Goal: Task Accomplishment & Management: Complete application form

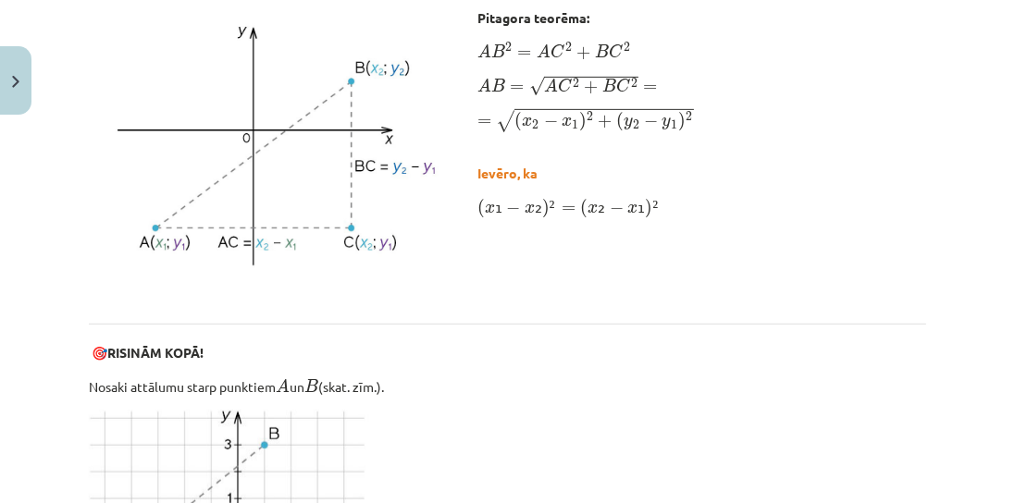
scroll to position [523, 0]
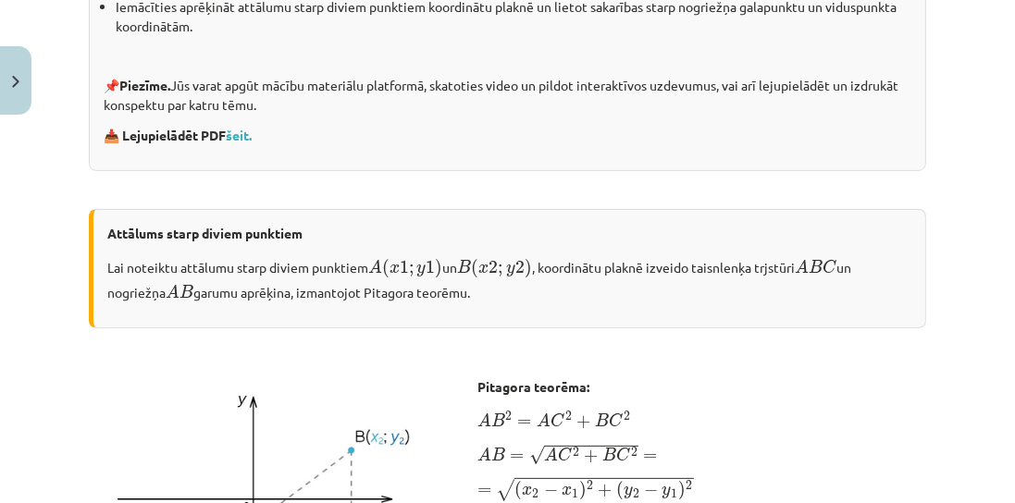
click at [585, 145] on p "📥 Lejupielādēt PDF šeit." at bounding box center [507, 135] width 807 height 19
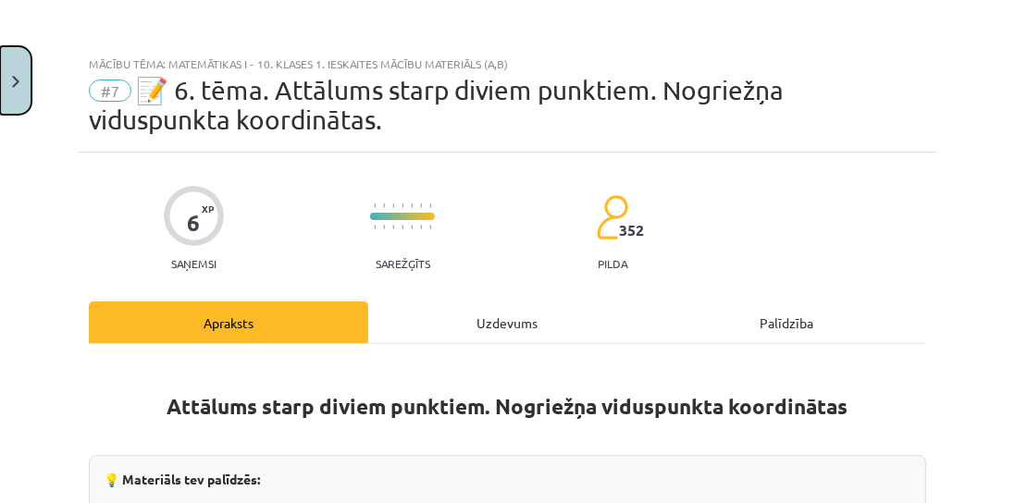
click at [18, 67] on button "Close" at bounding box center [15, 80] width 31 height 68
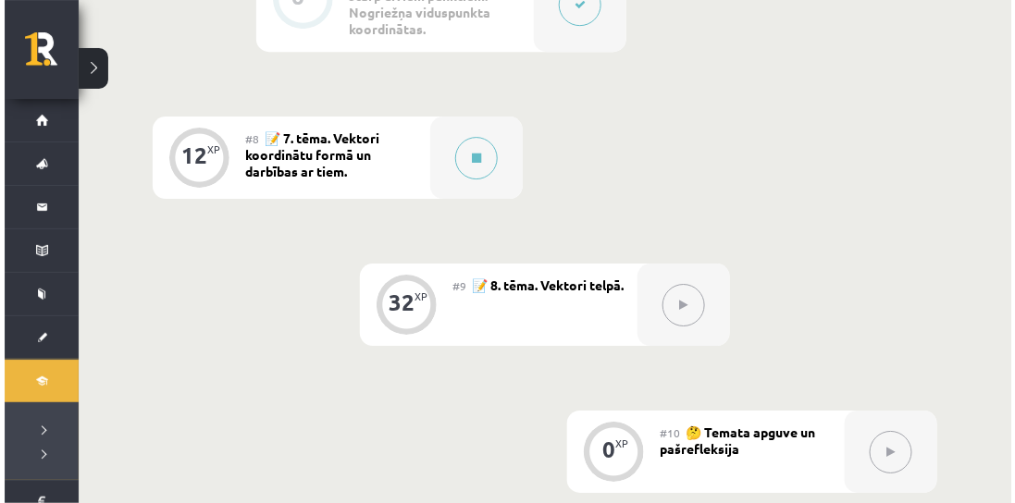
scroll to position [1268, 0]
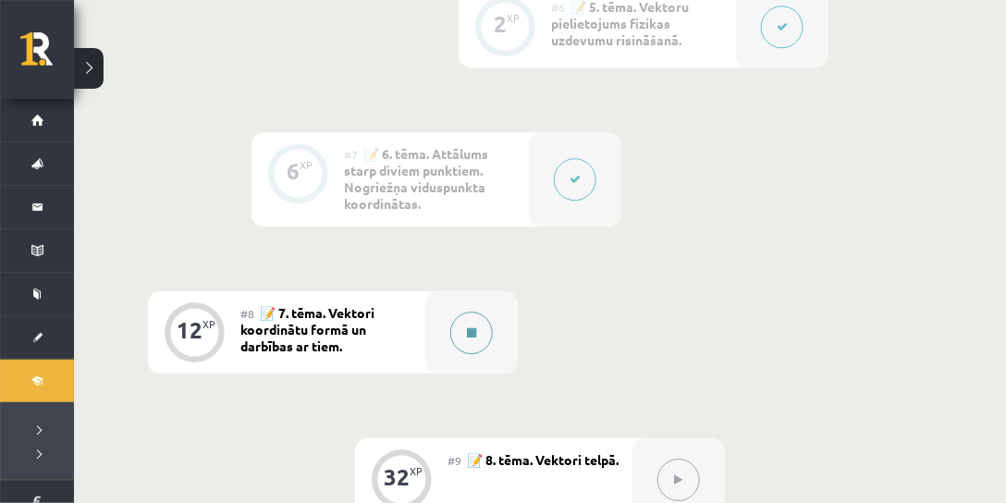
click at [467, 334] on icon at bounding box center [471, 332] width 9 height 11
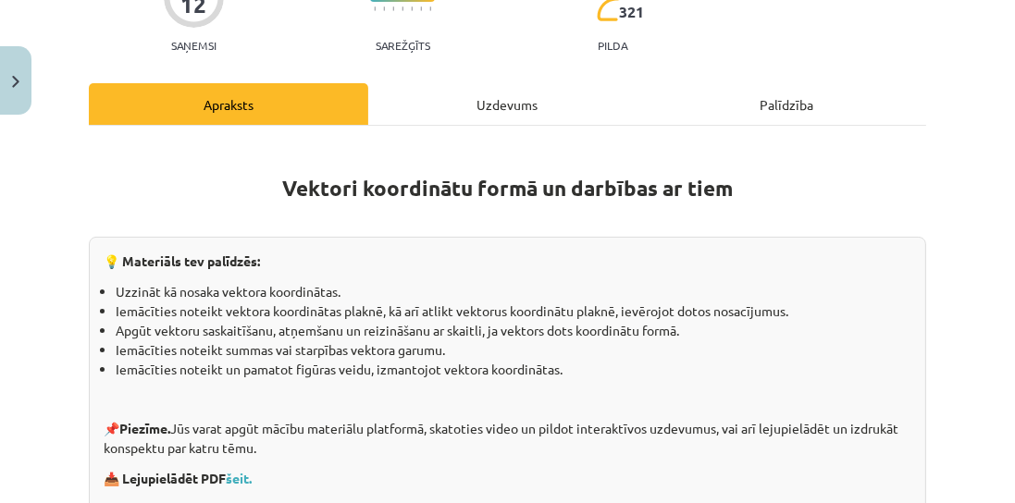
scroll to position [0, 0]
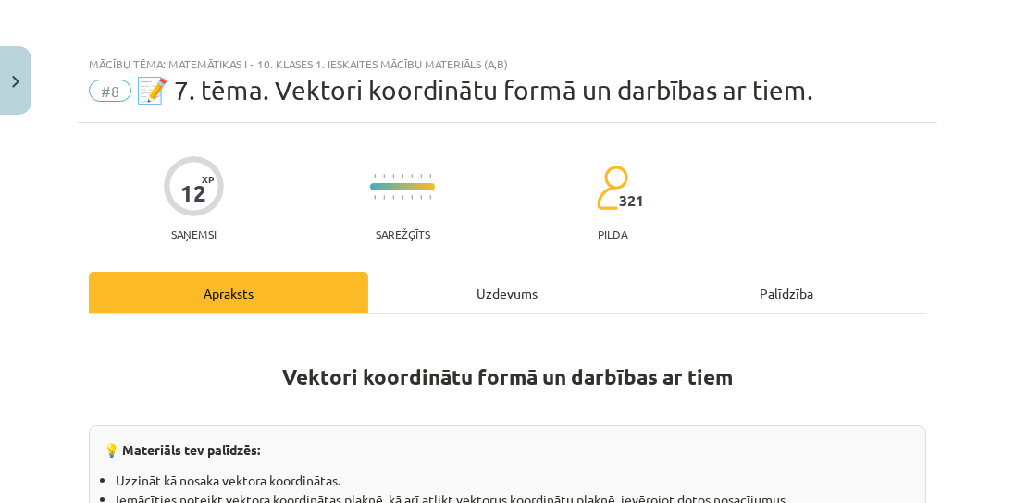
click at [533, 284] on div "Uzdevums" at bounding box center [507, 293] width 279 height 42
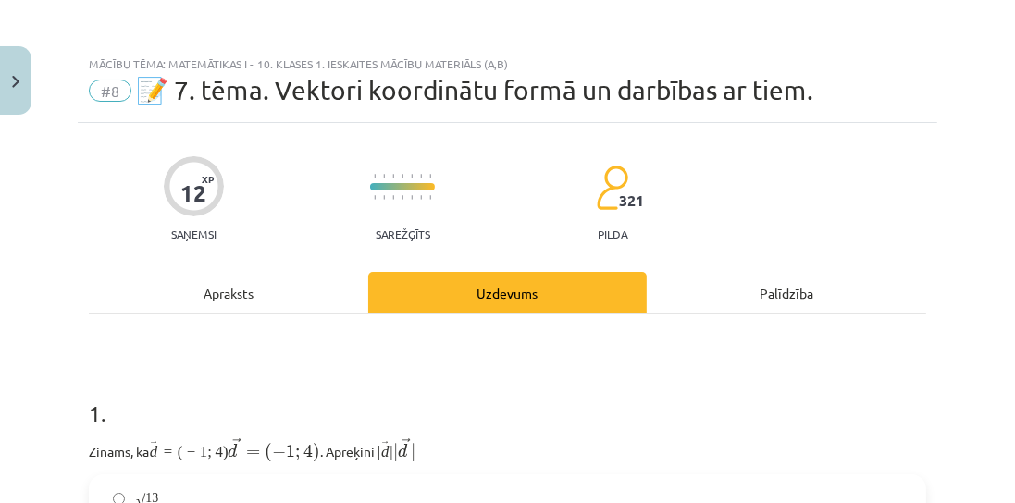
scroll to position [46, 0]
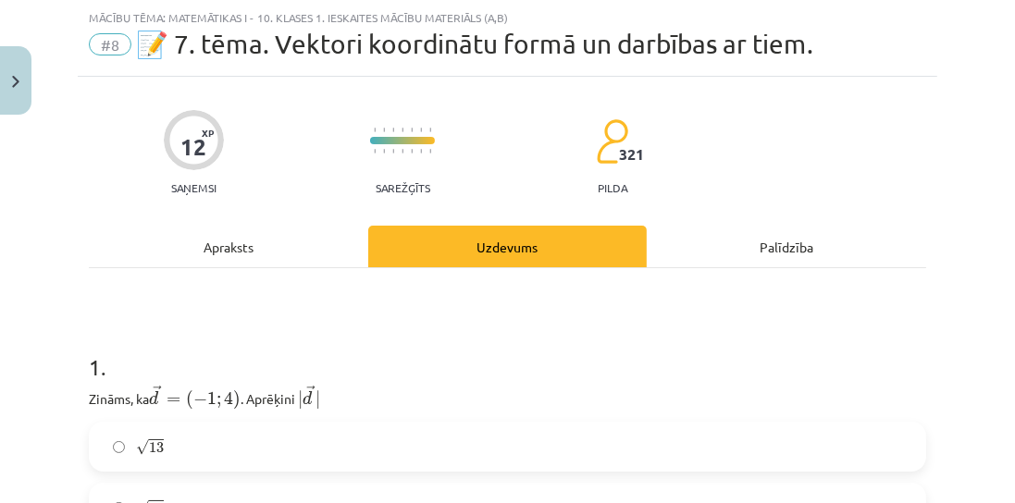
click at [242, 249] on div "Apraksts" at bounding box center [228, 247] width 279 height 42
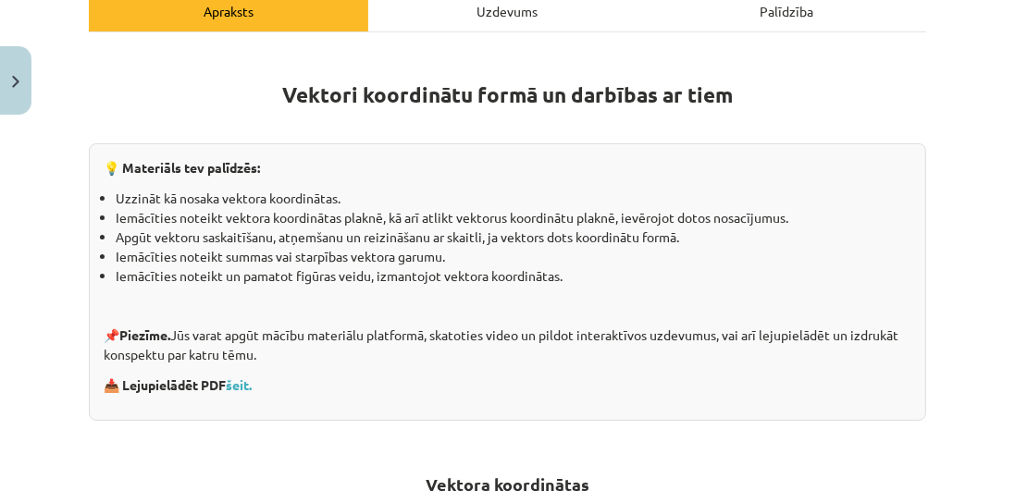
scroll to position [211, 0]
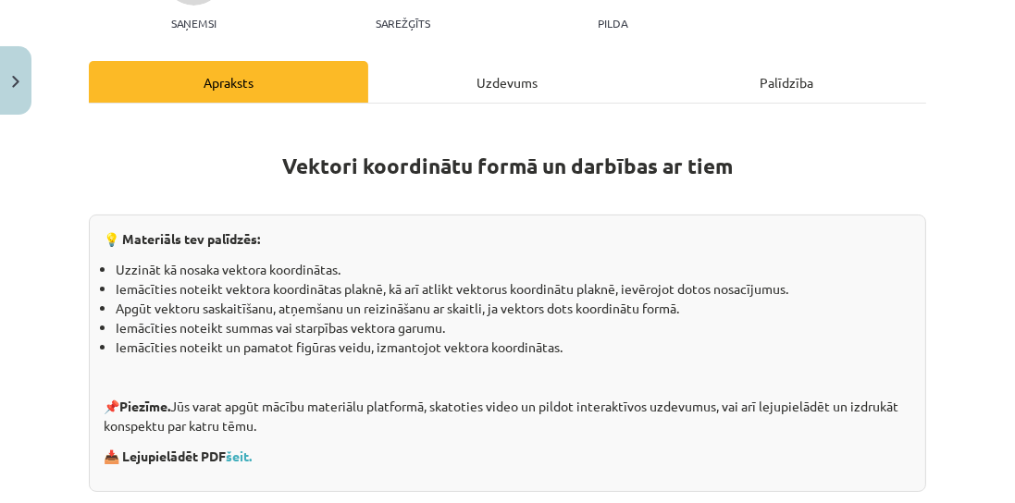
drag, startPoint x: 135, startPoint y: 186, endPoint x: 60, endPoint y: 136, distance: 90.0
click at [135, 187] on p at bounding box center [507, 193] width 837 height 19
click at [6, 82] on button "Close" at bounding box center [15, 80] width 31 height 68
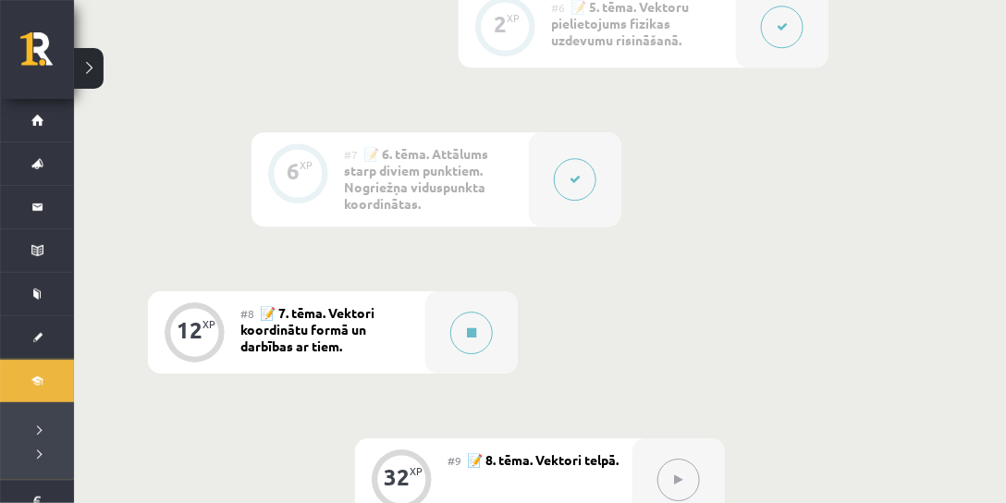
click at [590, 187] on button at bounding box center [575, 179] width 43 height 43
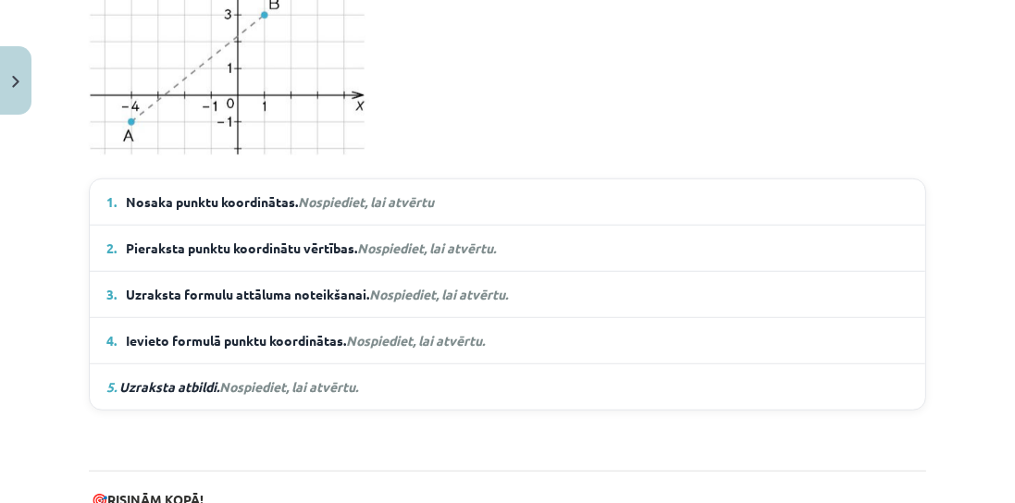
scroll to position [1321, 0]
click at [234, 193] on span "Nosaka punktu koordinātas. Nospiediet, lai atvērtu" at bounding box center [280, 202] width 308 height 19
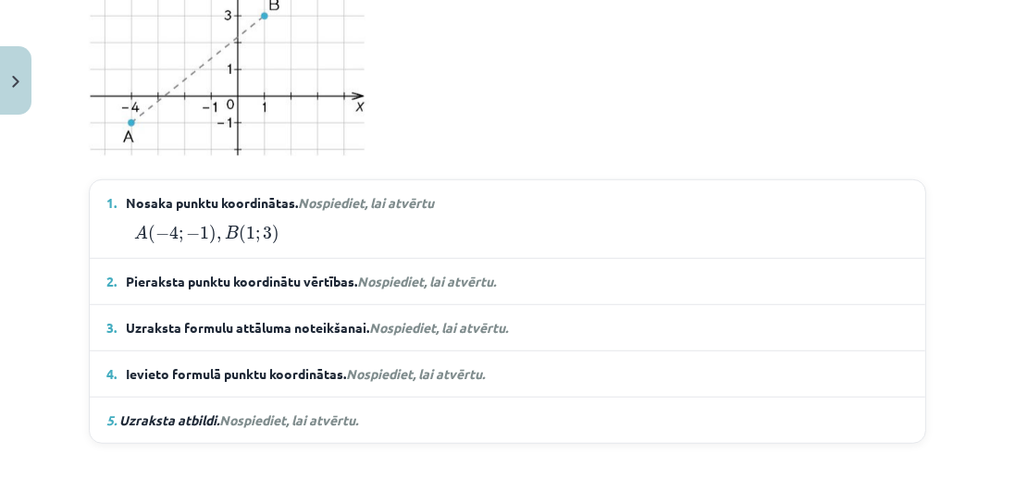
click at [234, 196] on span "Nosaka punktu koordinātas. Nospiediet, lai atvērtu" at bounding box center [280, 202] width 308 height 19
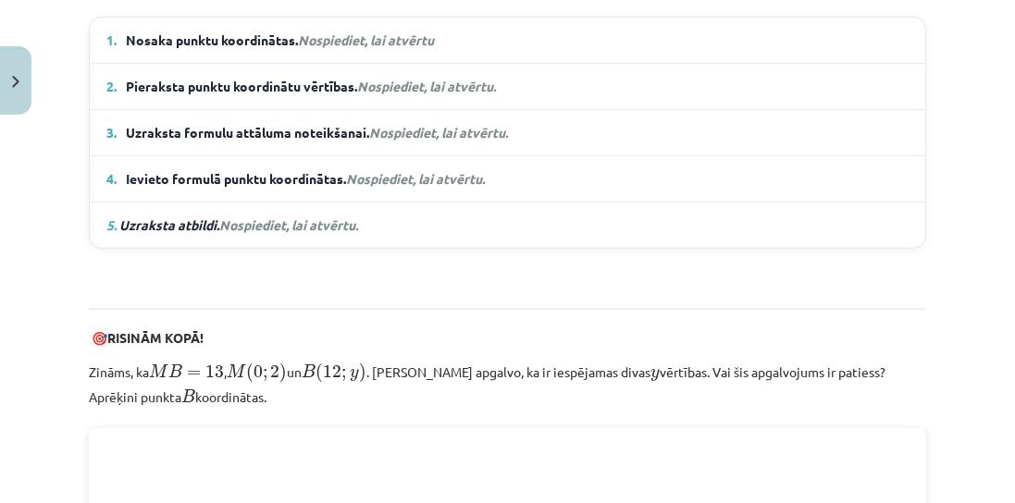
scroll to position [1480, 0]
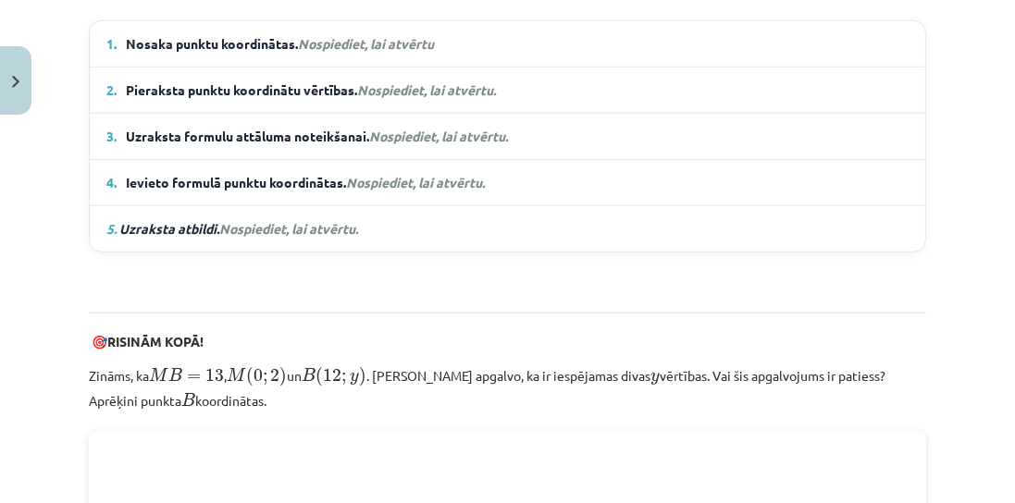
click at [465, 180] on span "Nospiediet, lai atvērtu." at bounding box center [415, 182] width 139 height 17
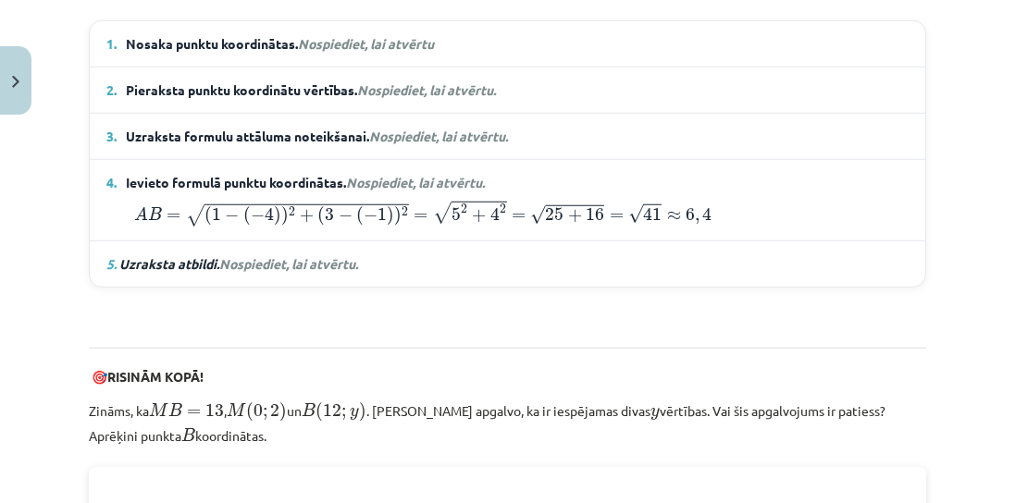
click at [465, 180] on span "Nospiediet, lai atvērtu." at bounding box center [415, 182] width 139 height 17
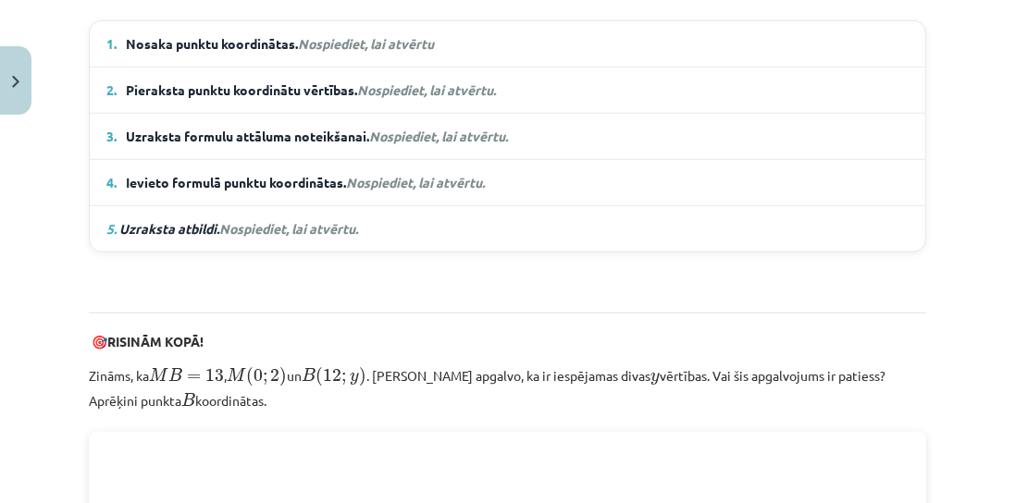
click at [478, 135] on span "Nospiediet, lai atvērtu." at bounding box center [438, 136] width 139 height 17
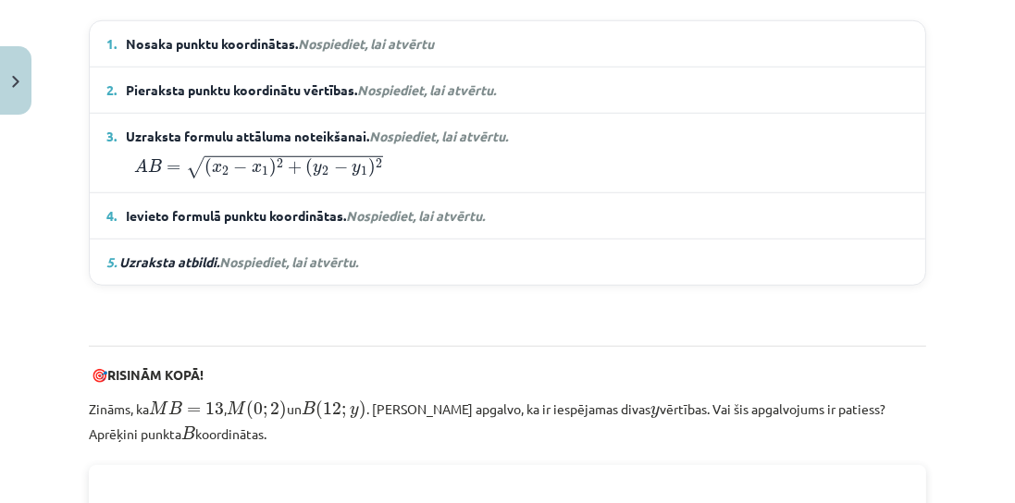
click at [478, 135] on span "Nospiediet, lai atvērtu." at bounding box center [438, 136] width 139 height 17
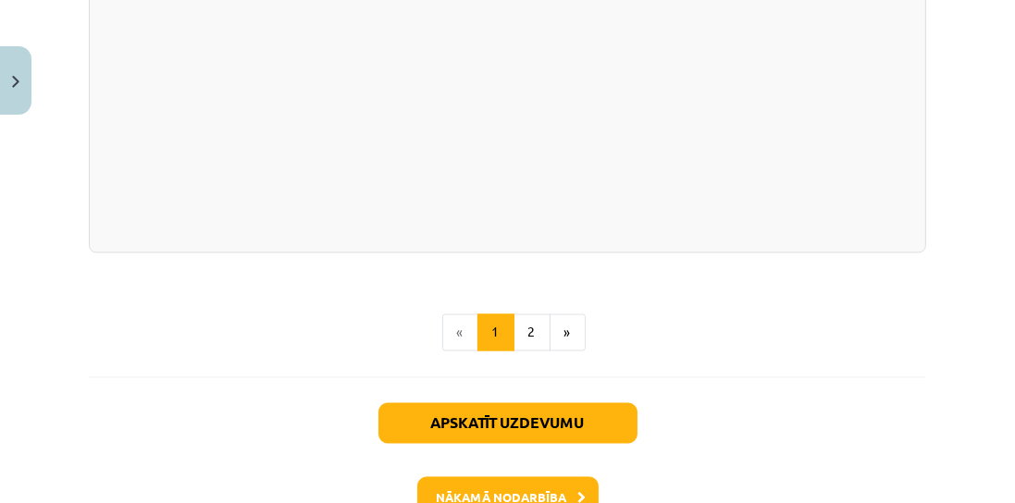
scroll to position [3407, 0]
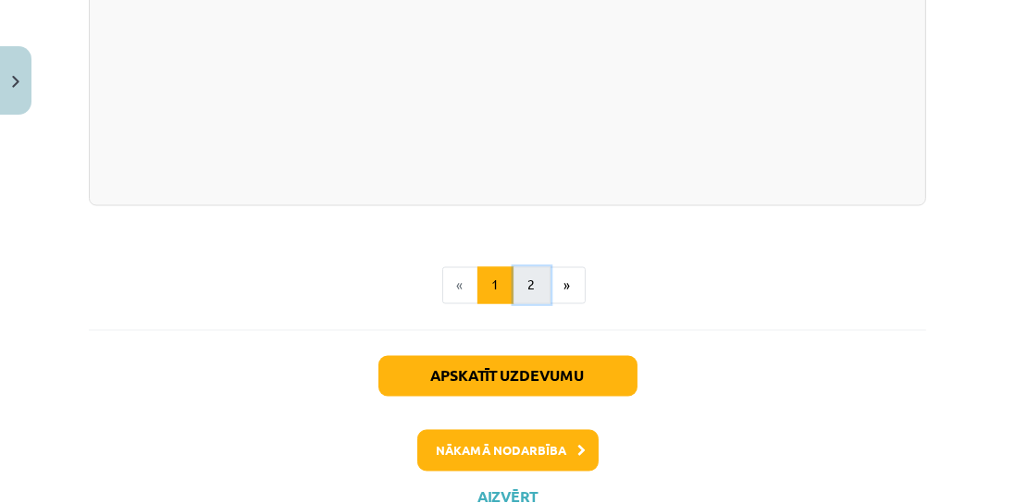
click at [524, 267] on button "2" at bounding box center [531, 285] width 37 height 37
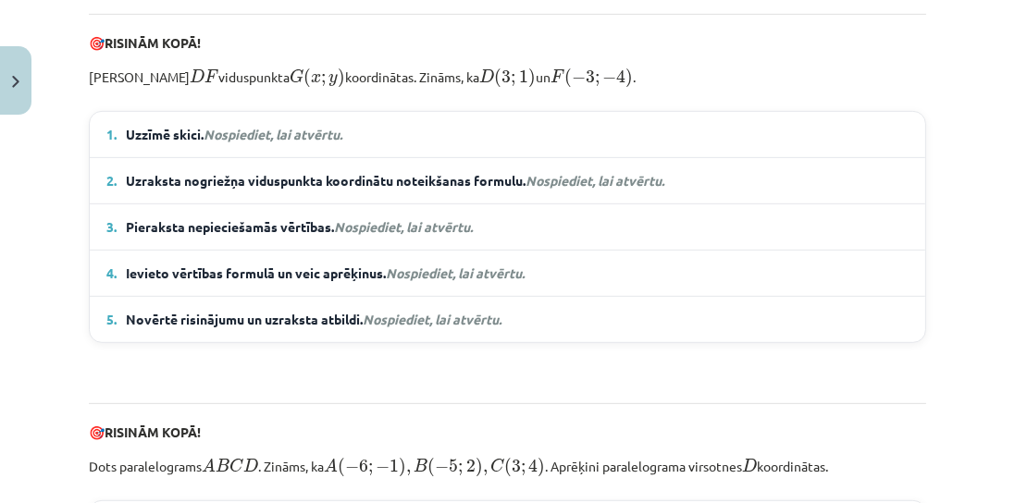
scroll to position [941, 0]
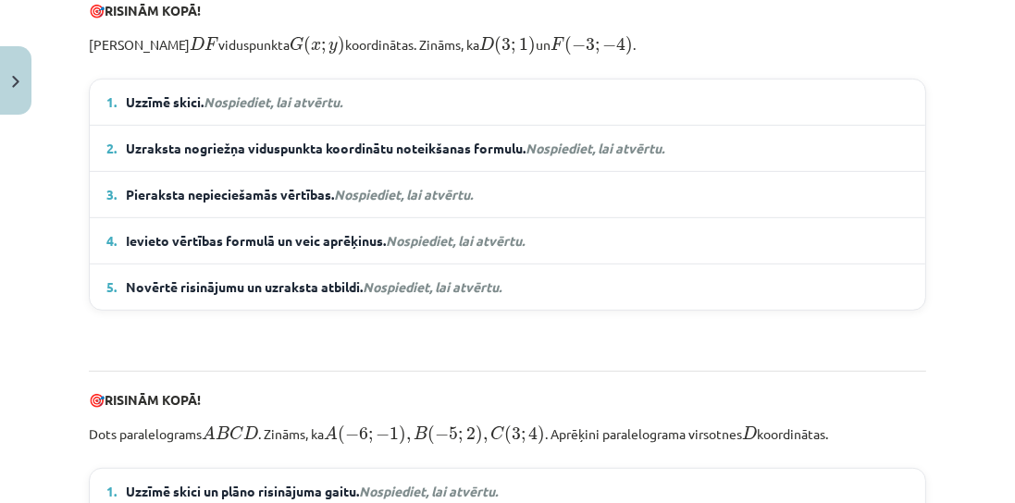
click at [413, 83] on details "1. Uzzīmē skici. Nospiediet, lai atvērtu. Izmantojot skici, var novērtēt, ka pu…" at bounding box center [507, 102] width 835 height 45
click at [454, 93] on summary "1. Uzzīmē skici. Nospiediet, lai atvērtu." at bounding box center [507, 101] width 802 height 19
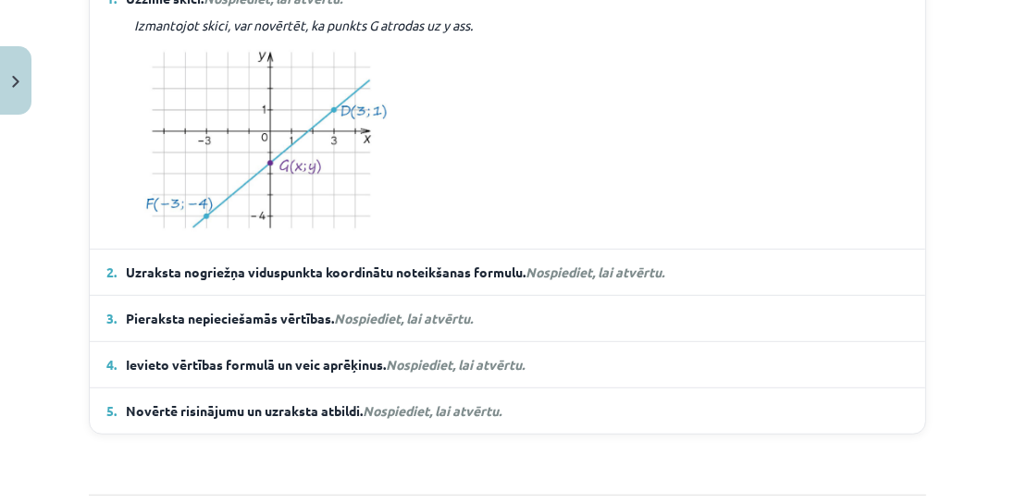
scroll to position [1047, 0]
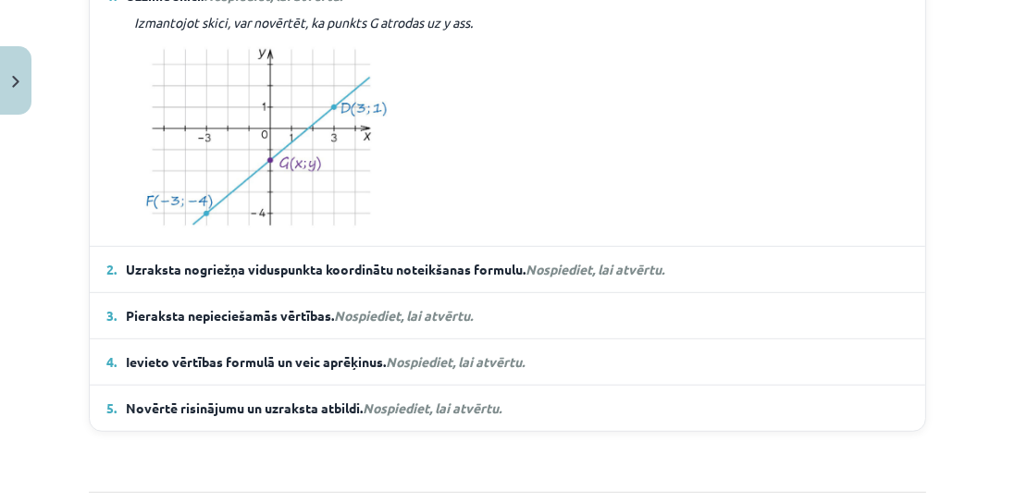
click at [524, 260] on span "Uzraksta nogriežņa viduspunkta koordinātu noteikšanas formulu. Nospiediet, lai …" at bounding box center [395, 269] width 538 height 19
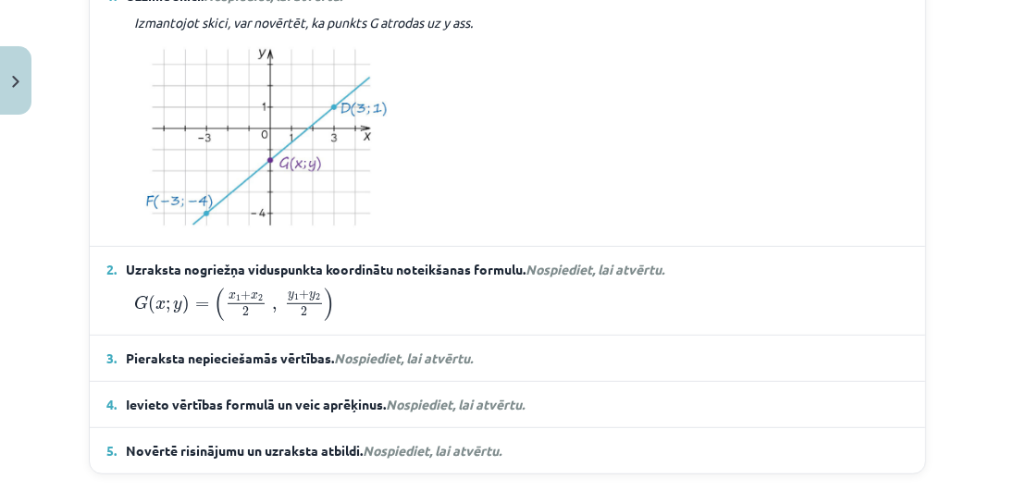
click at [507, 351] on summary "3. Pieraksta nepieciešamās vērtības. Nospiediet, lai atvērtu." at bounding box center [507, 358] width 802 height 19
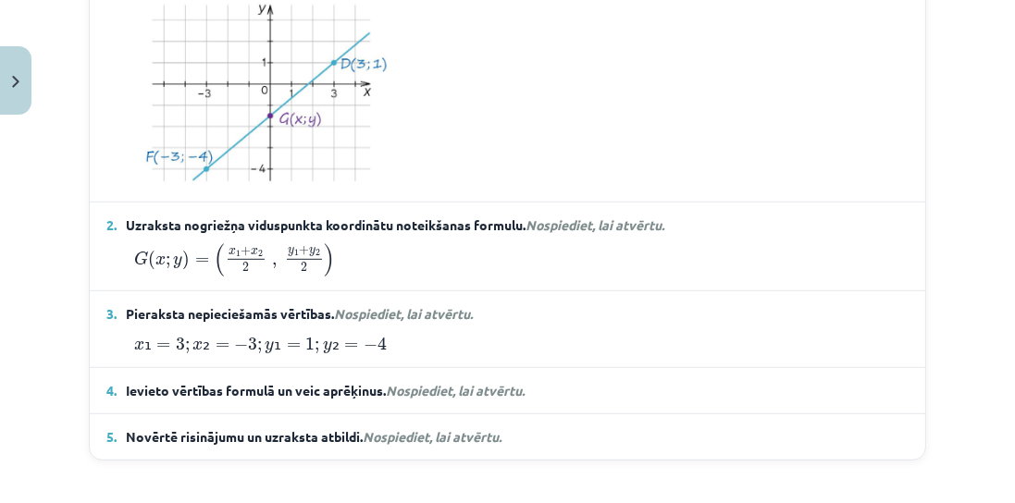
scroll to position [1152, 0]
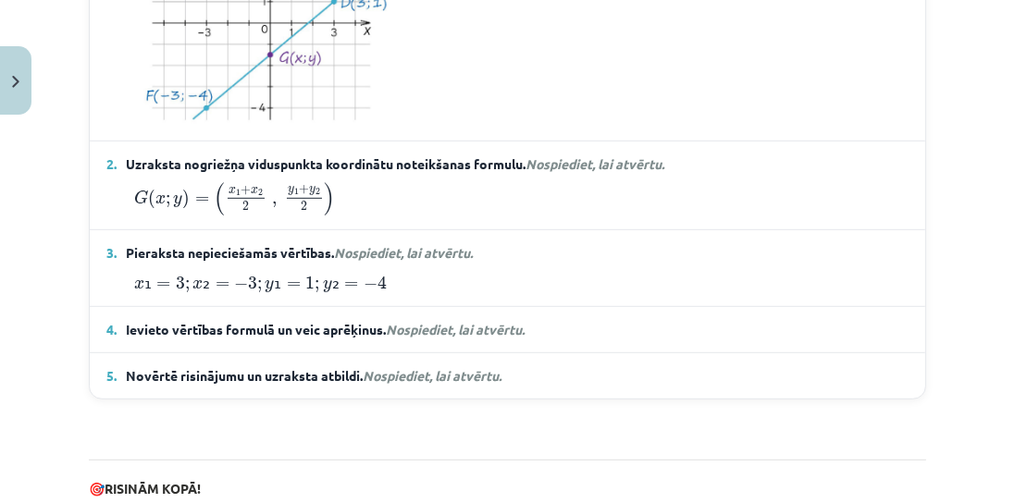
click at [497, 327] on span "Nospiediet, lai atvērtu." at bounding box center [455, 329] width 139 height 17
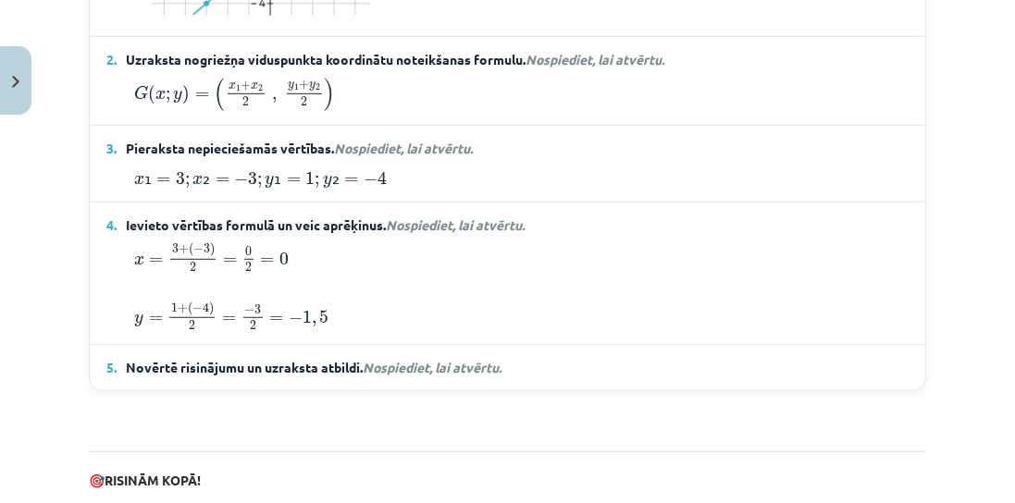
scroll to position [1258, 0]
click at [432, 363] on span "Nospiediet, lai atvērtu." at bounding box center [432, 366] width 139 height 17
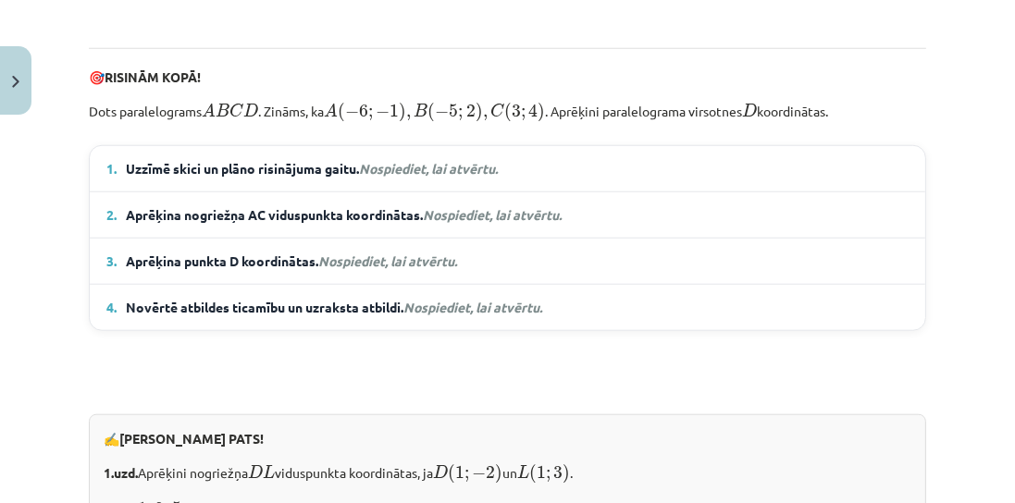
scroll to position [1733, 0]
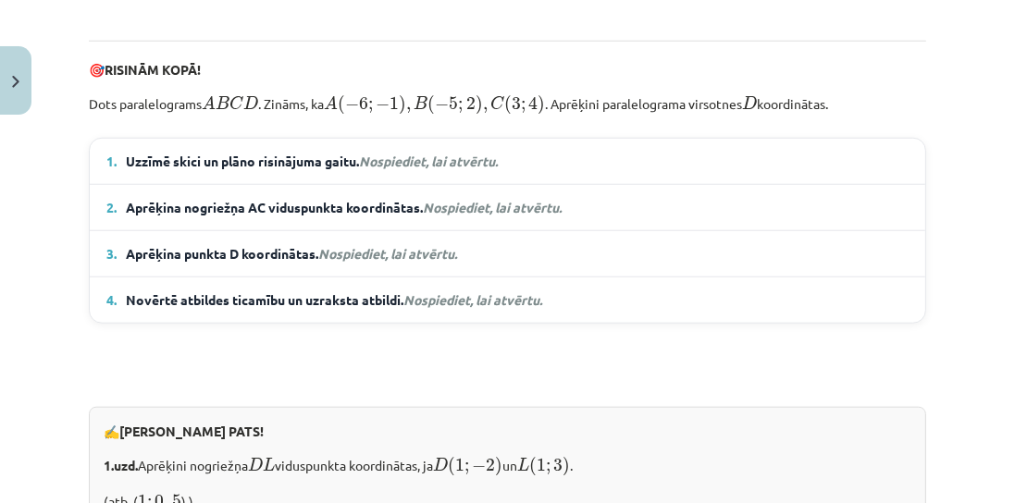
click at [411, 153] on em "Nospiediet, lai atvērtu." at bounding box center [428, 161] width 139 height 17
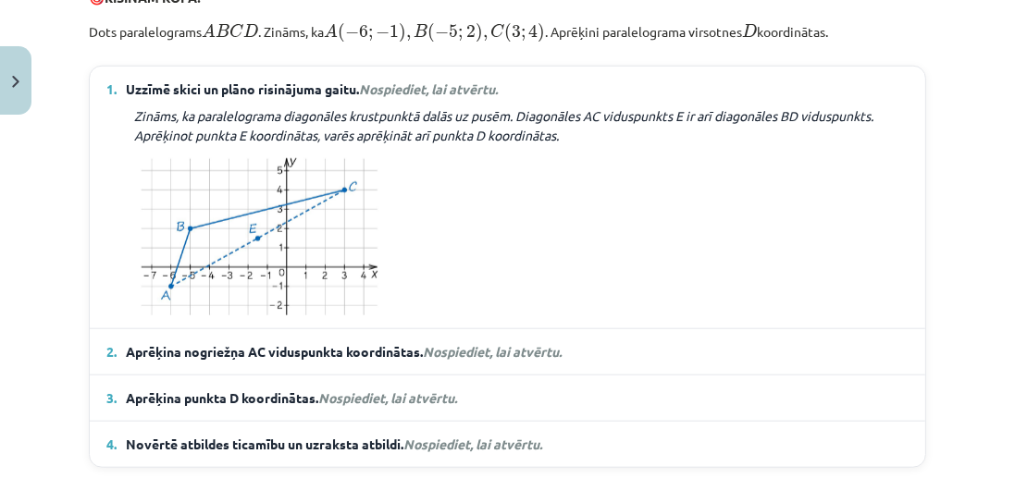
scroll to position [1787, 0]
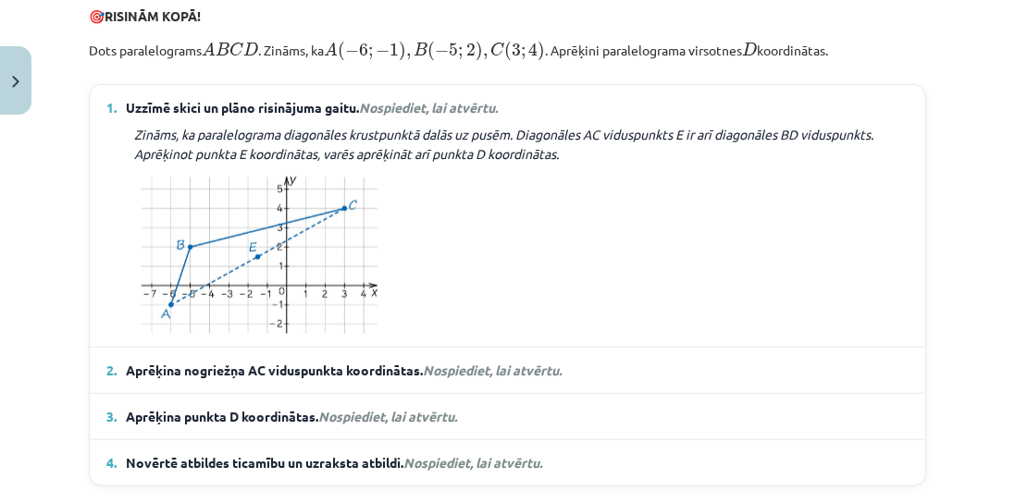
click at [470, 362] on span "Nospiediet, lai atvērtu." at bounding box center [492, 370] width 139 height 17
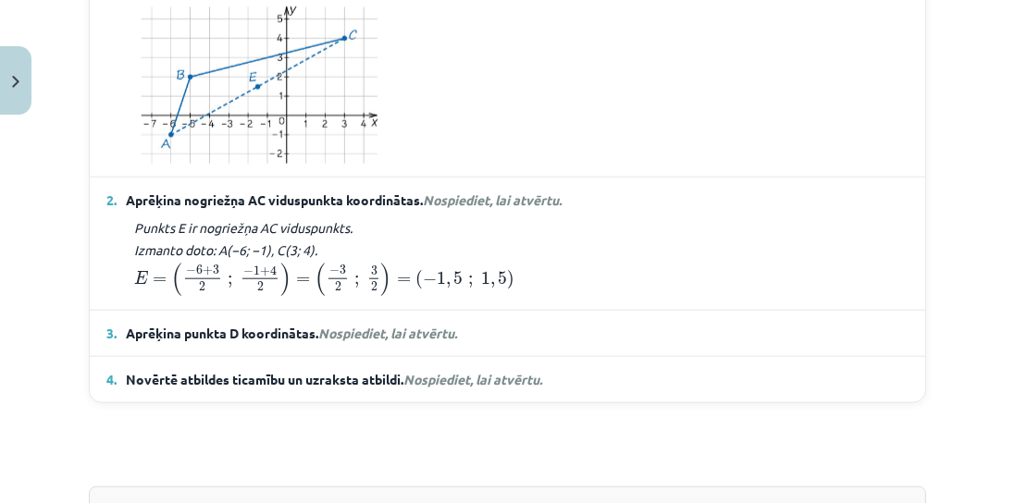
scroll to position [1998, 0]
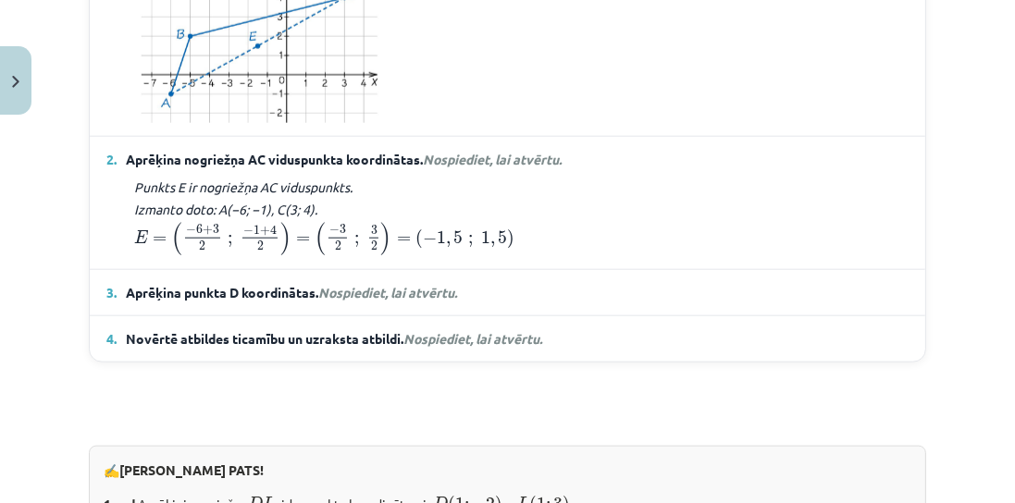
click at [613, 283] on summary "3. Aprēķina punkta D koordinātas. Nospiediet, lai atvērtu." at bounding box center [507, 292] width 802 height 19
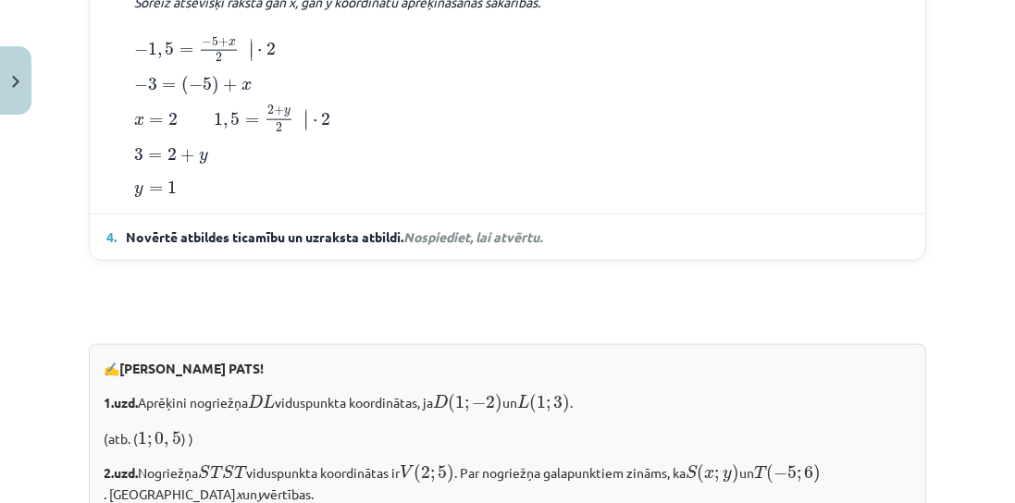
scroll to position [2421, 0]
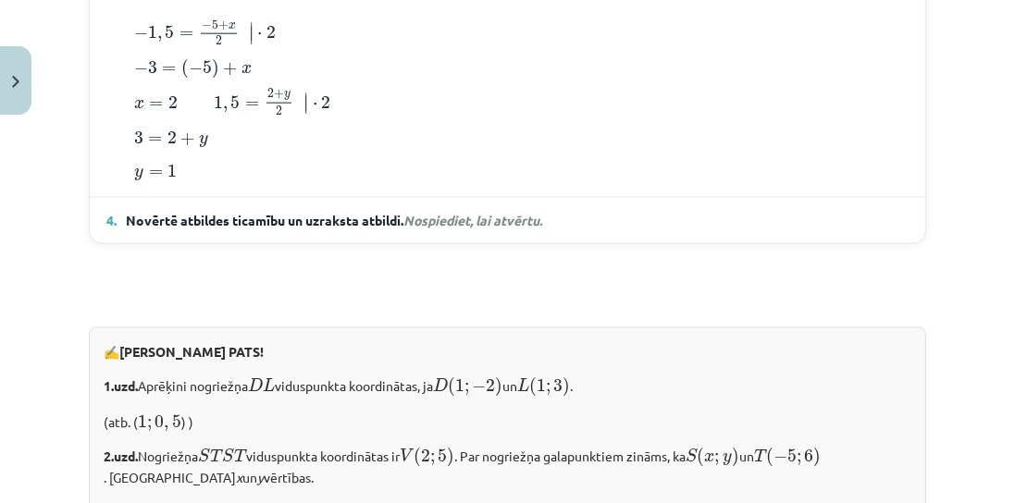
click at [542, 213] on span "Nospiediet, lai atvērtu." at bounding box center [472, 220] width 139 height 17
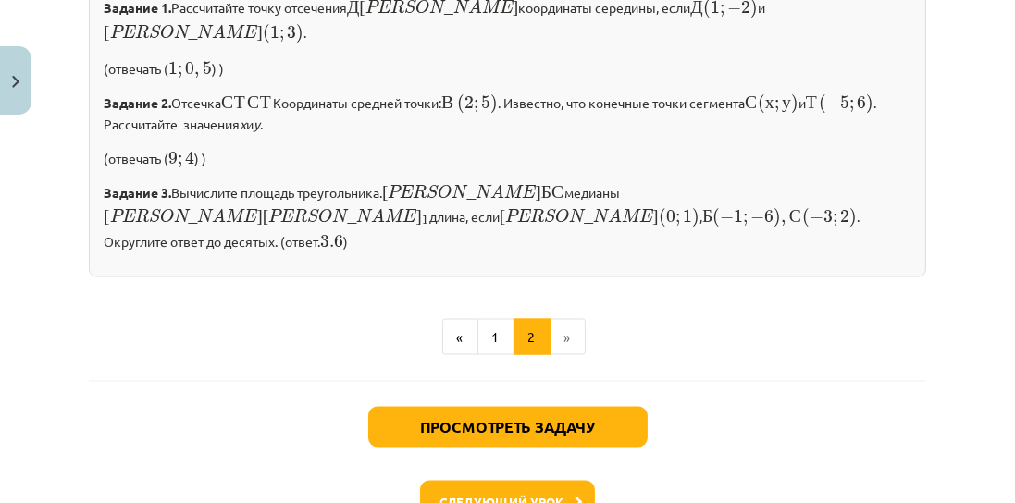
scroll to position [3080, 0]
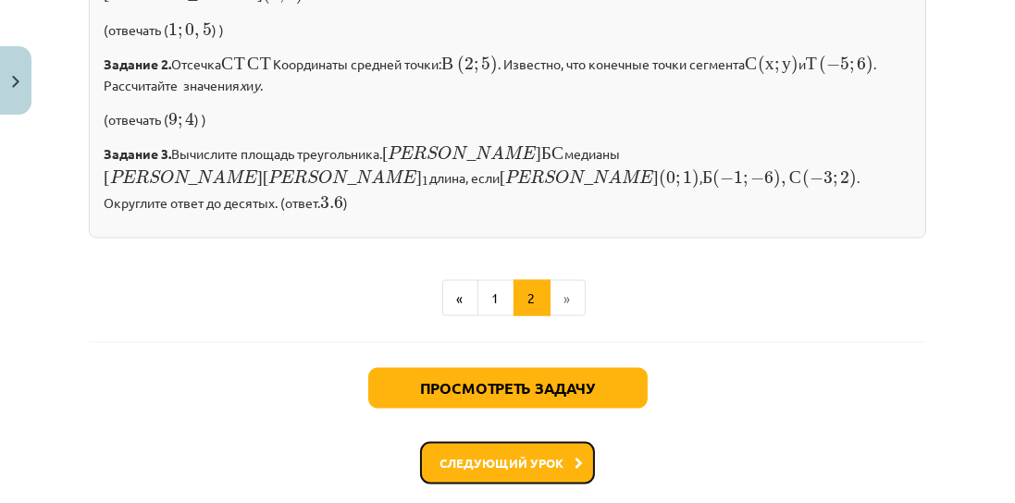
click at [516, 442] on button "Следующий урок" at bounding box center [507, 463] width 175 height 43
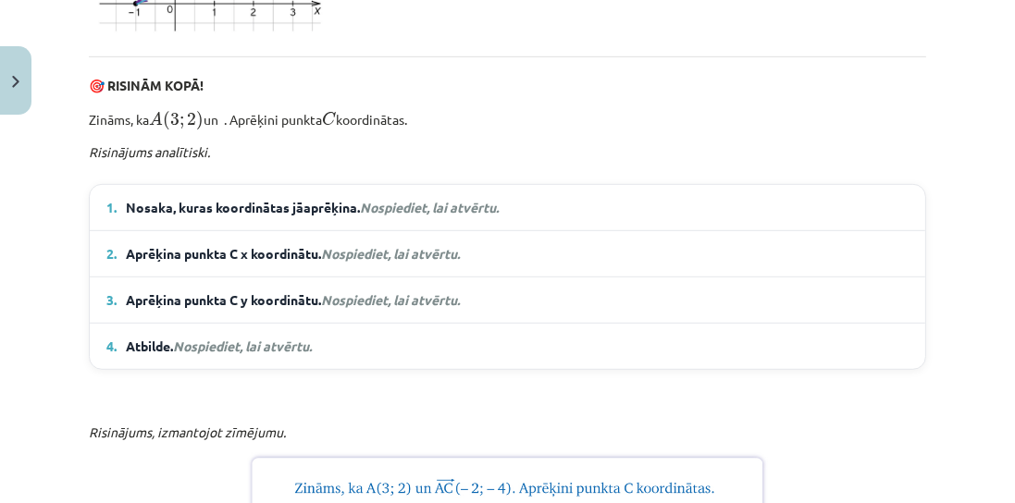
scroll to position [1156, 0]
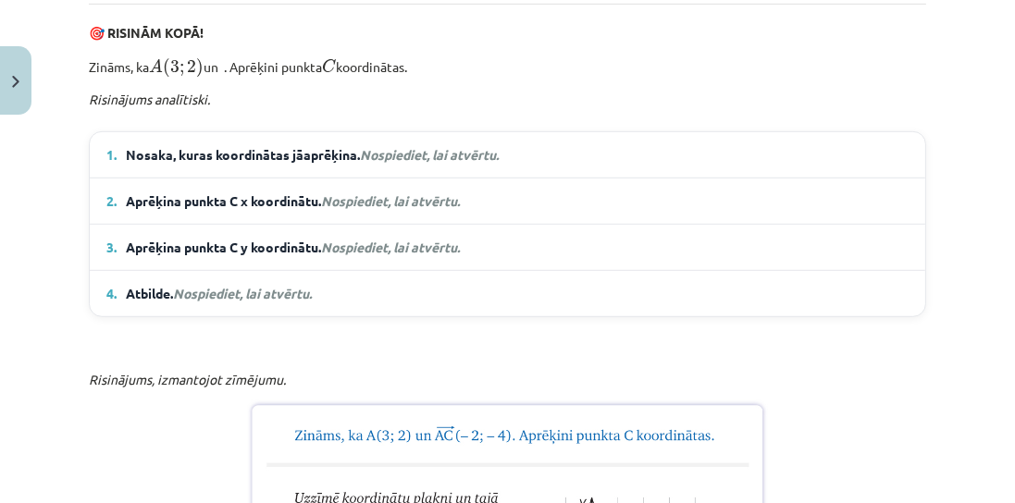
drag, startPoint x: 227, startPoint y: 126, endPoint x: 280, endPoint y: 116, distance: 54.6
click at [253, 79] on p "Zināms, ka A ( 3 ; 2 ) A ( 3 ; 2 ) un . Aprēķini punkta C C koordinātas." at bounding box center [507, 66] width 837 height 25
click at [280, 79] on p "Zināms, ka A ( 3 ; 2 ) A ( 3 ; 2 ) un . Aprēķini punkta C C koordinātas." at bounding box center [507, 66] width 837 height 25
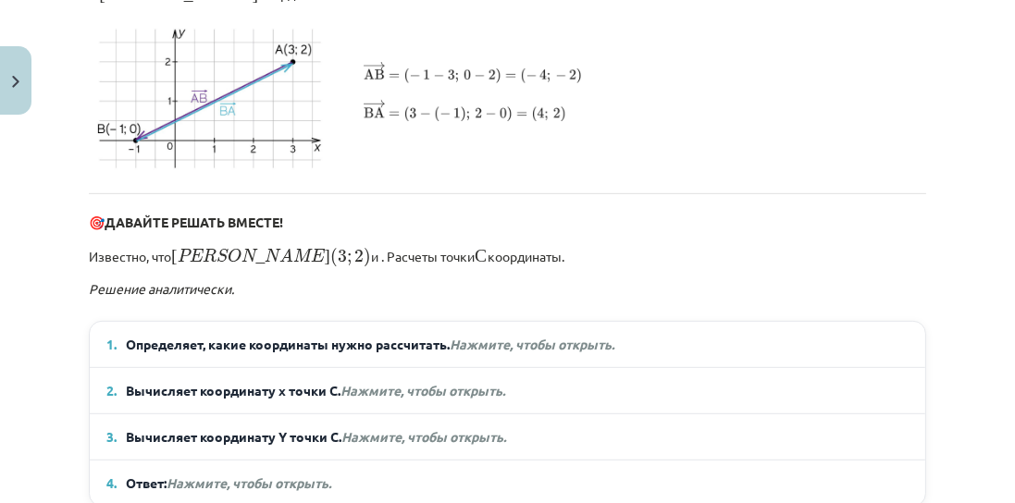
scroll to position [1270, 0]
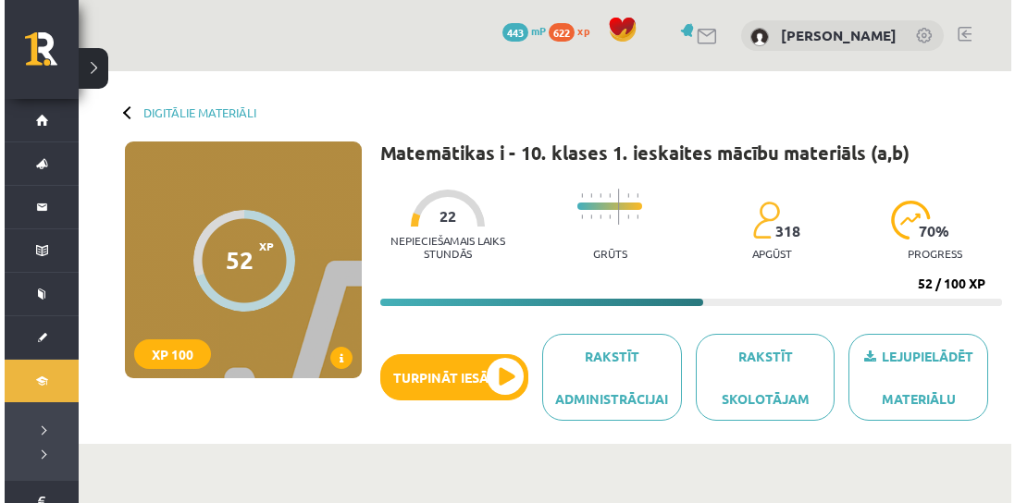
scroll to position [1268, 0]
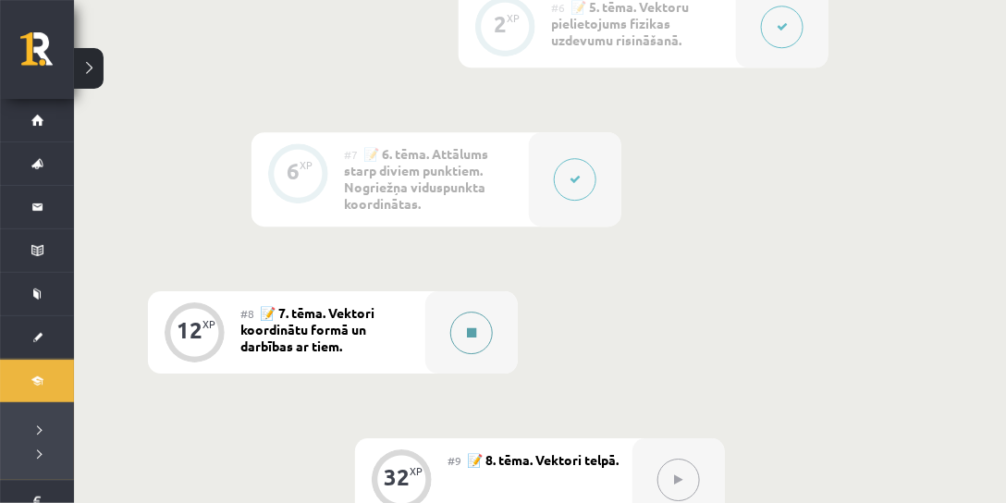
click at [481, 340] on button at bounding box center [471, 333] width 43 height 43
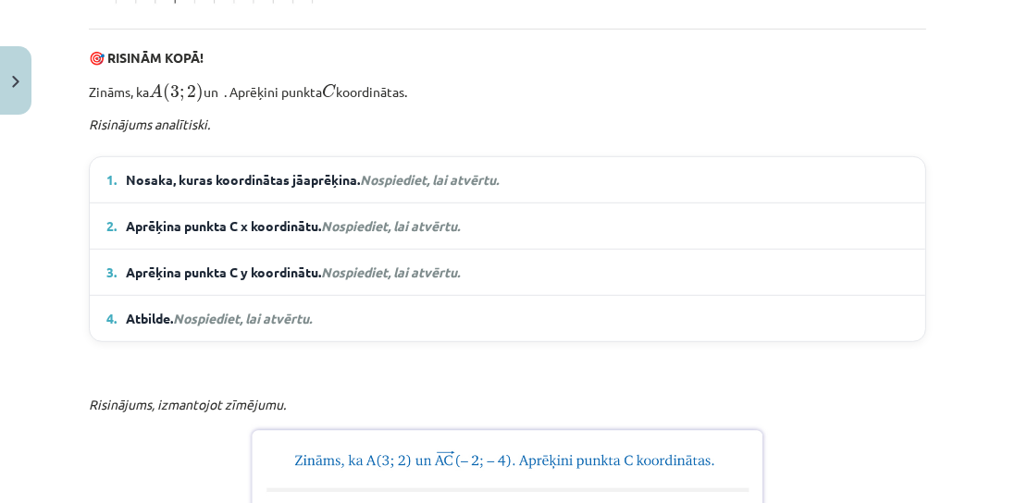
scroll to position [1163, 0]
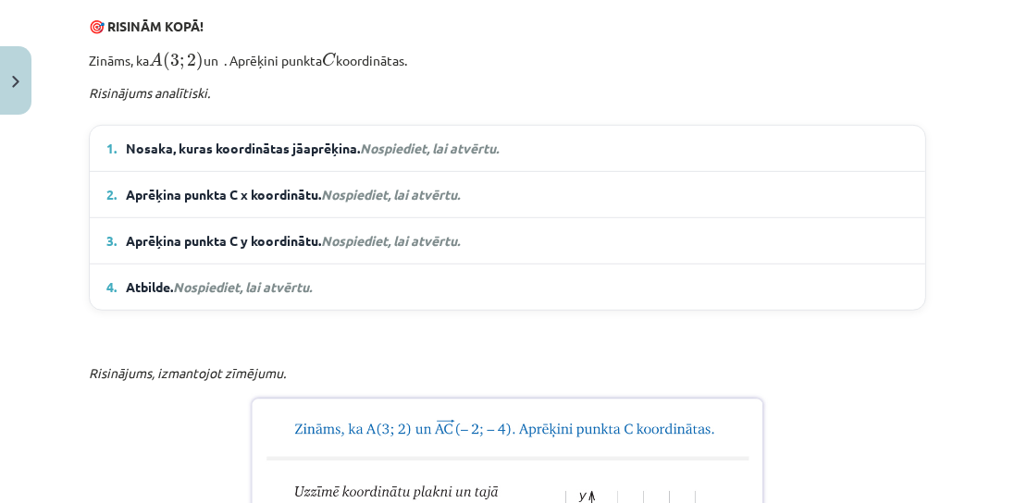
click at [226, 72] on p "Zināms, ka A ( 3 ; 2 ) A ( 3 ; 2 ) un . Aprēķini punkta C C koordinātas." at bounding box center [507, 59] width 837 height 25
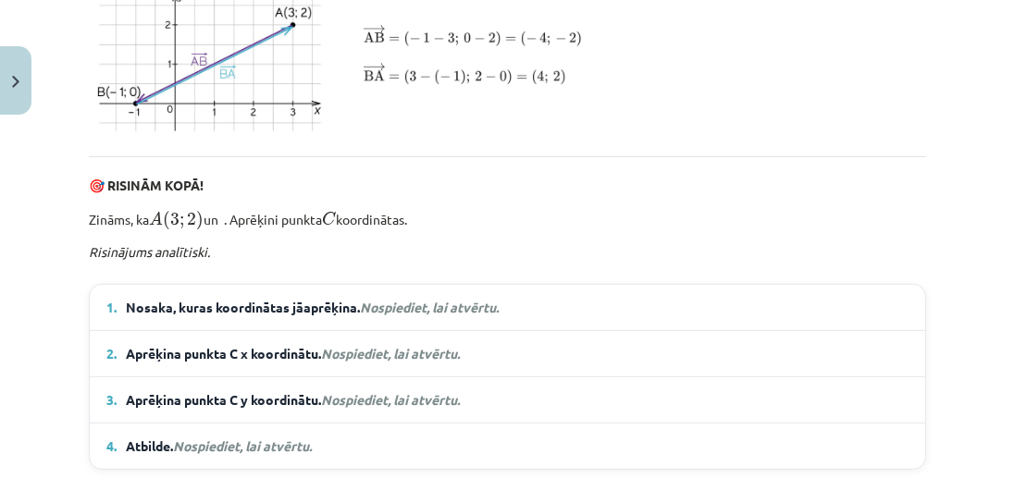
scroll to position [1268, 0]
click at [318, 317] on span "Nosaka, kuras koordinātas jāaprēķina. Nospiediet, lai atvērtu." at bounding box center [312, 307] width 373 height 19
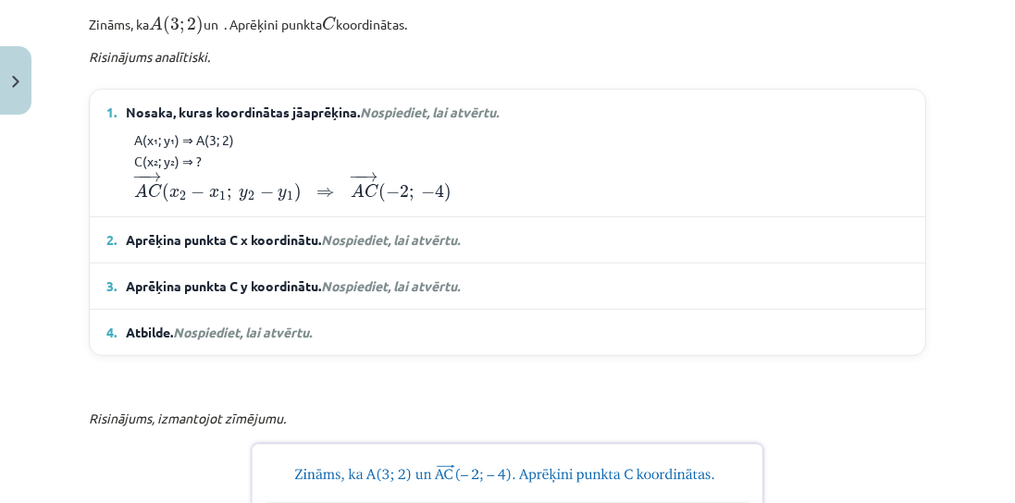
scroll to position [1215, 0]
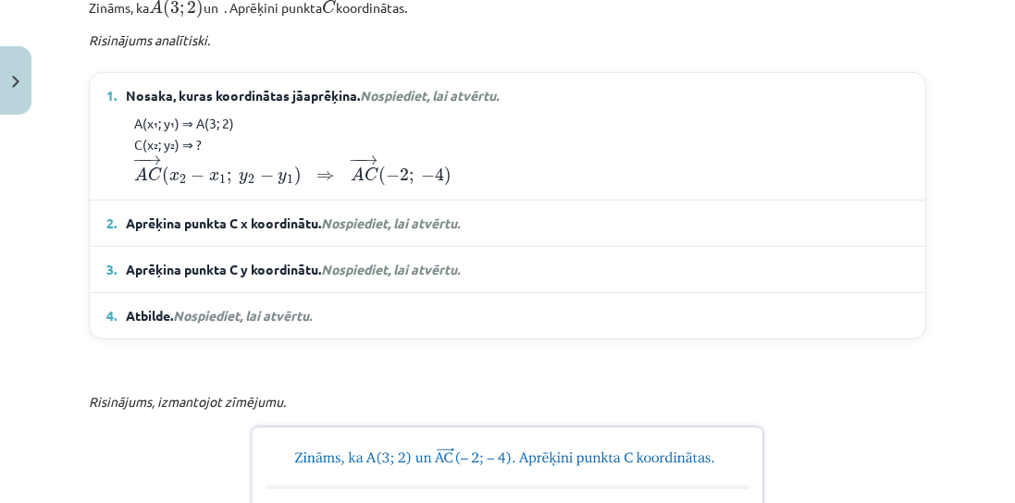
click at [323, 233] on span "Aprēķina punkta C x koordinātu. Nospiediet, lai atvērtu." at bounding box center [293, 223] width 334 height 19
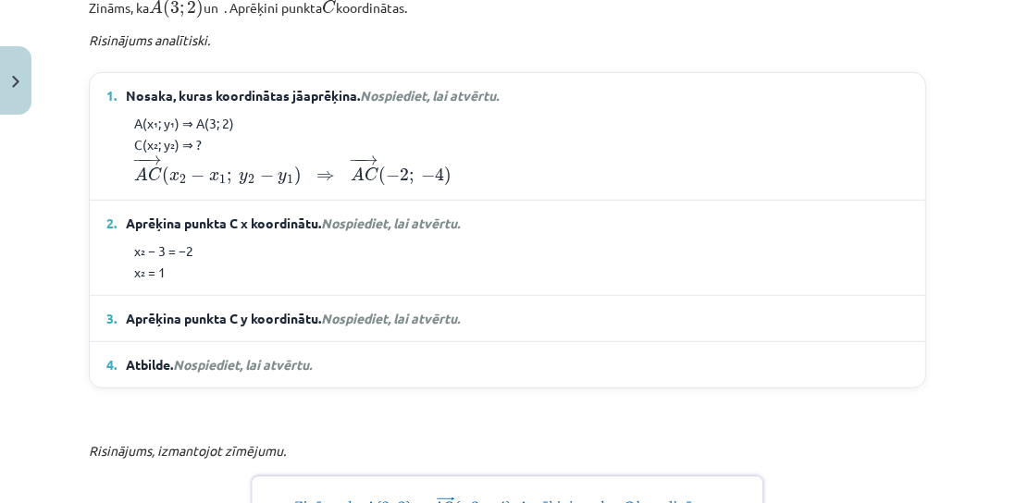
click at [282, 328] on span "Aprēķina punkta C y koordinātu. Nospiediet, lai atvērtu." at bounding box center [293, 318] width 334 height 19
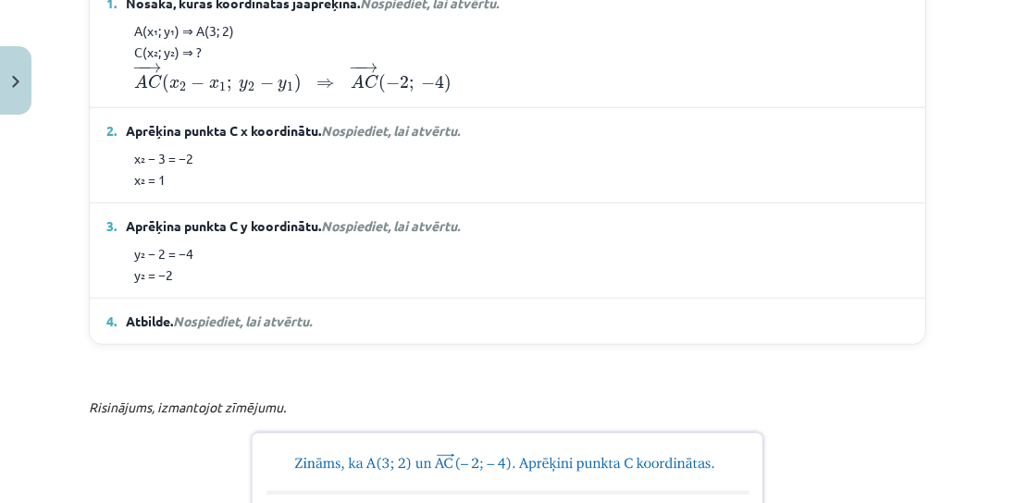
scroll to position [1321, 0]
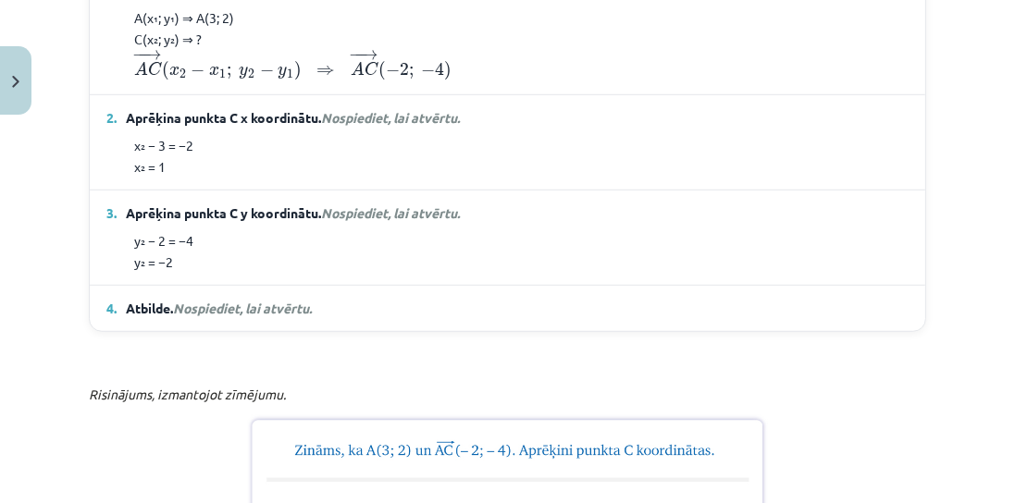
click at [155, 318] on span "Atbilde. Nospiediet, lai atvērtu." at bounding box center [219, 308] width 186 height 19
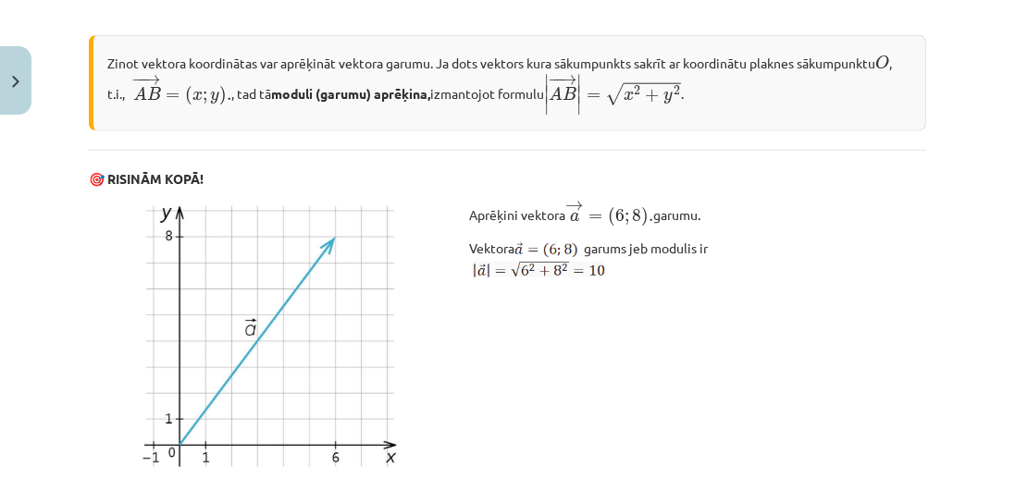
scroll to position [1268, 0]
click at [890, 131] on div "Zinot vektora koordinātas var aprēķināt vektora garumu. Ja dots vektors kura sā…" at bounding box center [507, 83] width 837 height 96
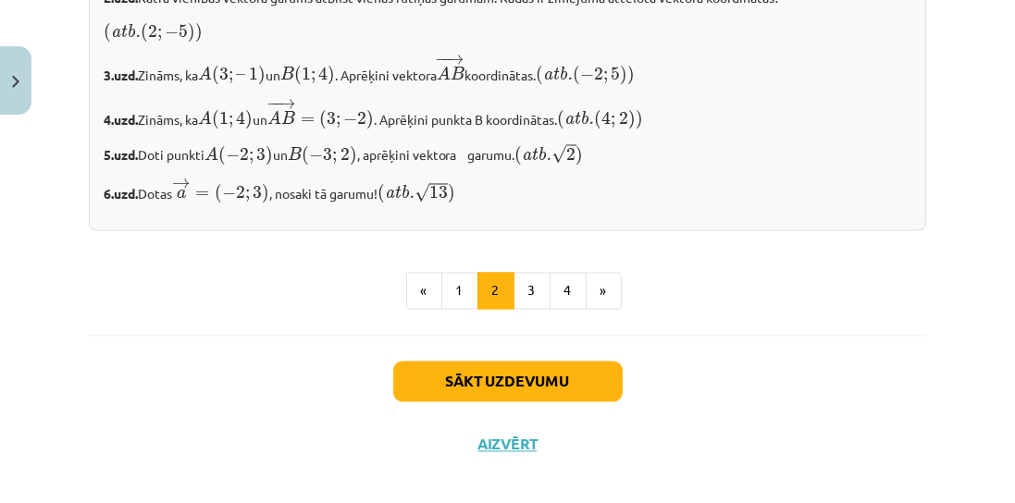
scroll to position [3565, 0]
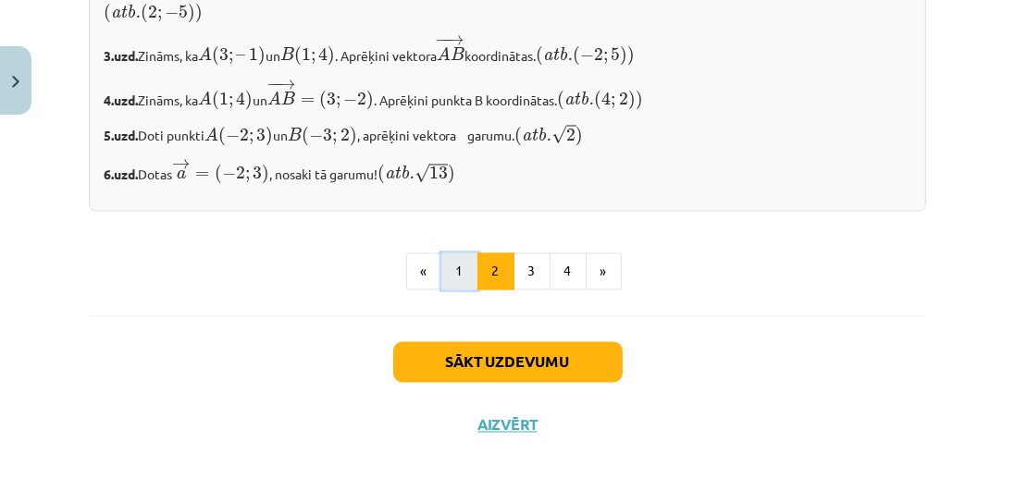
click at [463, 267] on button "1" at bounding box center [459, 271] width 37 height 37
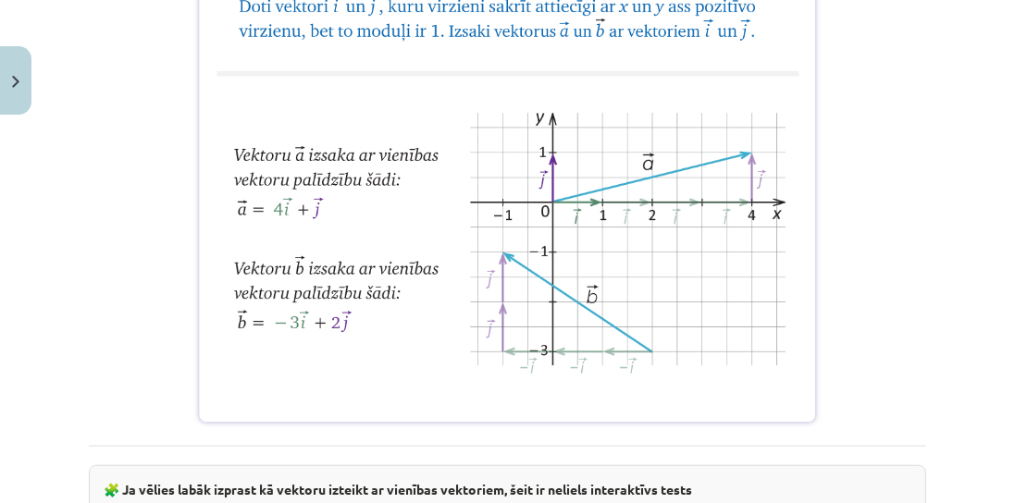
scroll to position [1480, 0]
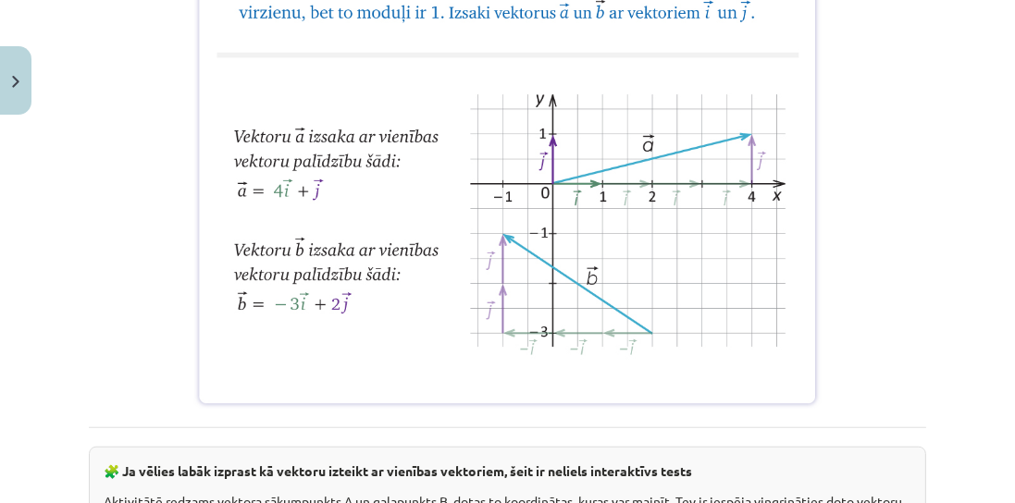
click at [971, 278] on div "Mācību tēma: Matemātikas i - 10. klases 1. ieskaites mācību materiāls (a,b) #8 …" at bounding box center [507, 251] width 1015 height 503
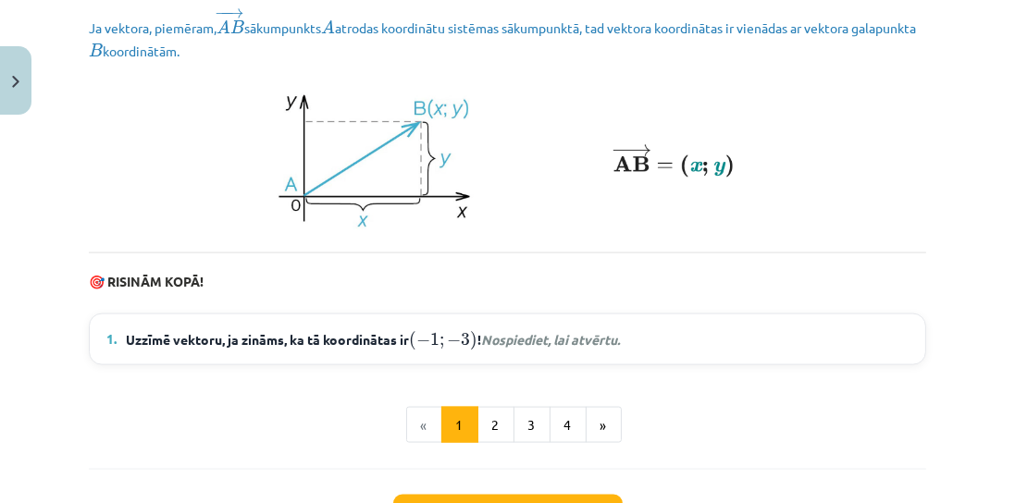
scroll to position [2695, 0]
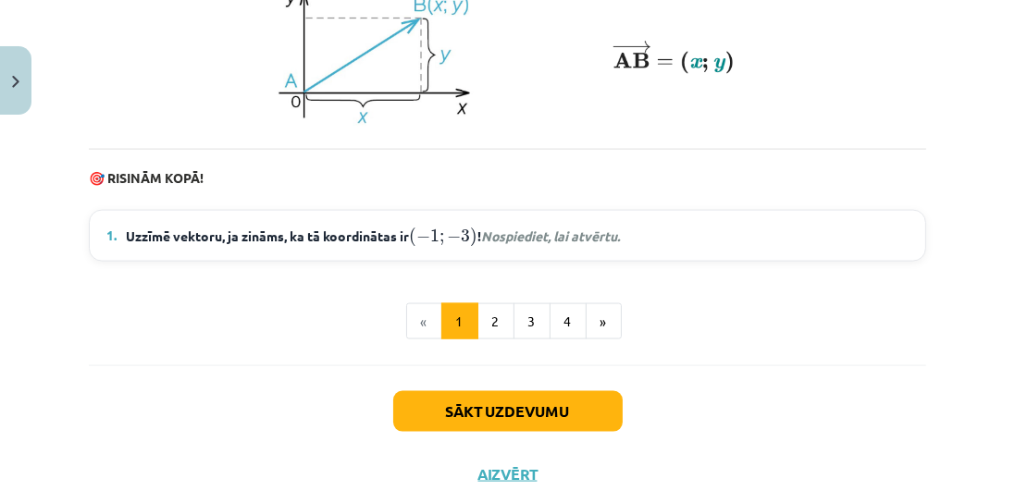
click at [641, 246] on summary "1. Uzzīmē vektoru, ja zināms, ka tā koordinātas ir ( − 1 ; − 3 ) ( − 1 ; − 3 ) …" at bounding box center [507, 236] width 802 height 24
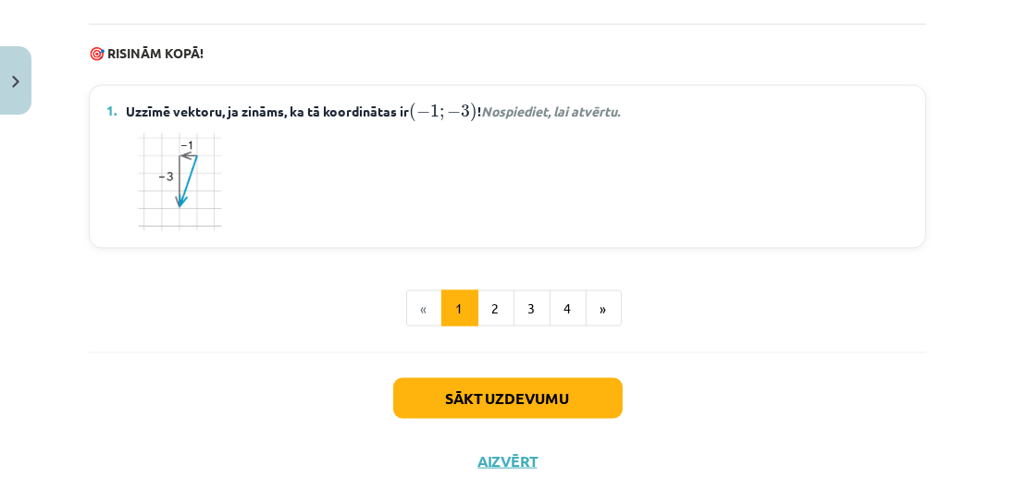
scroll to position [2853, 0]
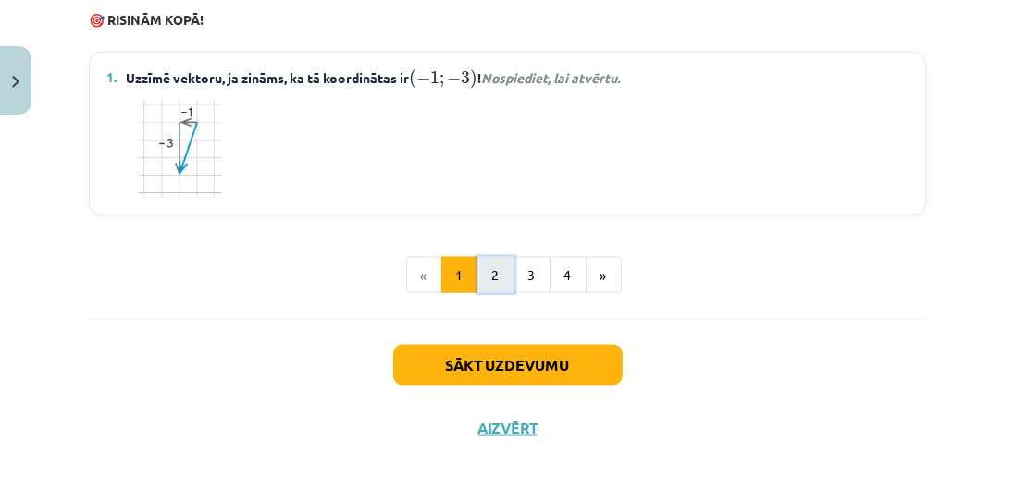
click at [498, 286] on button "2" at bounding box center [495, 275] width 37 height 37
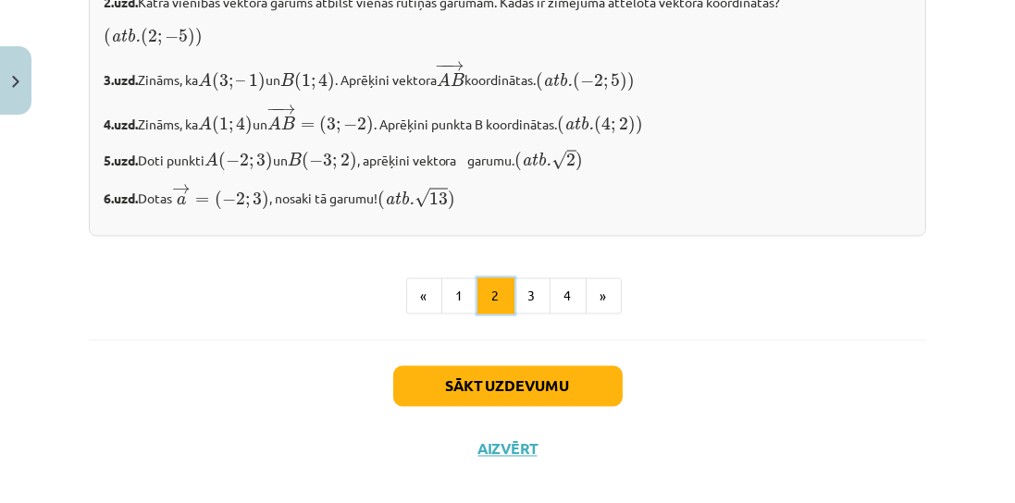
scroll to position [3306, 0]
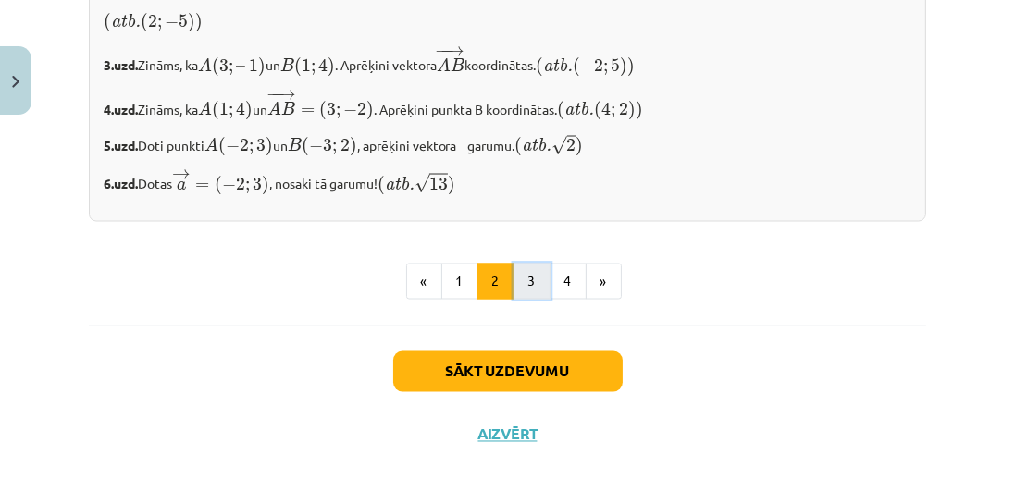
click at [533, 301] on button "3" at bounding box center [531, 282] width 37 height 37
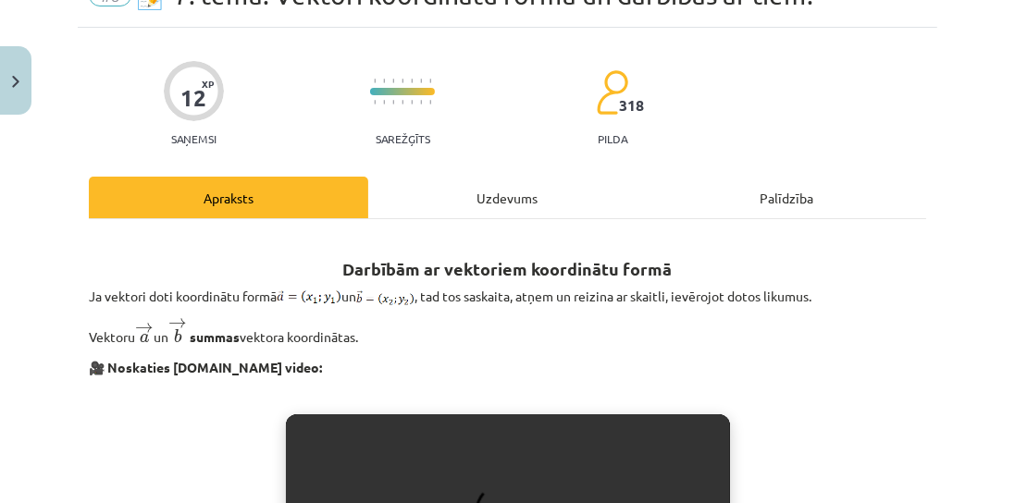
scroll to position [93, 0]
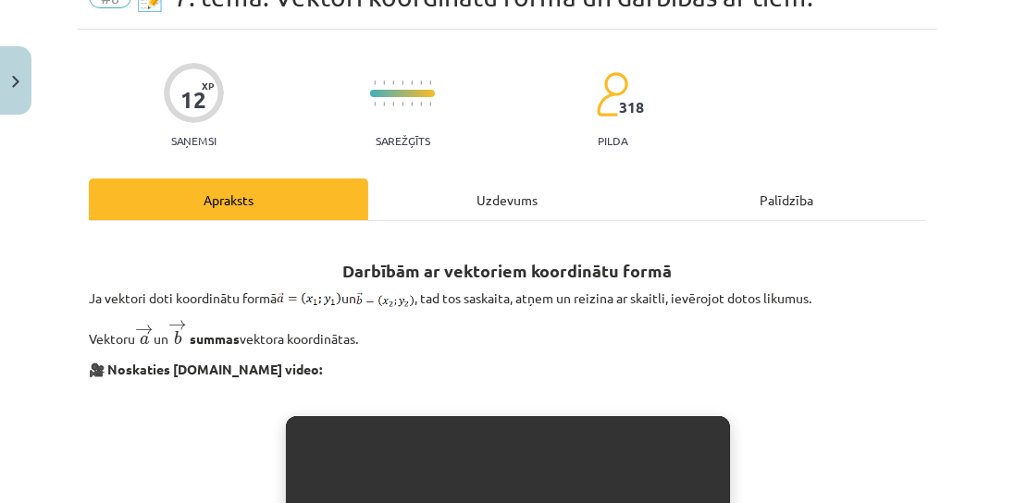
click at [870, 293] on p "Ja vektori doti koordinātu formā un , tad tos saskaita, atņem un reizina ar ska…" at bounding box center [507, 298] width 837 height 19
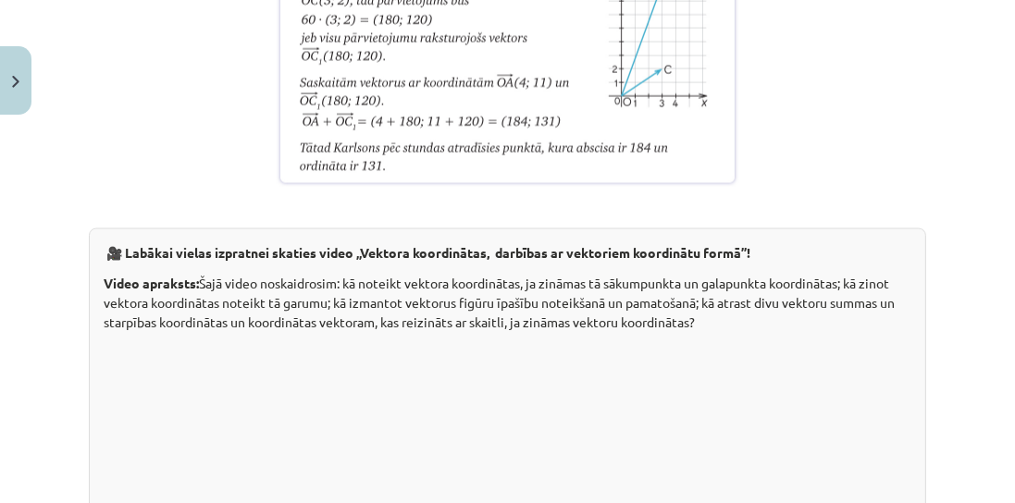
scroll to position [3106, 0]
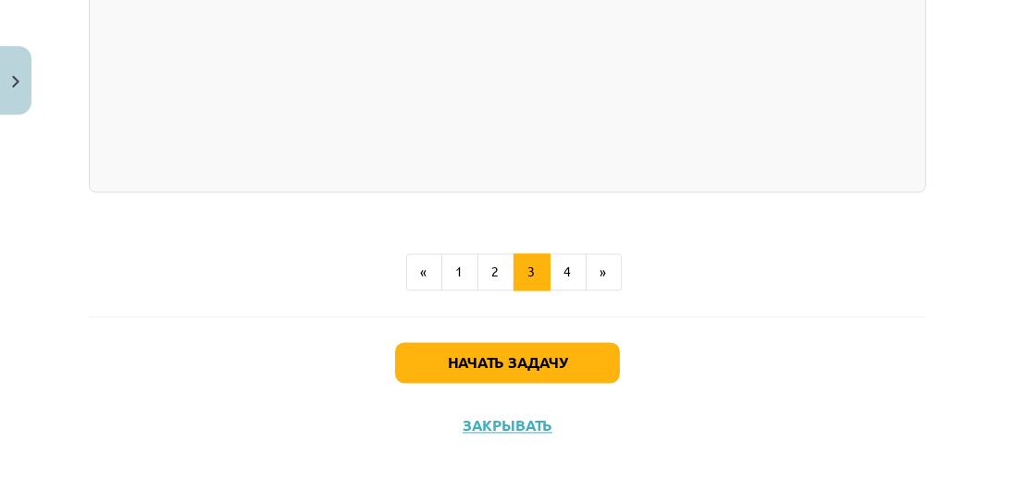
scroll to position [3990, 0]
click at [564, 274] on font "4" at bounding box center [567, 271] width 7 height 17
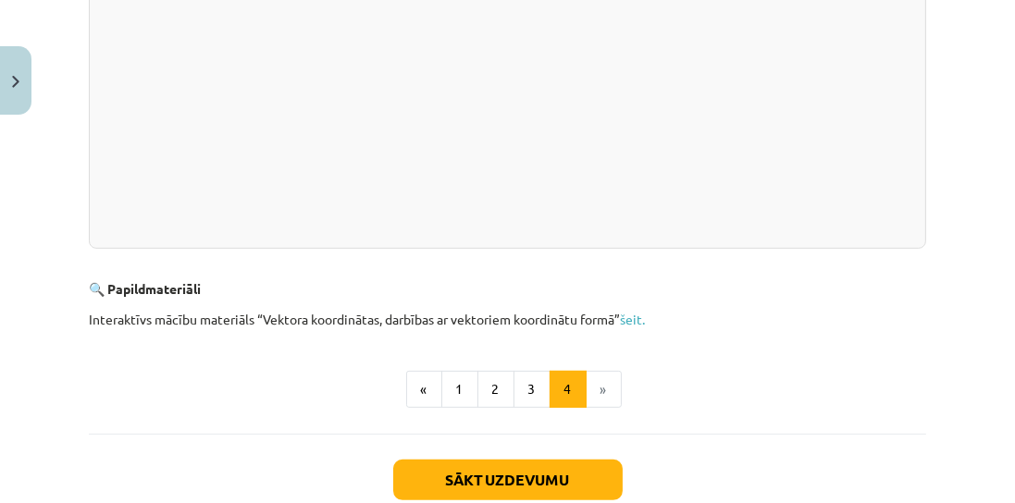
scroll to position [786, 0]
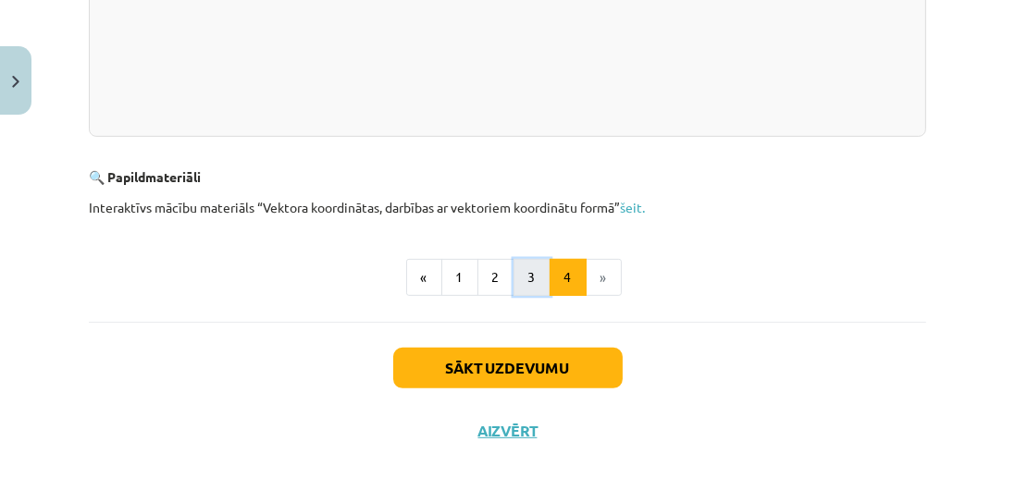
click at [532, 277] on button "3" at bounding box center [531, 277] width 37 height 37
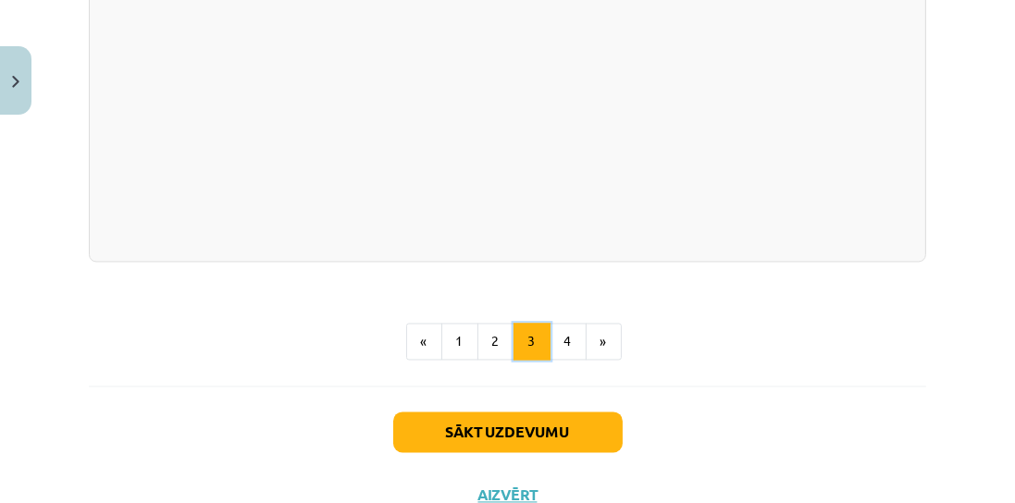
scroll to position [3718, 0]
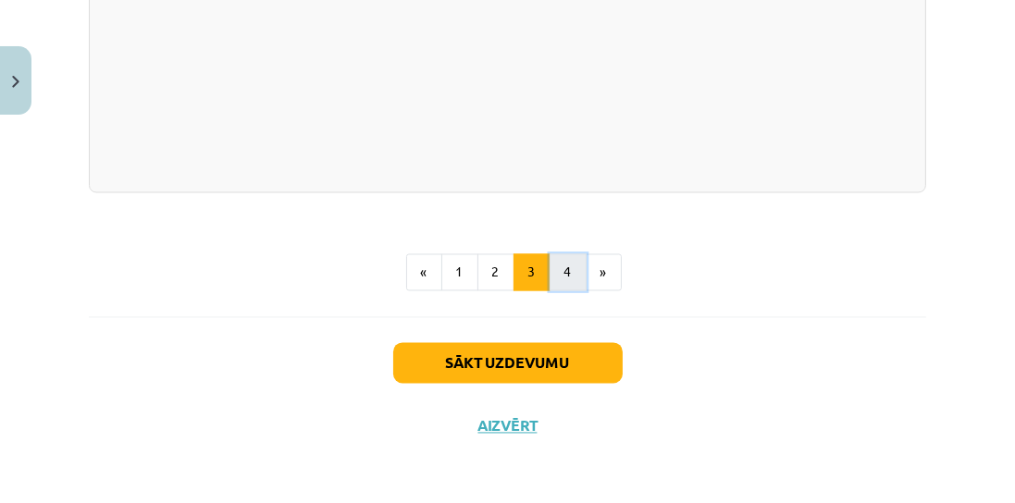
click at [572, 266] on button "4" at bounding box center [567, 271] width 37 height 37
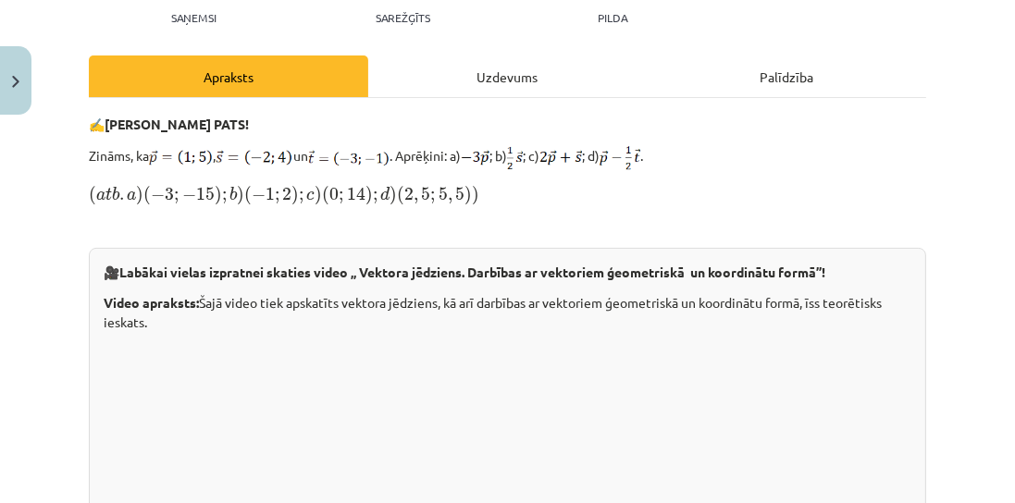
scroll to position [46, 0]
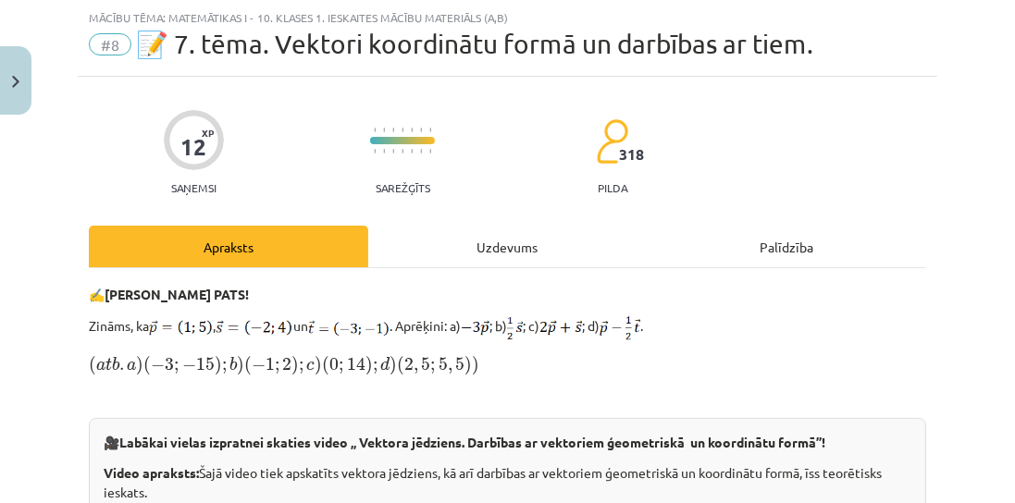
click at [498, 237] on div "Uzdevums" at bounding box center [507, 247] width 279 height 42
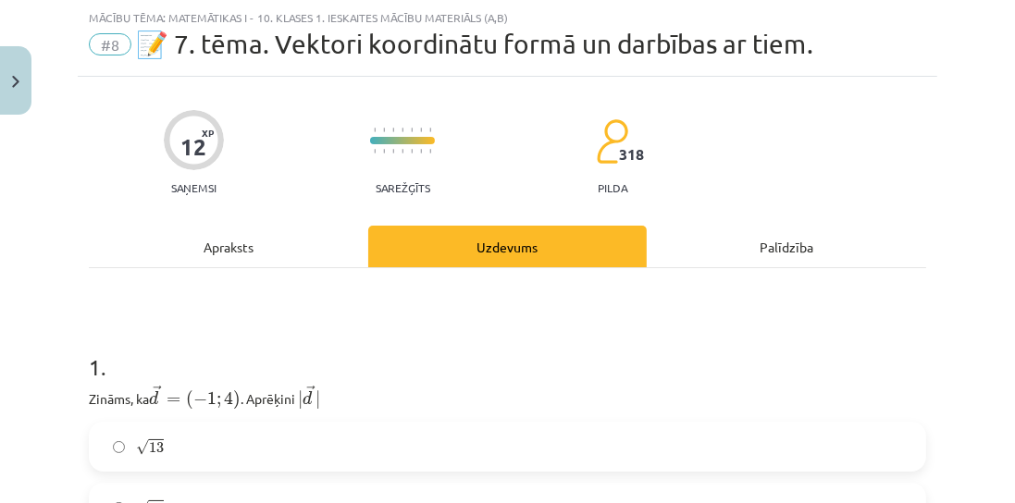
scroll to position [311, 0]
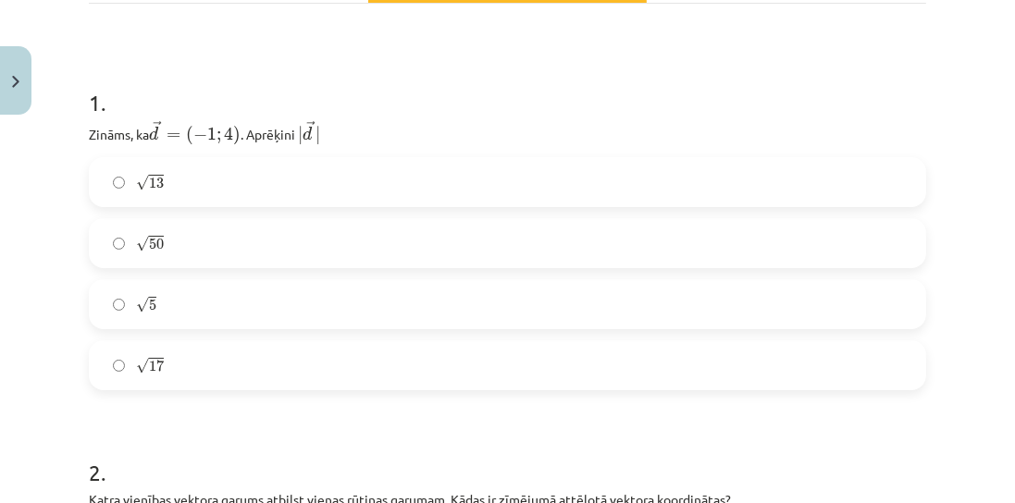
click at [261, 360] on label "√ 17 17" at bounding box center [507, 365] width 833 height 46
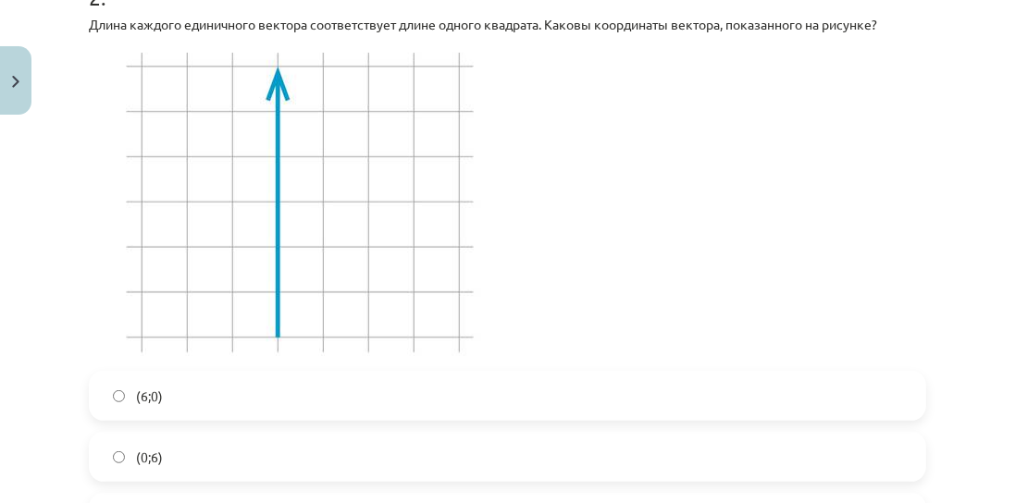
scroll to position [944, 0]
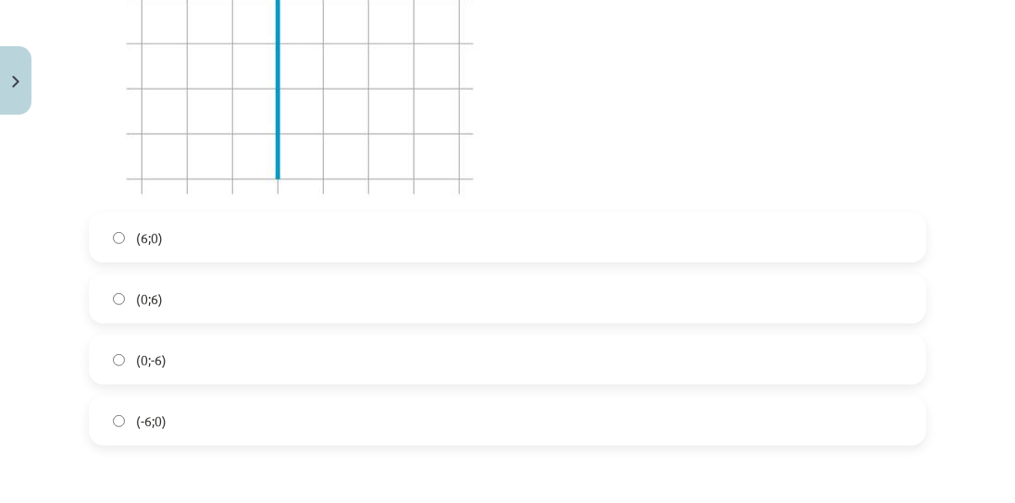
click at [198, 313] on label "(0;6)" at bounding box center [507, 299] width 833 height 46
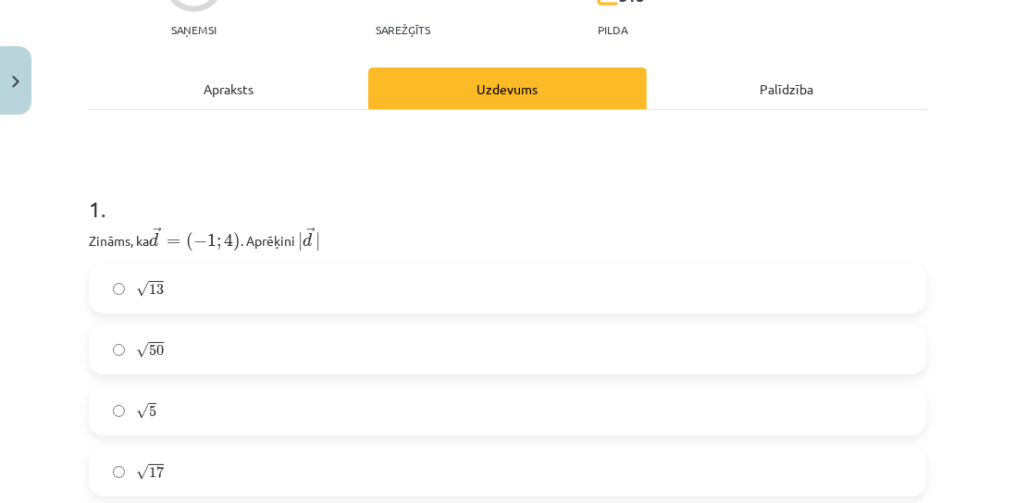
scroll to position [0, 0]
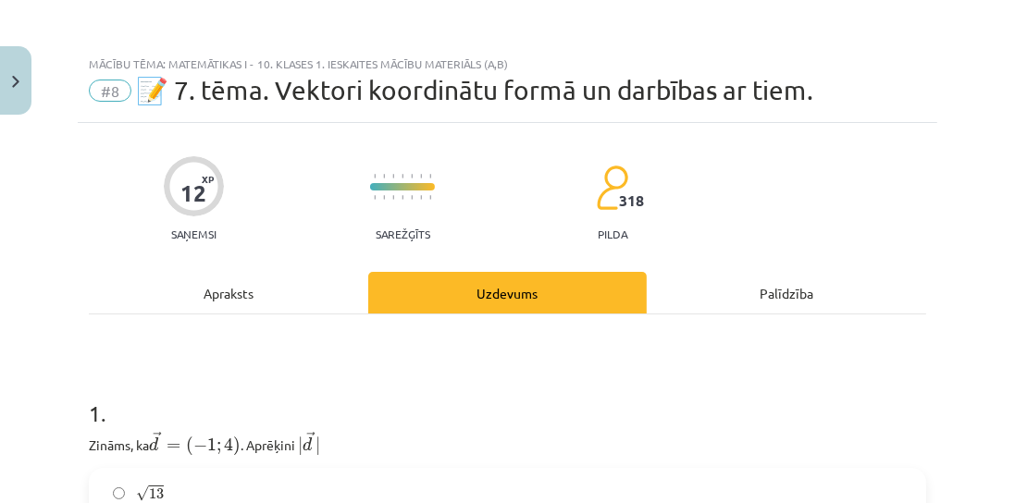
click at [204, 299] on div "Apraksts" at bounding box center [228, 293] width 279 height 42
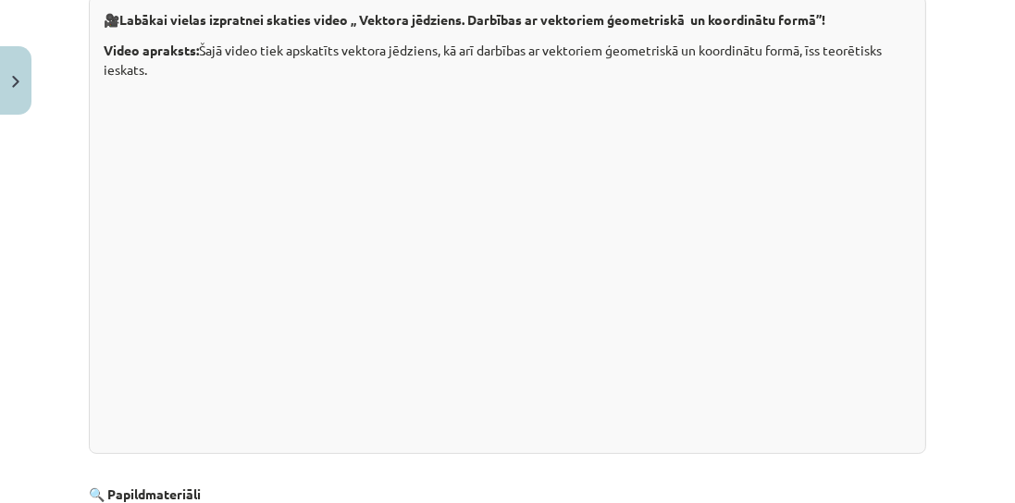
scroll to position [786, 0]
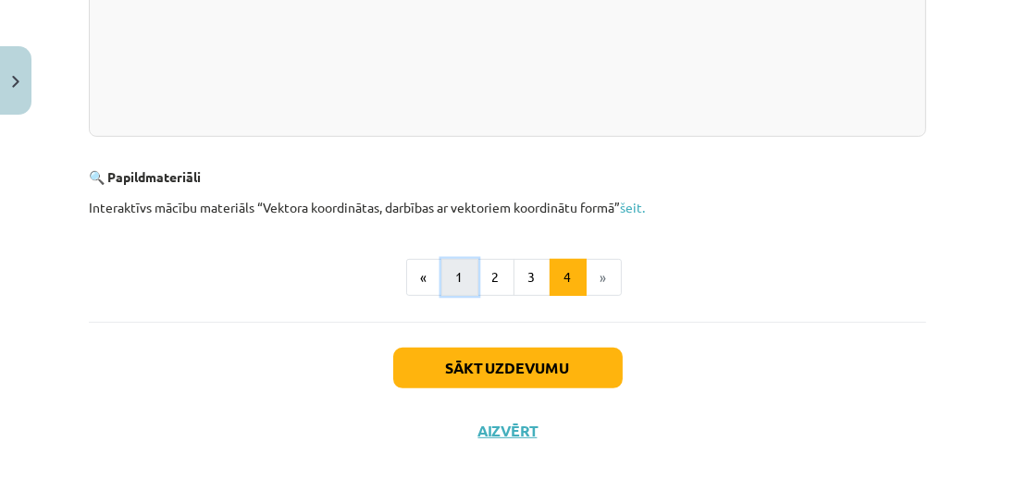
click at [455, 274] on button "1" at bounding box center [459, 277] width 37 height 37
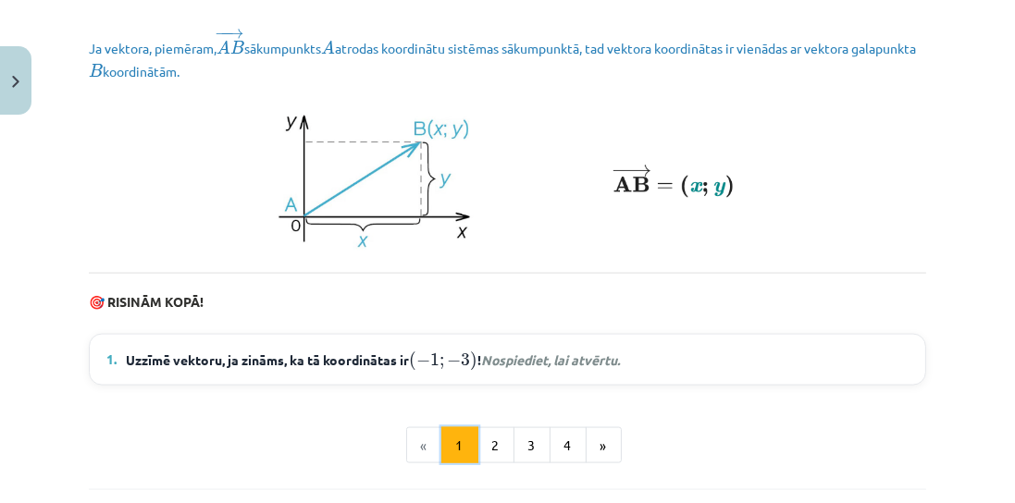
scroll to position [2603, 0]
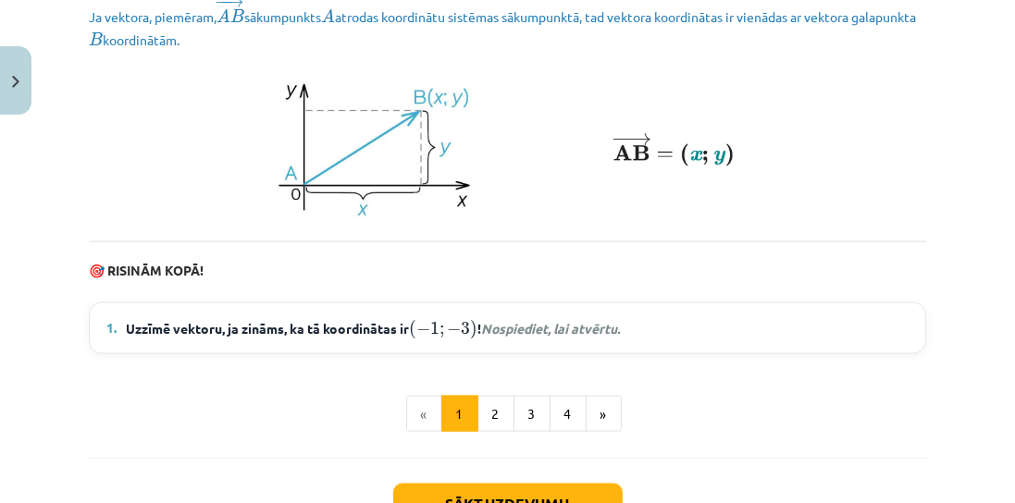
click at [694, 329] on summary "1. Uzzīmē vektoru, ja zināms, ka tā koordinātas ir ( − 1 ; − 3 ) ( − 1 ; − 3 ) …" at bounding box center [507, 328] width 802 height 24
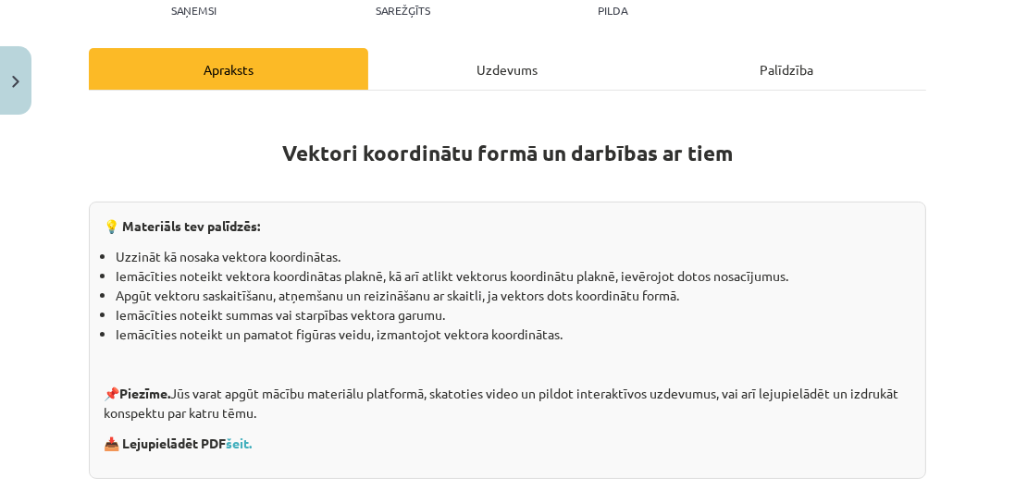
scroll to position [0, 0]
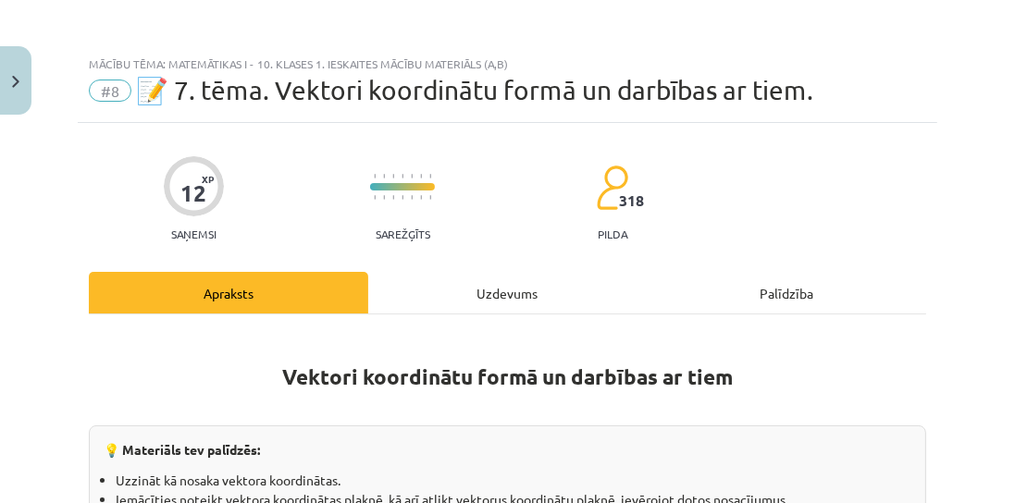
click at [493, 277] on div "Uzdevums" at bounding box center [507, 293] width 279 height 42
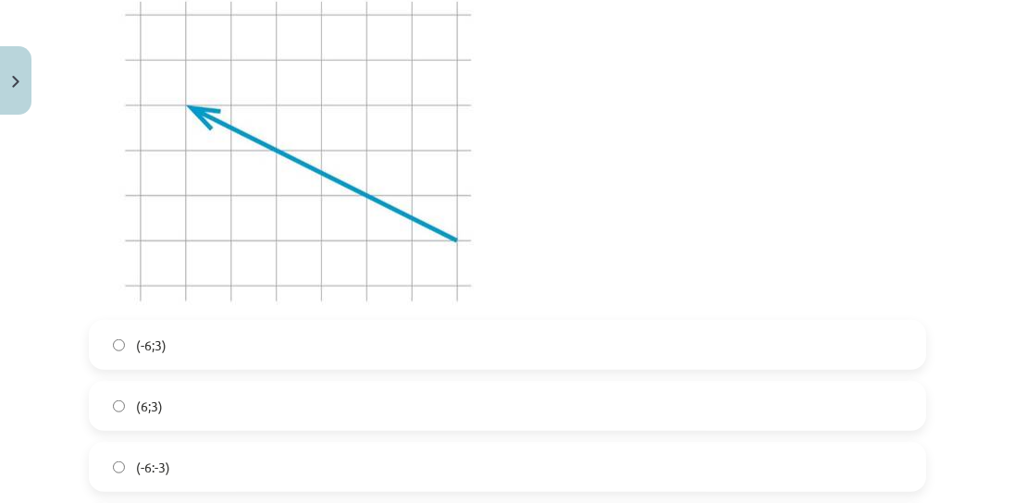
scroll to position [1473, 0]
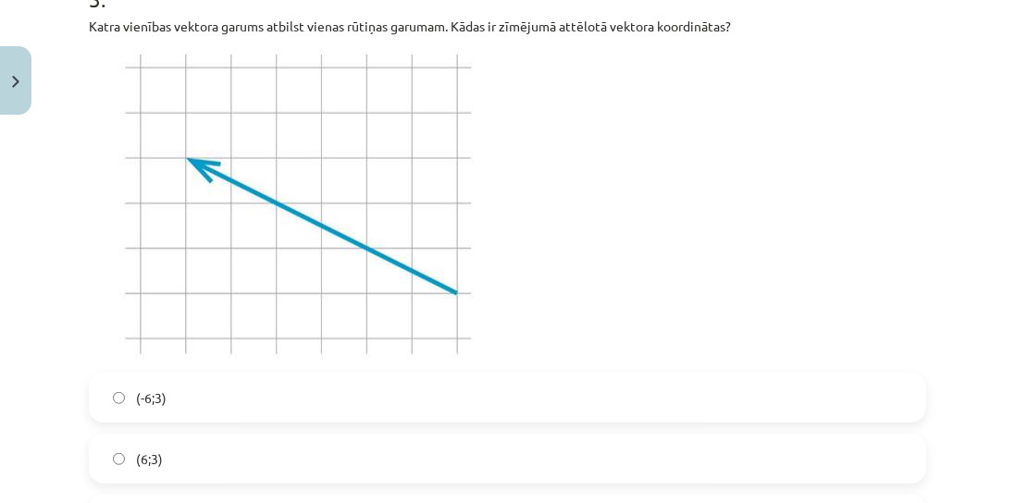
click at [348, 394] on label "(-6;3)" at bounding box center [507, 398] width 833 height 46
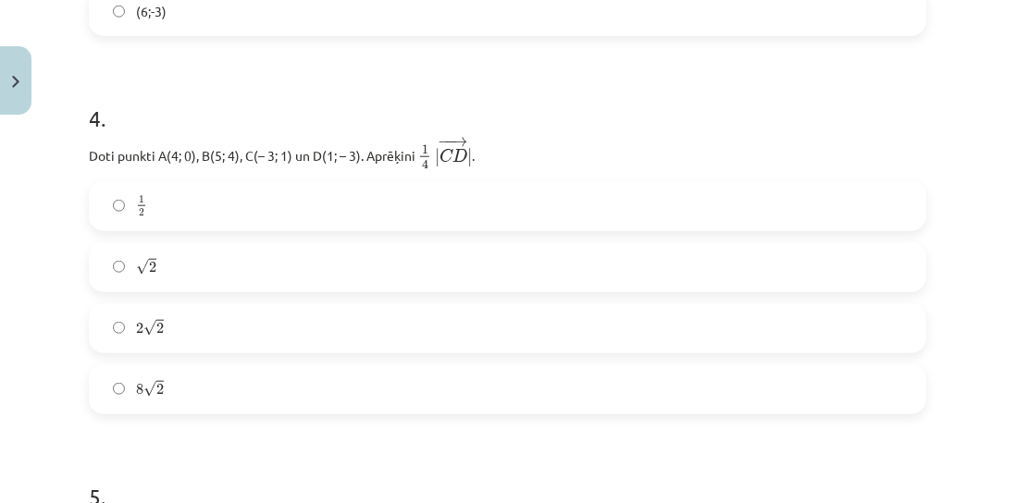
scroll to position [2054, 0]
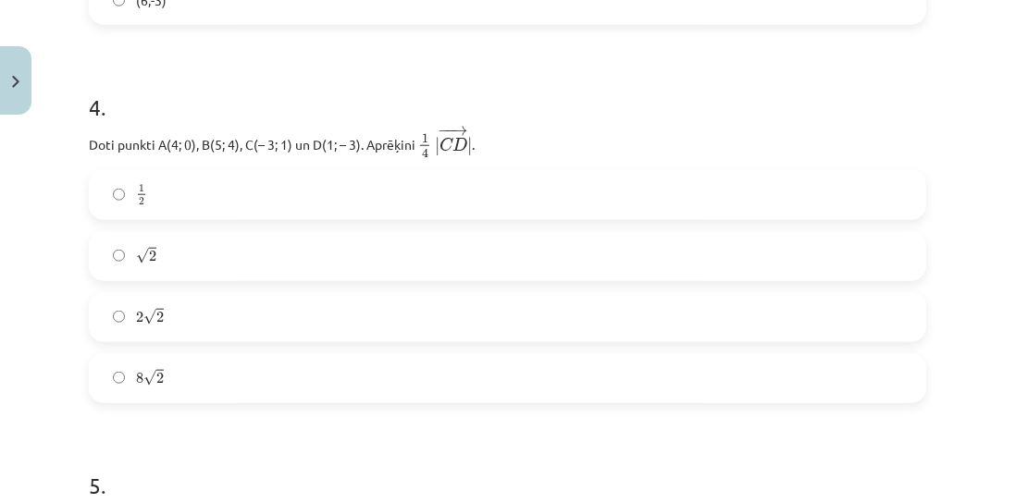
click at [267, 253] on label "√ 2 2" at bounding box center [507, 256] width 833 height 46
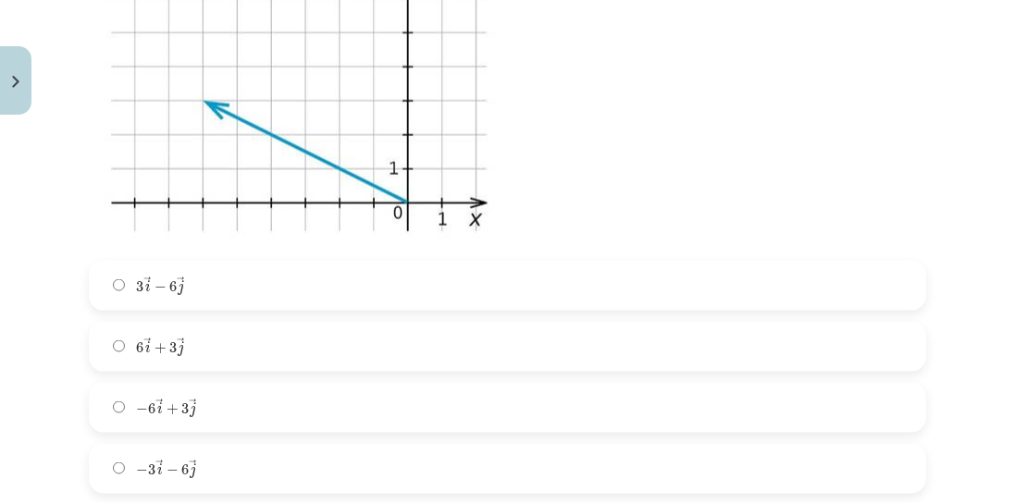
scroll to position [2636, 0]
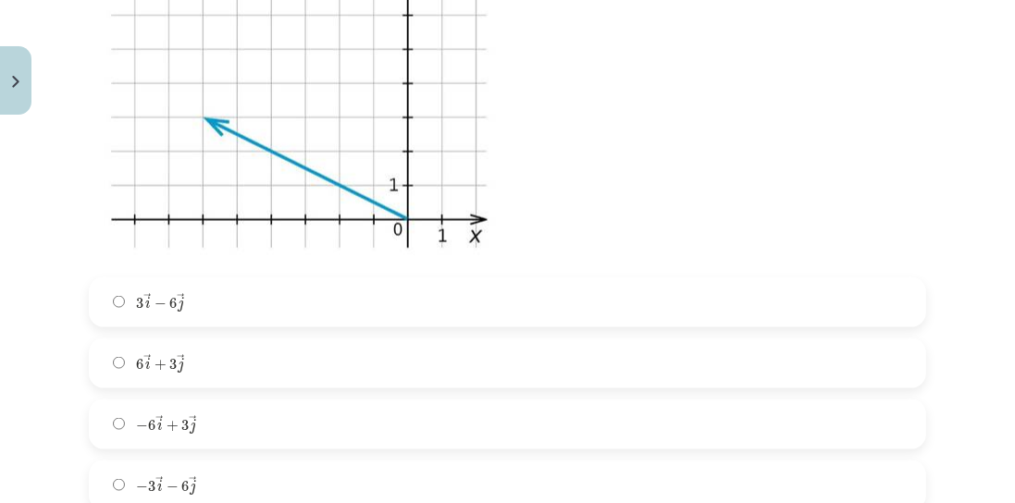
click at [233, 416] on label "− 6 → i + 3 → j − 6 i → + 3 j →" at bounding box center [507, 424] width 833 height 46
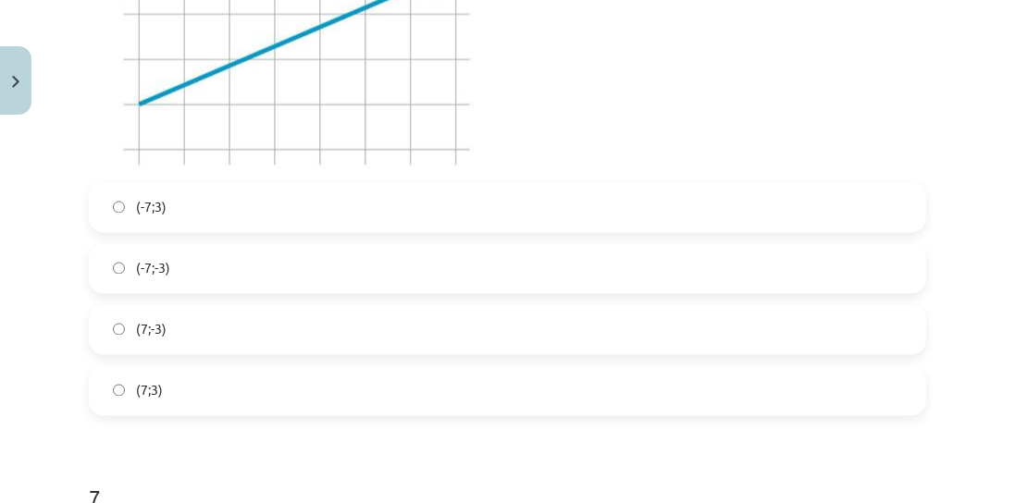
scroll to position [3481, 0]
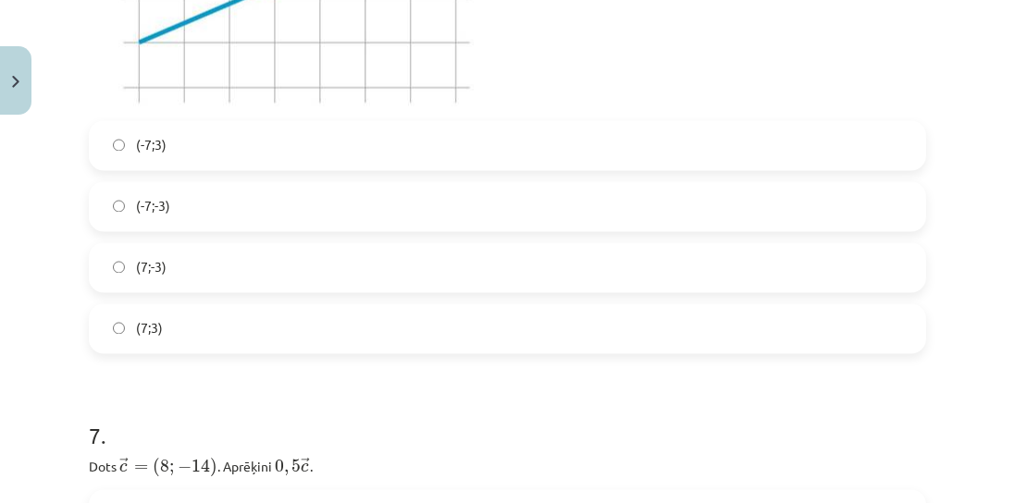
click at [244, 326] on label "(7;3)" at bounding box center [507, 329] width 833 height 46
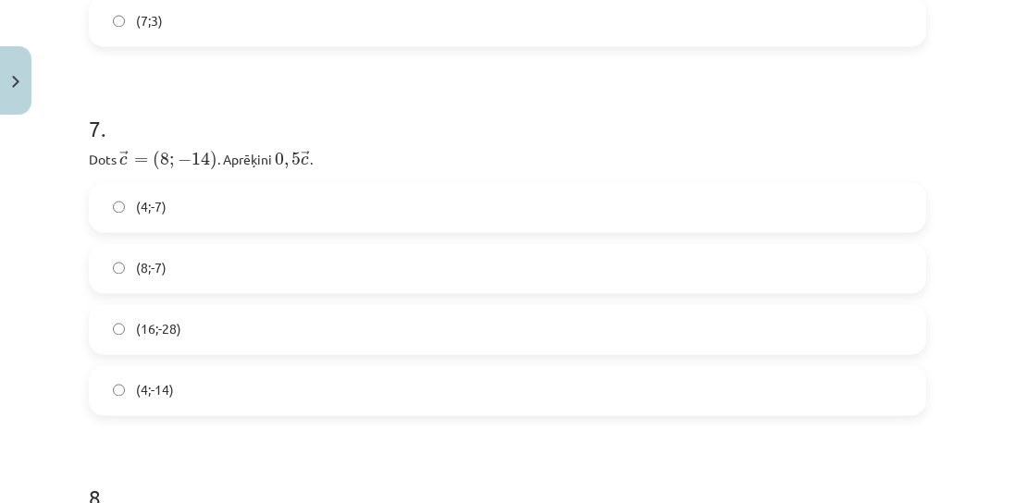
scroll to position [3799, 0]
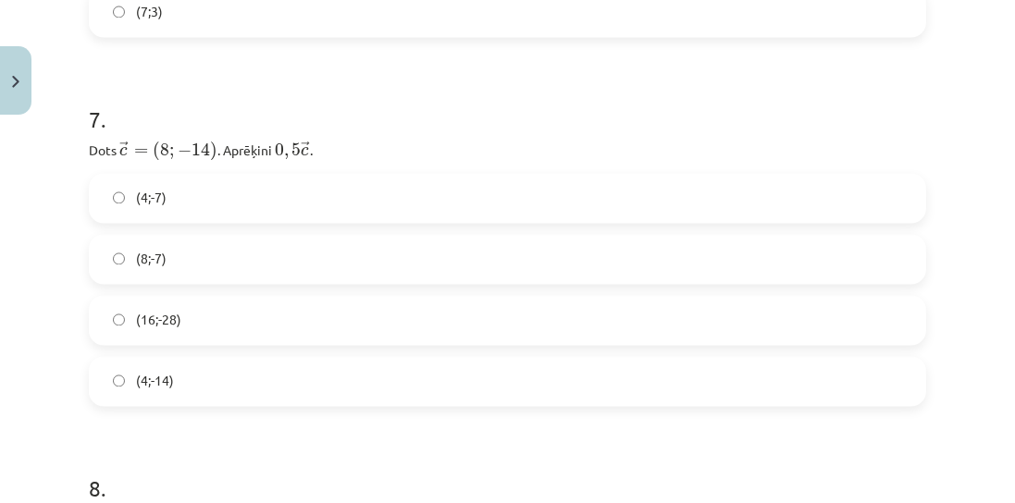
click at [251, 188] on label "(4;-7)" at bounding box center [507, 198] width 833 height 46
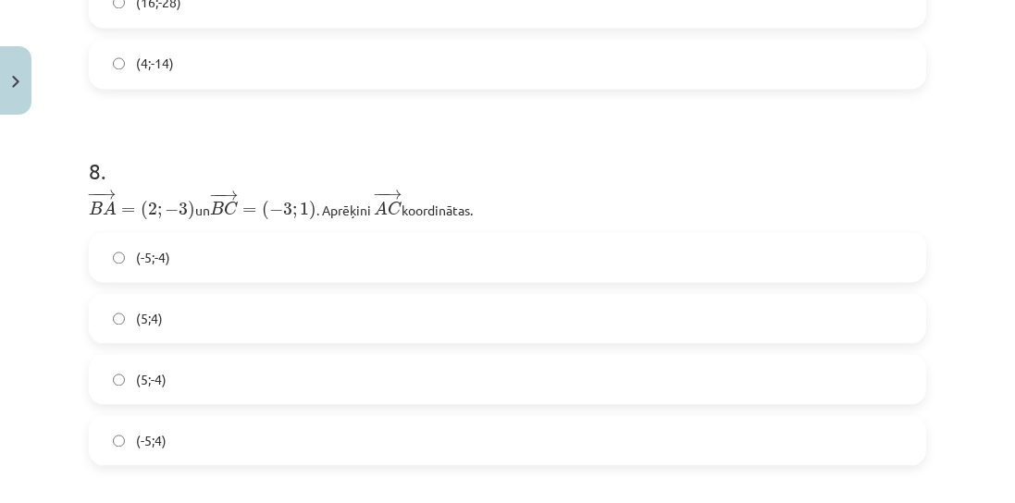
scroll to position [4169, 0]
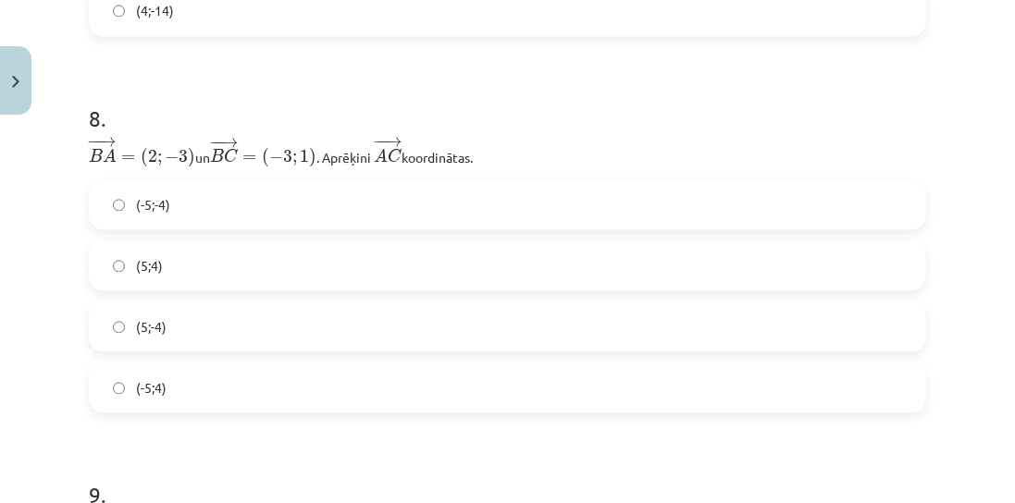
click at [370, 375] on label "(-5;4)" at bounding box center [507, 387] width 833 height 46
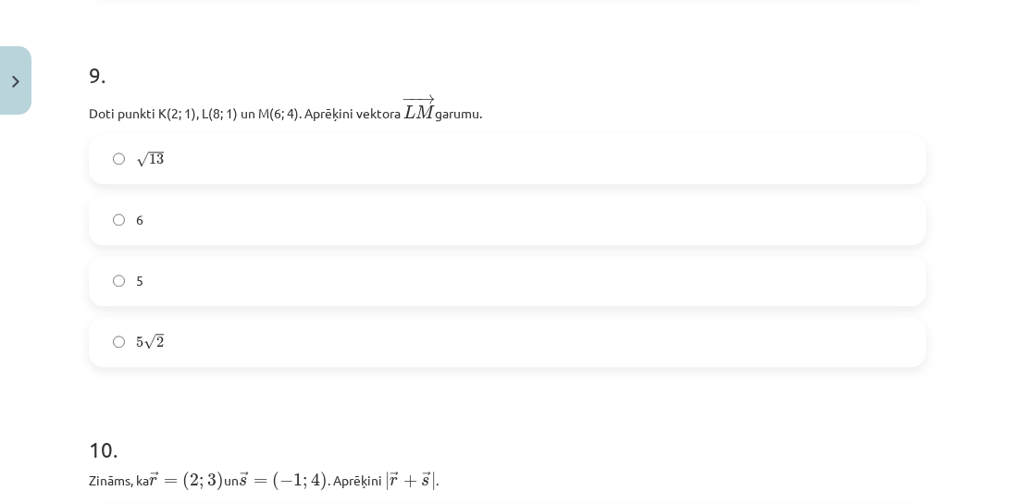
scroll to position [4591, 0]
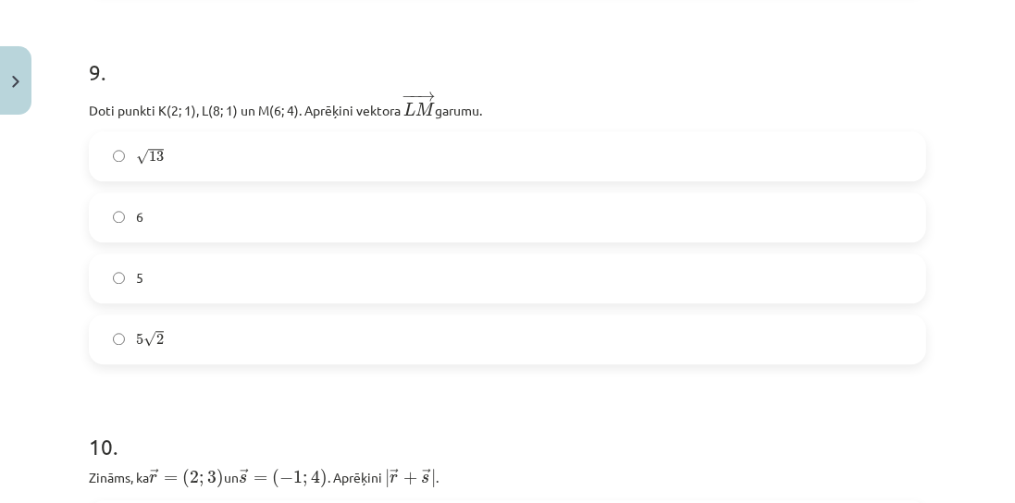
click at [298, 137] on label "√ 13 13" at bounding box center [507, 156] width 833 height 46
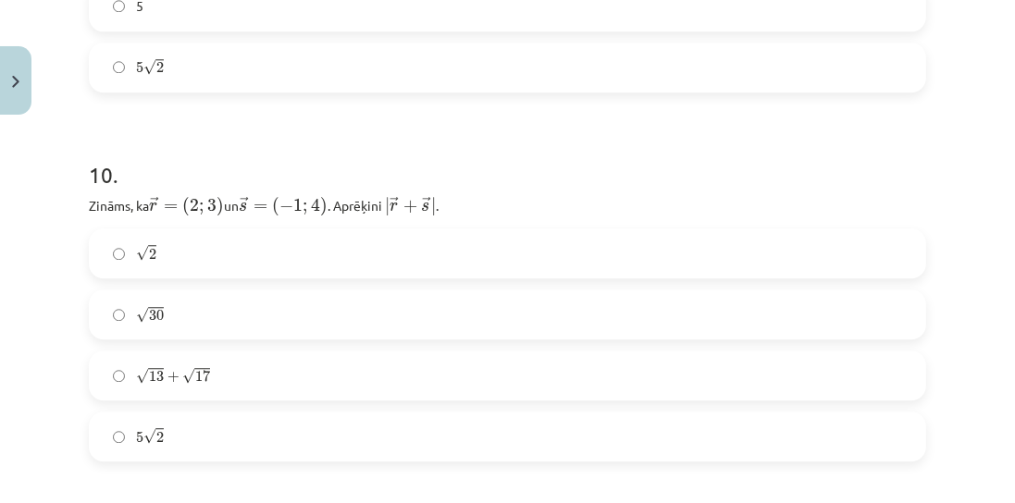
scroll to position [4909, 0]
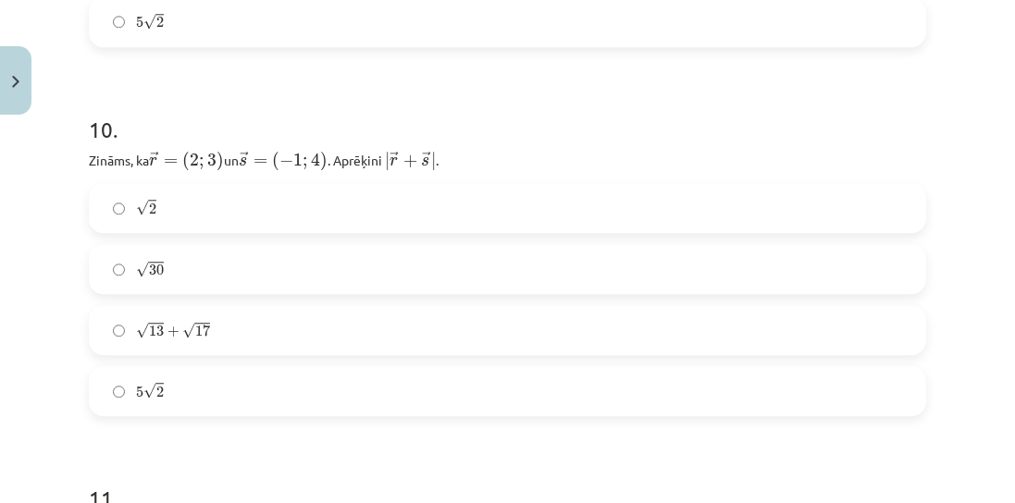
click at [197, 331] on span "17" at bounding box center [202, 330] width 15 height 11
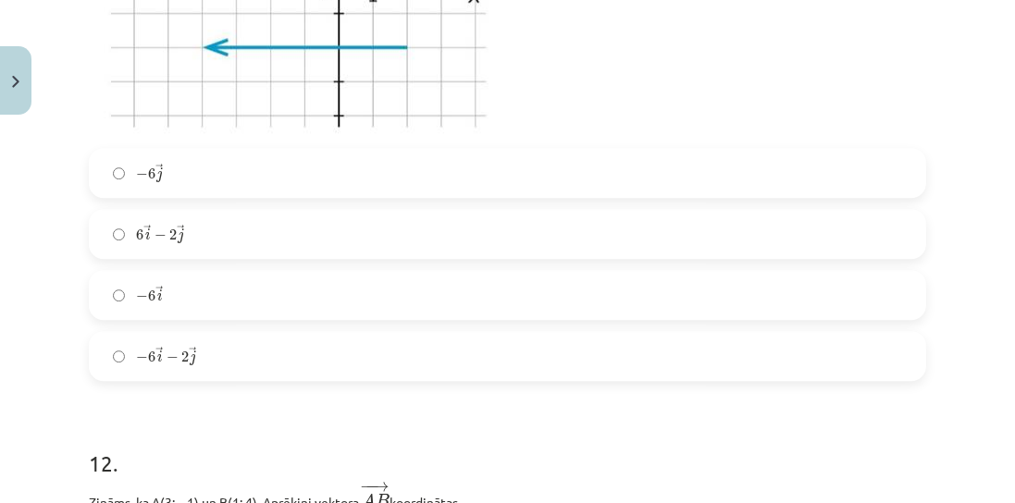
scroll to position [5596, 0]
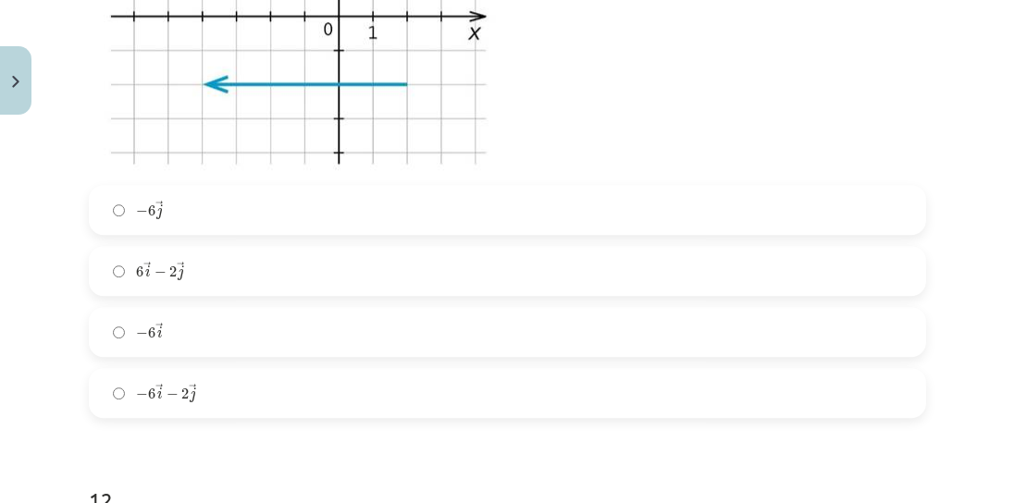
click at [157, 335] on span "i" at bounding box center [160, 332] width 6 height 11
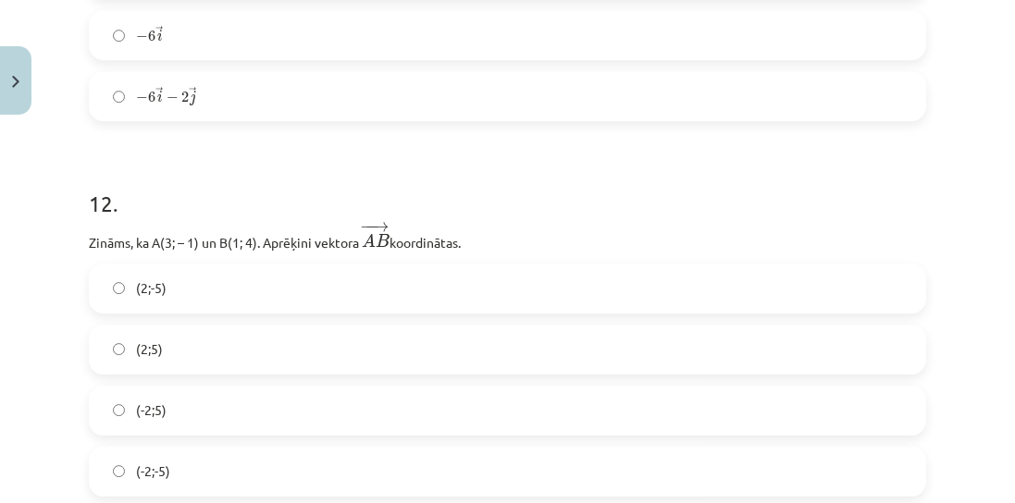
scroll to position [5966, 0]
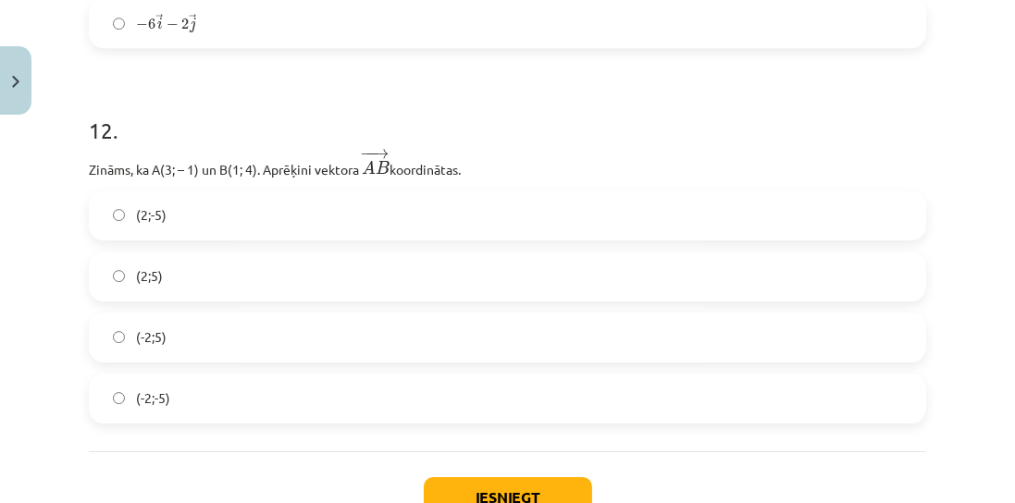
click at [285, 336] on label "(-2;5)" at bounding box center [507, 337] width 833 height 46
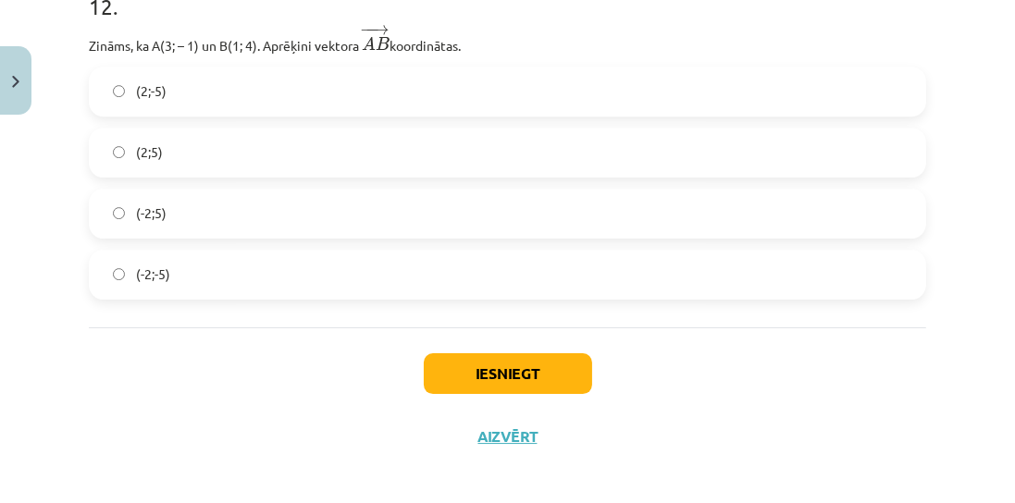
scroll to position [6099, 0]
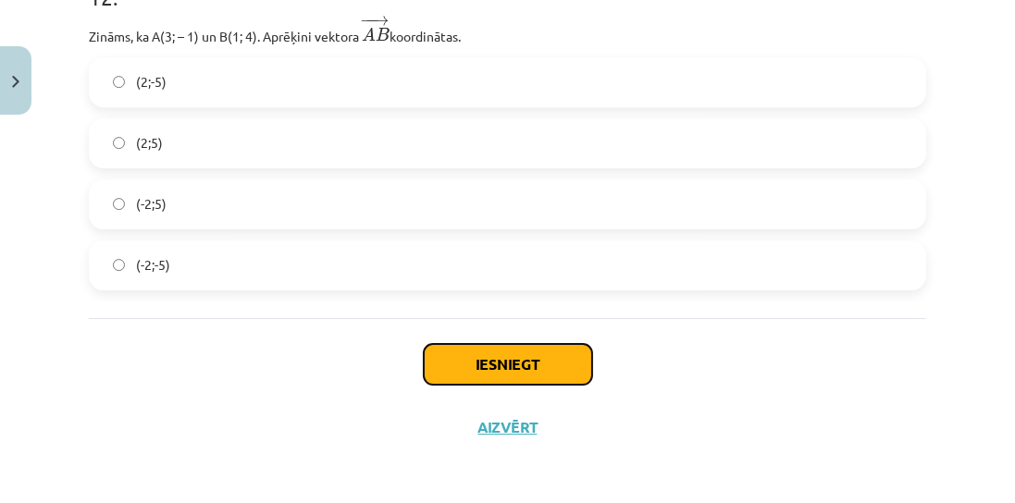
click at [535, 354] on button "Iesniegt" at bounding box center [508, 364] width 168 height 41
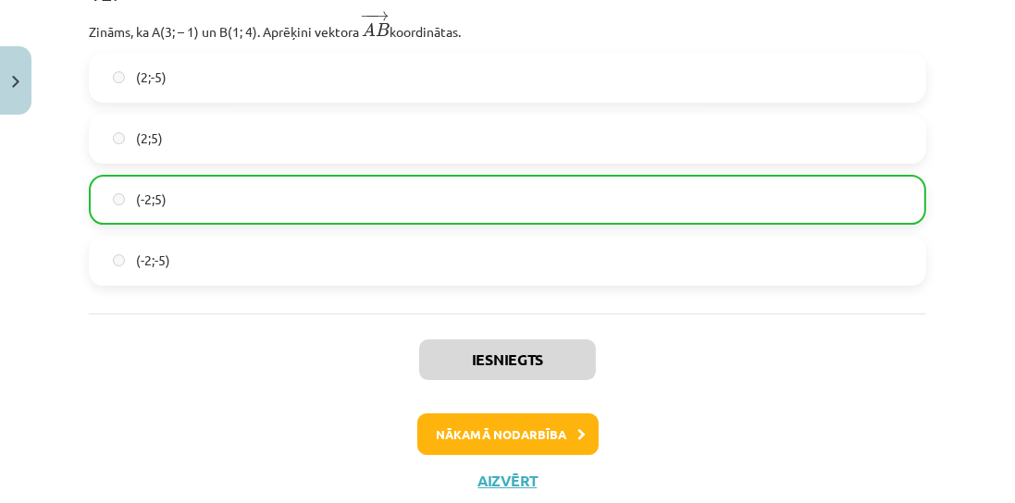
scroll to position [6156, 0]
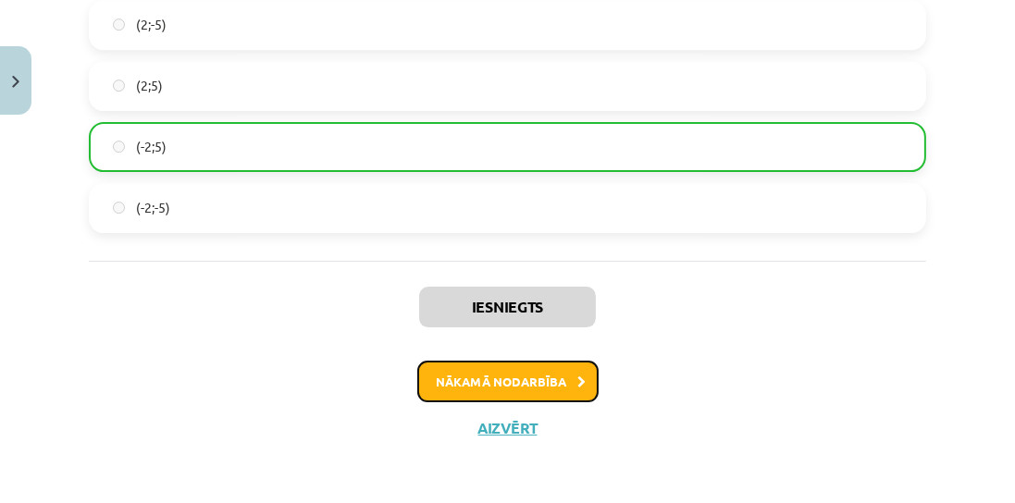
click at [578, 383] on icon at bounding box center [582, 382] width 8 height 12
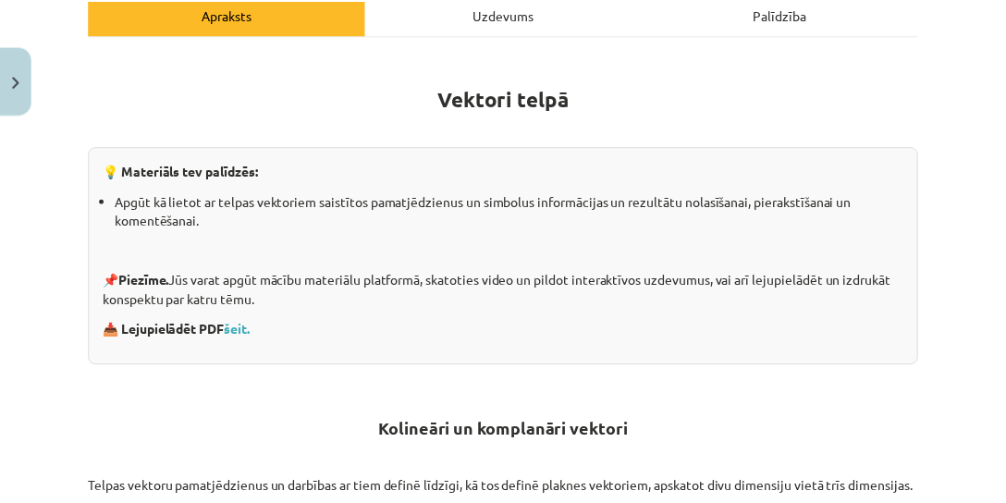
scroll to position [0, 0]
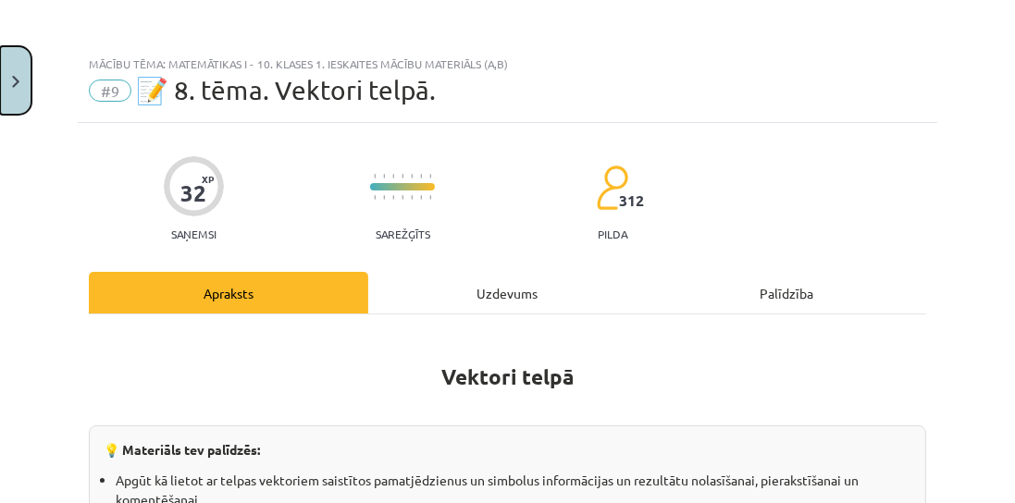
click at [20, 94] on button "Close" at bounding box center [15, 80] width 31 height 68
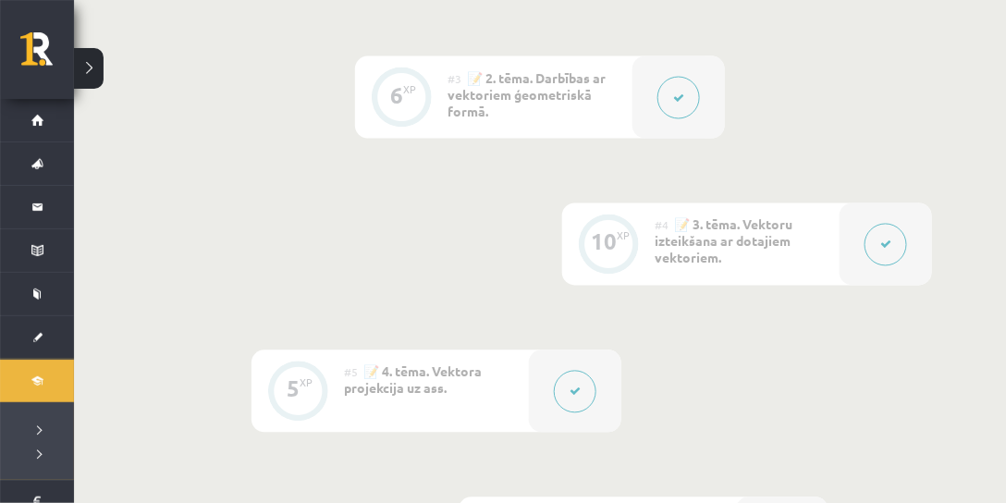
scroll to position [528, 0]
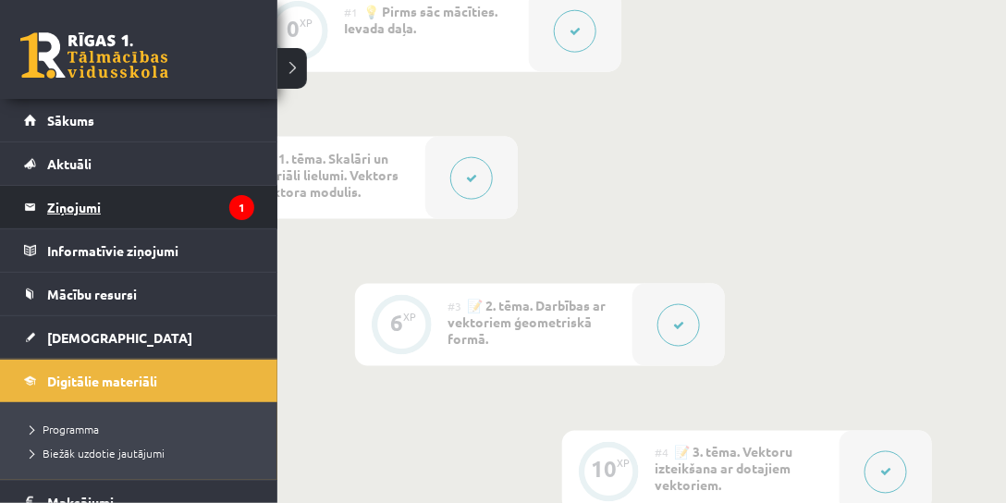
click at [105, 209] on legend "Ziņojumi 1" at bounding box center [150, 207] width 207 height 43
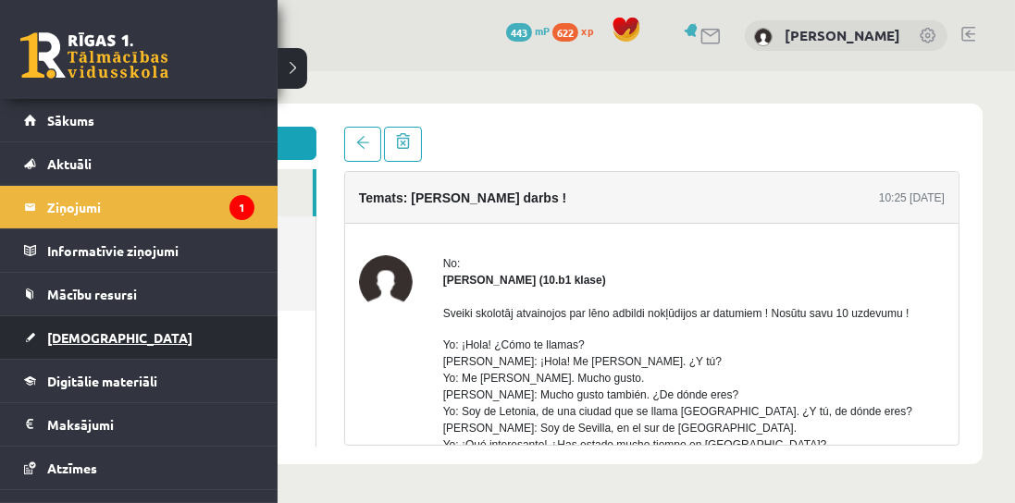
click at [44, 338] on link "[DEMOGRAPHIC_DATA]" at bounding box center [139, 337] width 230 height 43
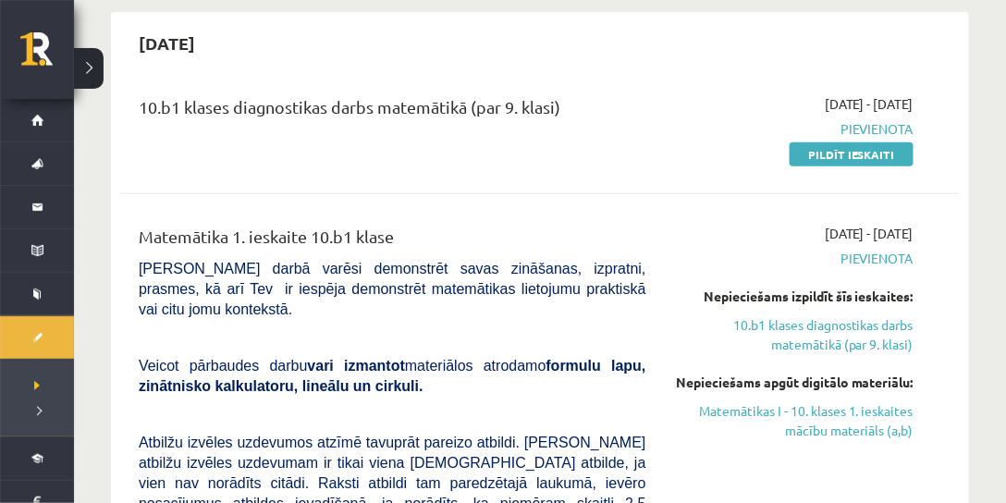
scroll to position [158, 0]
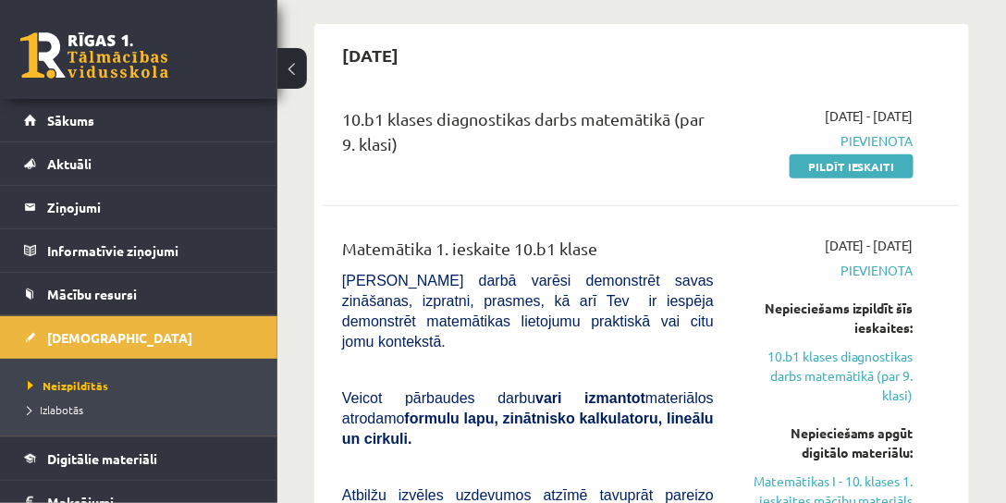
scroll to position [158, 0]
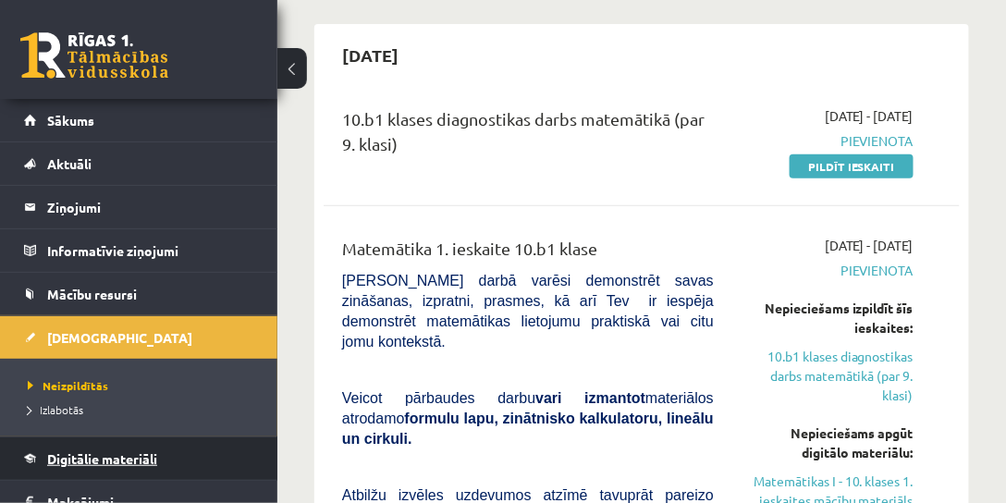
click at [85, 451] on span "Digitālie materiāli" at bounding box center [102, 458] width 110 height 17
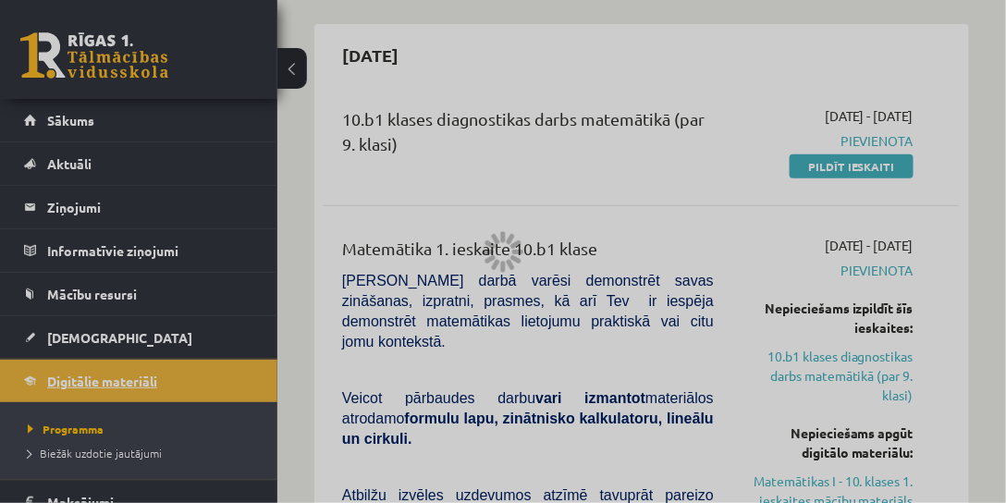
scroll to position [316, 0]
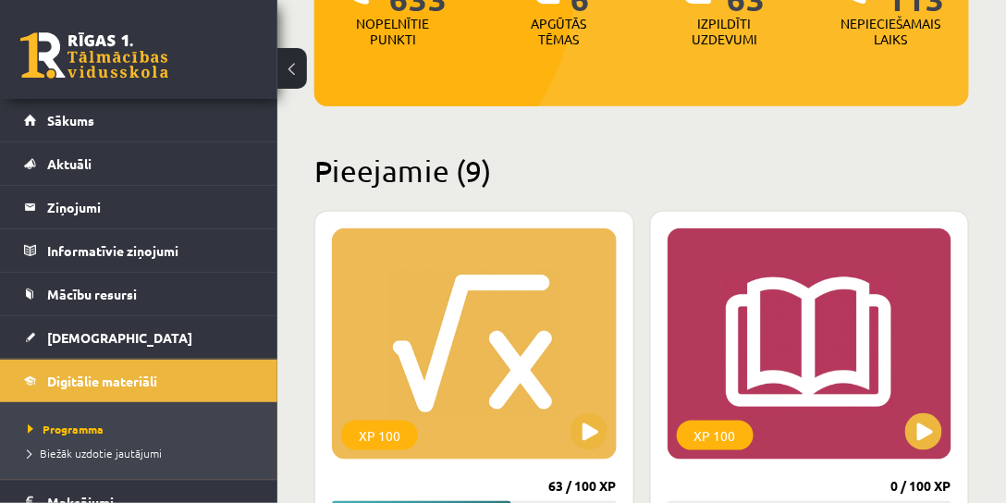
drag, startPoint x: 285, startPoint y: 68, endPoint x: 409, endPoint y: 336, distance: 294.6
click at [286, 68] on button at bounding box center [292, 68] width 30 height 41
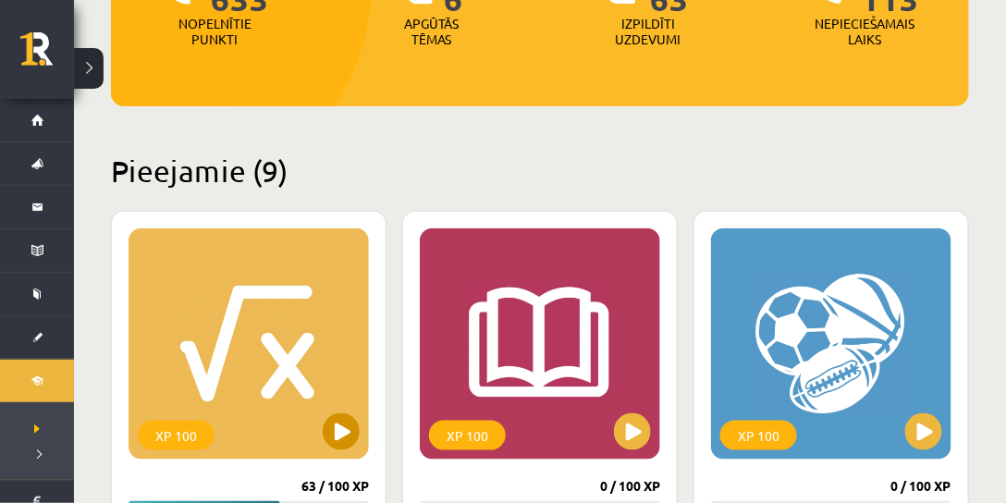
click at [362, 442] on div "XP 100" at bounding box center [249, 343] width 240 height 231
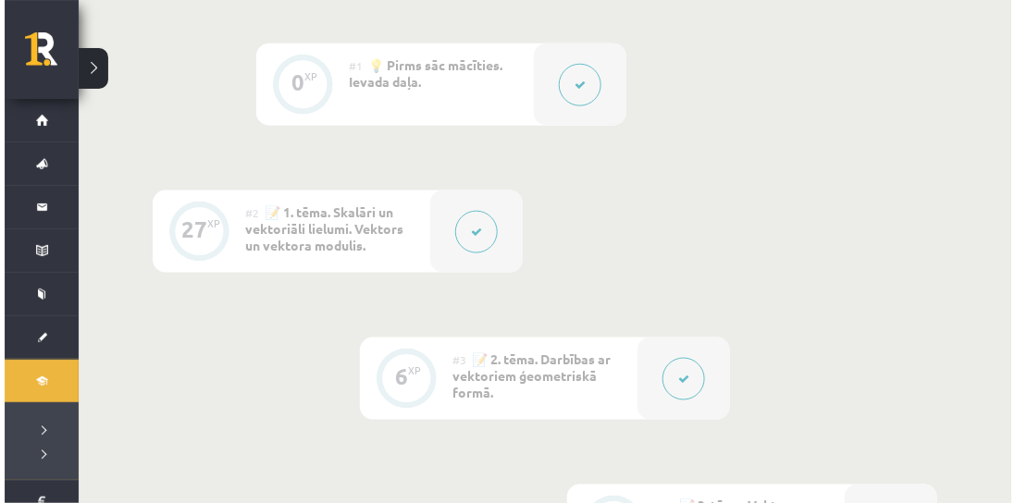
scroll to position [475, 0]
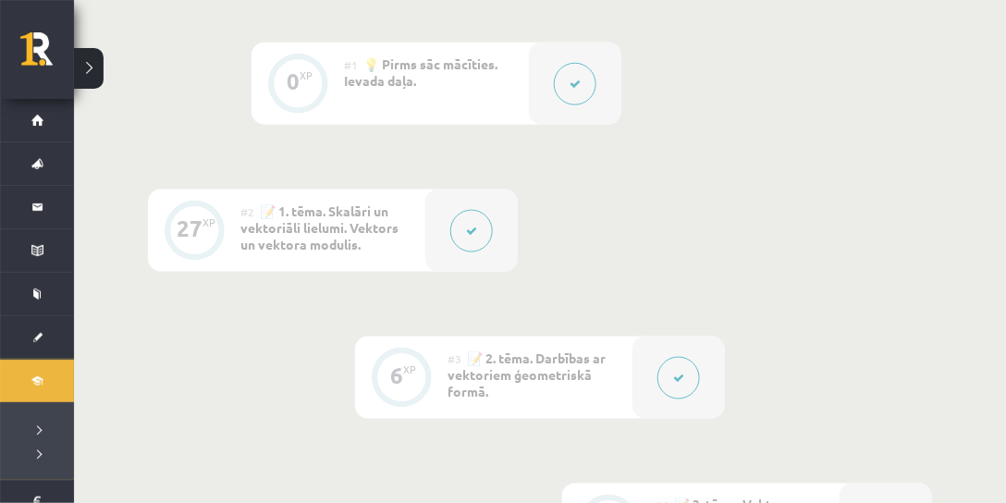
click at [462, 228] on button at bounding box center [471, 231] width 43 height 43
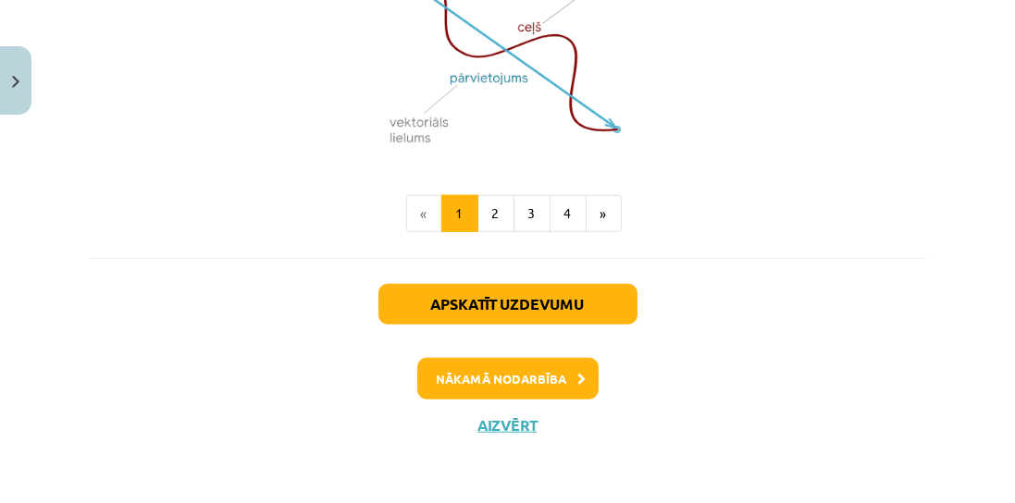
scroll to position [1559, 0]
click at [486, 220] on button "2" at bounding box center [495, 213] width 37 height 37
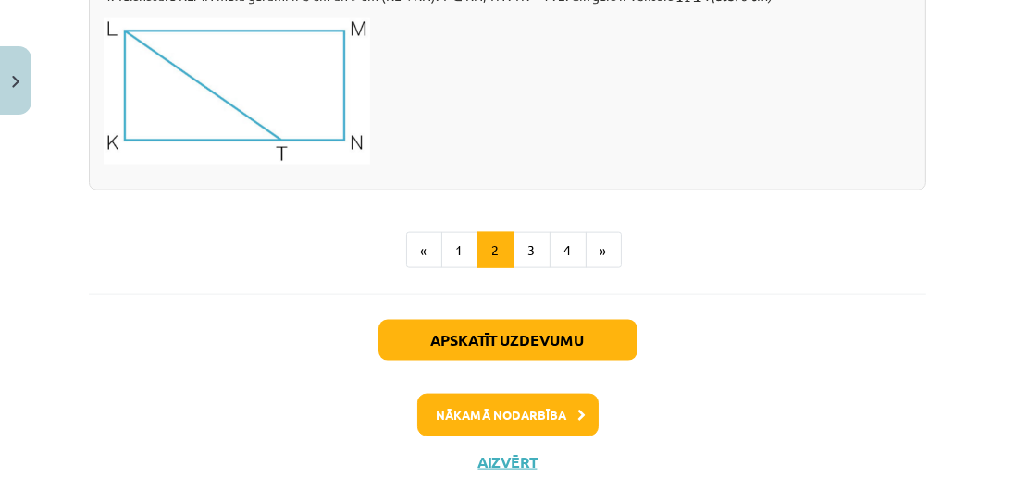
scroll to position [2458, 0]
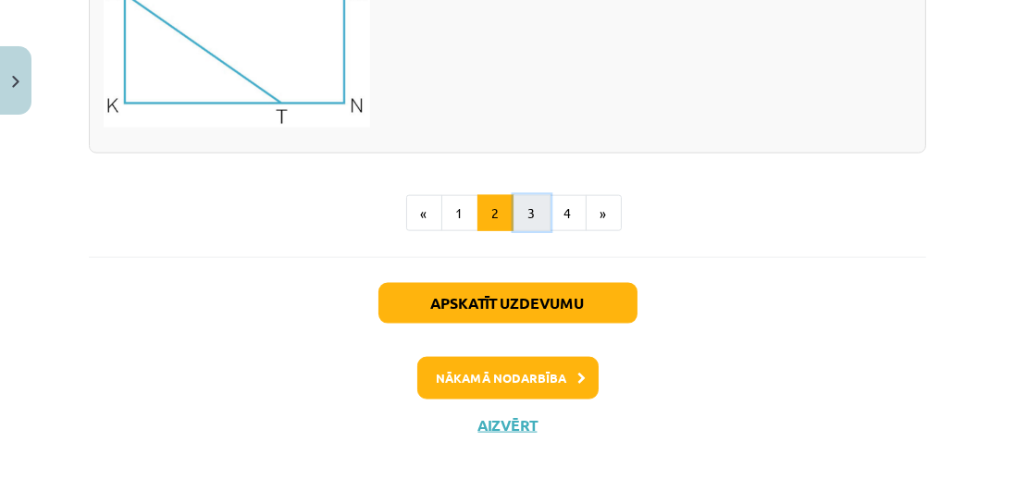
click at [533, 222] on button "3" at bounding box center [531, 213] width 37 height 37
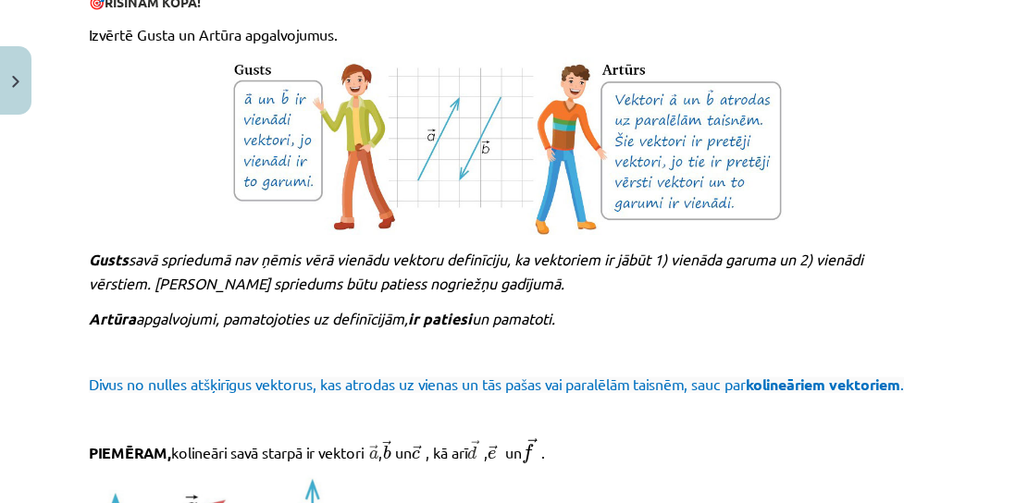
scroll to position [2113, 0]
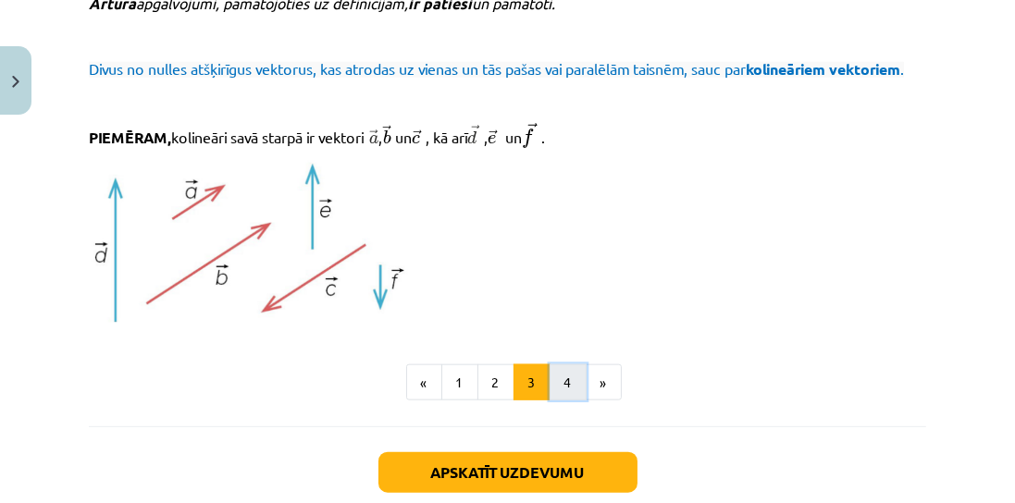
click at [564, 401] on button "4" at bounding box center [567, 382] width 37 height 37
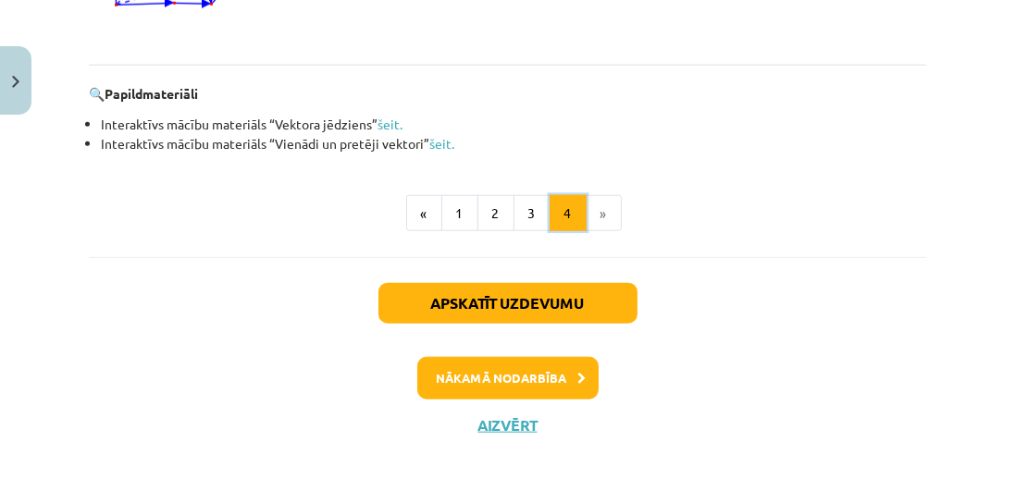
scroll to position [2031, 0]
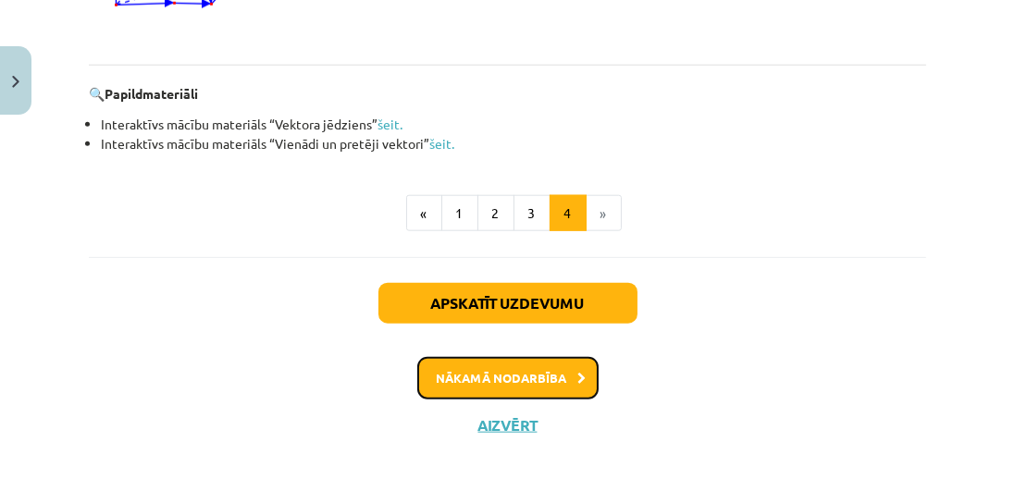
click at [477, 400] on button "Nākamā nodarbība" at bounding box center [507, 378] width 181 height 43
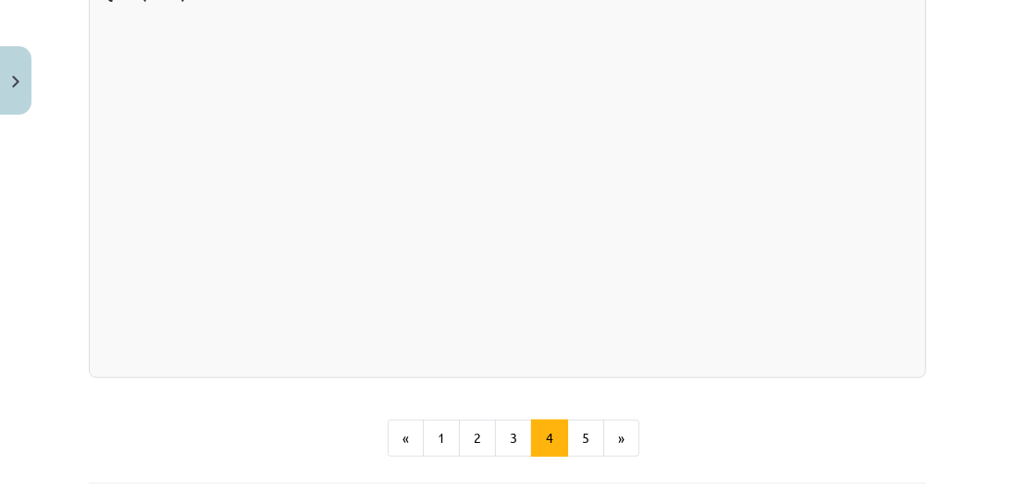
scroll to position [1903, 0]
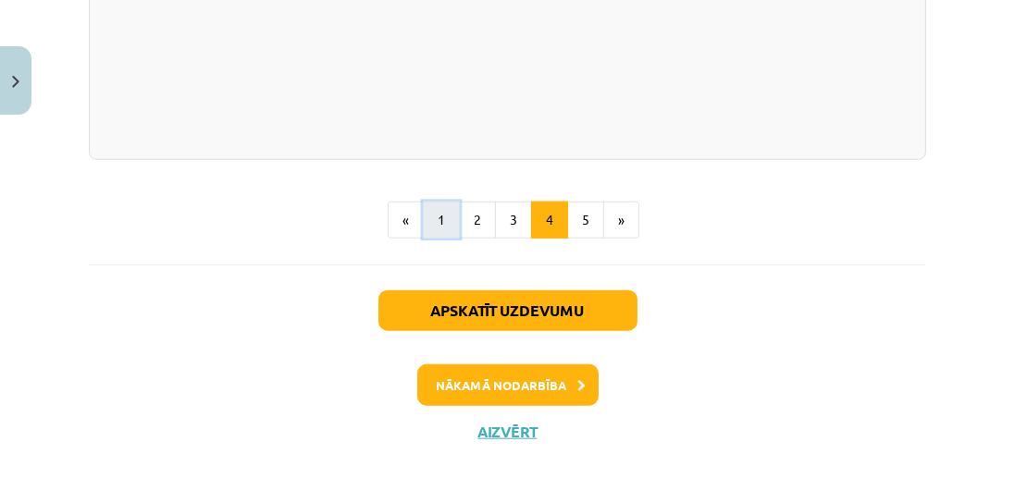
click at [441, 222] on button "1" at bounding box center [441, 220] width 37 height 37
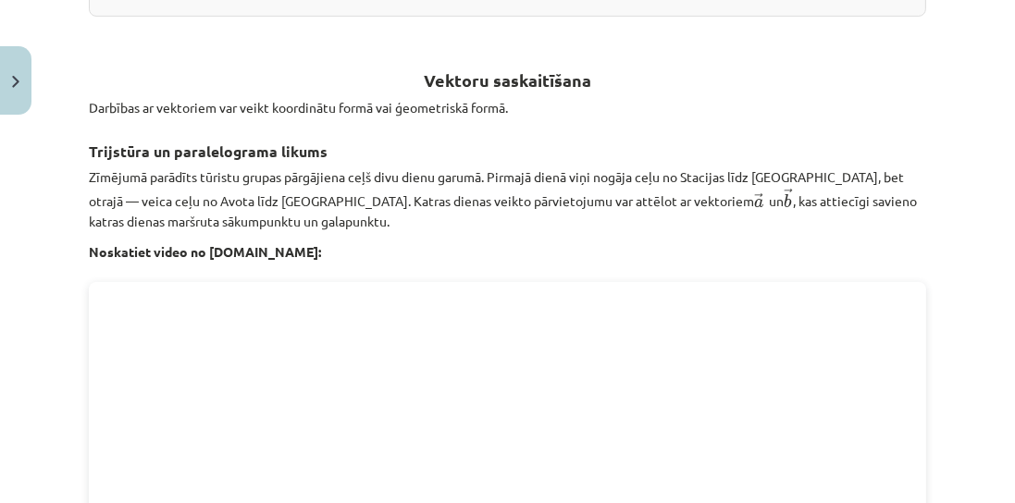
scroll to position [964, 0]
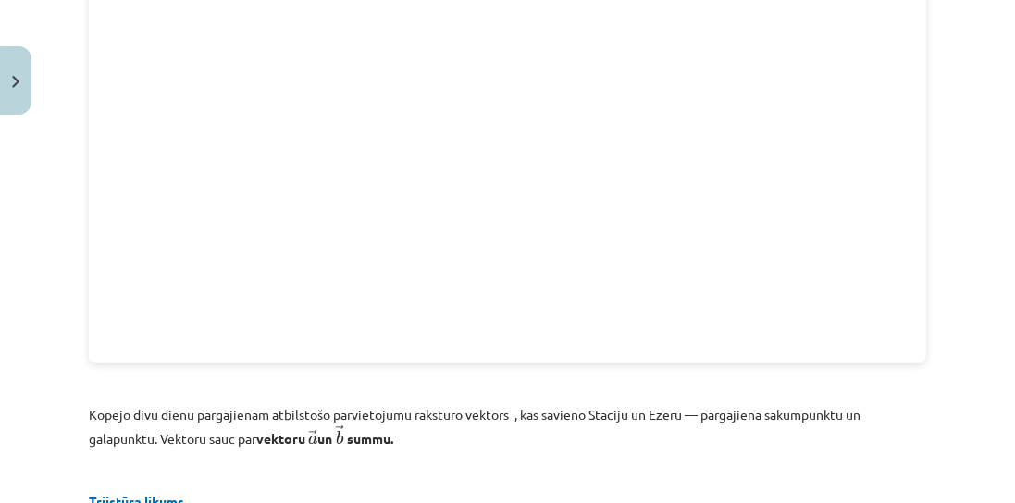
click at [74, 302] on div "Mācību tēma: Matemātikas i - 10. klases 1. ieskaites mācību materiāls (a,b) #3 …" at bounding box center [507, 251] width 1015 height 503
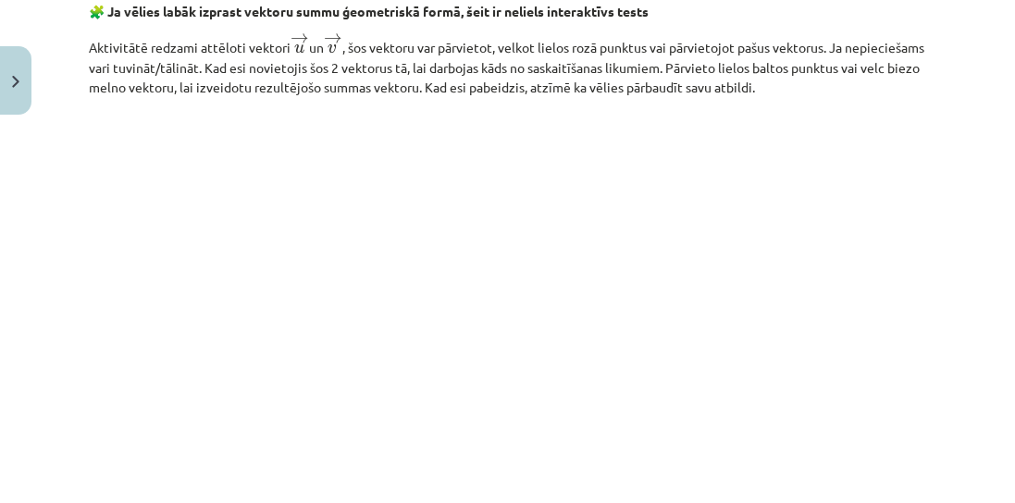
scroll to position [3025, 0]
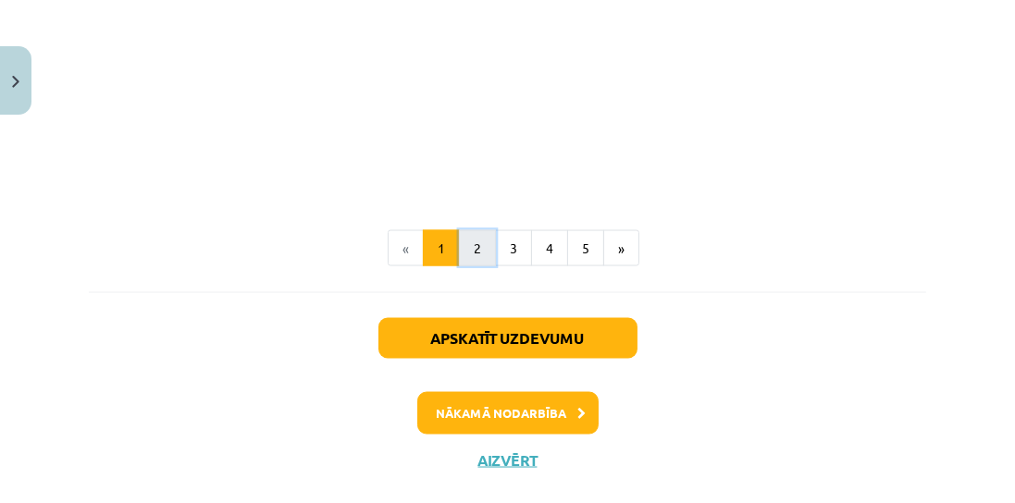
click at [471, 234] on button "2" at bounding box center [477, 248] width 37 height 37
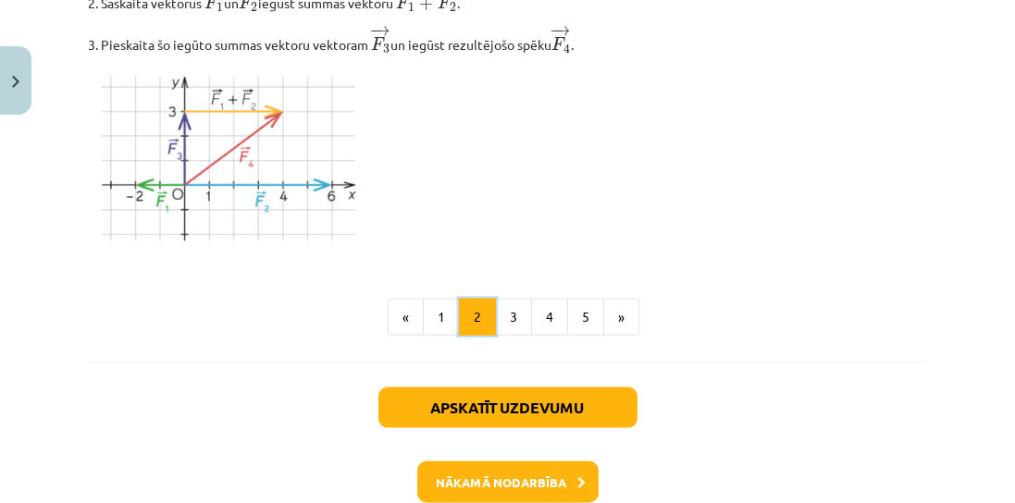
scroll to position [2447, 0]
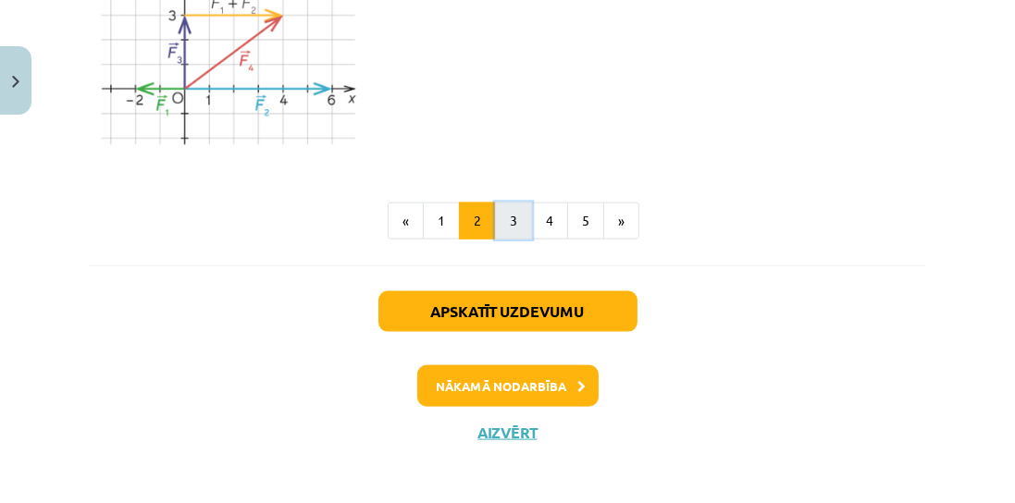
click at [507, 211] on button "3" at bounding box center [513, 221] width 37 height 37
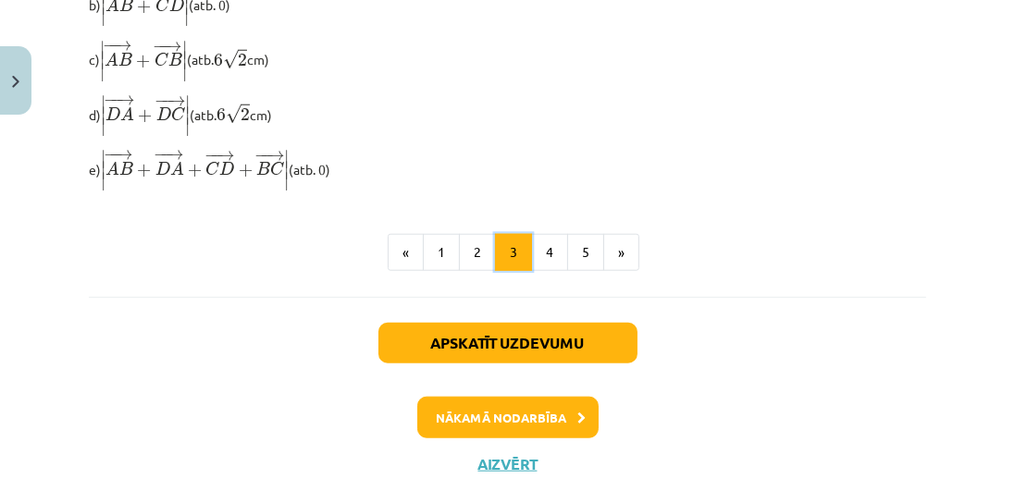
scroll to position [1810, 0]
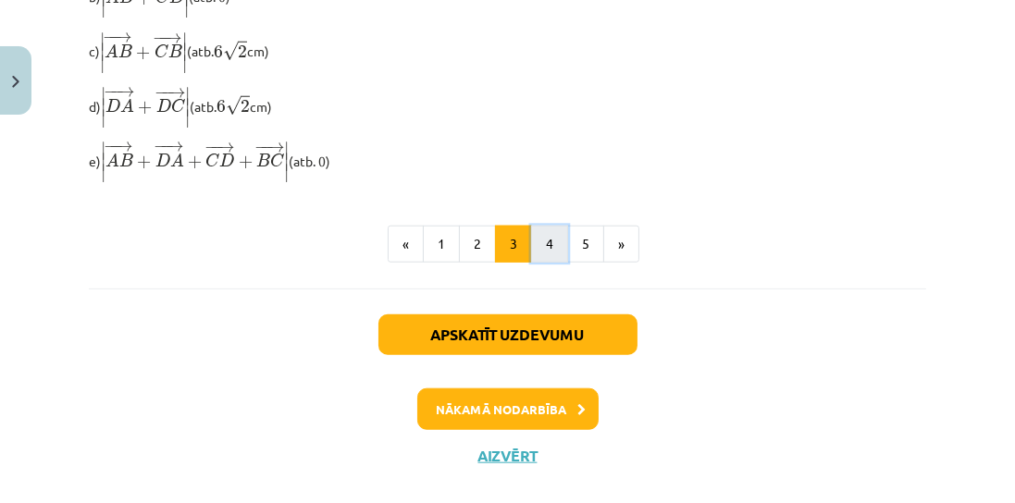
click at [551, 263] on button "4" at bounding box center [549, 244] width 37 height 37
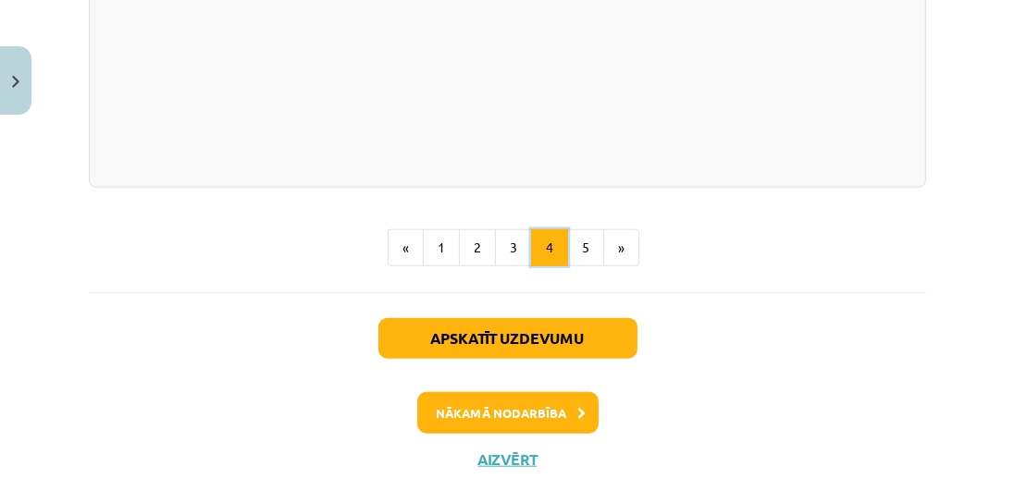
scroll to position [1910, 0]
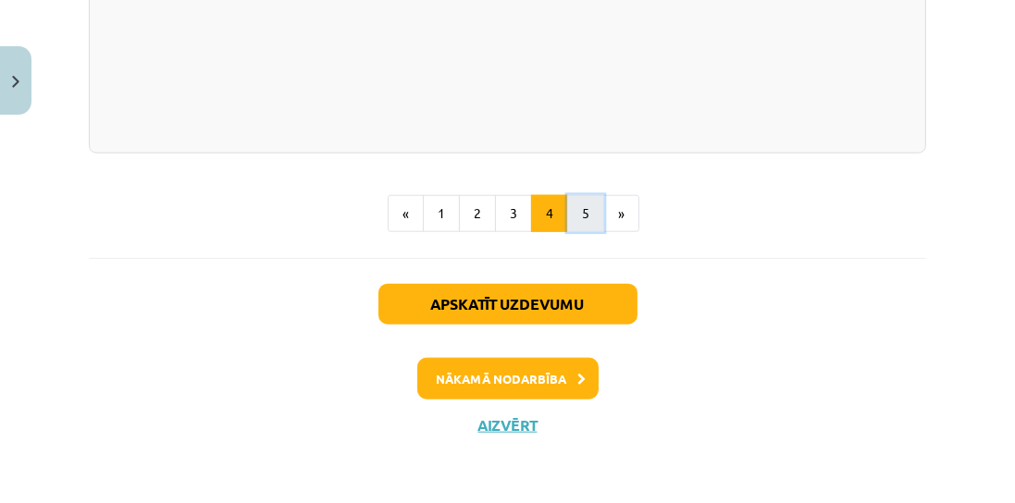
click at [573, 224] on button "5" at bounding box center [585, 213] width 37 height 37
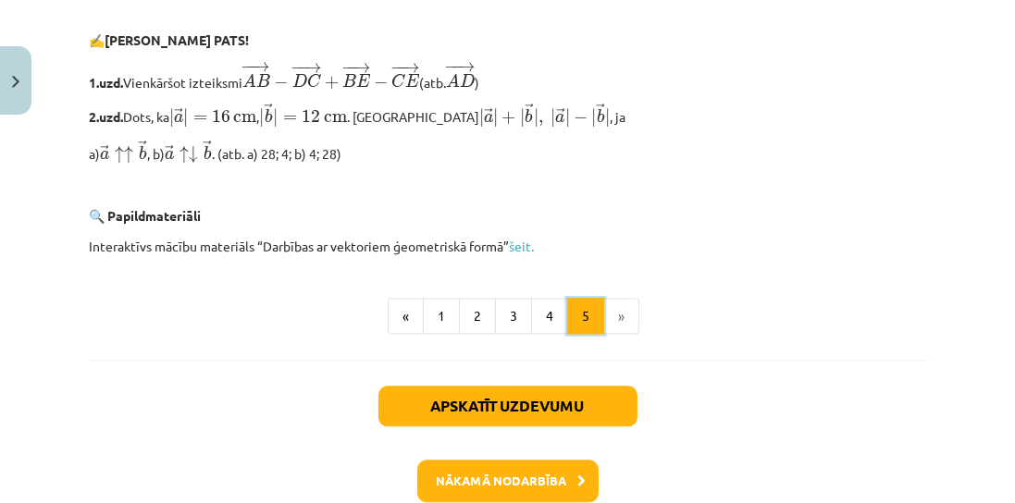
scroll to position [4183, 0]
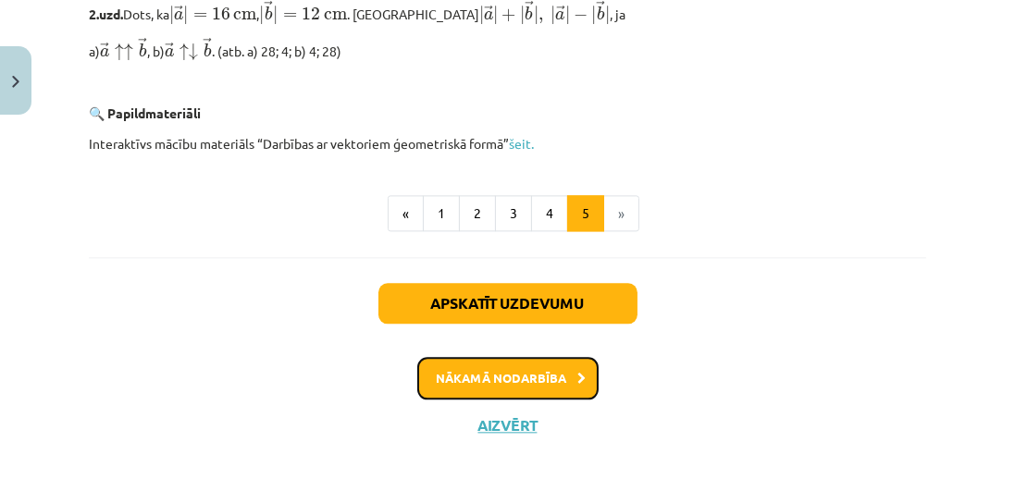
click at [486, 375] on button "Nākamā nodarbība" at bounding box center [507, 378] width 181 height 43
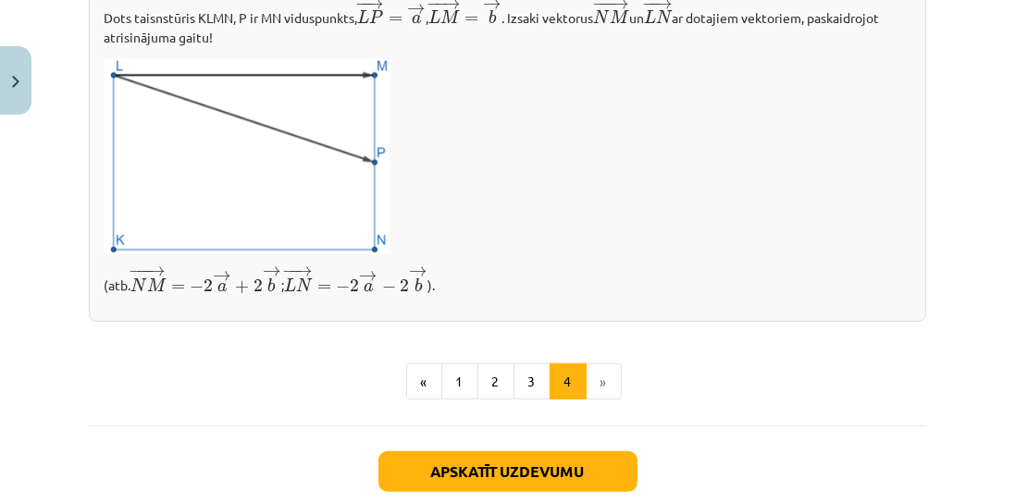
scroll to position [965, 0]
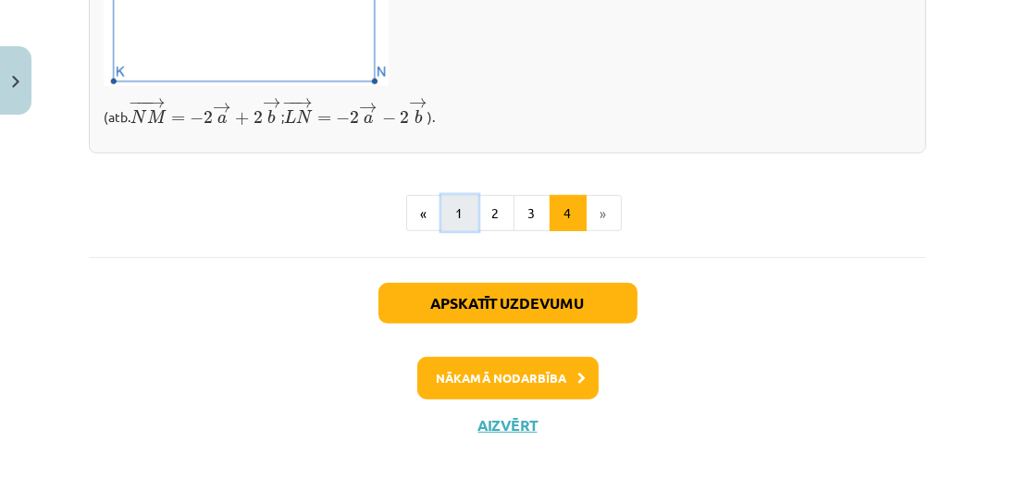
click at [453, 226] on button "1" at bounding box center [459, 213] width 37 height 37
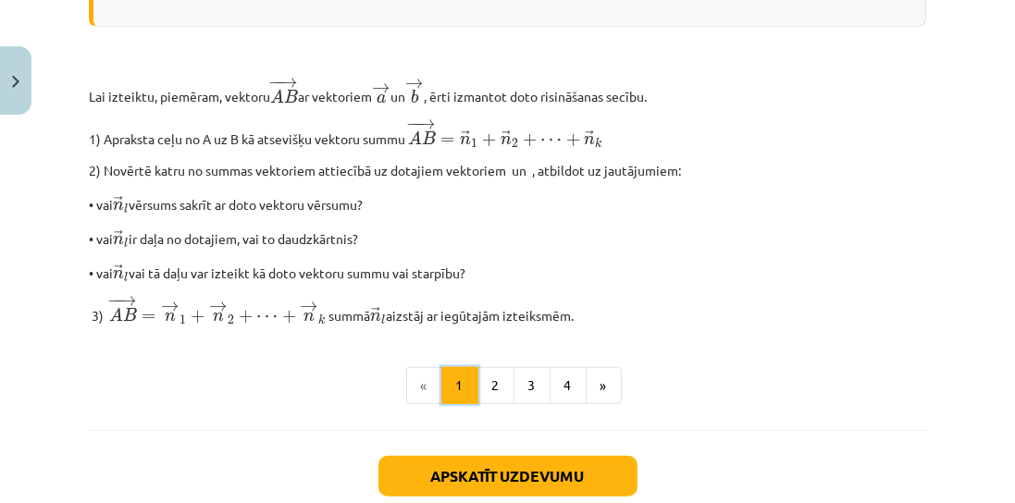
scroll to position [1651, 0]
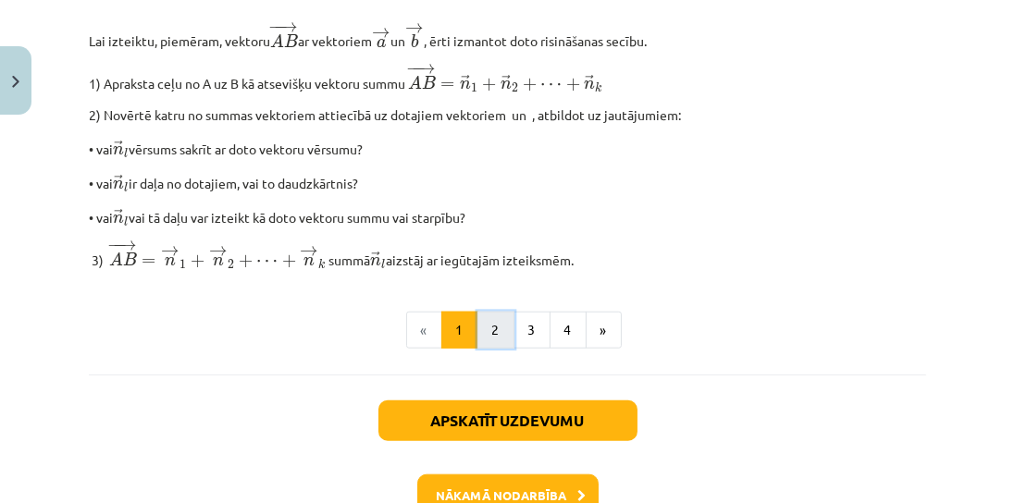
click at [489, 335] on button "2" at bounding box center [495, 330] width 37 height 37
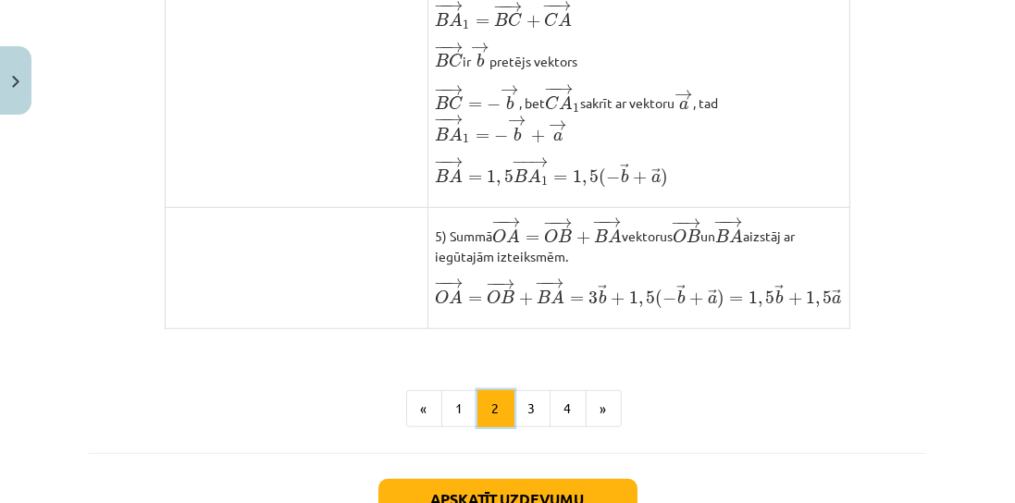
scroll to position [1592, 0]
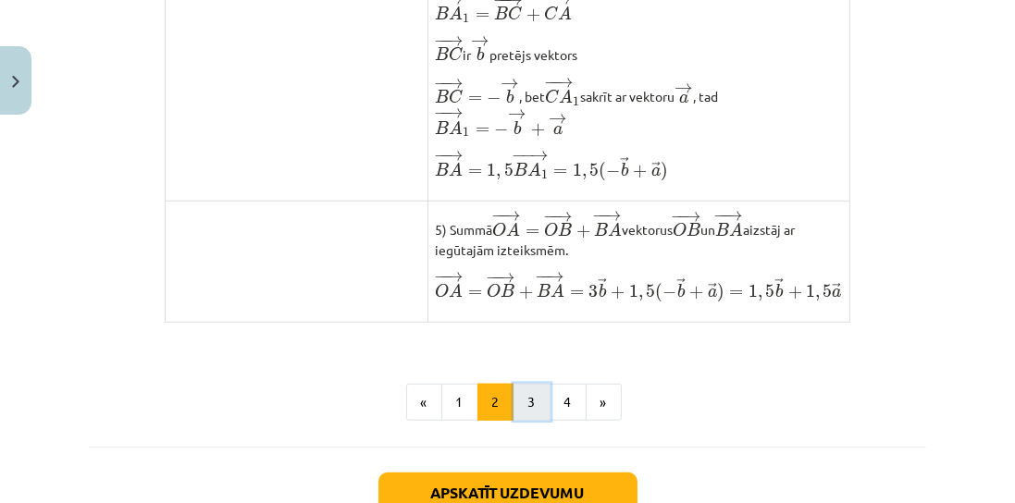
click at [526, 421] on button "3" at bounding box center [531, 402] width 37 height 37
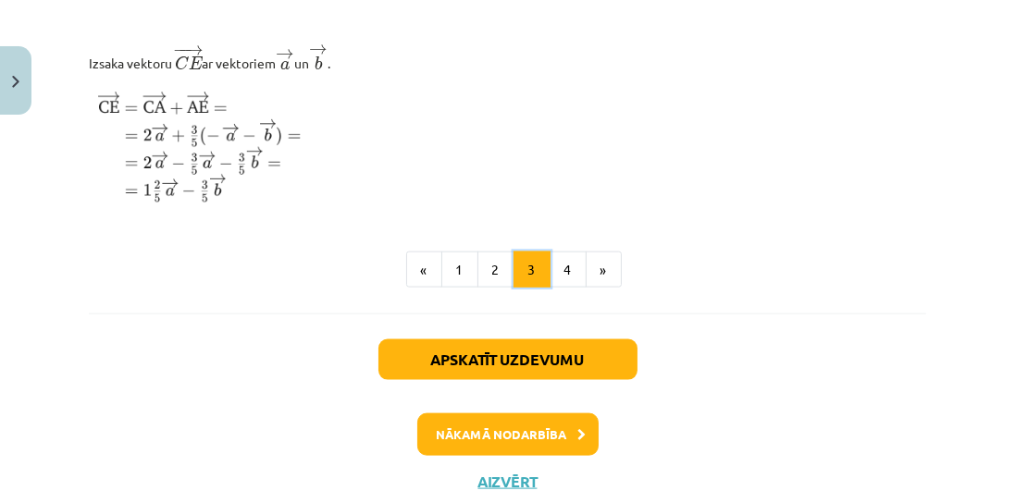
scroll to position [2428, 0]
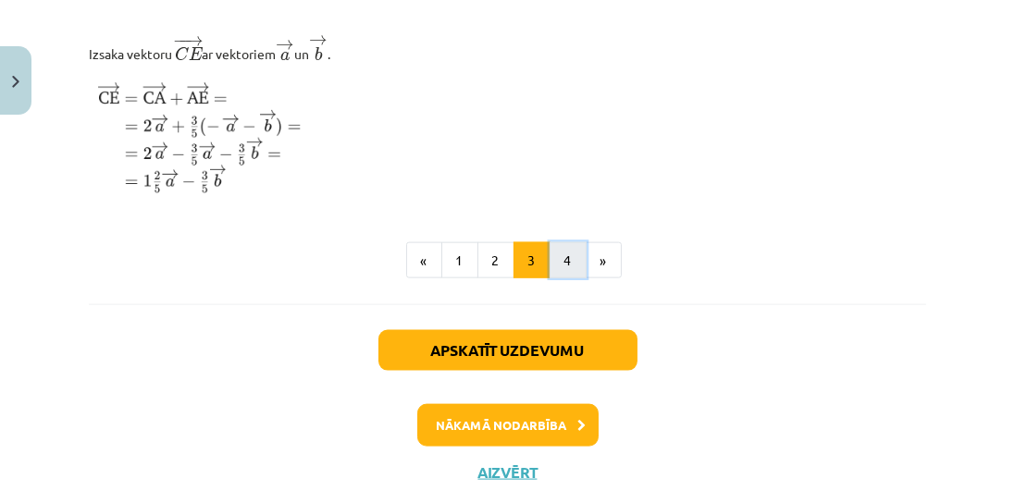
click at [574, 279] on button "4" at bounding box center [567, 260] width 37 height 37
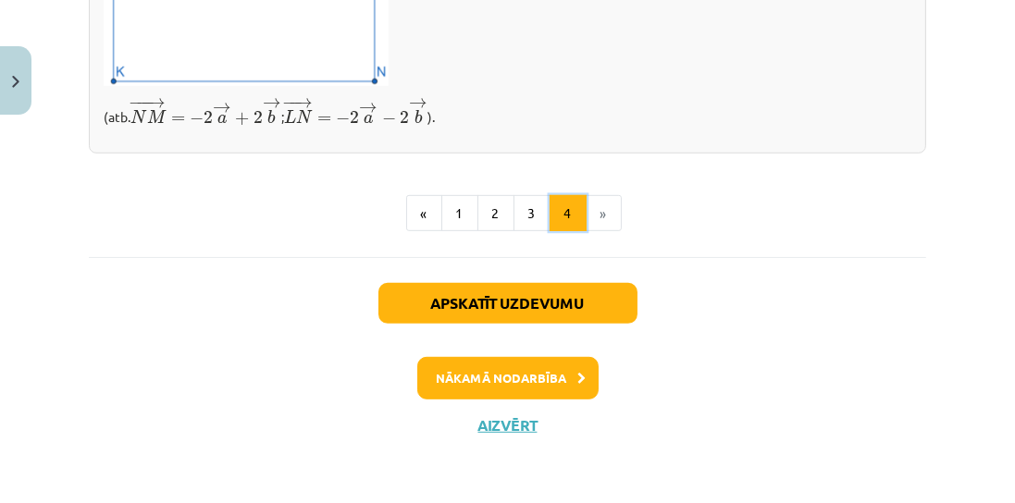
scroll to position [965, 0]
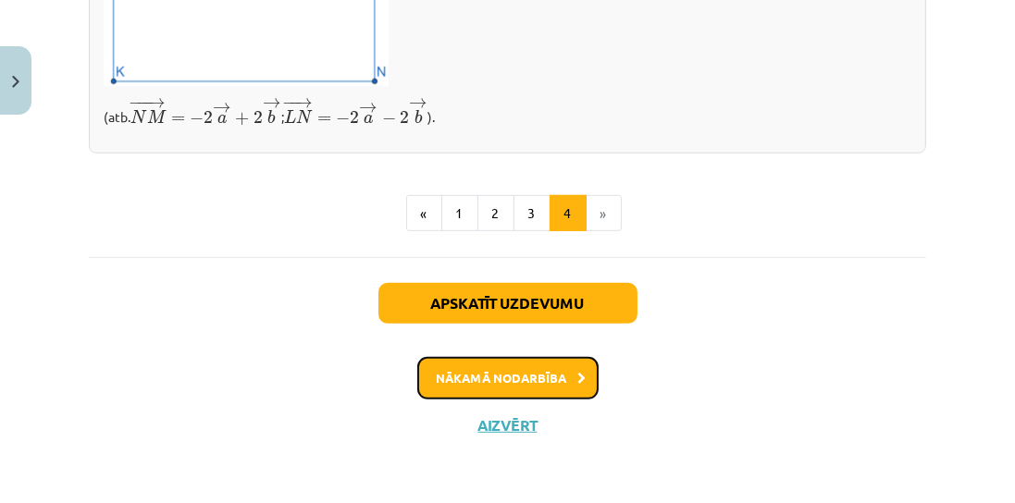
click at [547, 376] on button "Nākamā nodarbība" at bounding box center [507, 378] width 181 height 43
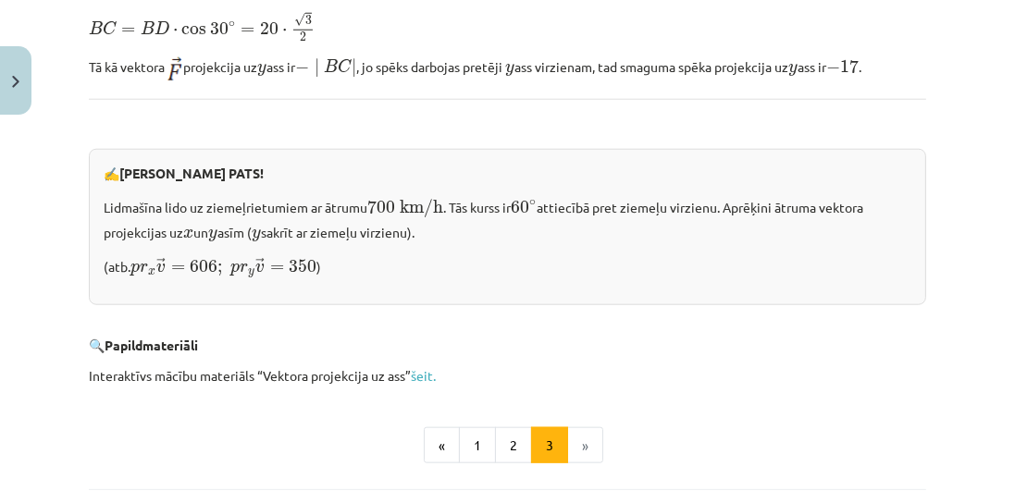
scroll to position [2128, 0]
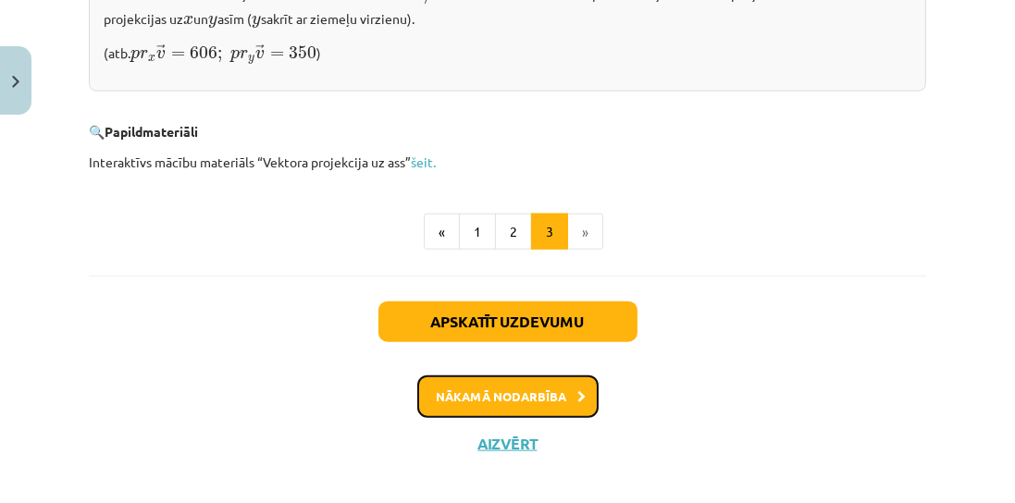
click at [565, 376] on button "Nākamā nodarbība" at bounding box center [507, 397] width 181 height 43
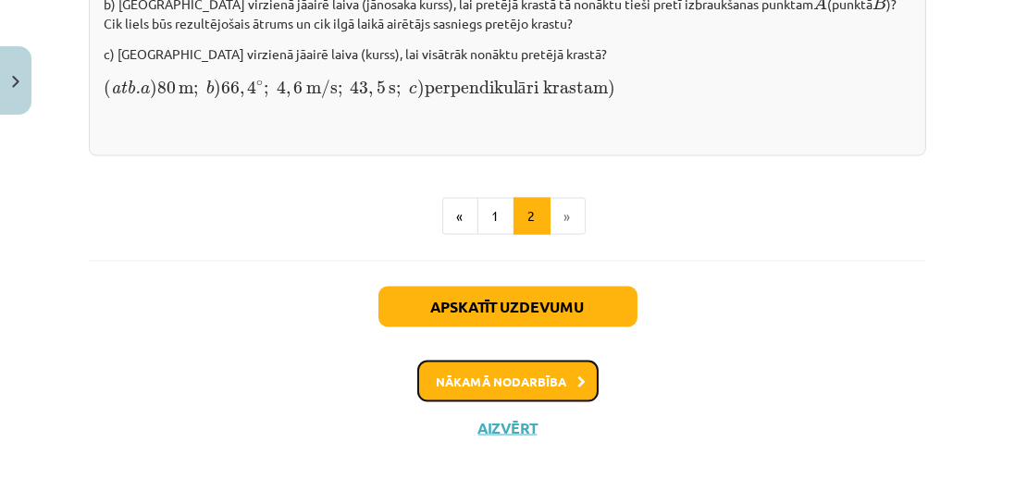
scroll to position [2905, 0]
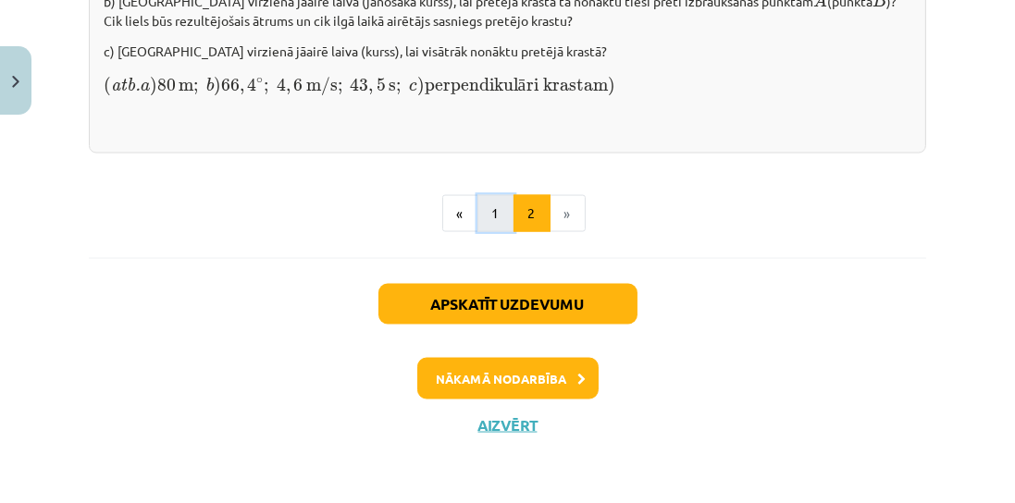
click at [491, 213] on button "1" at bounding box center [495, 213] width 37 height 37
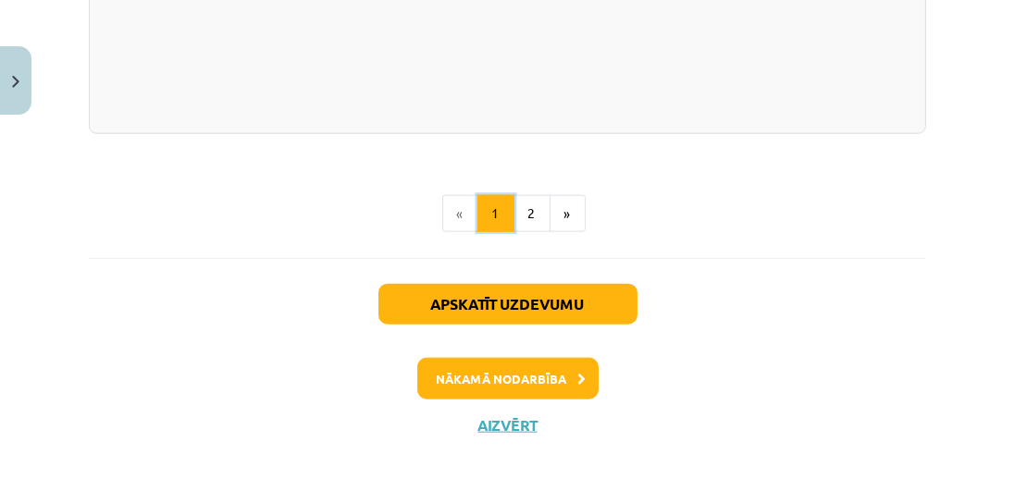
click at [491, 213] on button "1" at bounding box center [495, 213] width 37 height 37
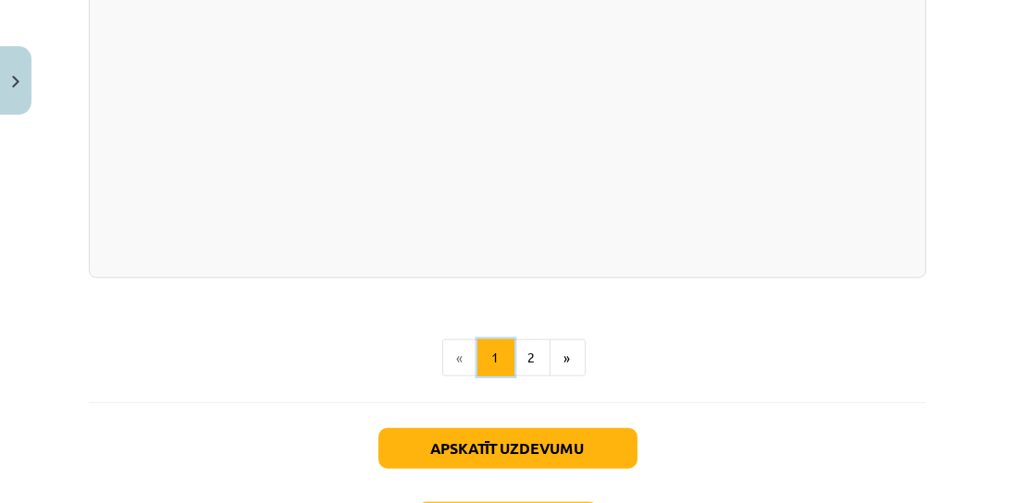
scroll to position [2177, 0]
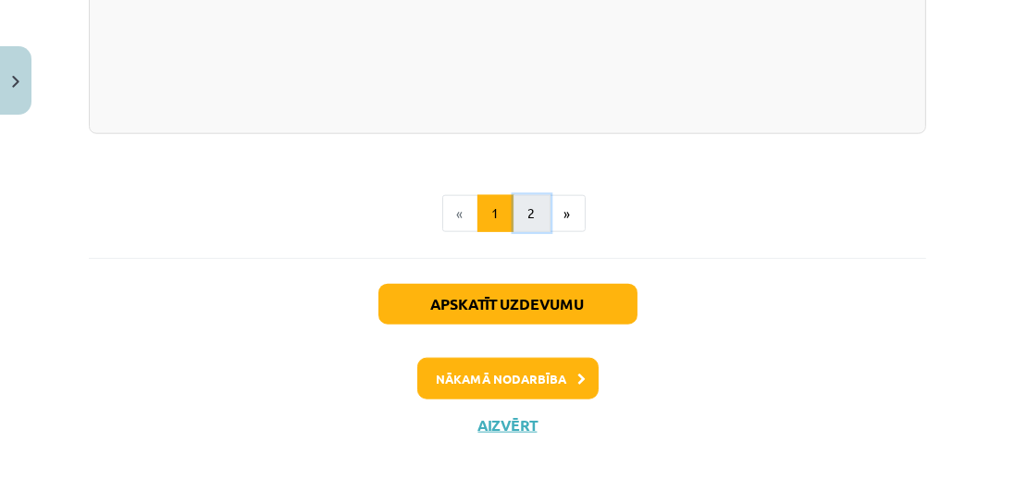
click at [523, 223] on button "2" at bounding box center [531, 213] width 37 height 37
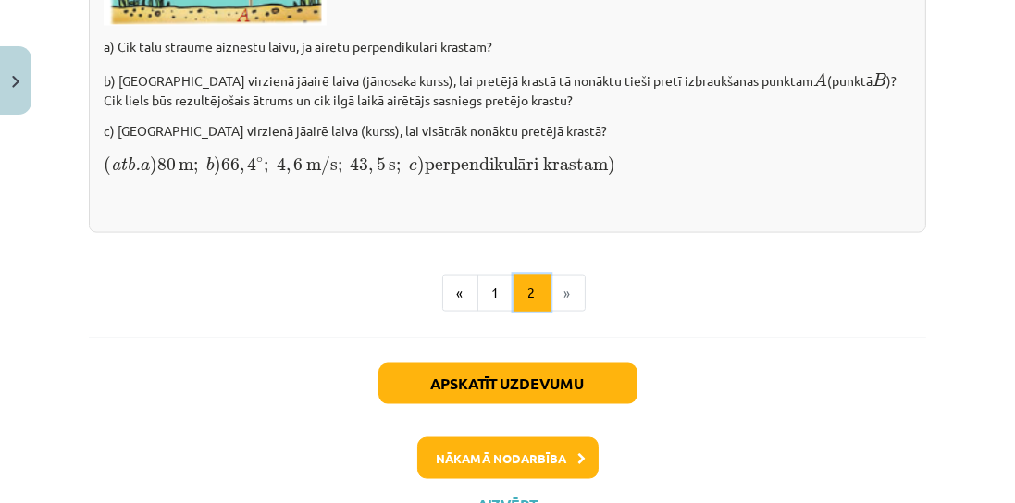
scroll to position [2905, 0]
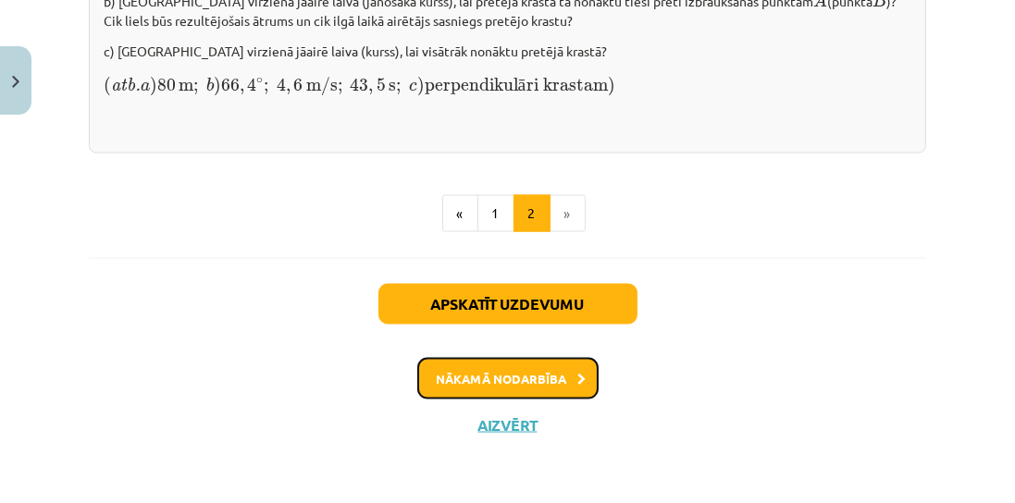
click at [566, 372] on button "Nākamā nodarbība" at bounding box center [507, 379] width 181 height 43
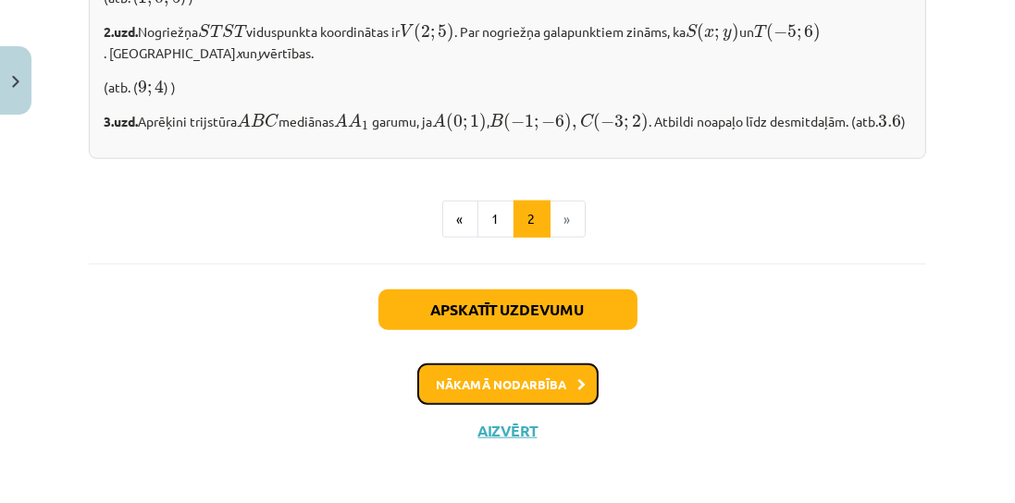
scroll to position [1786, 0]
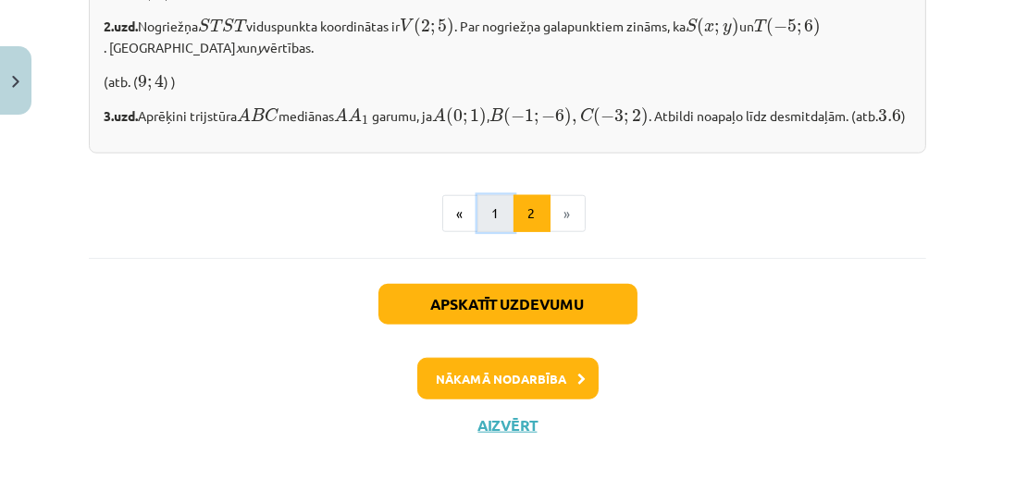
click at [489, 212] on button "1" at bounding box center [495, 213] width 37 height 37
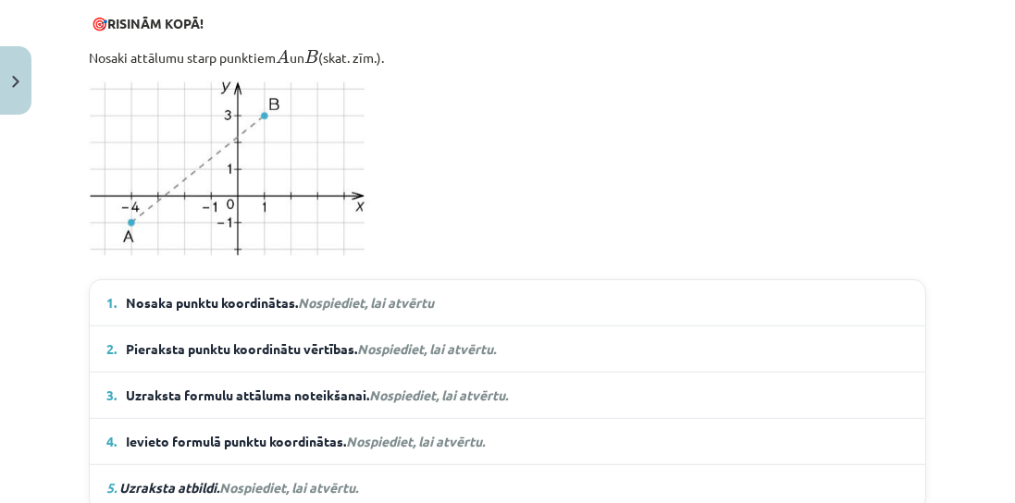
scroll to position [1258, 0]
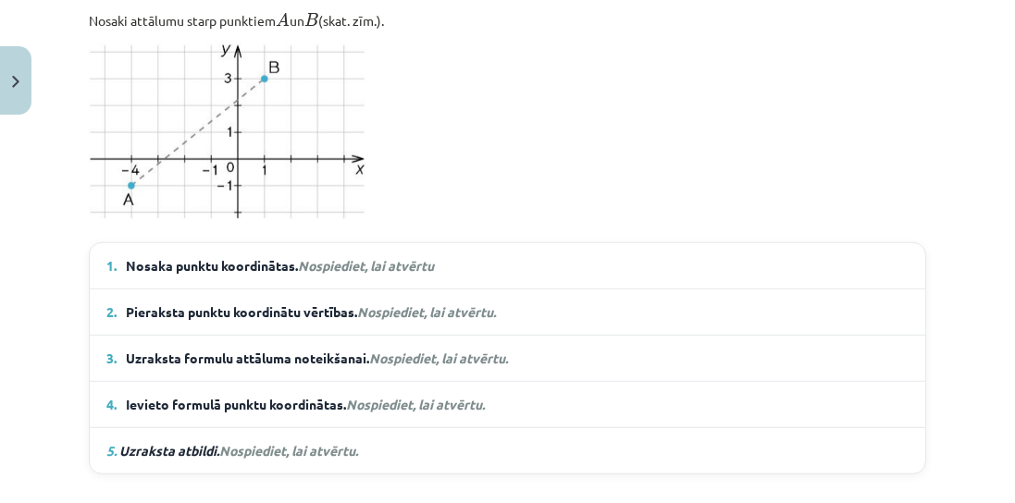
click at [521, 244] on details "1. Nosaka punktu koordinātas. Nospiediet, lai atvērtu A ( − 4 ; − 1 ) , B ( 1 ;…" at bounding box center [507, 265] width 835 height 45
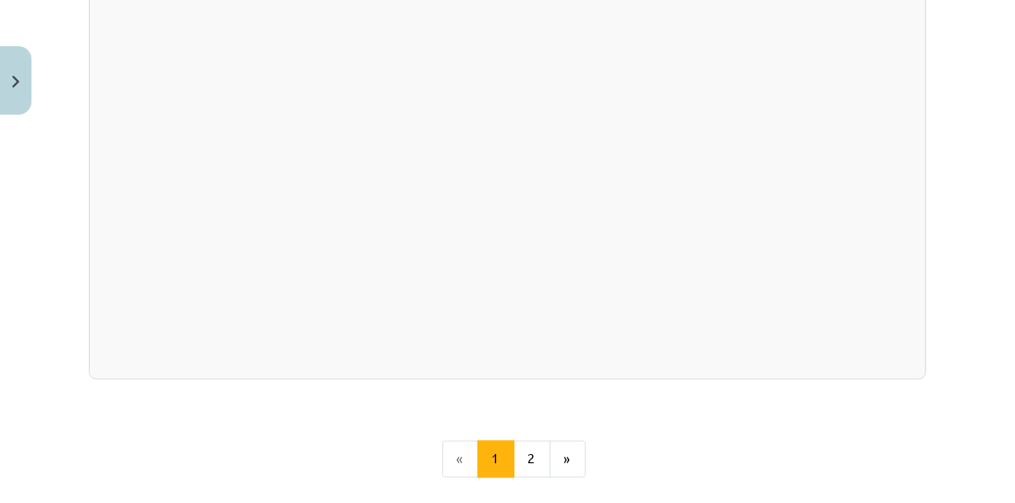
scroll to position [3425, 0]
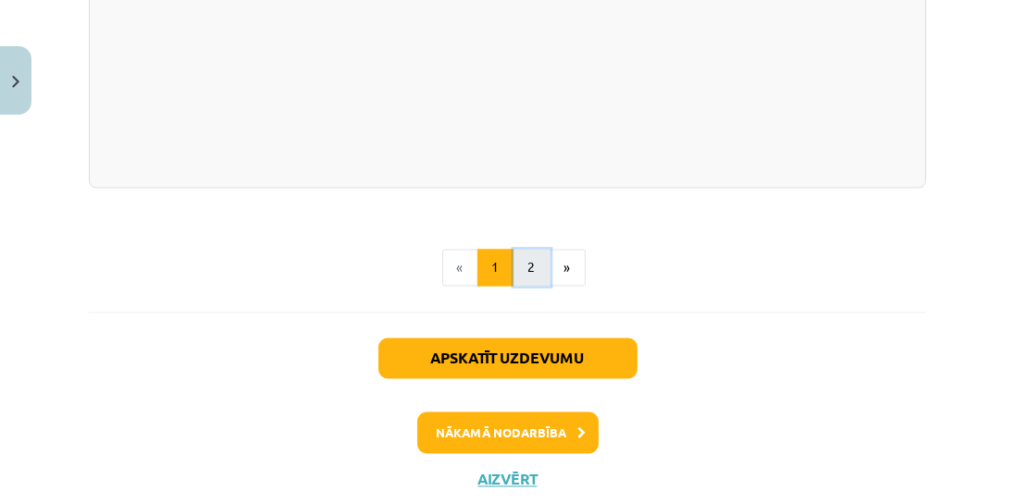
click at [537, 253] on button "2" at bounding box center [531, 268] width 37 height 37
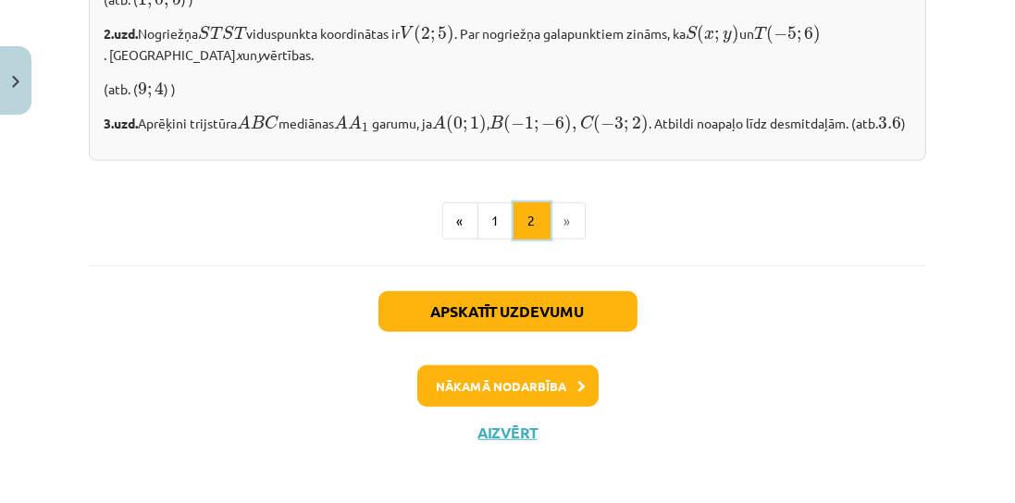
scroll to position [1786, 0]
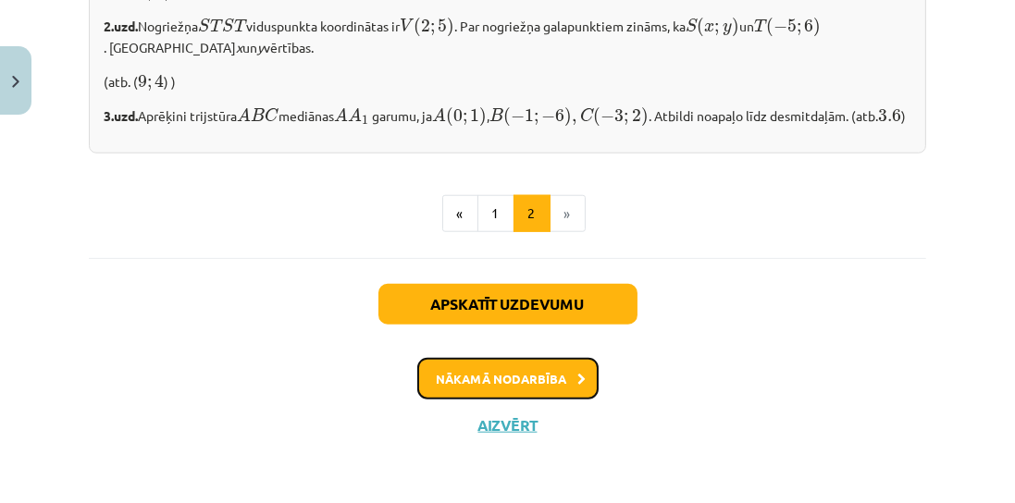
click at [508, 385] on button "Nākamā nodarbība" at bounding box center [507, 379] width 181 height 43
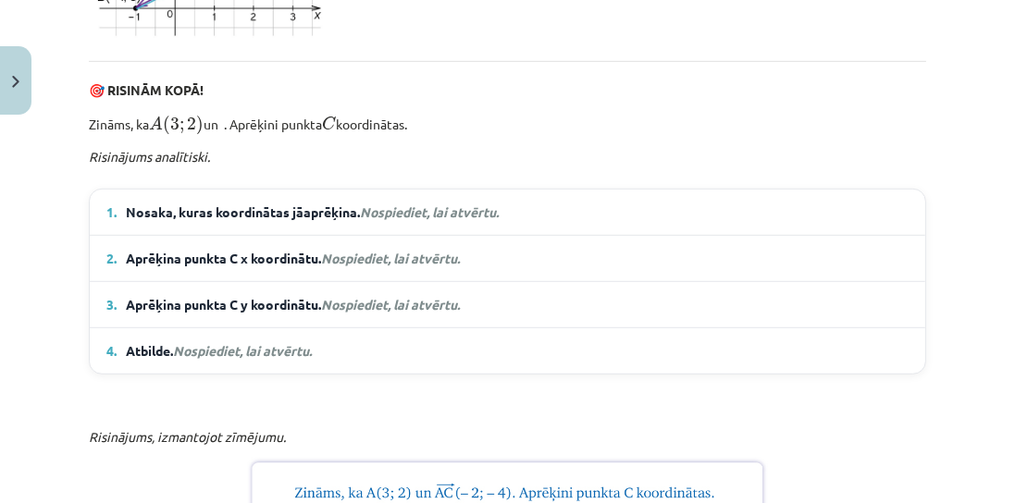
scroll to position [1103, 0]
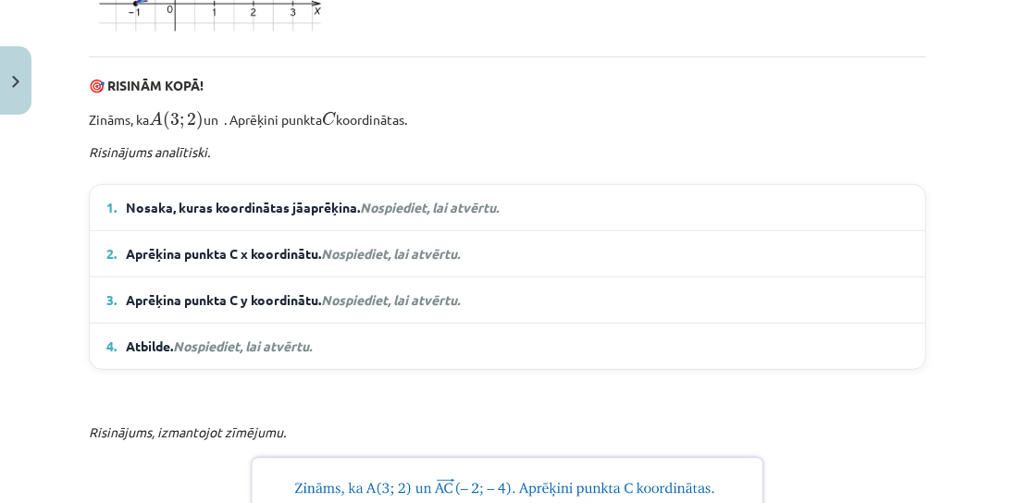
click at [386, 199] on em "Nospiediet, lai atvērtu." at bounding box center [429, 207] width 139 height 17
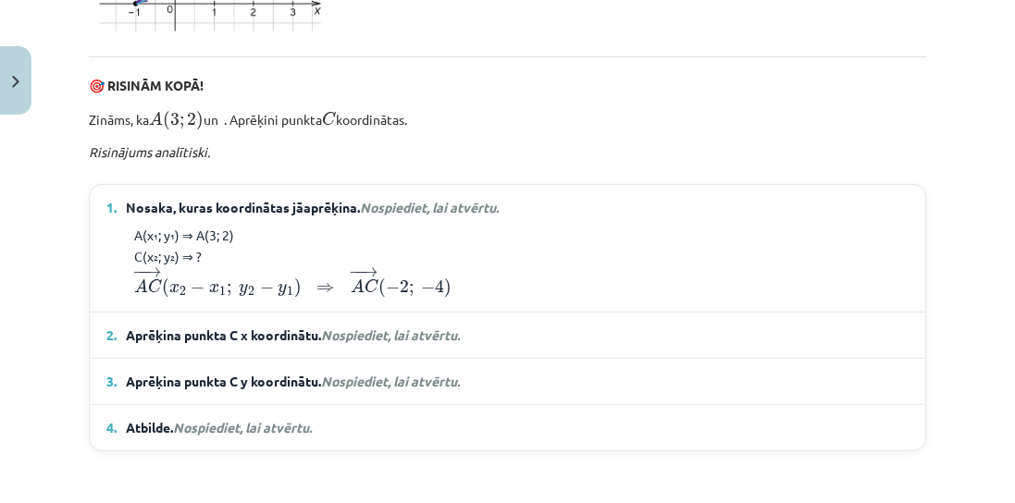
click at [422, 198] on span "Nosaka, kuras koordinātas jāaprēķina. Nospiediet, lai atvērtu." at bounding box center [312, 207] width 373 height 19
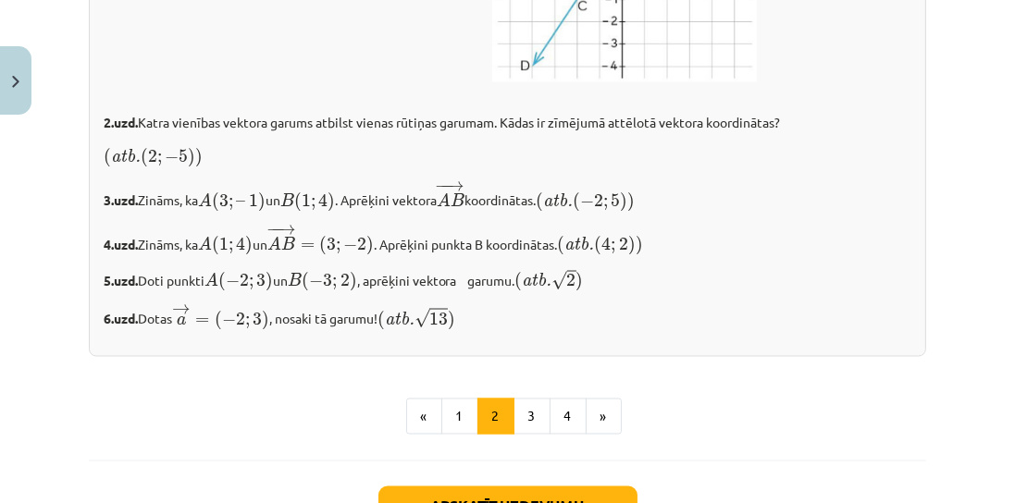
scroll to position [3217, 0]
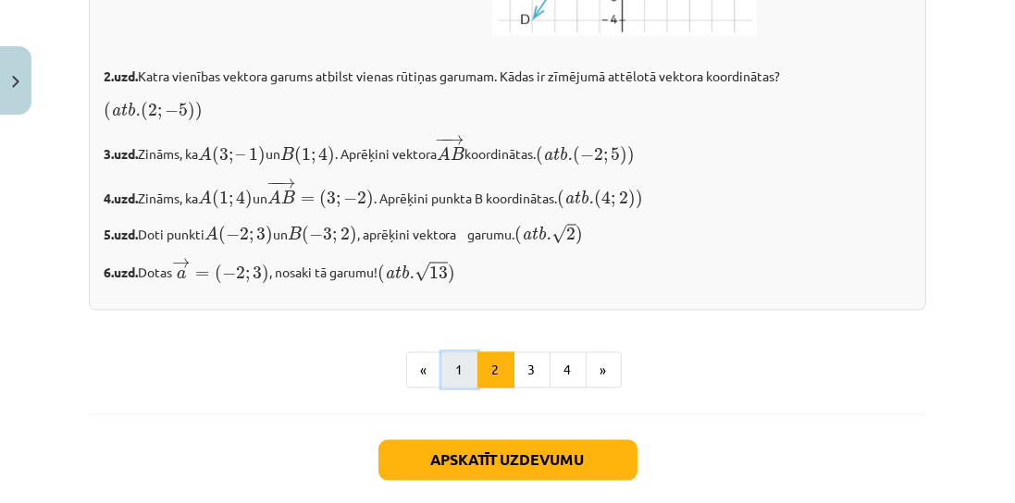
click at [454, 352] on button "1" at bounding box center [459, 370] width 37 height 37
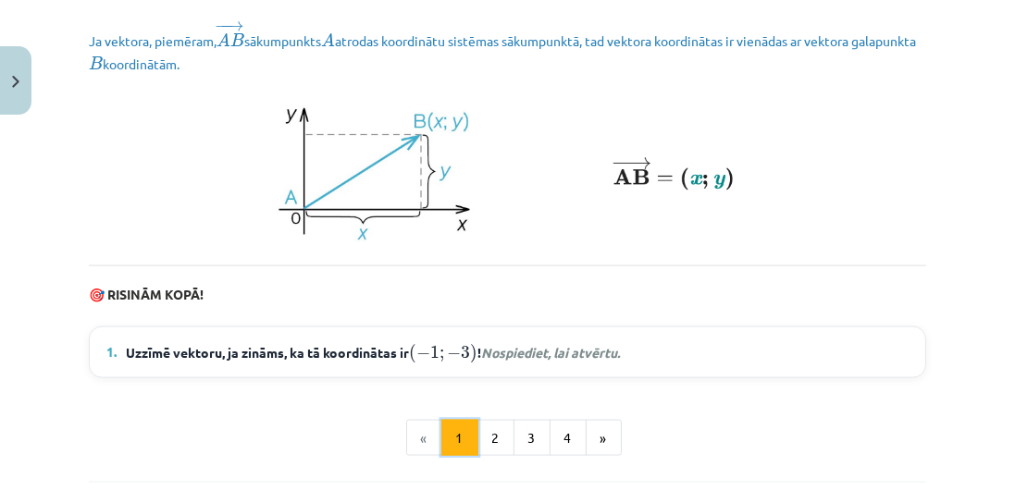
scroll to position [2621, 0]
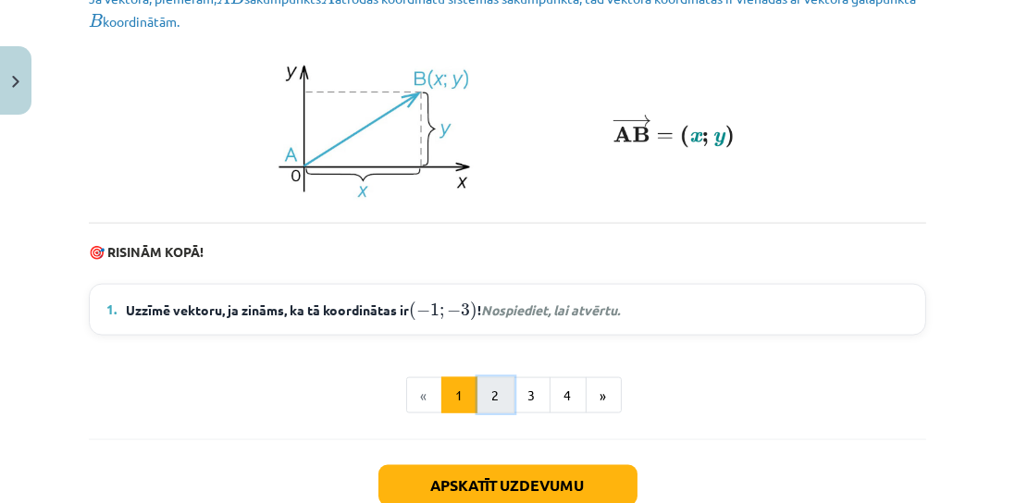
click at [491, 398] on button "2" at bounding box center [495, 395] width 37 height 37
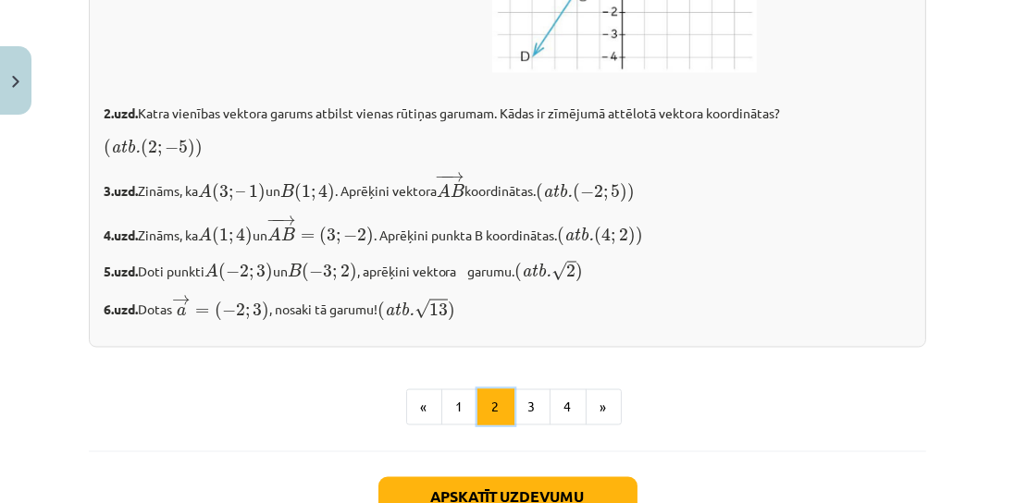
scroll to position [3274, 0]
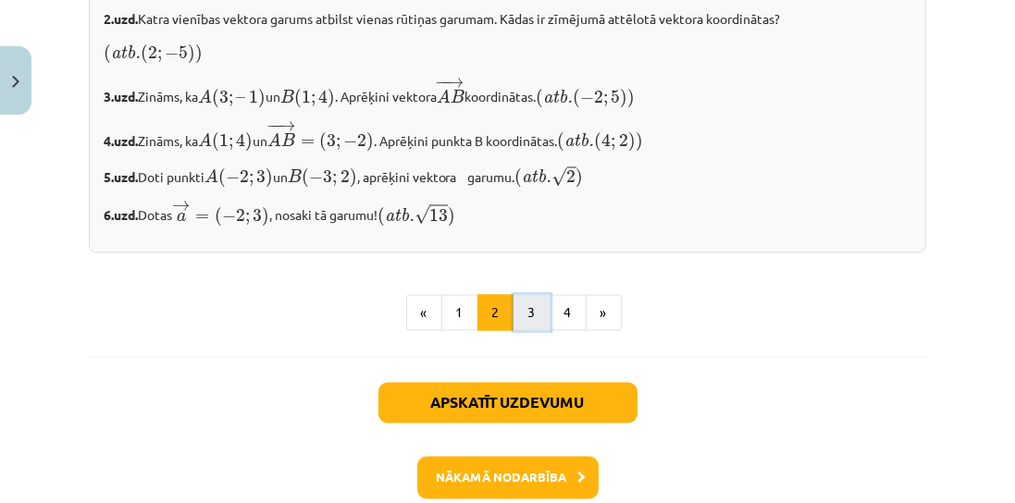
click at [542, 295] on button "3" at bounding box center [531, 313] width 37 height 37
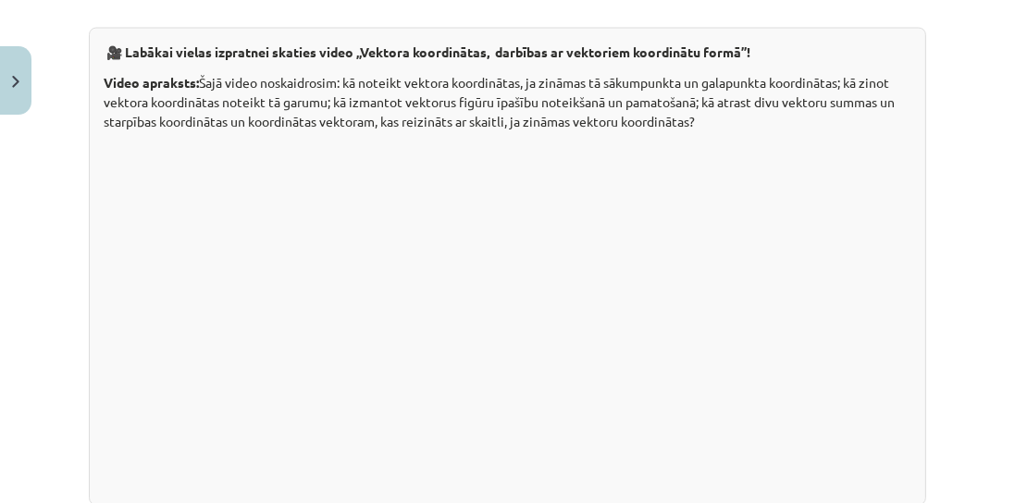
scroll to position [3308, 0]
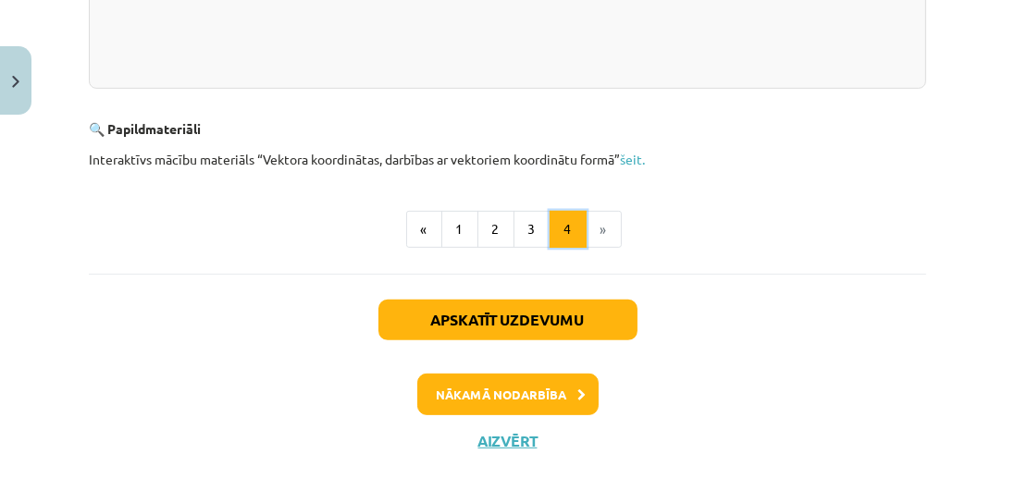
scroll to position [844, 0]
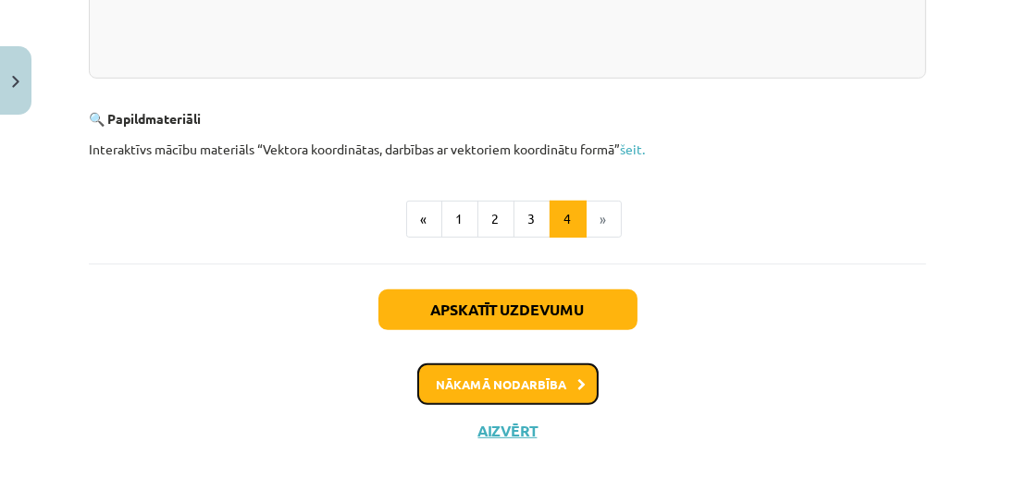
click at [571, 372] on button "Nākamā nodarbība" at bounding box center [507, 384] width 181 height 43
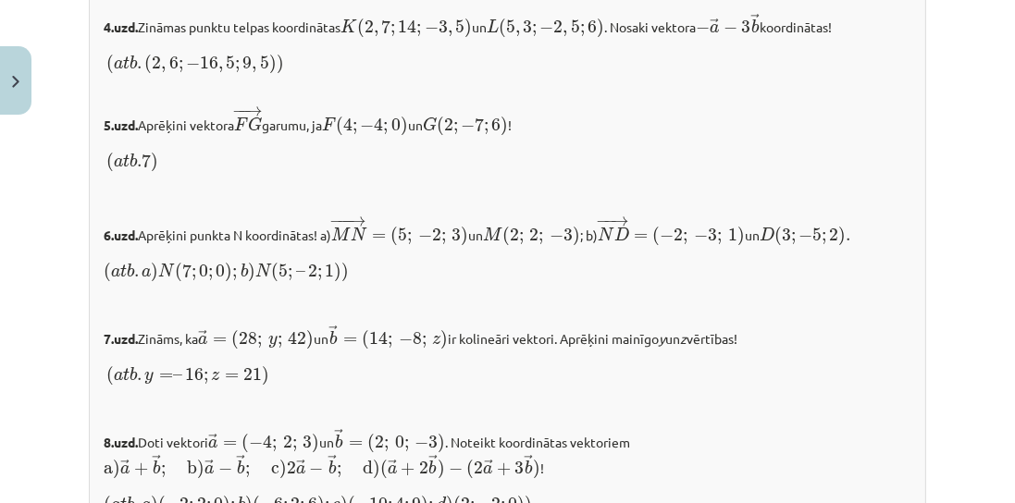
scroll to position [2188, 0]
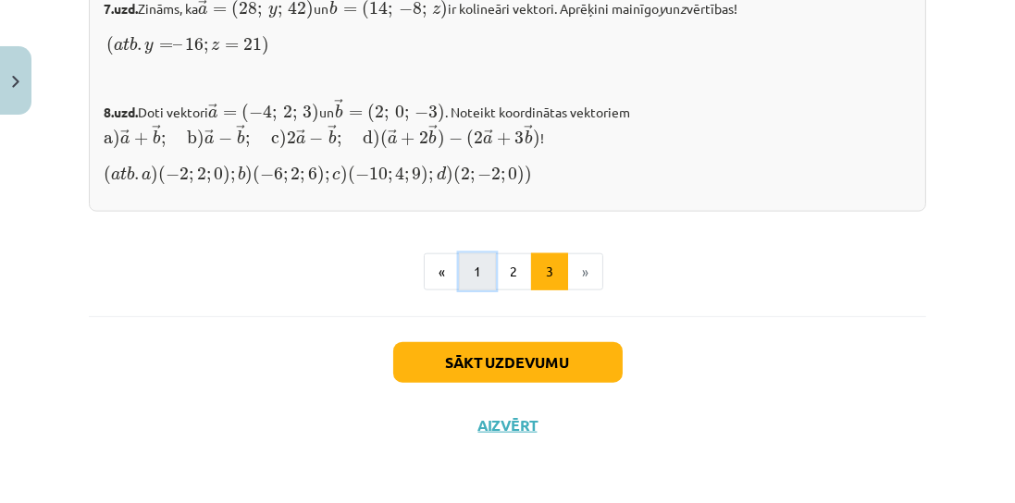
click at [466, 270] on button "1" at bounding box center [477, 271] width 37 height 37
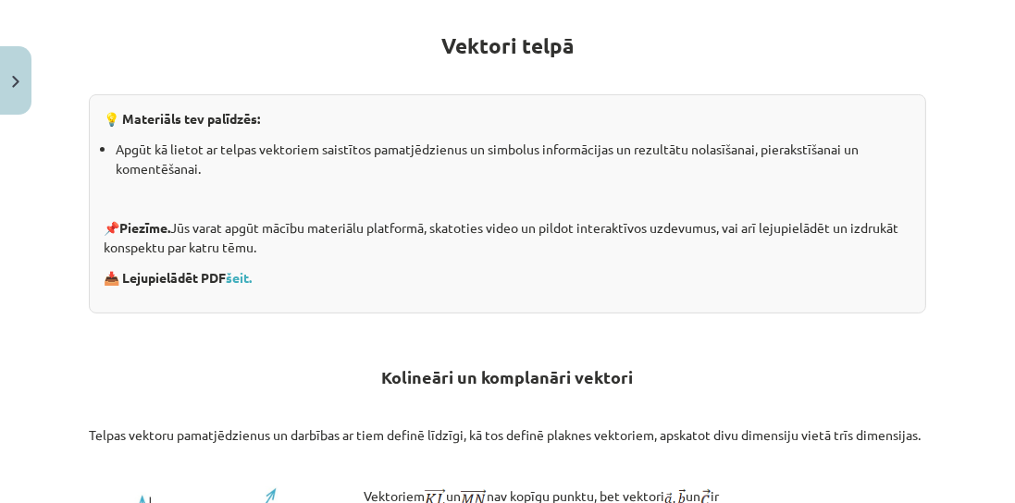
scroll to position [330, 0]
click at [781, 382] on h2 "Kolineāri un komplanāri vektori" at bounding box center [507, 367] width 837 height 45
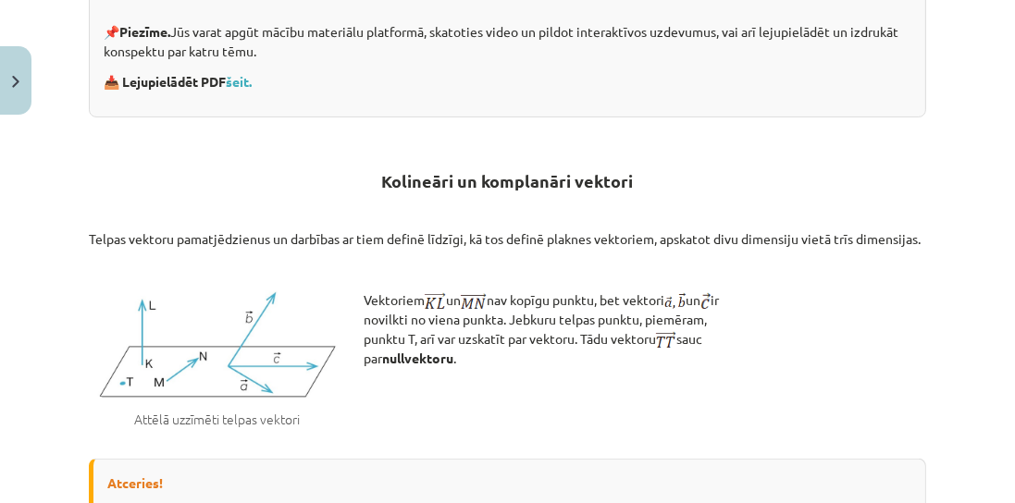
scroll to position [594, 0]
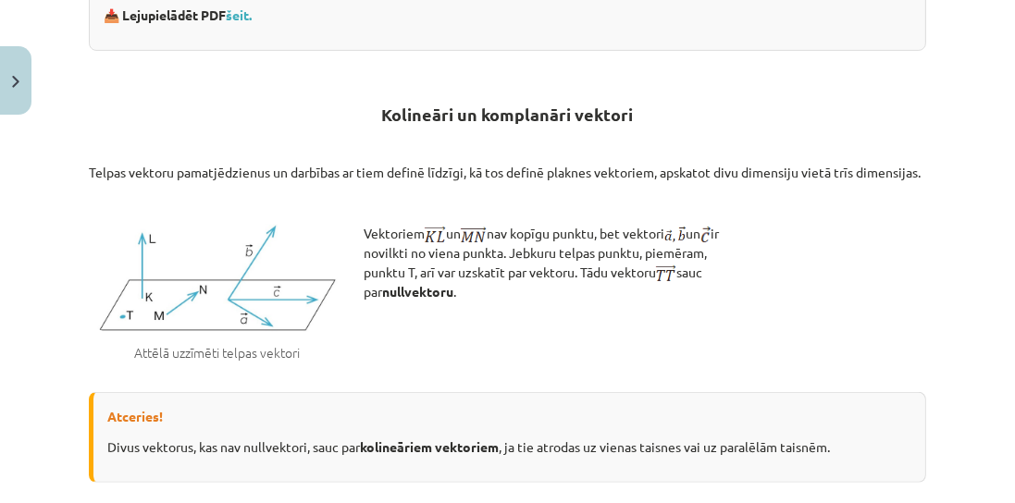
click at [795, 97] on h2 "Kolineāri un komplanāri vektori" at bounding box center [507, 103] width 837 height 45
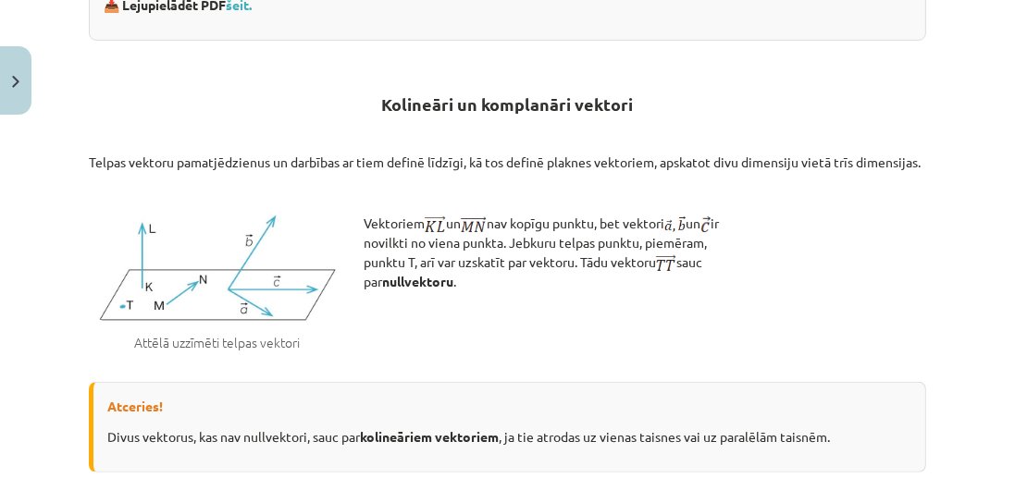
scroll to position [541, 0]
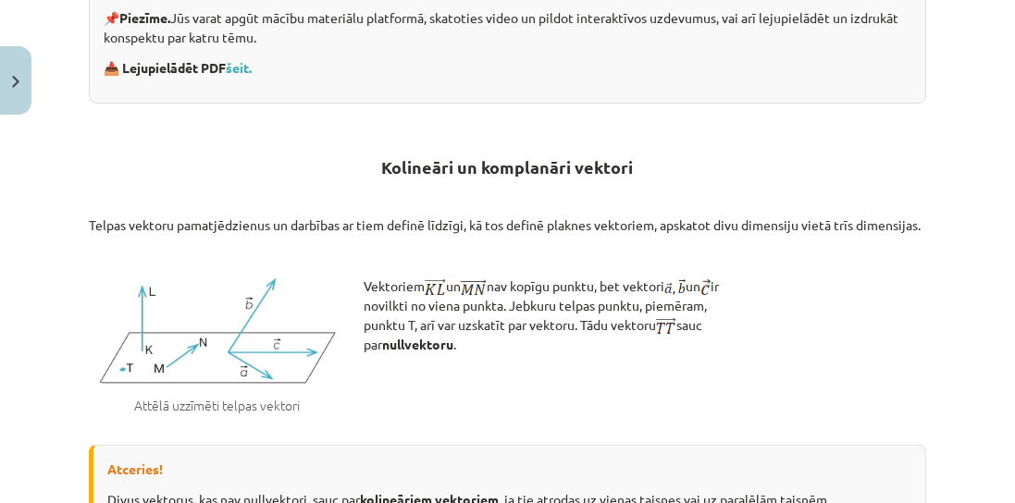
click at [852, 158] on h2 "Kolineāri un komplanāri vektori" at bounding box center [507, 156] width 837 height 45
click at [937, 172] on div "Mācību tēma: Matemātikas i - 10. klases 1. ieskaites mācību materiāls (a,b) #9 …" at bounding box center [507, 251] width 1015 height 503
click at [816, 140] on h2 "Kolineāri un komplanāri vektori" at bounding box center [507, 156] width 837 height 45
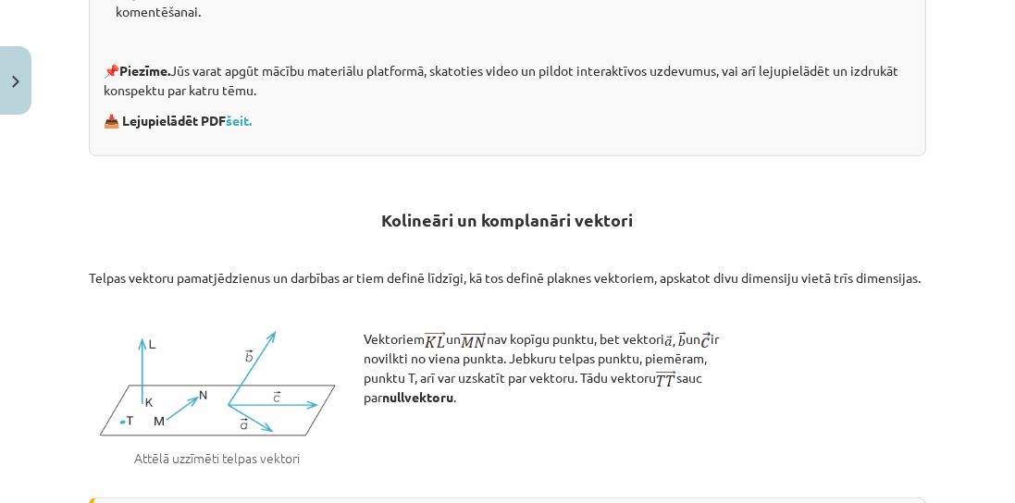
click at [812, 189] on h2 "Kolineāri un komplanāri vektori" at bounding box center [507, 209] width 837 height 45
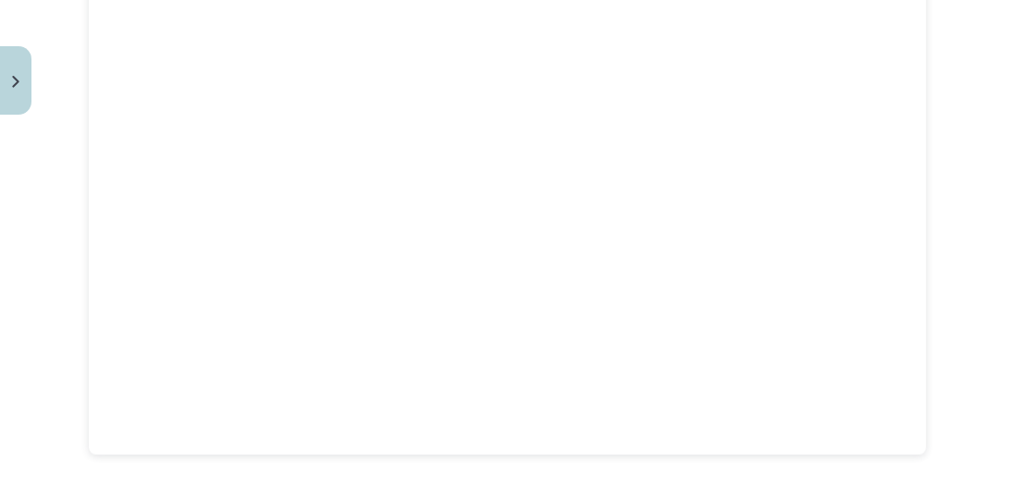
scroll to position [2418, 0]
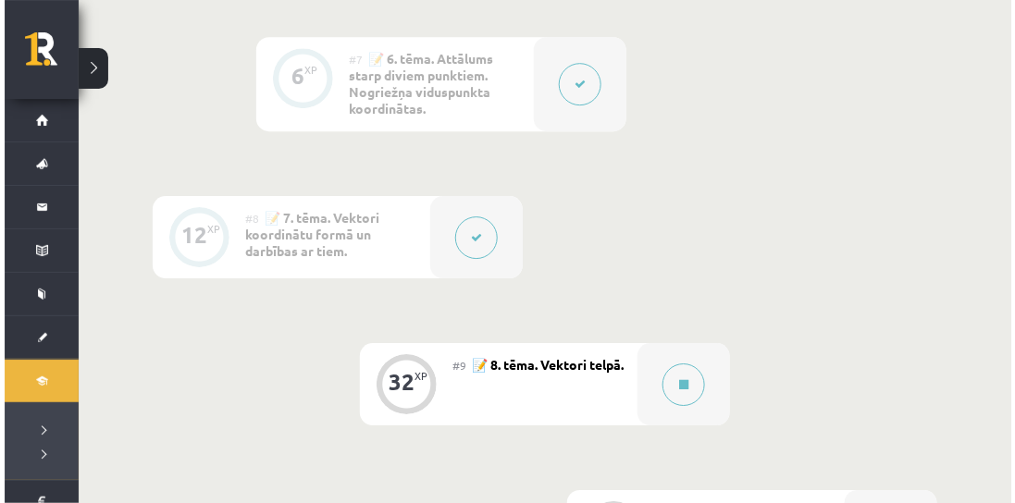
scroll to position [1585, 0]
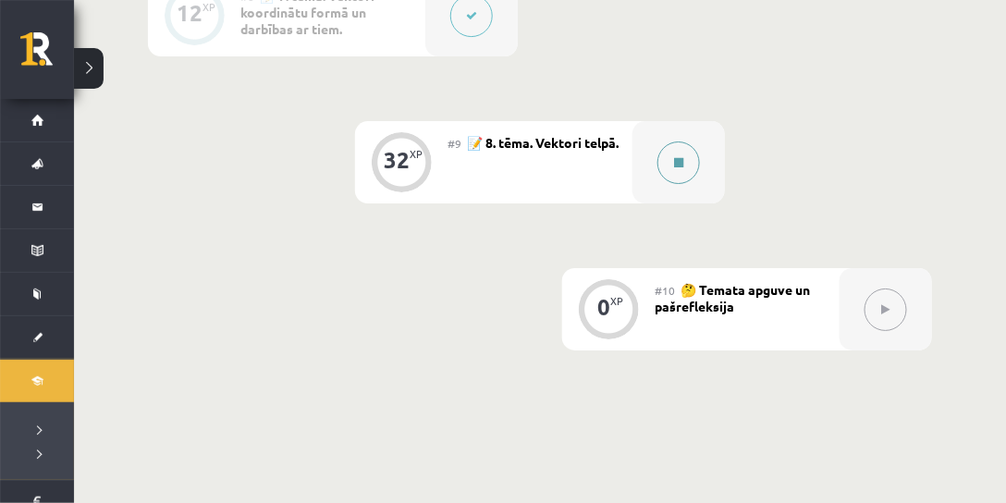
click at [677, 150] on button at bounding box center [679, 163] width 43 height 43
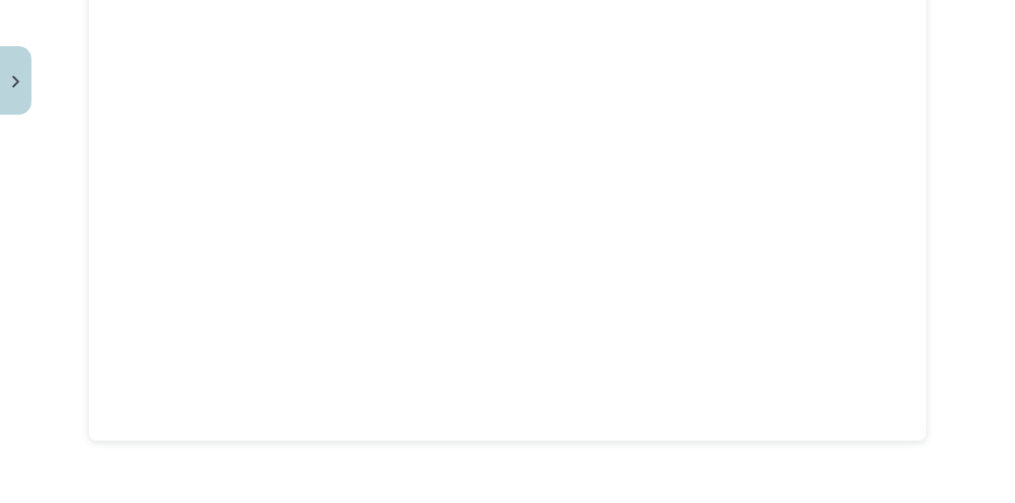
scroll to position [2490, 0]
click at [52, 208] on div "Mācību tēma: Matemātikas i - 10. klases 1. ieskaites mācību materiāls (a,b) #9 …" at bounding box center [507, 251] width 1015 height 503
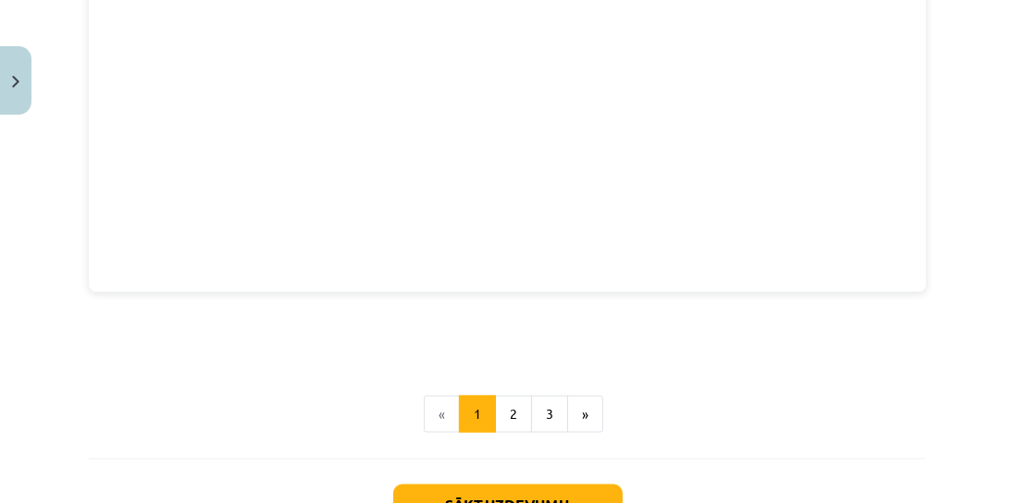
scroll to position [2735, 0]
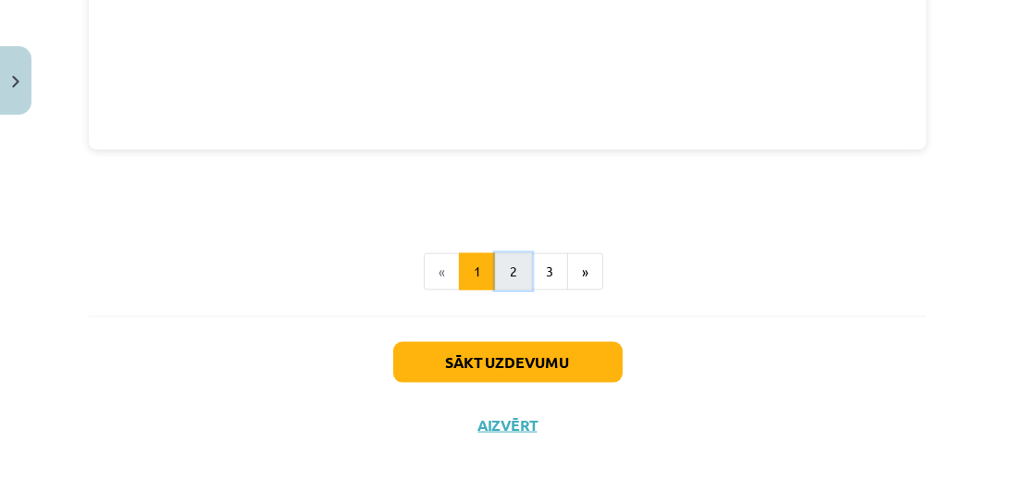
click at [505, 268] on button "2" at bounding box center [513, 271] width 37 height 37
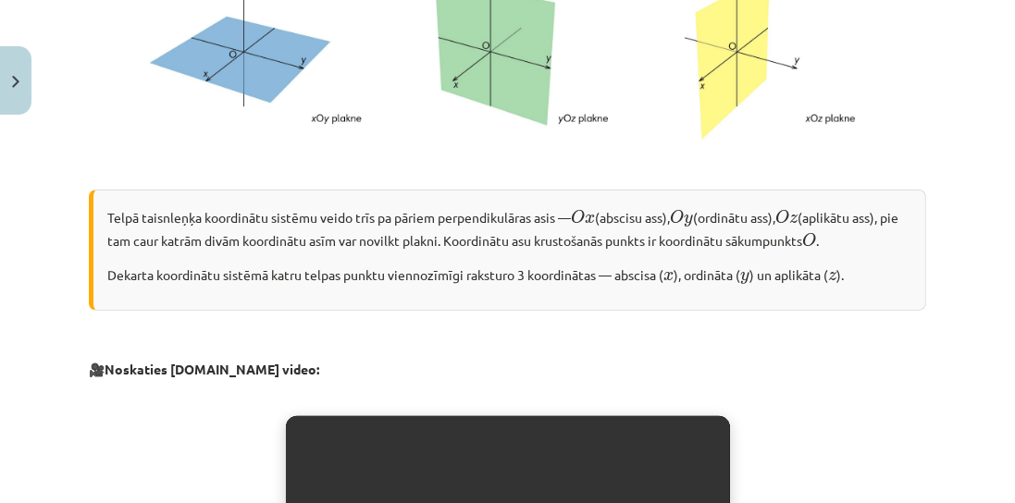
scroll to position [1585, 0]
click at [572, 209] on p "Telpā taisnleņķa koordinātu sistēmu veido trīs pa pāriem perpendikulāras asis —…" at bounding box center [509, 227] width 804 height 46
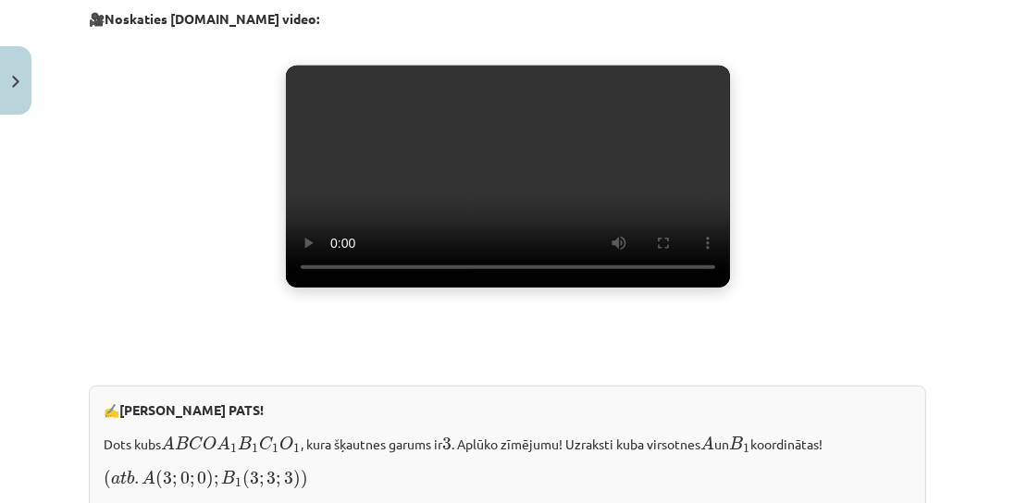
scroll to position [1447, 0]
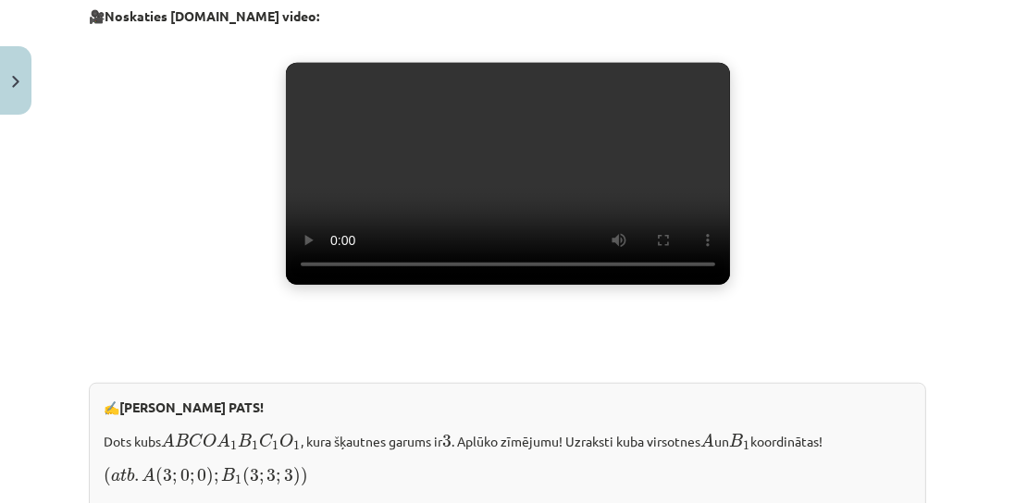
click at [474, 242] on video "Jūsu pārlūkprogramma neatbalsta video atskaņošanu." at bounding box center [508, 174] width 444 height 222
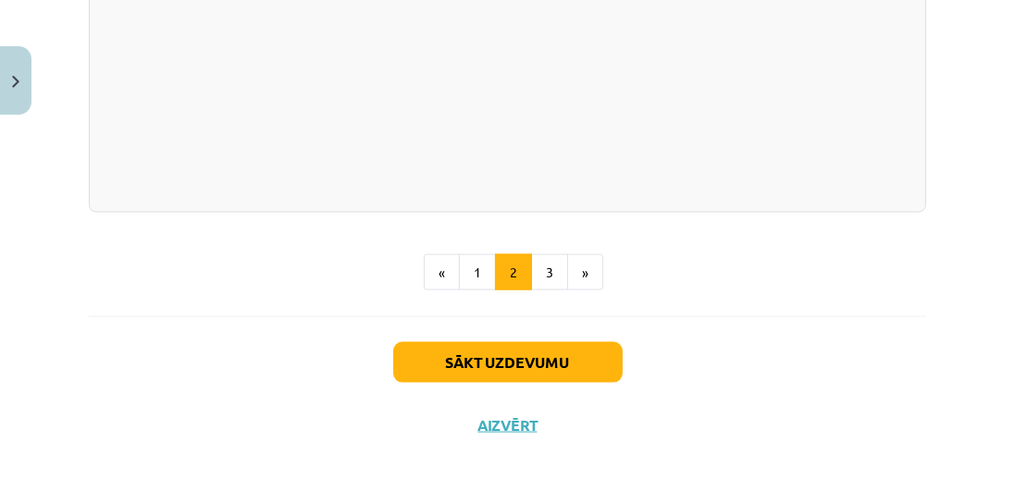
scroll to position [2898, 0]
click at [548, 265] on button "3" at bounding box center [549, 272] width 37 height 37
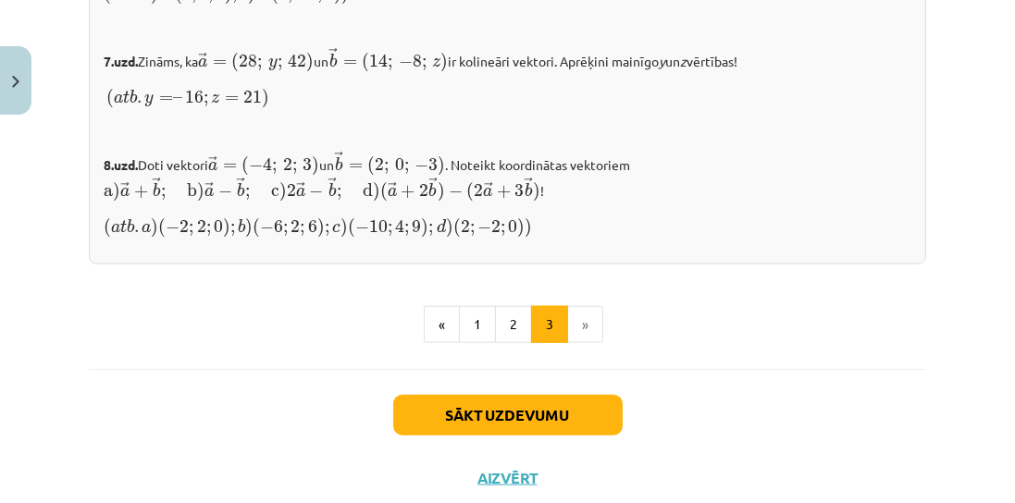
scroll to position [2187, 0]
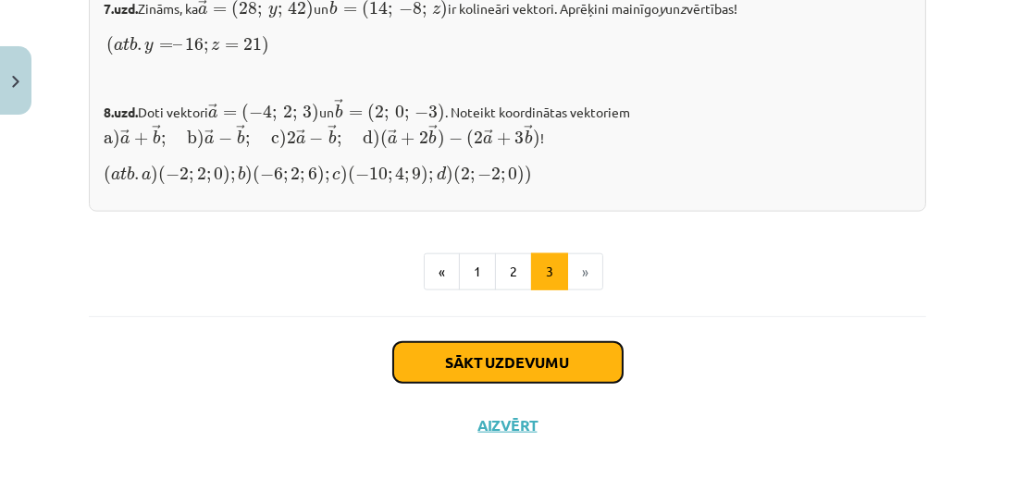
click at [520, 359] on button "Sākt uzdevumu" at bounding box center [507, 362] width 229 height 41
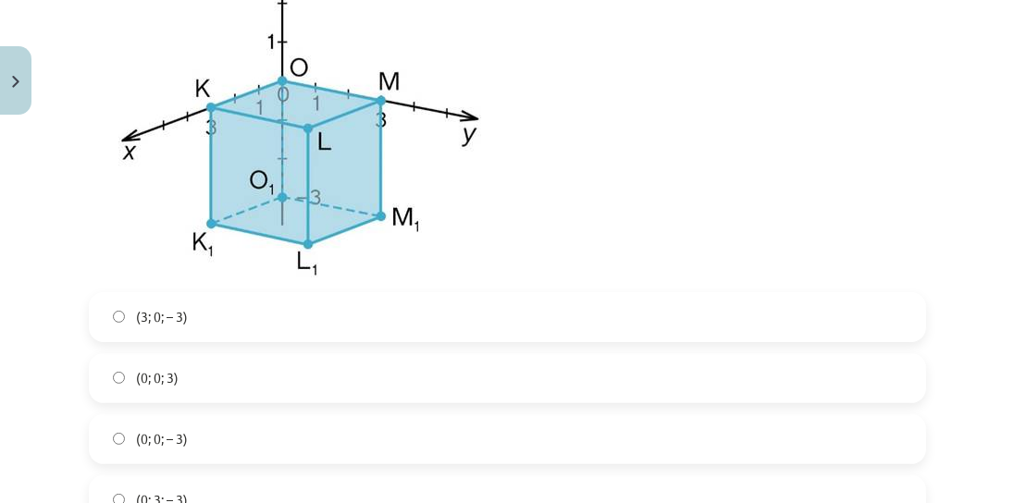
scroll to position [574, 0]
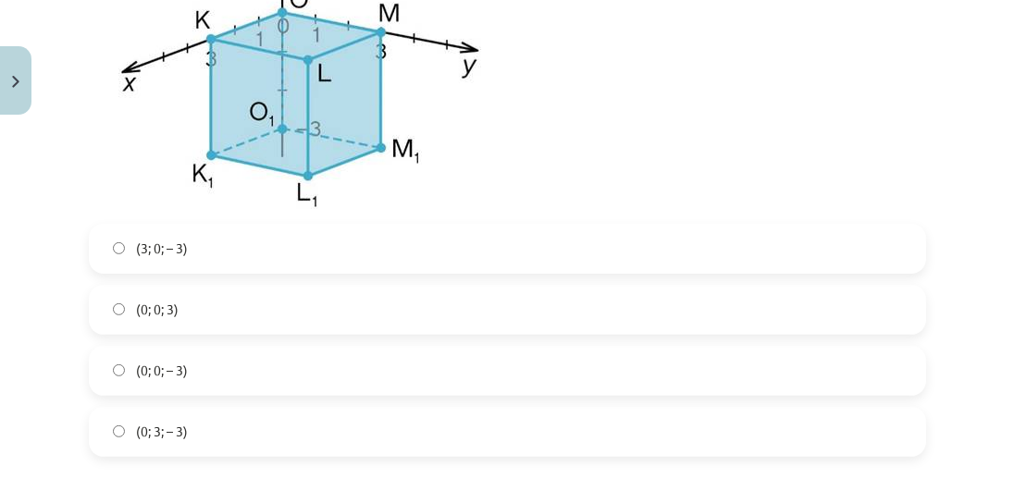
click at [235, 372] on label "(0; 0; – 3)" at bounding box center [507, 371] width 833 height 46
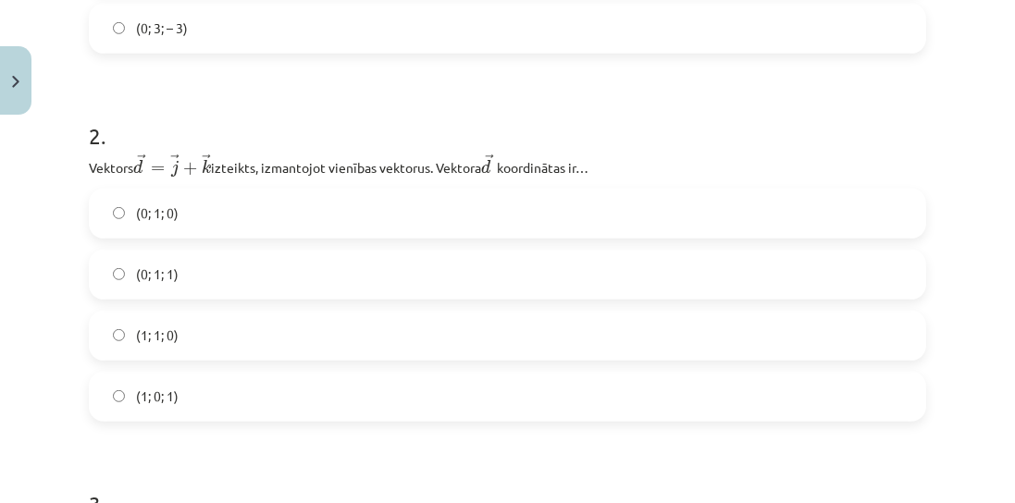
scroll to position [997, 0]
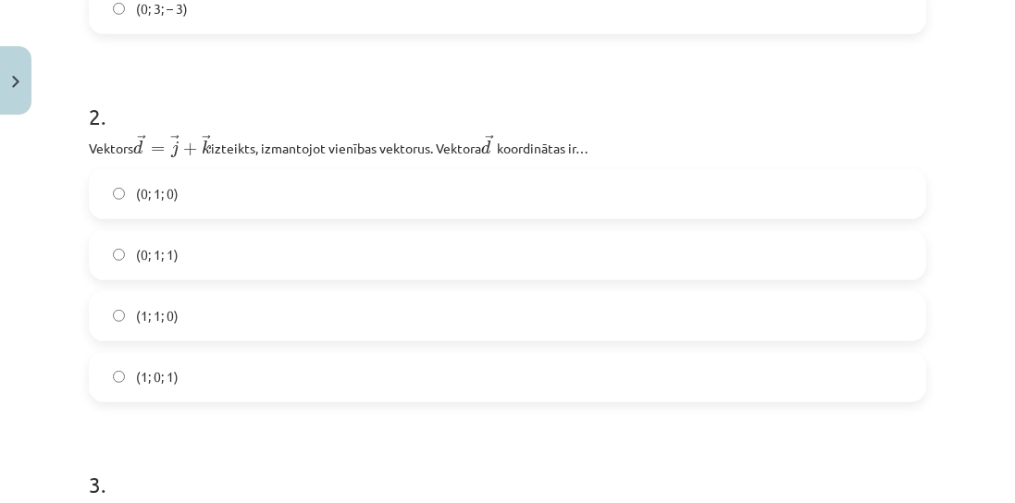
drag, startPoint x: 196, startPoint y: 264, endPoint x: 206, endPoint y: 262, distance: 10.3
click at [196, 263] on label "(0; 1; 1)" at bounding box center [507, 255] width 833 height 46
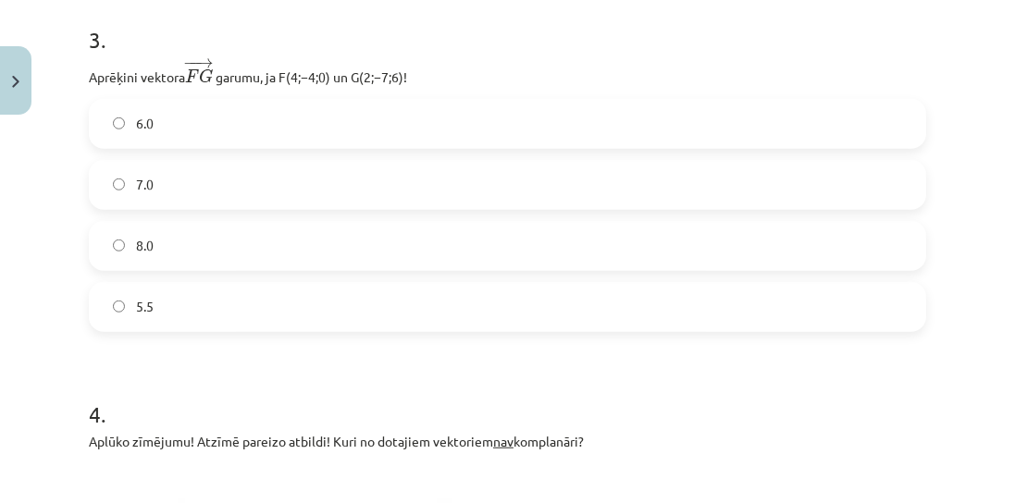
scroll to position [1473, 0]
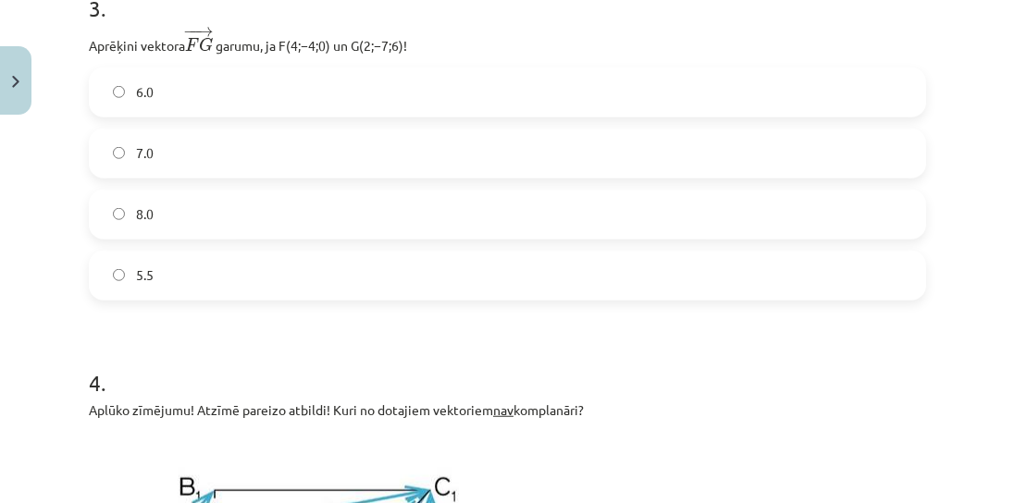
click at [146, 160] on span "7.0" at bounding box center [145, 152] width 18 height 19
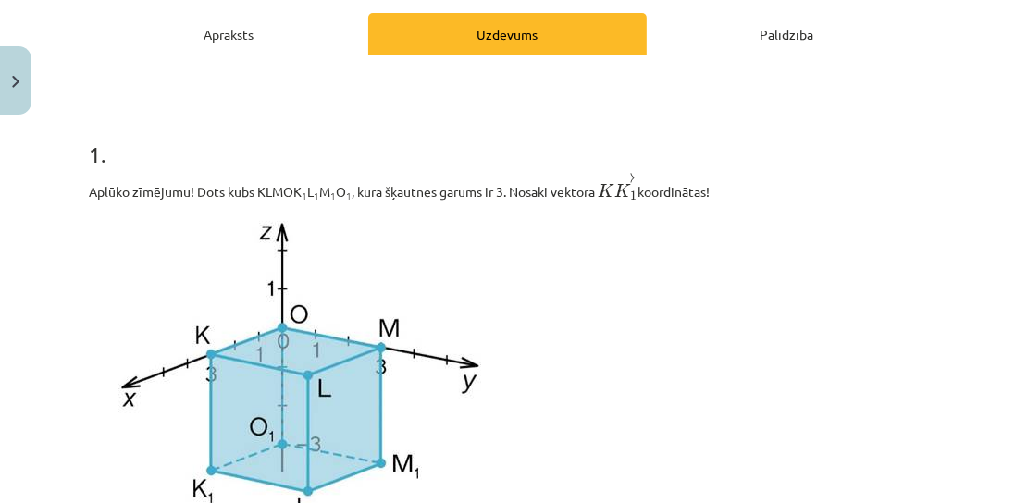
scroll to position [0, 0]
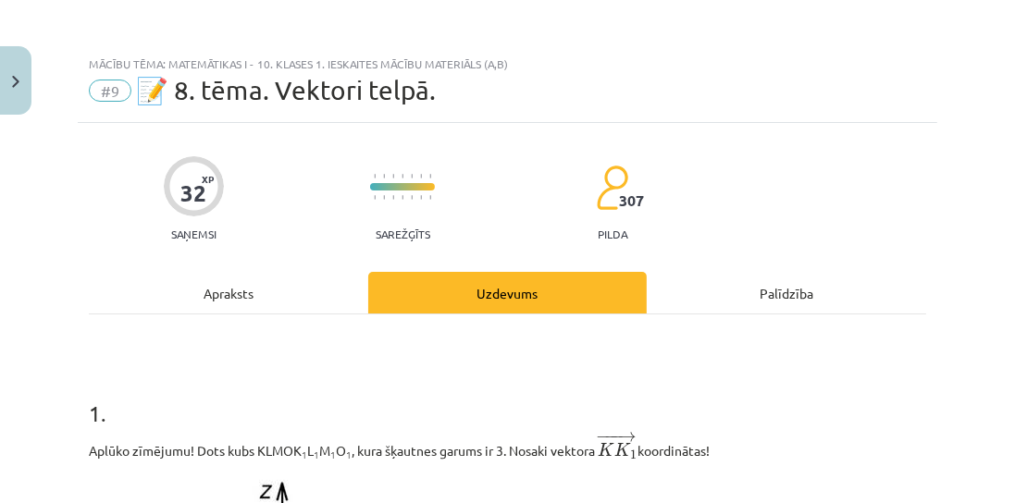
click at [309, 286] on div "Apraksts" at bounding box center [228, 293] width 279 height 42
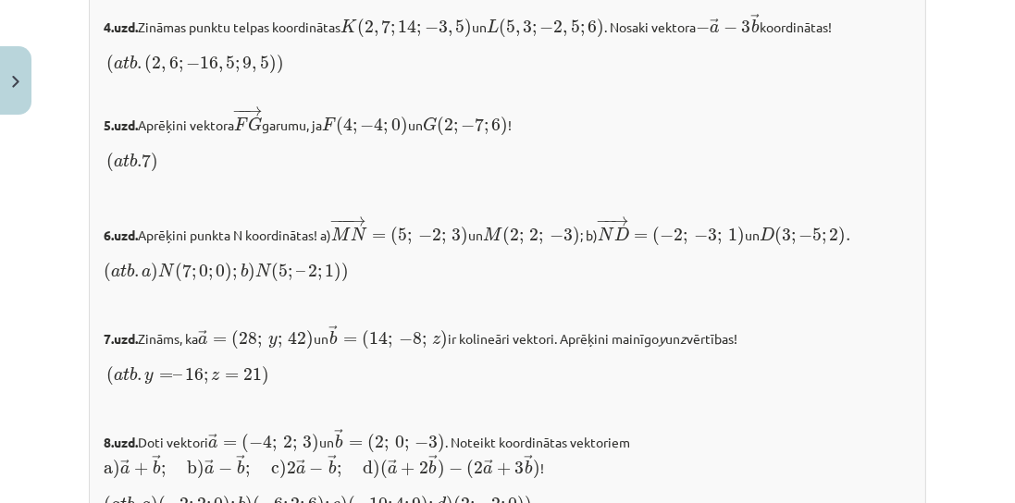
scroll to position [2187, 0]
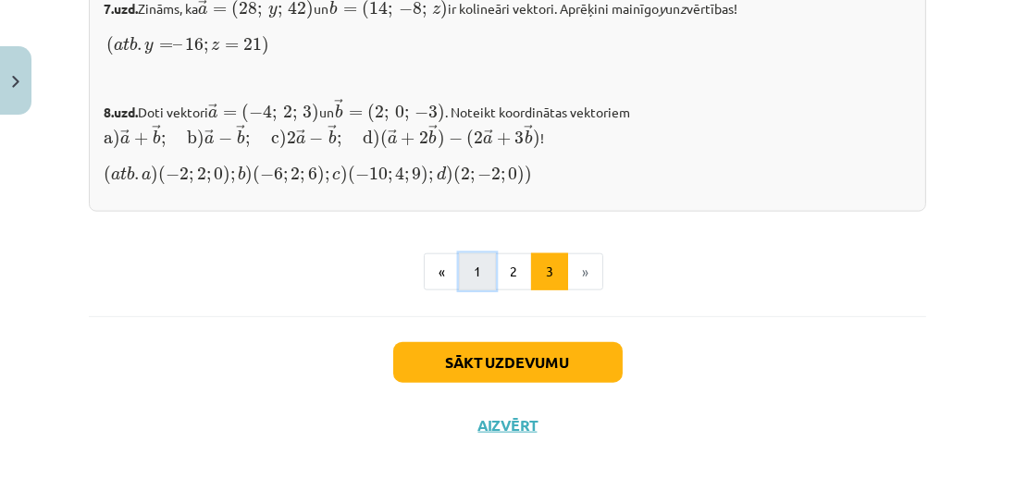
click at [481, 285] on button "1" at bounding box center [477, 271] width 37 height 37
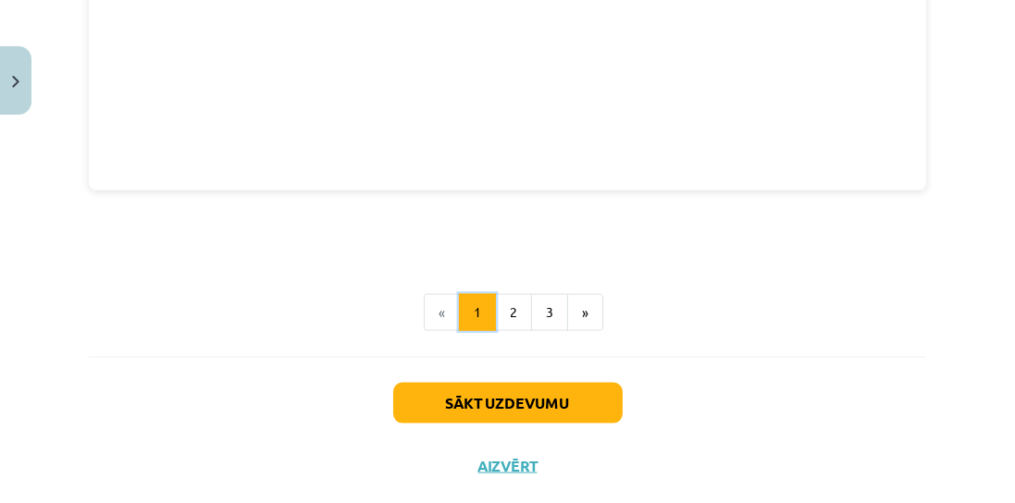
scroll to position [2735, 0]
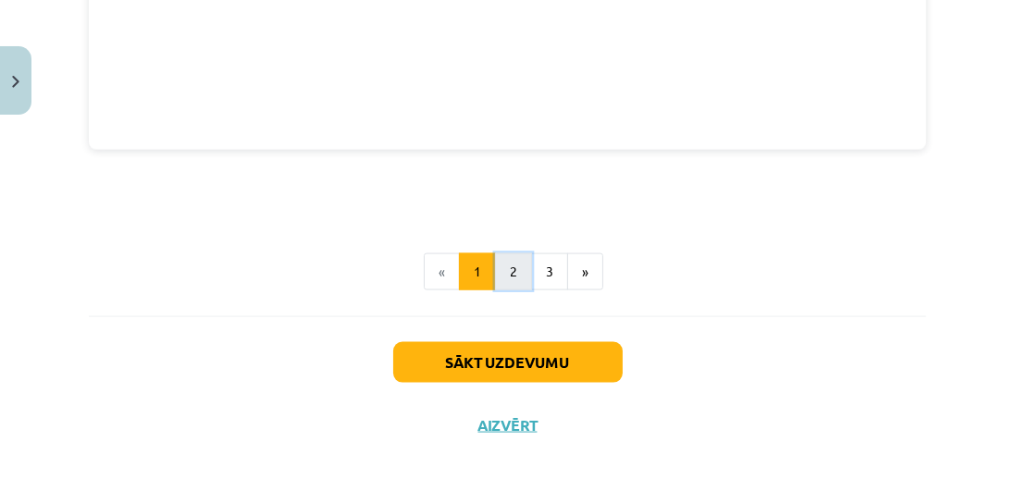
click at [514, 272] on button "2" at bounding box center [513, 271] width 37 height 37
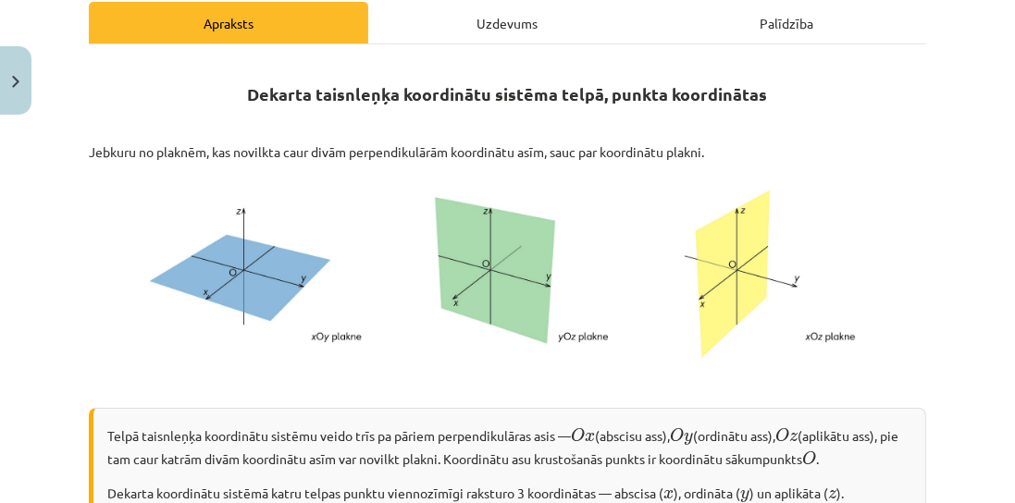
scroll to position [171, 0]
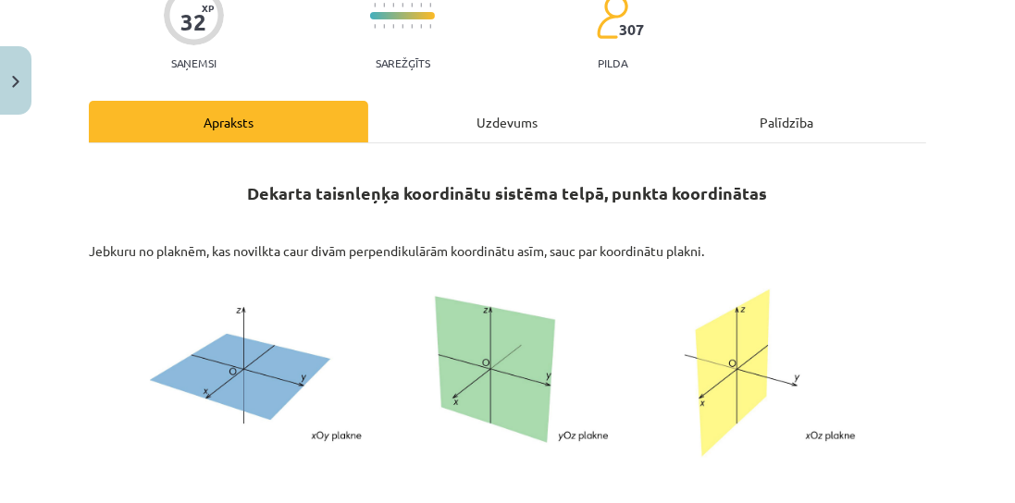
click at [444, 126] on div "Uzdevums" at bounding box center [507, 122] width 279 height 42
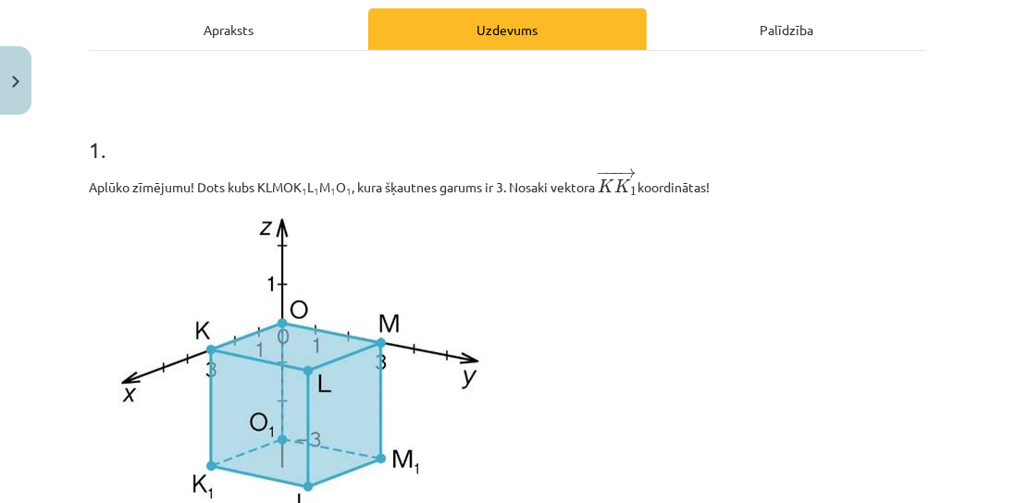
scroll to position [90, 0]
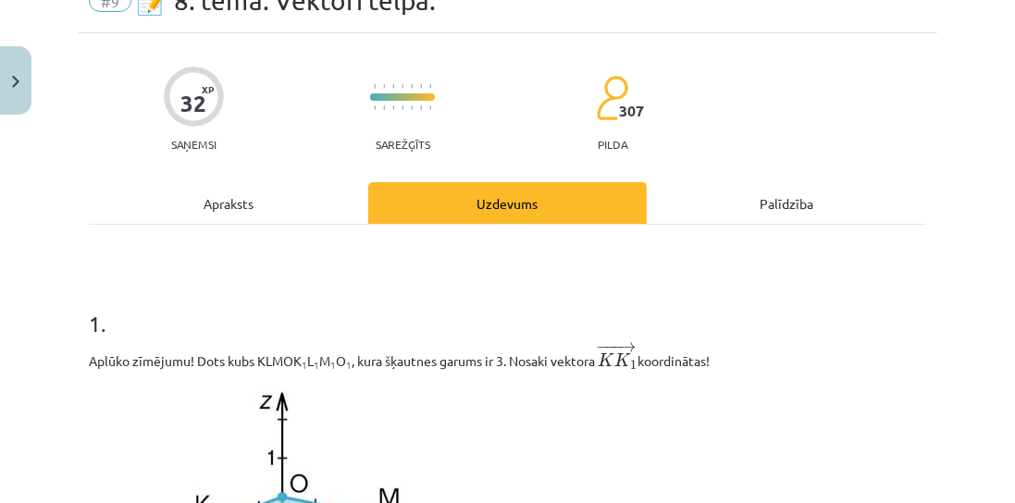
click at [299, 203] on div "Apraksts" at bounding box center [228, 203] width 279 height 42
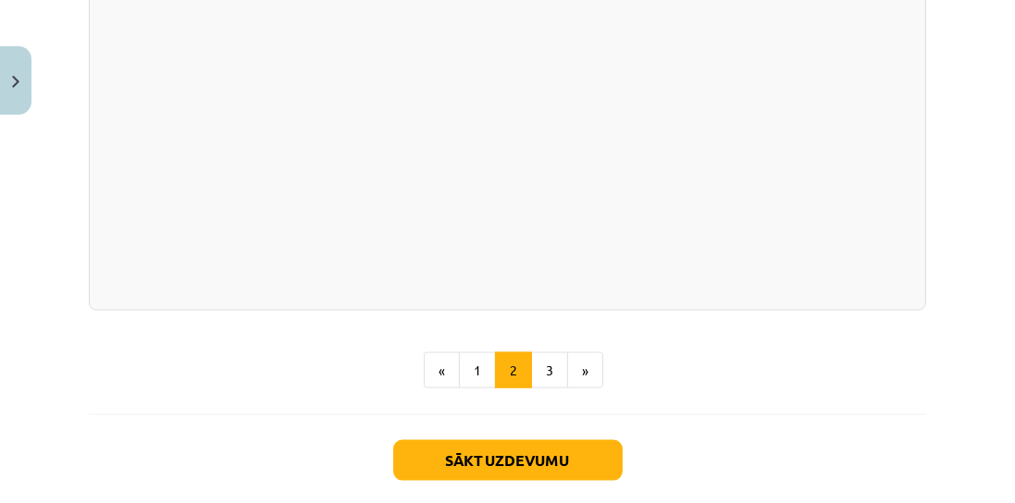
scroll to position [2898, 0]
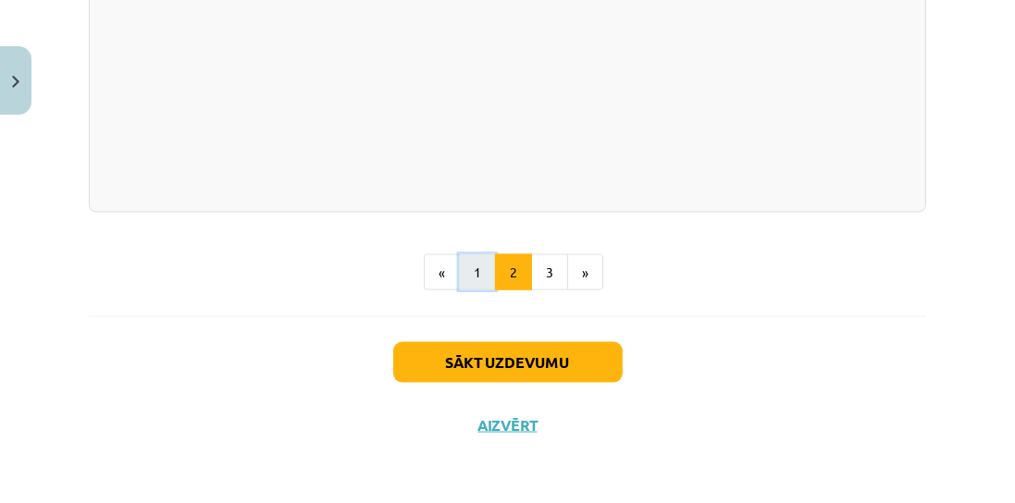
click at [474, 268] on button "1" at bounding box center [477, 272] width 37 height 37
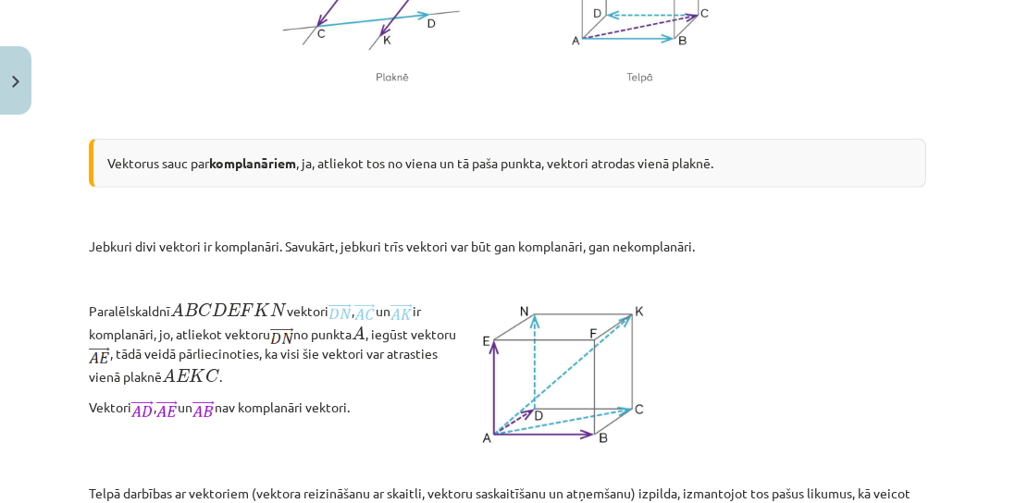
scroll to position [1334, 0]
click at [851, 182] on div "Vektorus sauc par komplanāriem , ja, atliekot tos no viena un tā paša punkta, v…" at bounding box center [507, 163] width 837 height 49
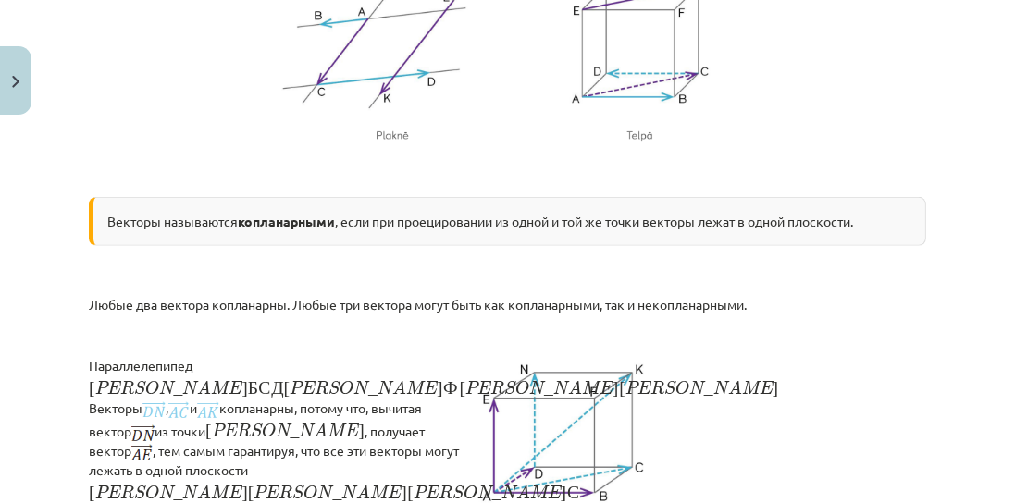
scroll to position [1392, 0]
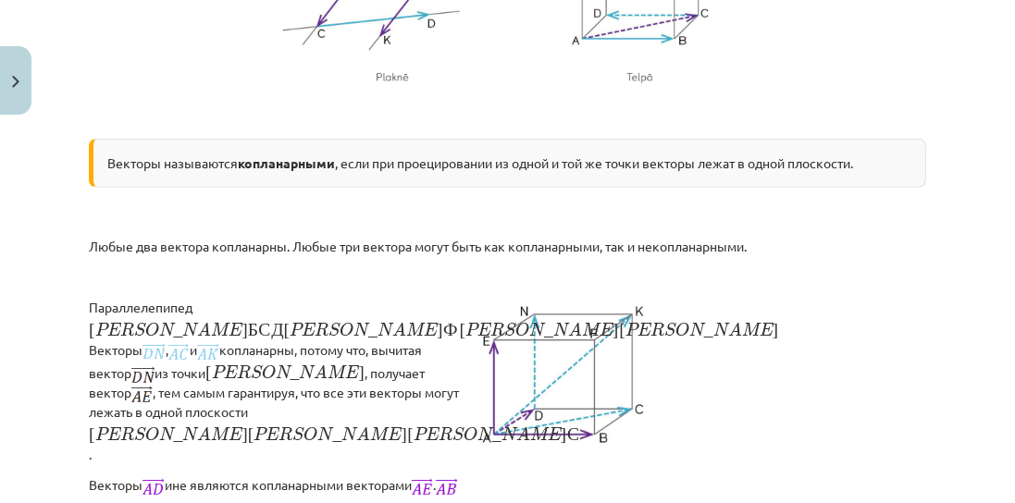
click at [601, 120] on p at bounding box center [507, 110] width 837 height 19
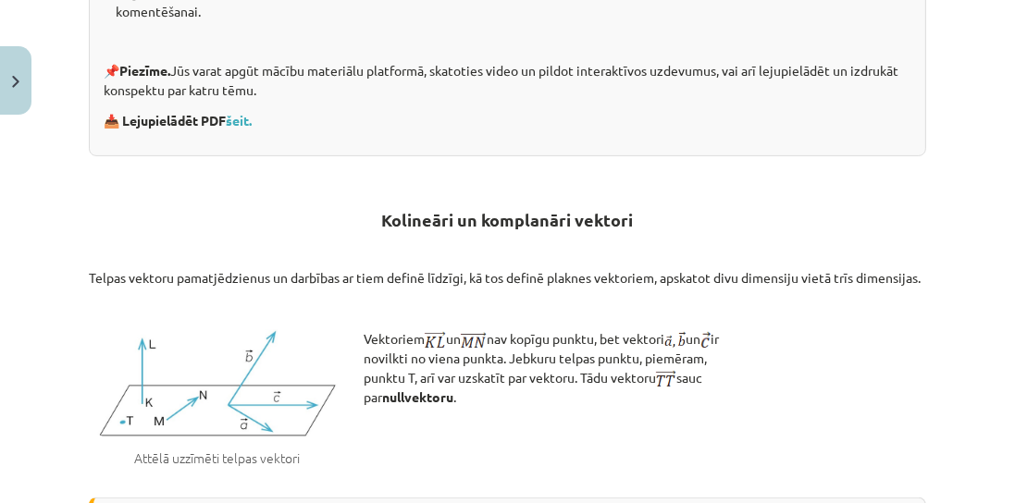
scroll to position [0, 0]
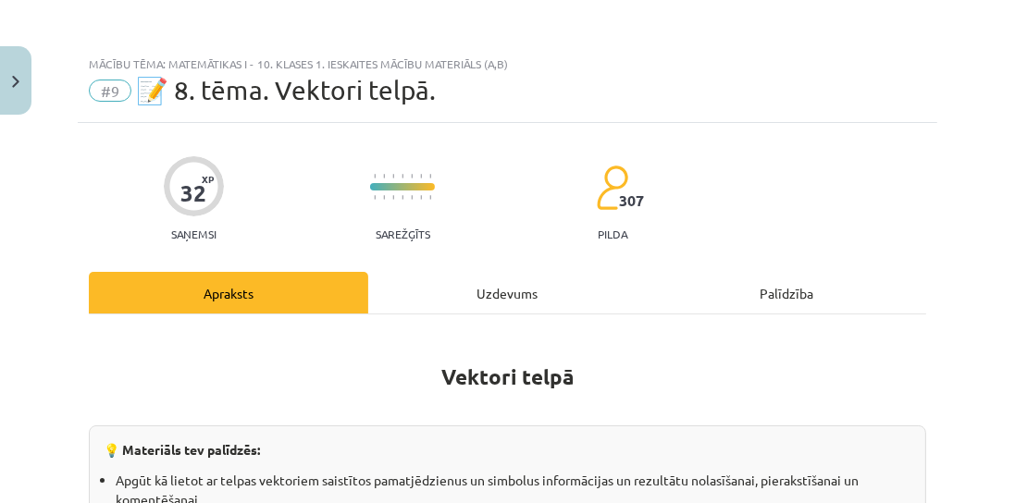
click at [538, 292] on div "Uzdevums" at bounding box center [507, 293] width 279 height 42
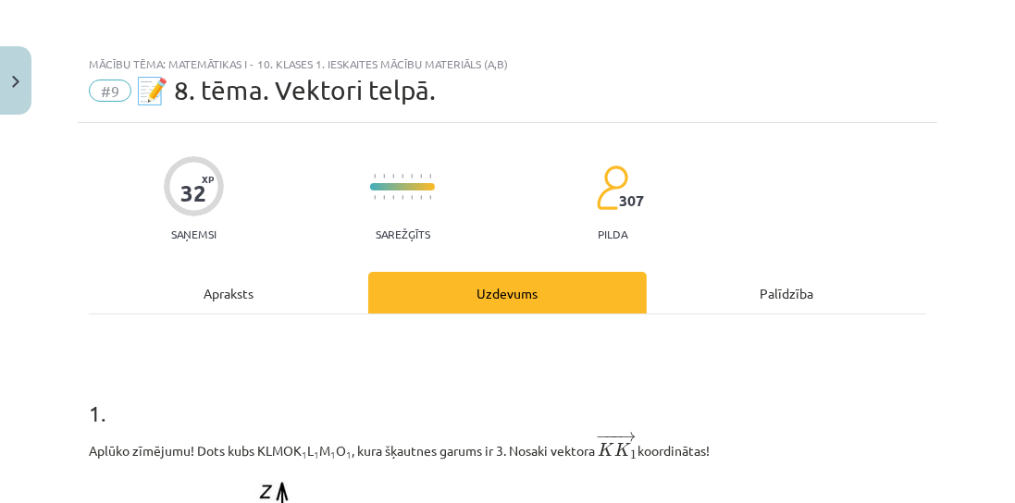
click at [268, 299] on div "Apraksts" at bounding box center [228, 293] width 279 height 42
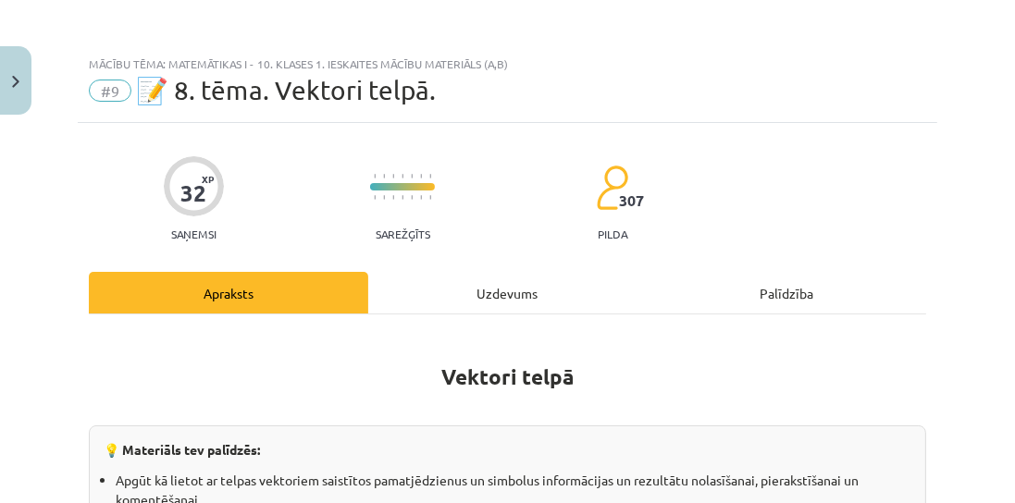
click at [463, 300] on div "Uzdevums" at bounding box center [507, 293] width 279 height 42
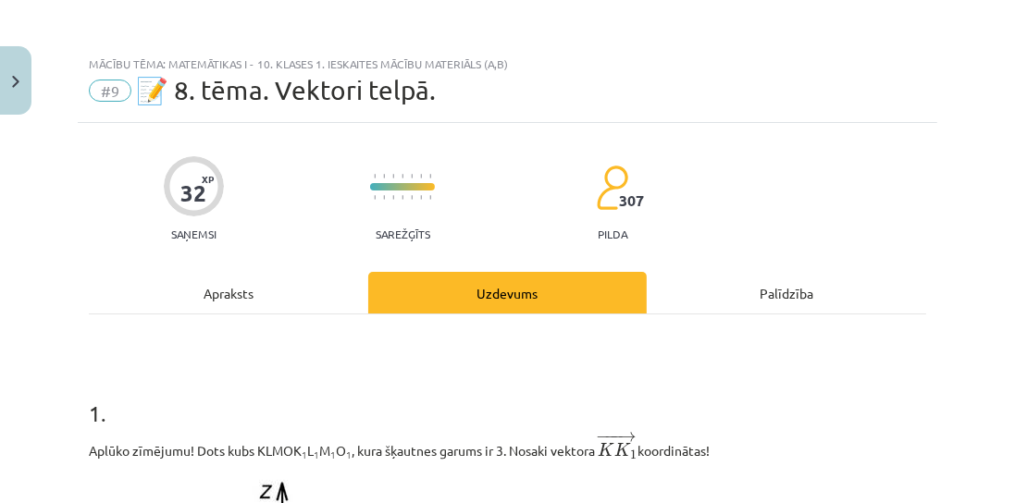
click at [229, 301] on div "Apraksts" at bounding box center [228, 293] width 279 height 42
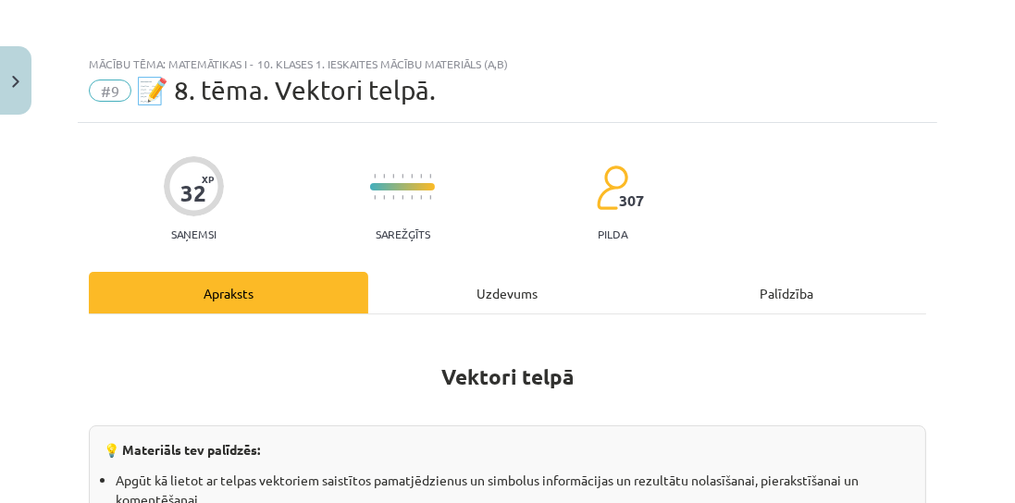
click at [498, 286] on div "Uzdevums" at bounding box center [507, 293] width 279 height 42
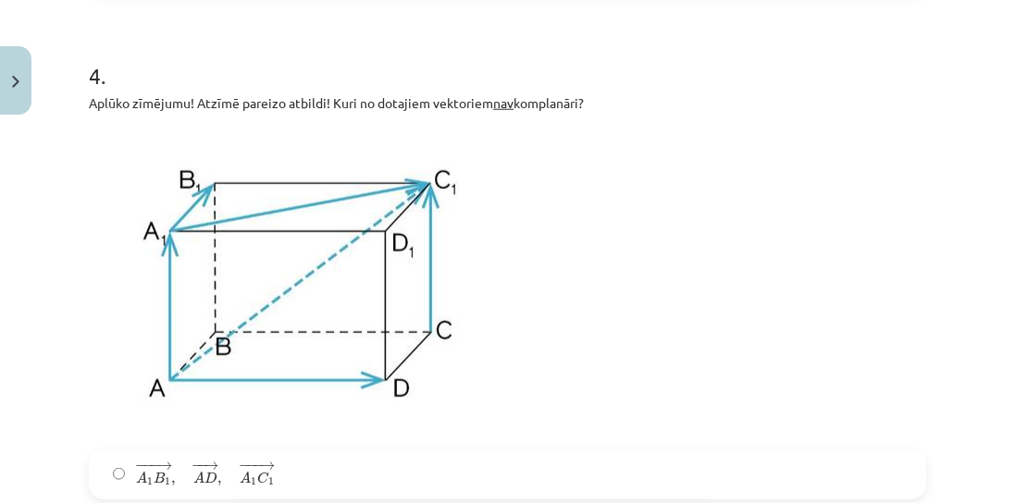
scroll to position [1941, 0]
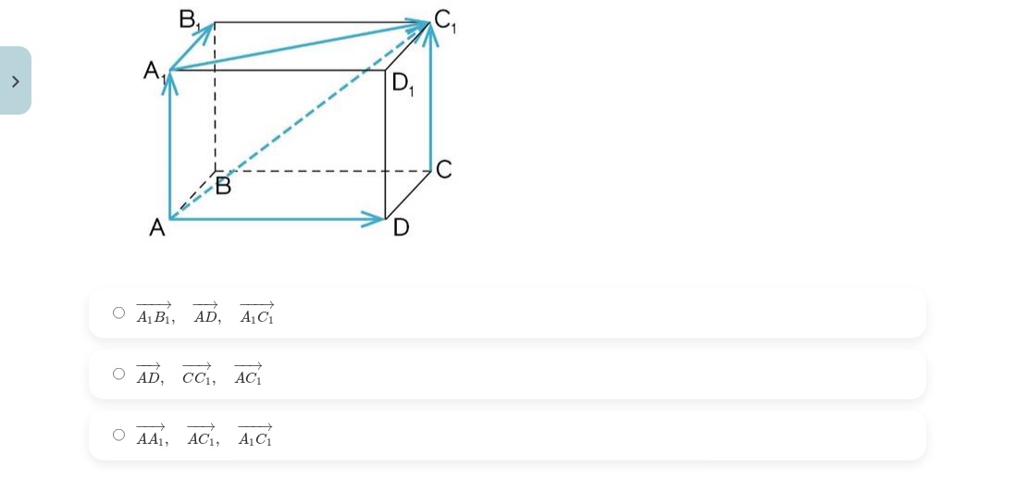
click at [253, 309] on span "−−" at bounding box center [252, 305] width 13 height 8
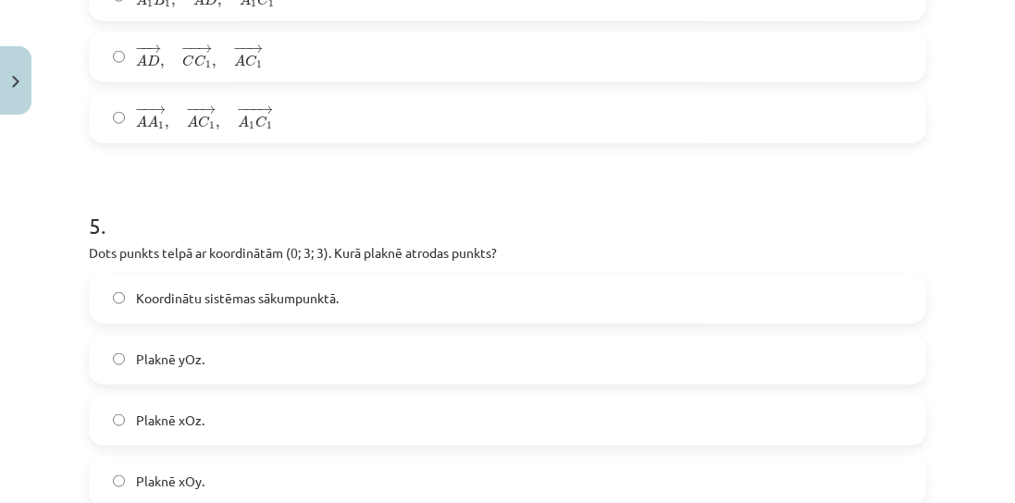
scroll to position [2417, 0]
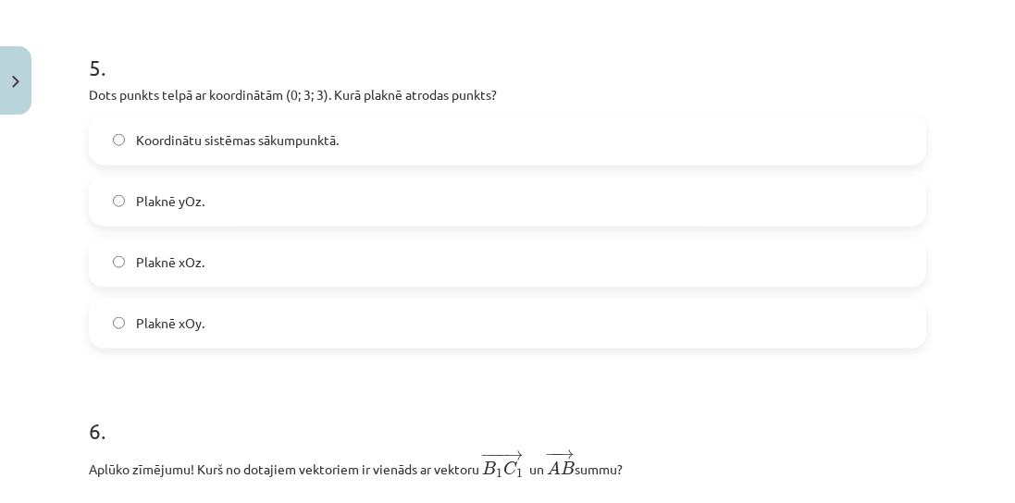
click at [261, 207] on label "Plaknē yOz." at bounding box center [507, 202] width 833 height 46
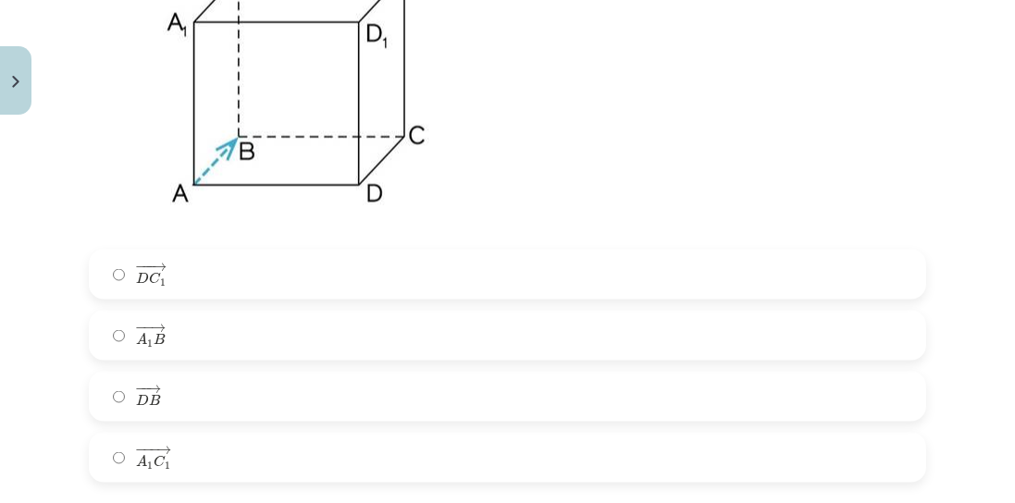
scroll to position [2999, 0]
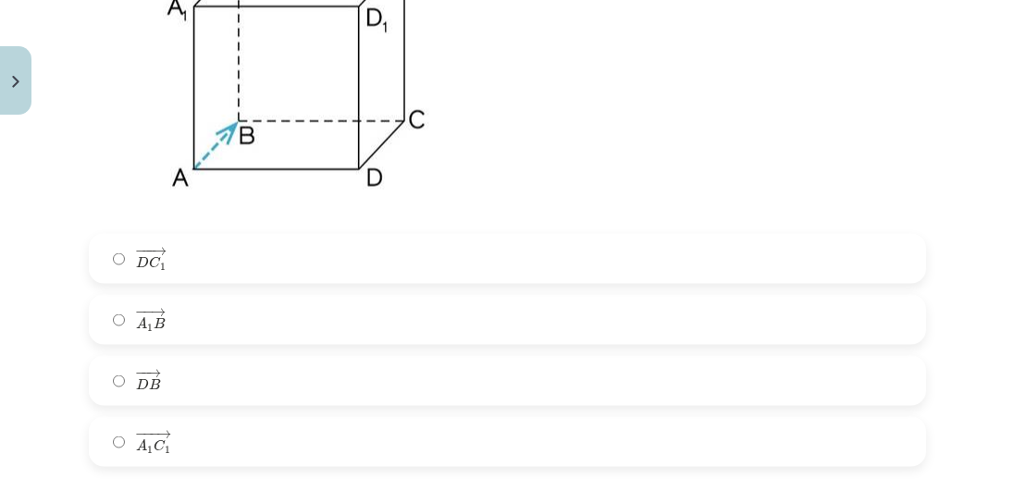
click at [216, 450] on label "− −− → A 1 C 1 A 1 C 1 →" at bounding box center [507, 442] width 833 height 46
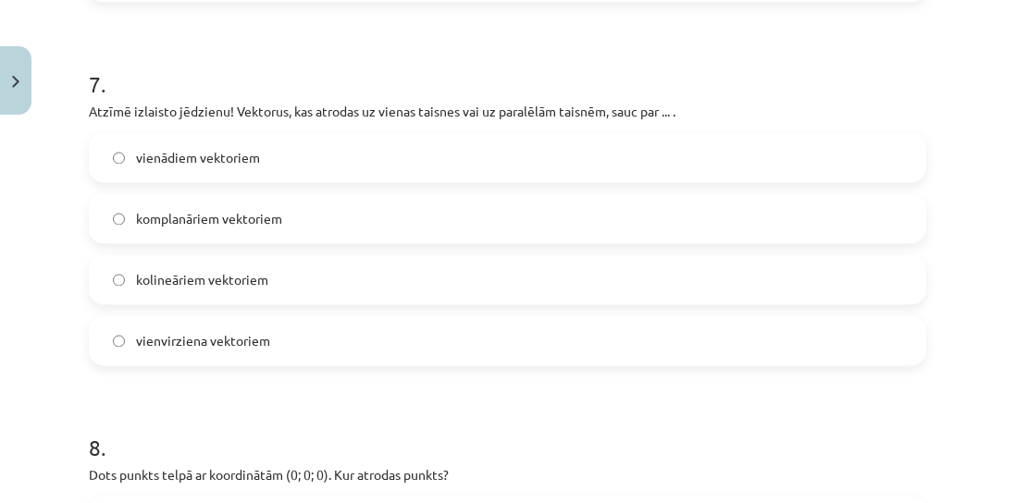
scroll to position [3474, 0]
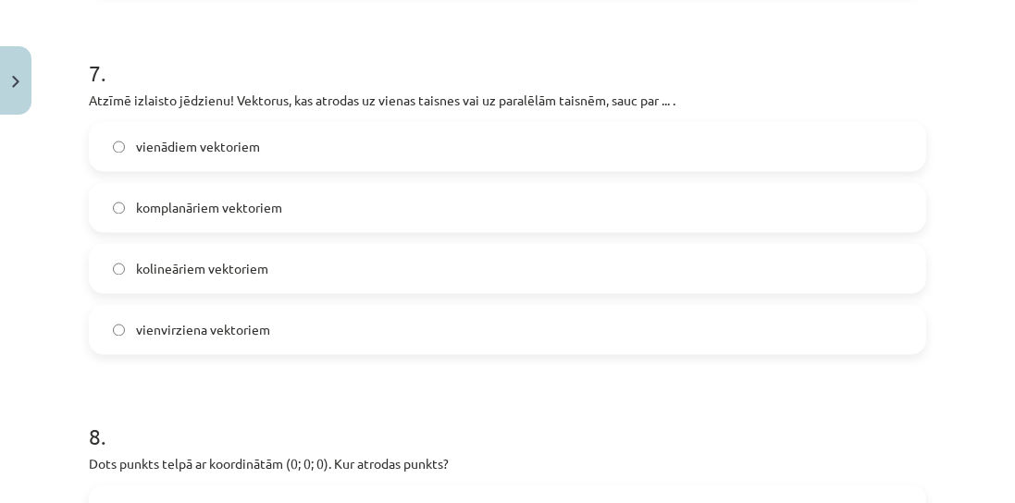
click at [291, 282] on label "kolineāriem vektoriem" at bounding box center [507, 269] width 833 height 46
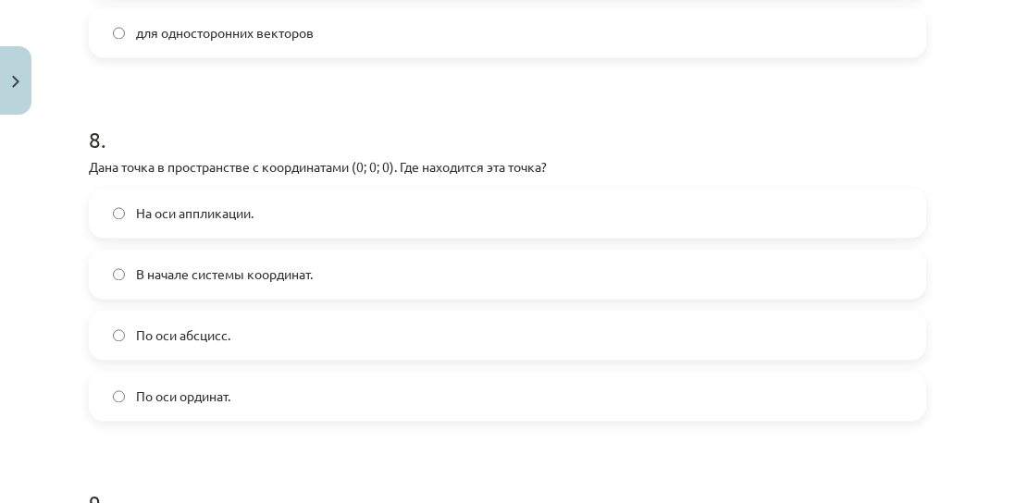
scroll to position [1599, 0]
click at [313, 265] on font "В начале системы координат." at bounding box center [224, 273] width 177 height 17
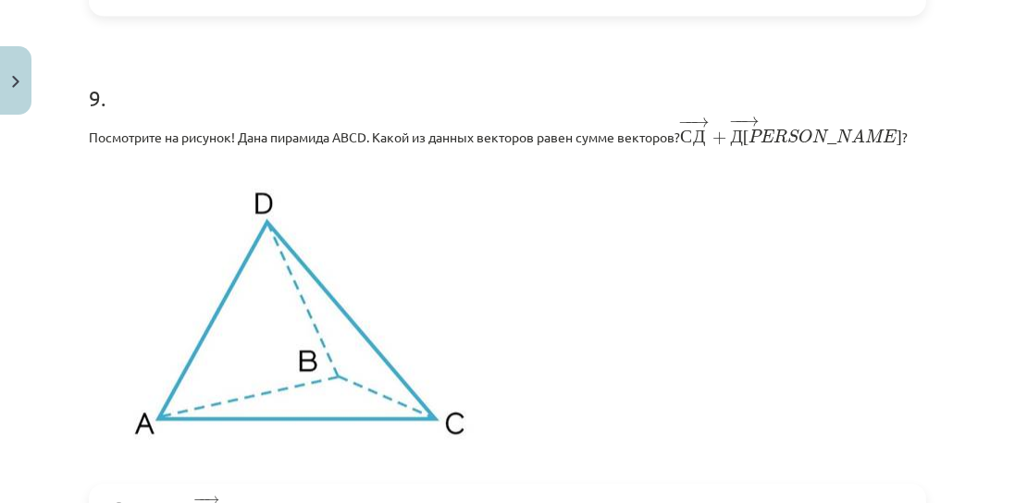
scroll to position [4214, 0]
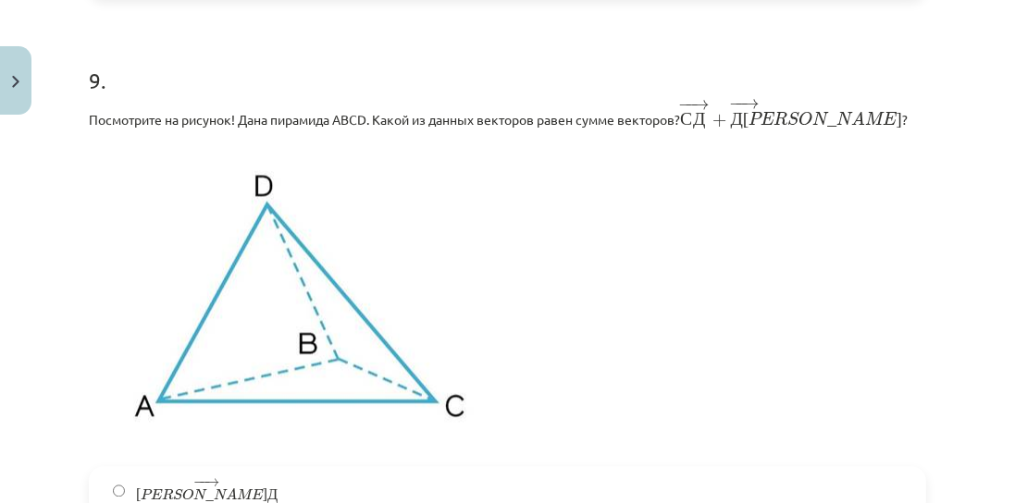
click at [859, 123] on div "Посмотрите на рисунок! Дана пирамида ABCD. Какой из данных векторов равен сумме…" at bounding box center [507, 276] width 837 height 357
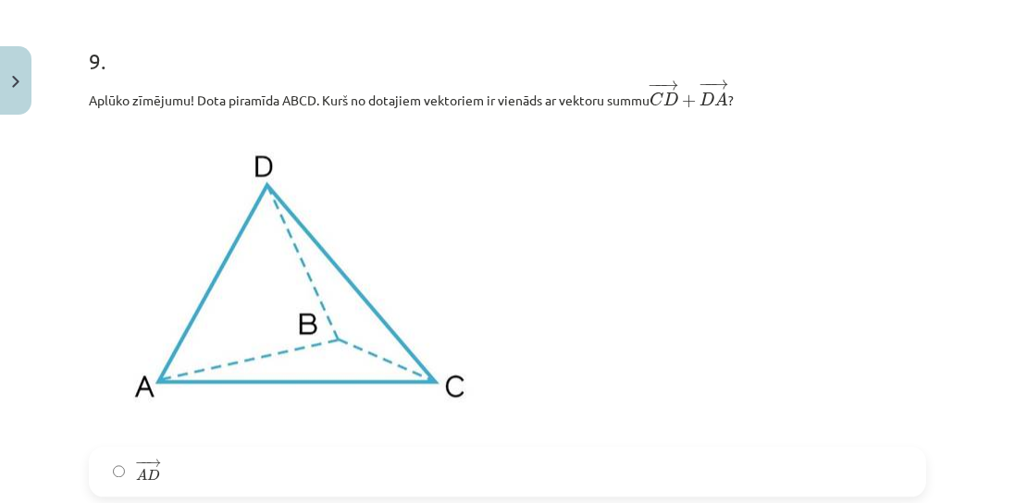
scroll to position [1585, 0]
click at [489, 60] on h1 "9 ." at bounding box center [507, 44] width 837 height 57
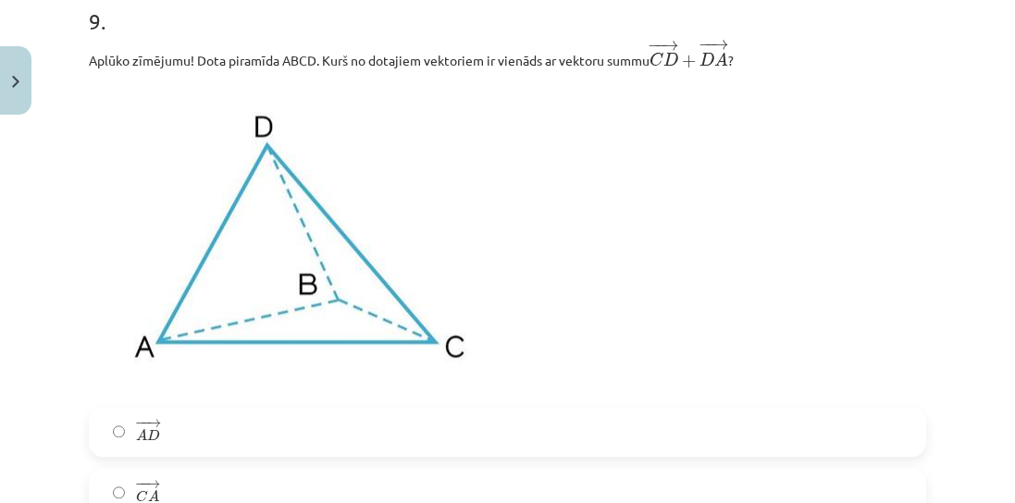
scroll to position [4373, 0]
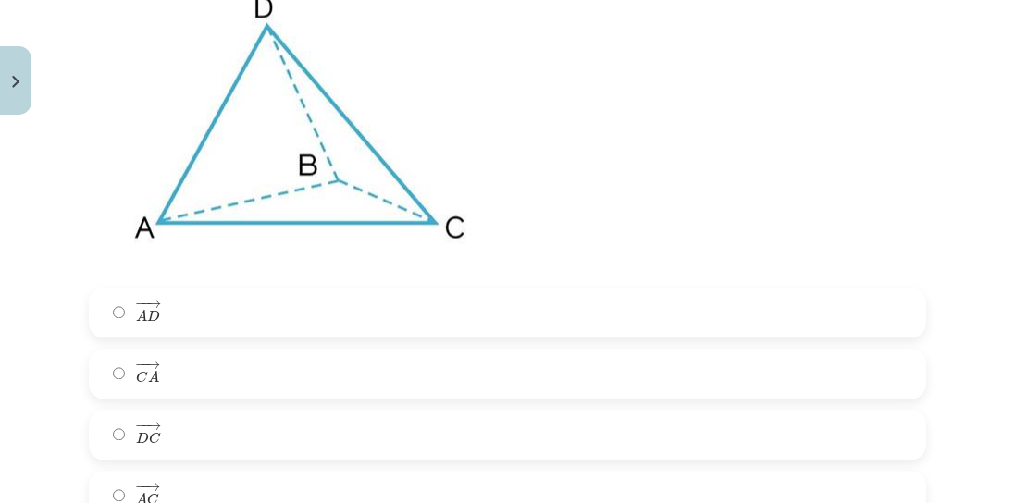
click at [290, 381] on label "− − → C A C A →" at bounding box center [507, 374] width 833 height 46
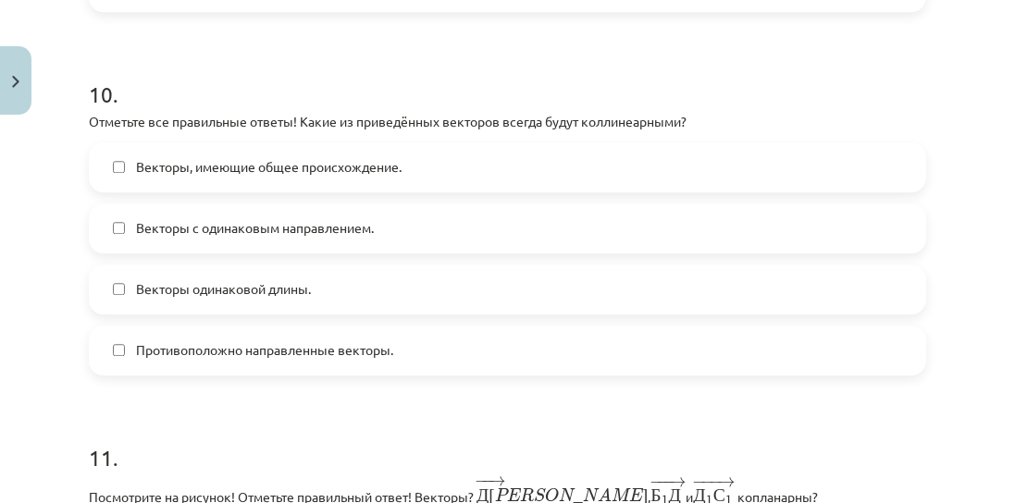
scroll to position [1599, 0]
click at [432, 218] on label "Векторы с одинаковым направлением." at bounding box center [507, 228] width 833 height 46
click at [302, 341] on font "Противоположно направленные векторы." at bounding box center [264, 349] width 257 height 17
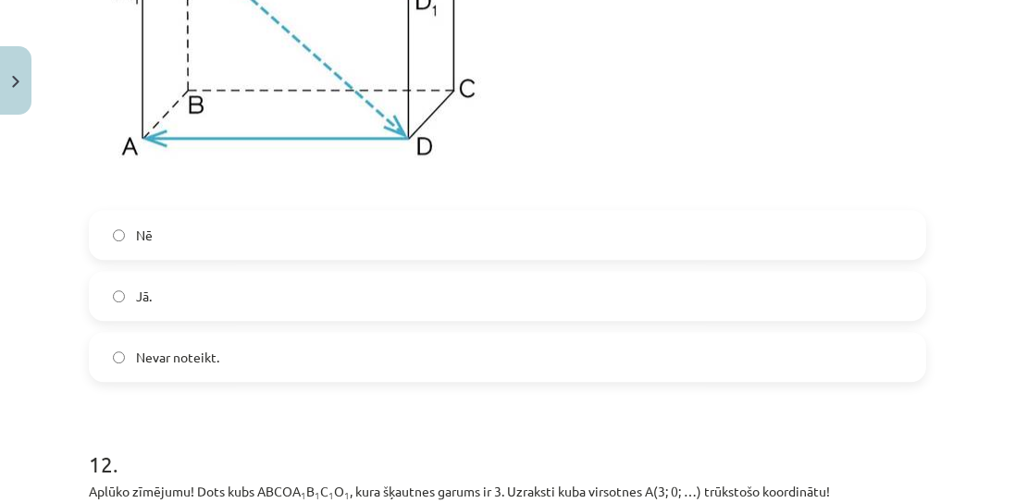
scroll to position [5536, 0]
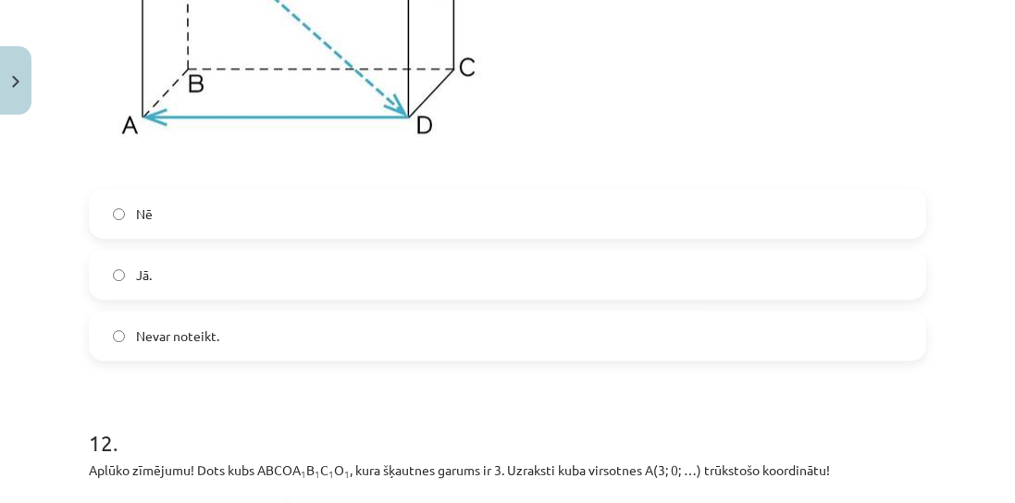
click at [284, 217] on label "Nē" at bounding box center [507, 214] width 833 height 46
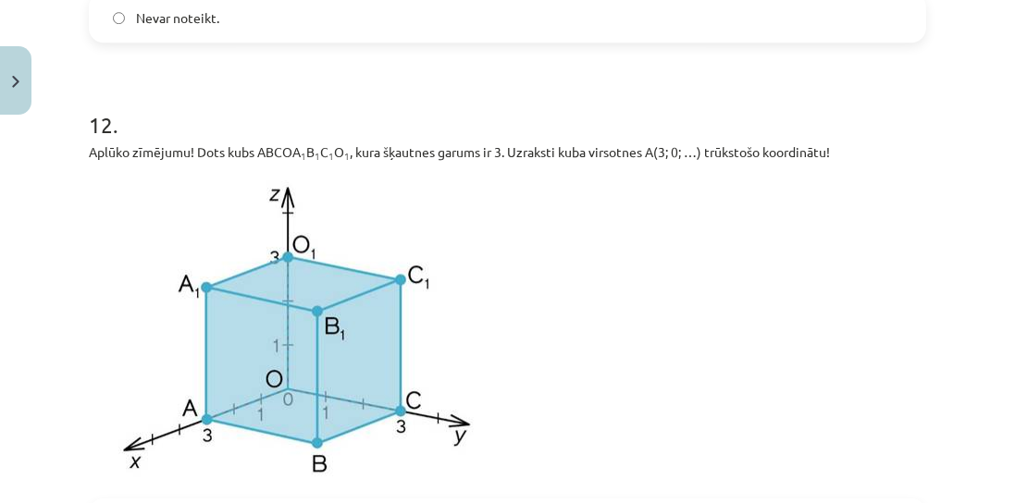
scroll to position [5853, 0]
click at [778, 295] on p at bounding box center [507, 331] width 837 height 314
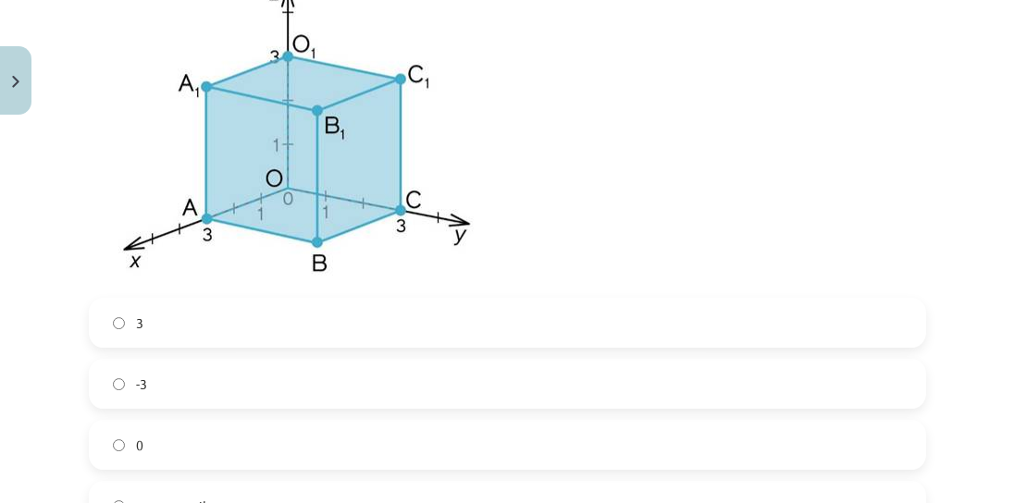
scroll to position [6117, 0]
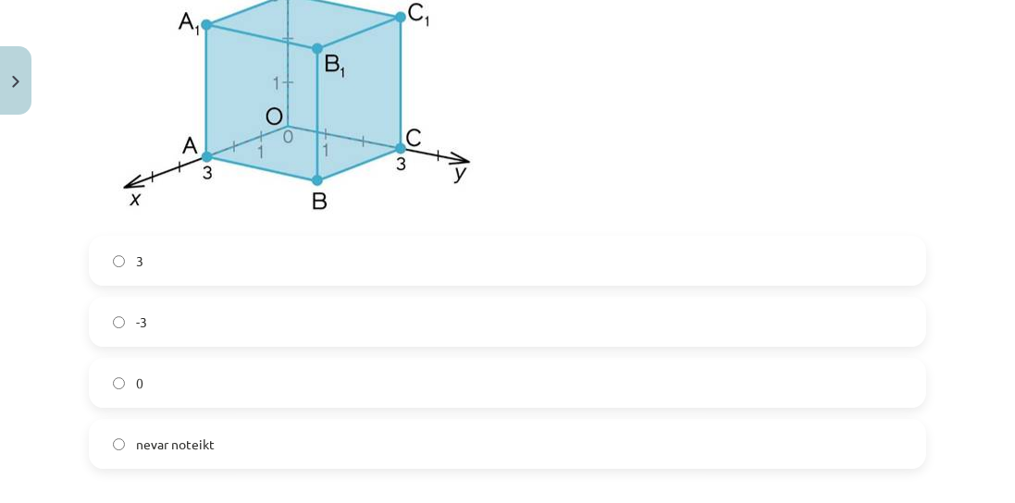
click at [174, 396] on label "0" at bounding box center [507, 383] width 833 height 46
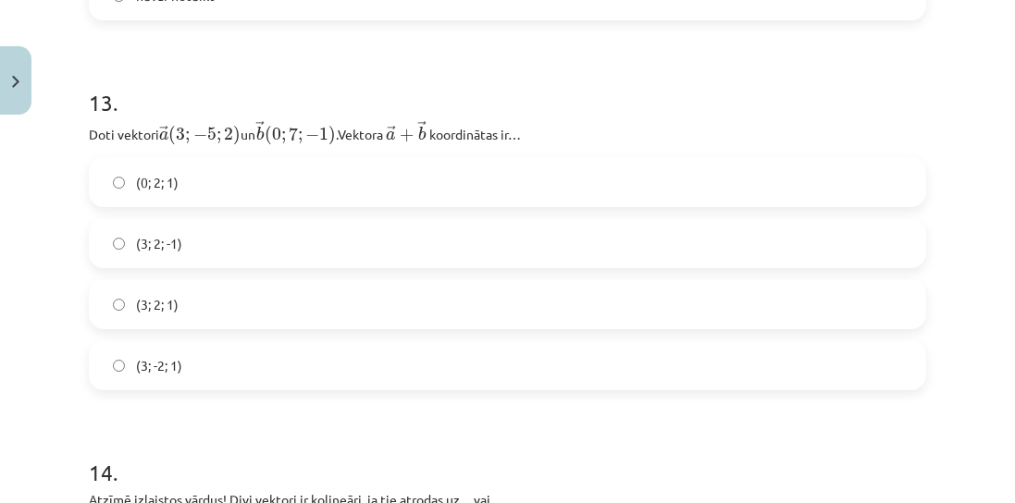
scroll to position [6593, 0]
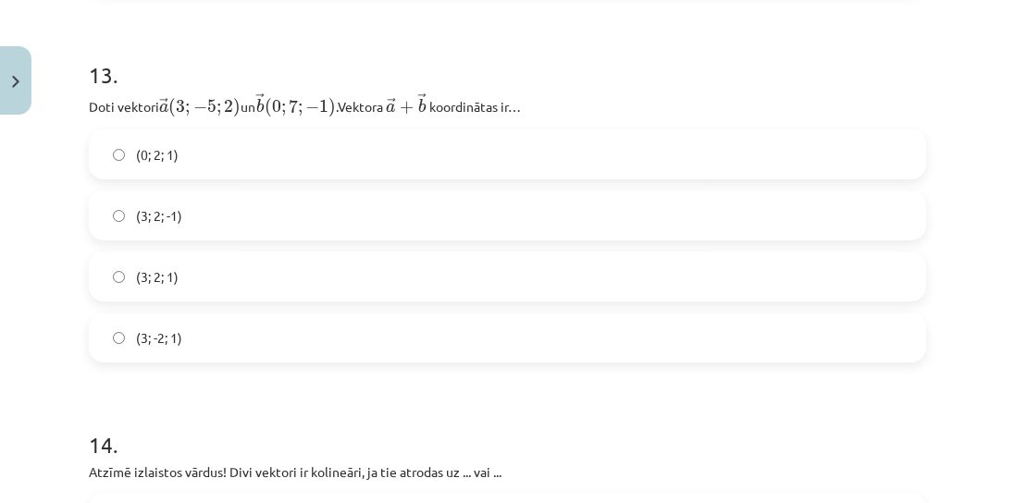
click at [237, 293] on label "(3; 2; 1)" at bounding box center [507, 276] width 833 height 46
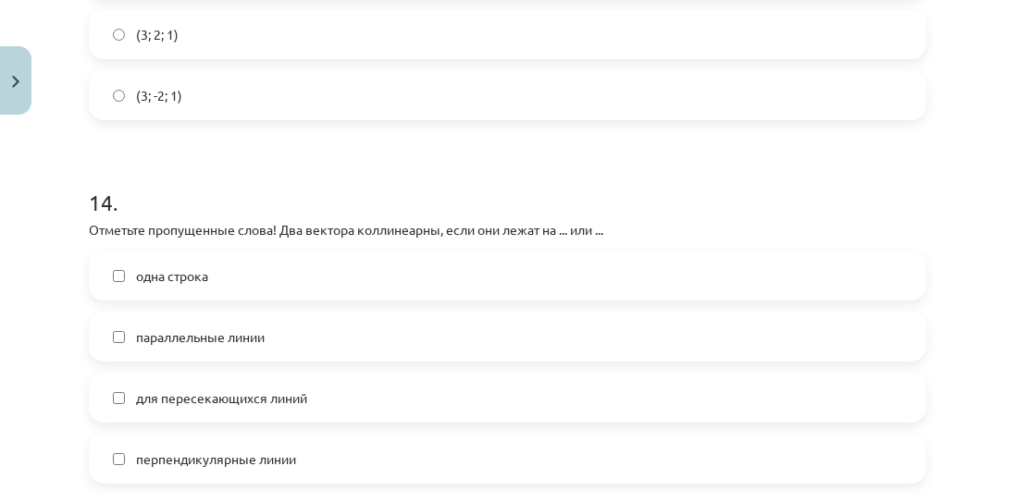
scroll to position [6894, 0]
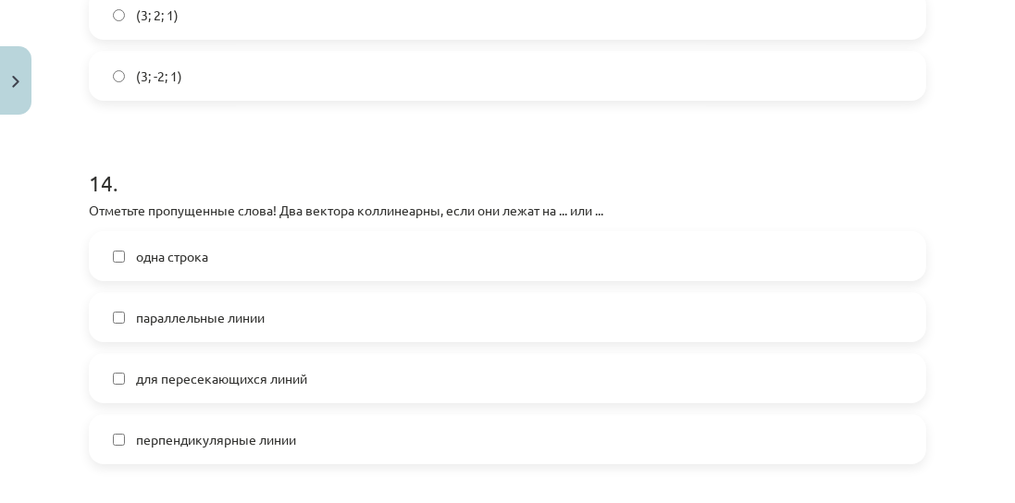
click at [279, 307] on label "параллельные линии" at bounding box center [507, 317] width 833 height 46
click at [256, 238] on label "одна строка" at bounding box center [507, 256] width 833 height 46
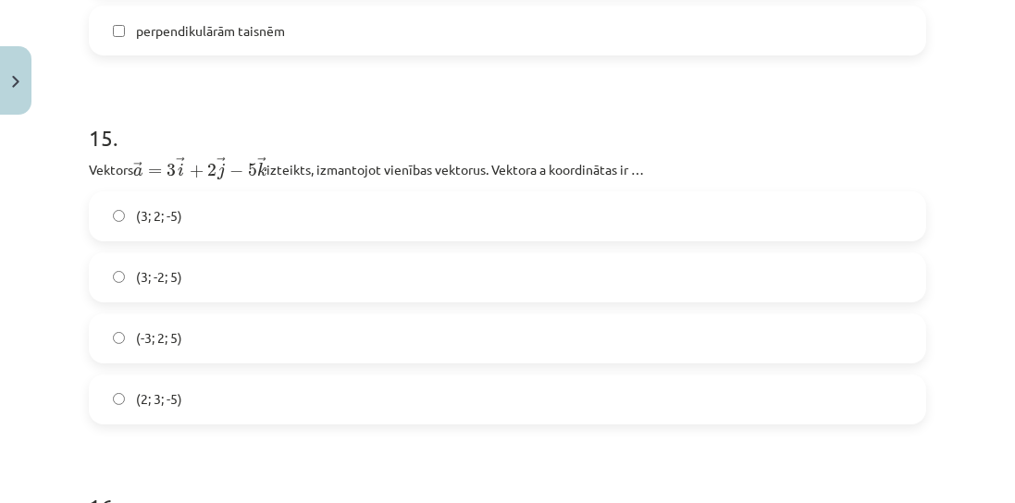
scroll to position [7244, 0]
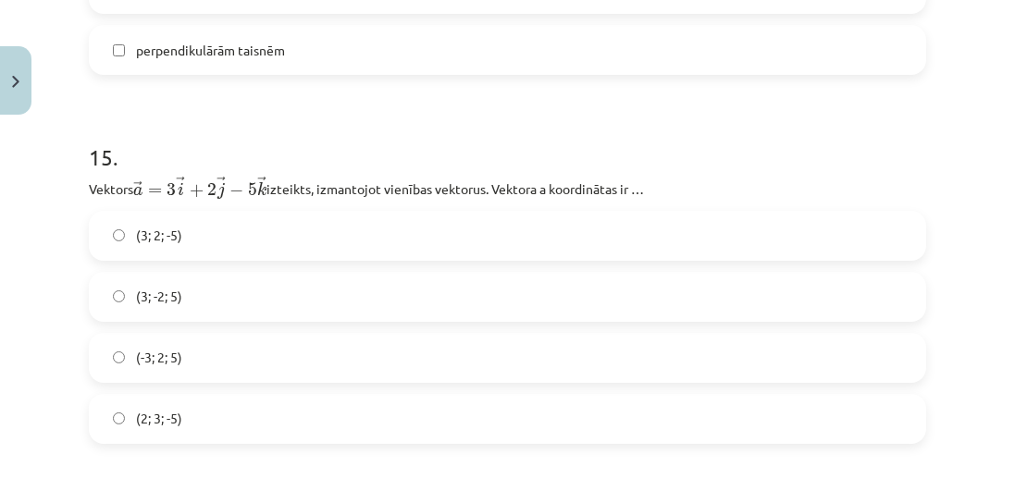
click at [450, 160] on h1 "15 ." at bounding box center [507, 140] width 837 height 57
click at [222, 248] on label "(3; 2; -5)" at bounding box center [507, 236] width 833 height 46
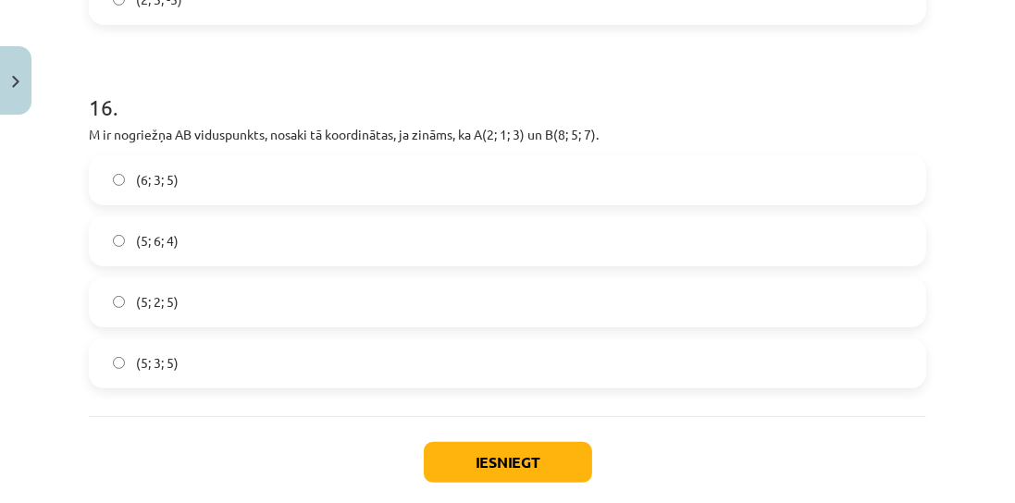
scroll to position [7667, 0]
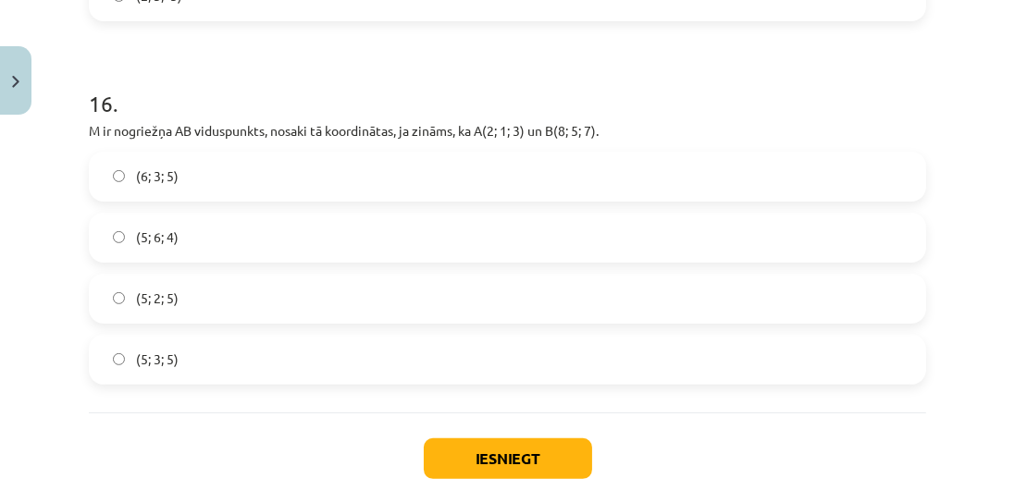
click at [151, 369] on span "(5; 3; 5)" at bounding box center [157, 359] width 43 height 19
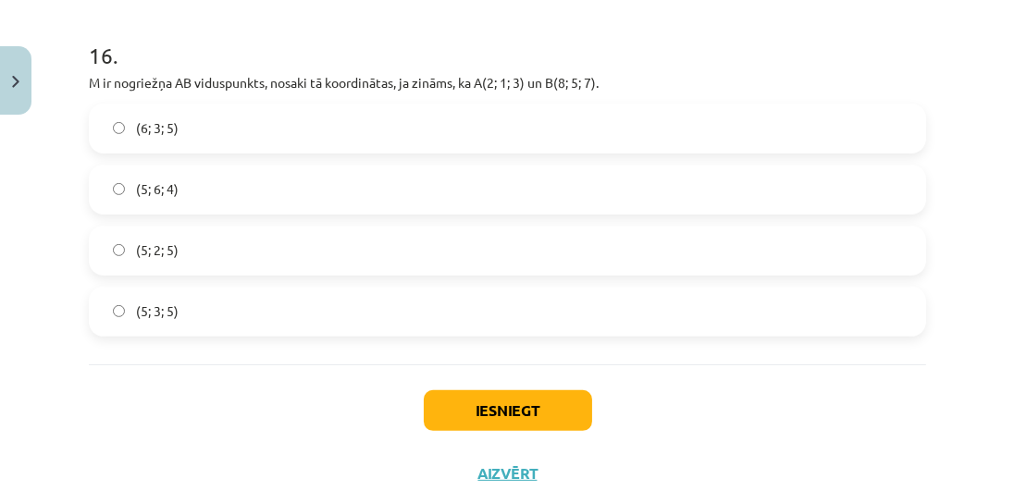
scroll to position [7773, 0]
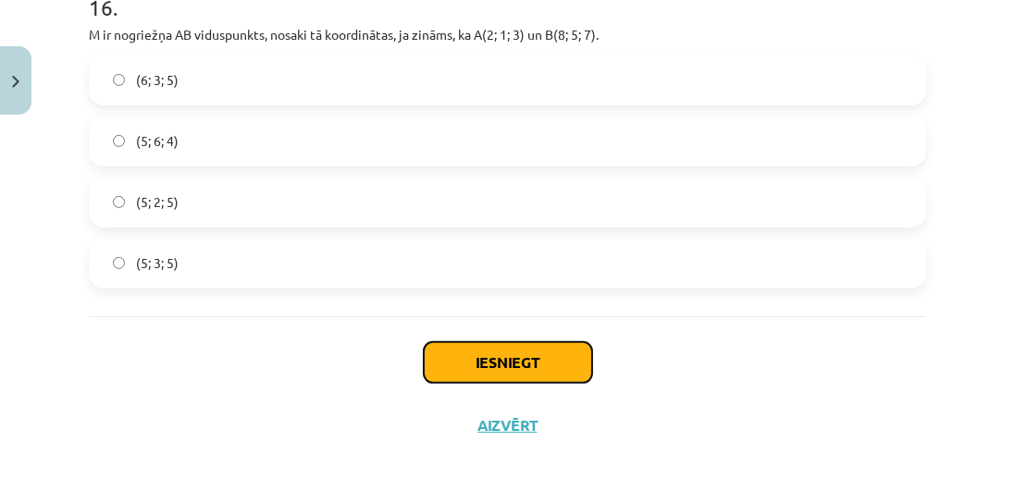
click at [559, 371] on button "Iesniegt" at bounding box center [508, 362] width 168 height 41
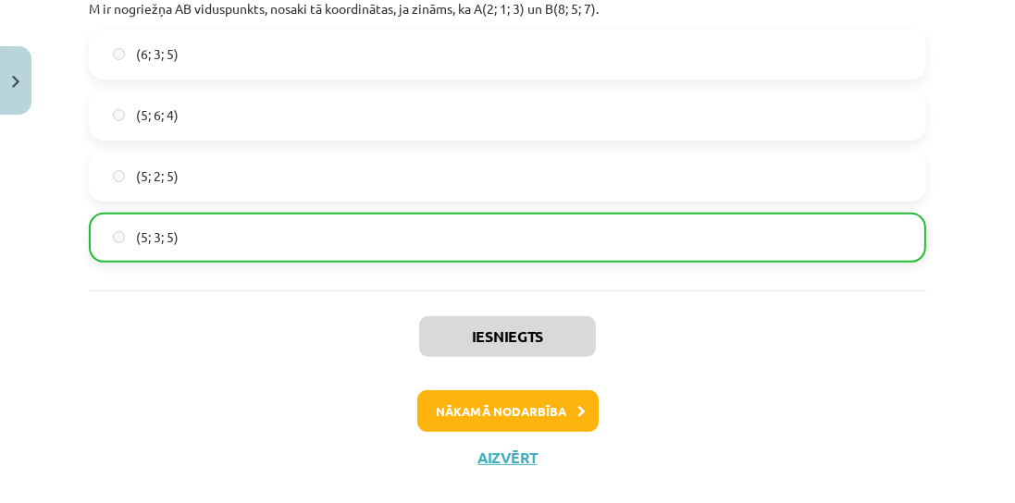
scroll to position [7830, 0]
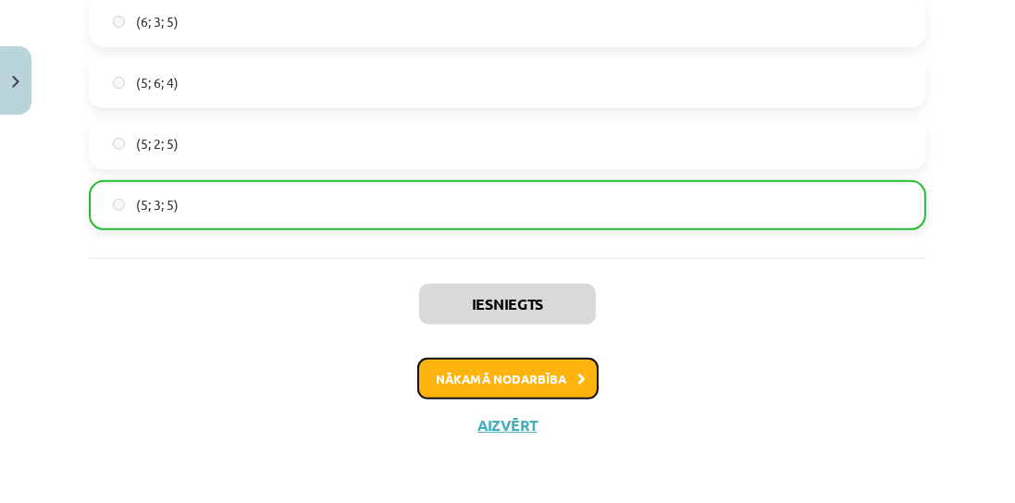
click at [464, 389] on button "Nākamā nodarbība" at bounding box center [507, 379] width 181 height 43
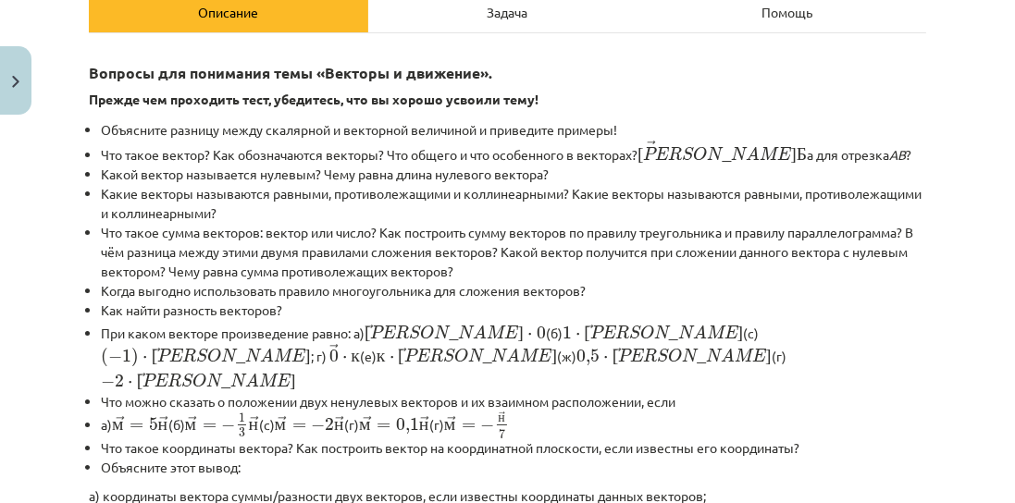
scroll to position [46, 0]
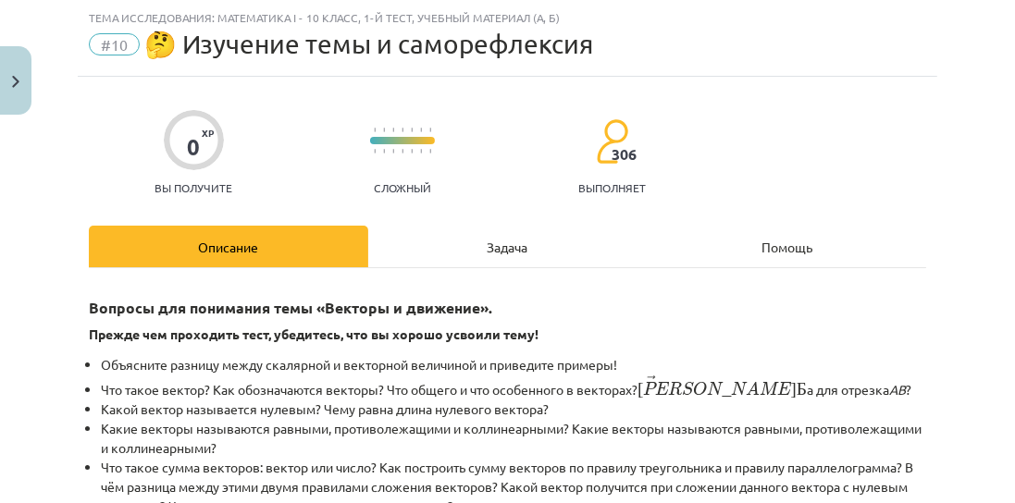
click at [504, 252] on font "Задача" at bounding box center [507, 247] width 41 height 17
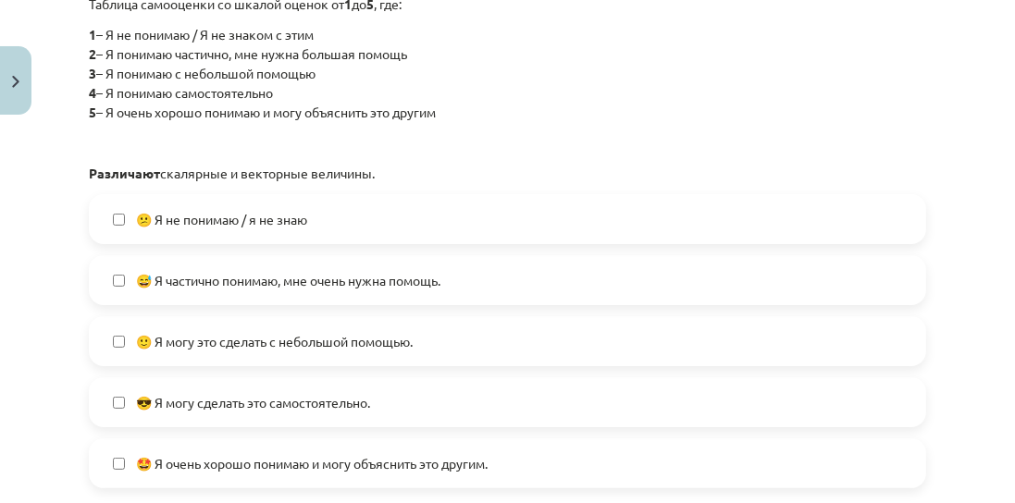
scroll to position [469, 0]
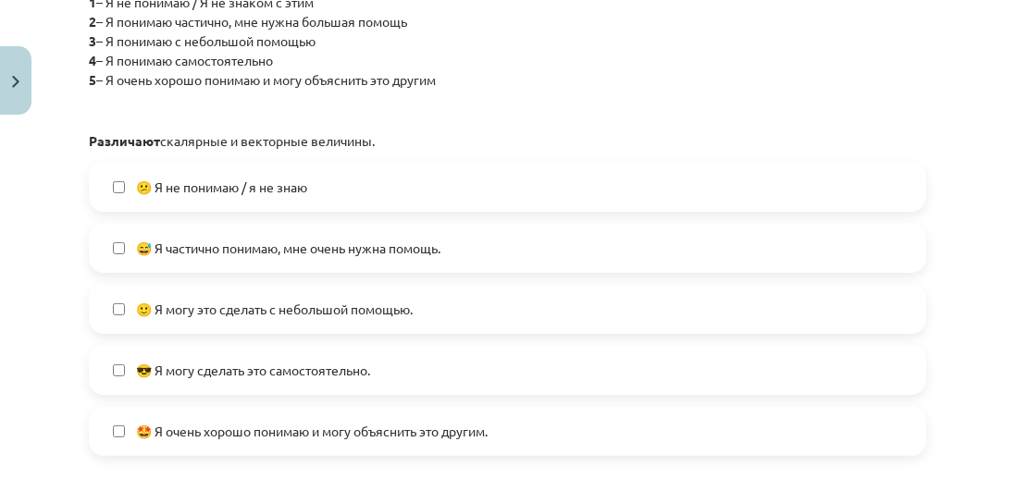
click at [195, 314] on font "🙂 Я могу это сделать с небольшой помощью." at bounding box center [274, 309] width 277 height 17
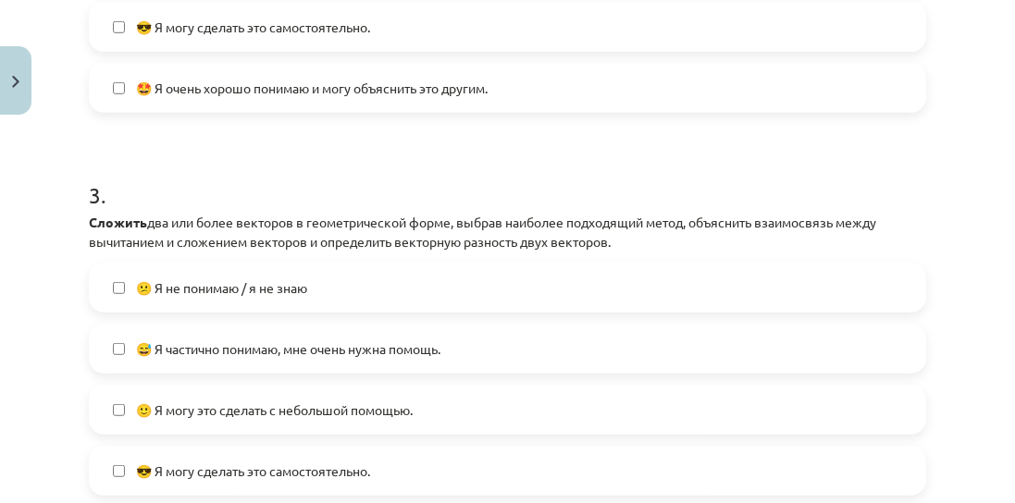
scroll to position [1262, 0]
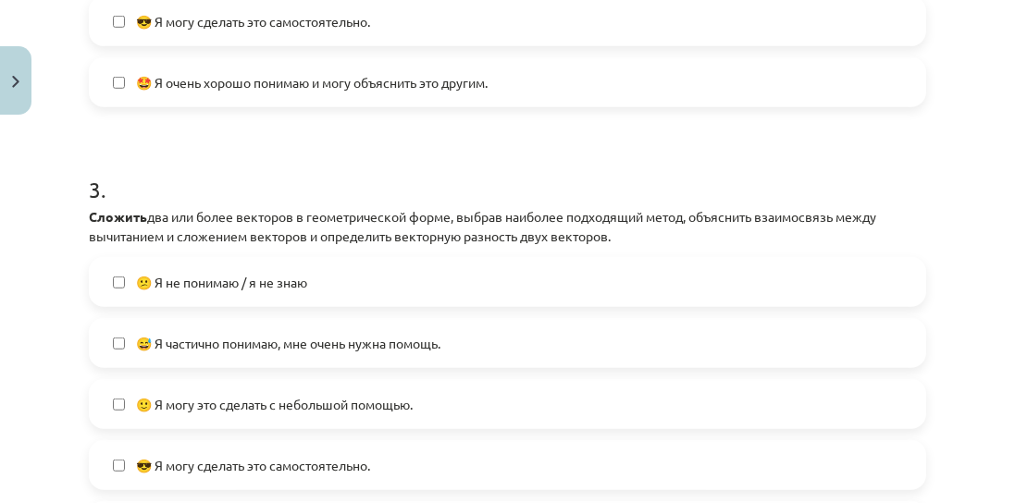
click at [295, 85] on font "🤩 Я очень хорошо понимаю и могу объяснить это другим." at bounding box center [311, 82] width 351 height 17
click at [322, 18] on font "😎 Я могу сделать это самостоятельно." at bounding box center [253, 21] width 234 height 17
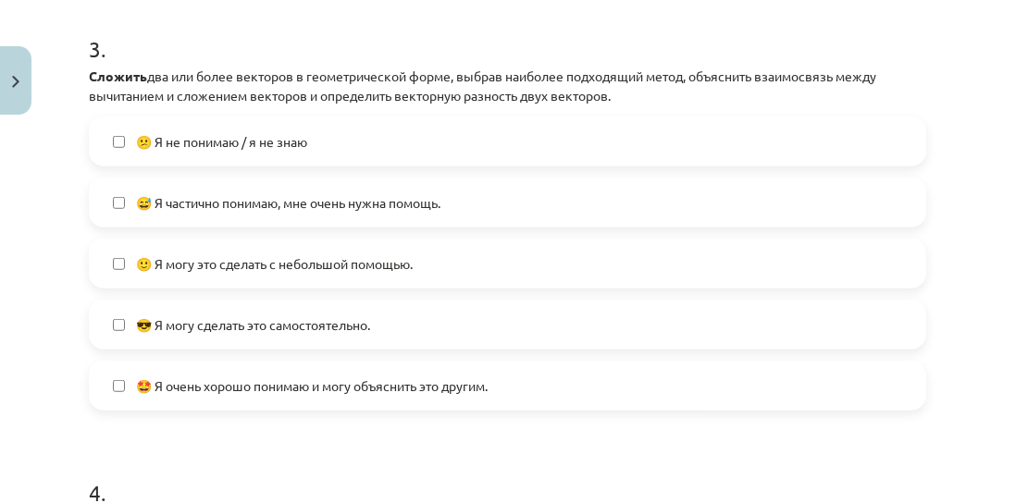
scroll to position [1421, 0]
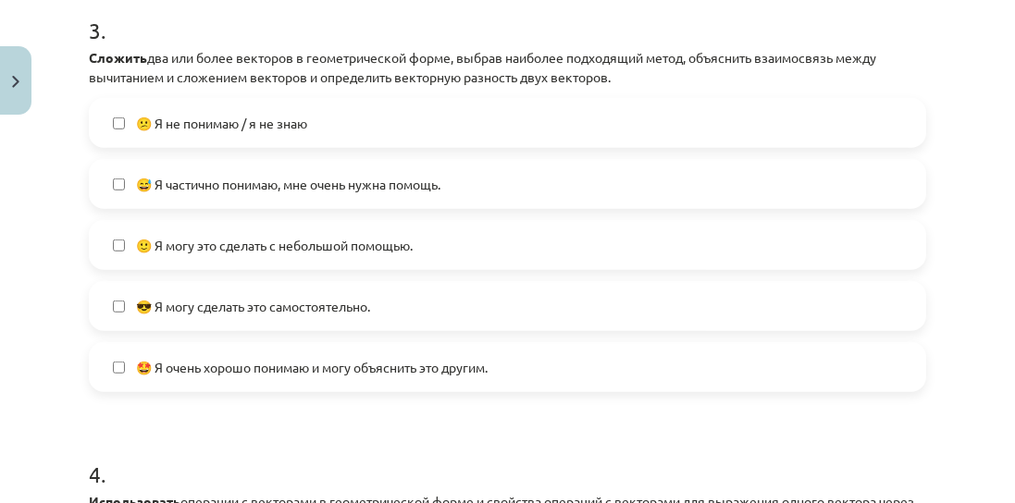
click at [289, 257] on label "🙂 Я могу это сделать с небольшой помощью." at bounding box center [507, 245] width 833 height 46
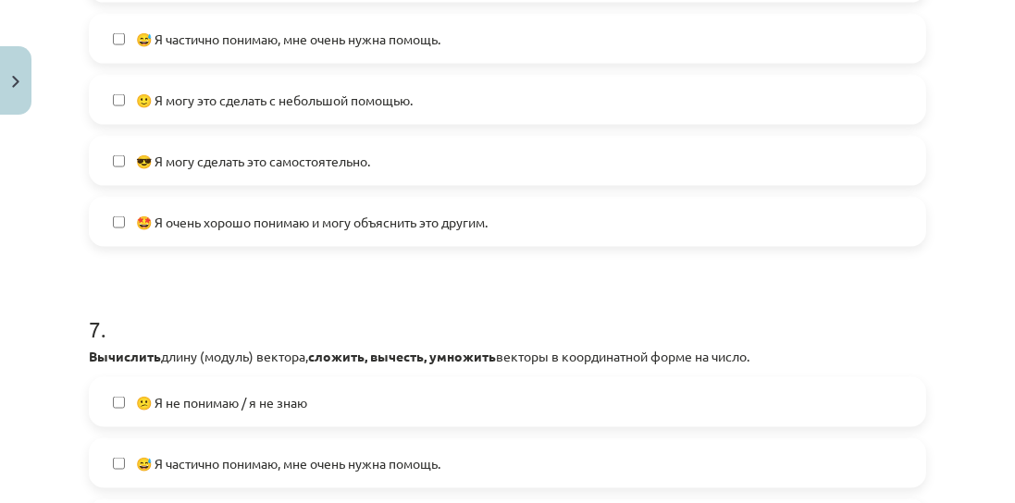
scroll to position [2901, 0]
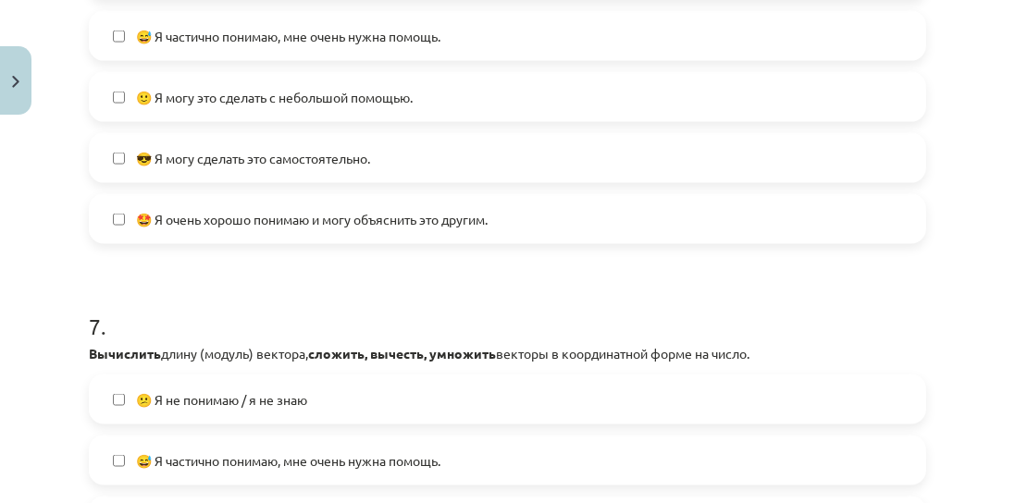
click at [302, 149] on span "😎 Я могу сделать это самостоятельно." at bounding box center [253, 158] width 234 height 19
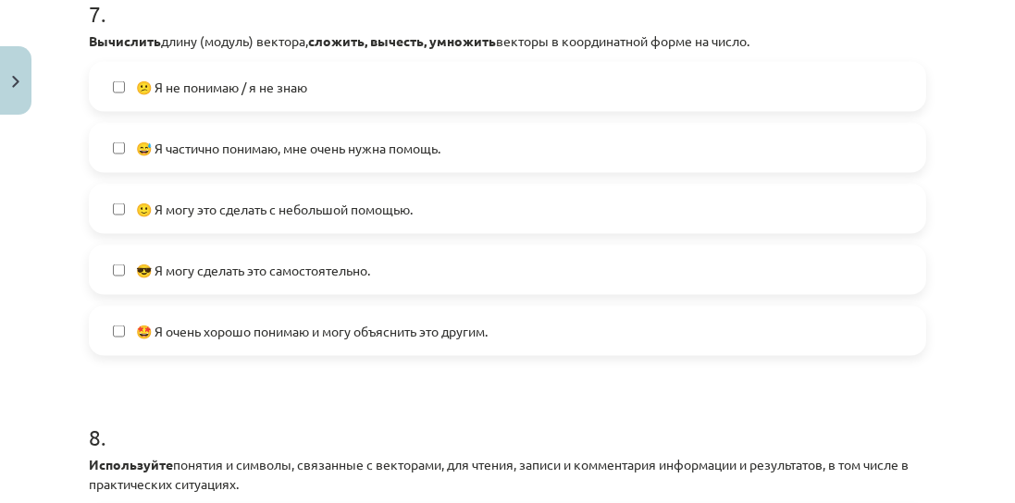
scroll to position [3217, 0]
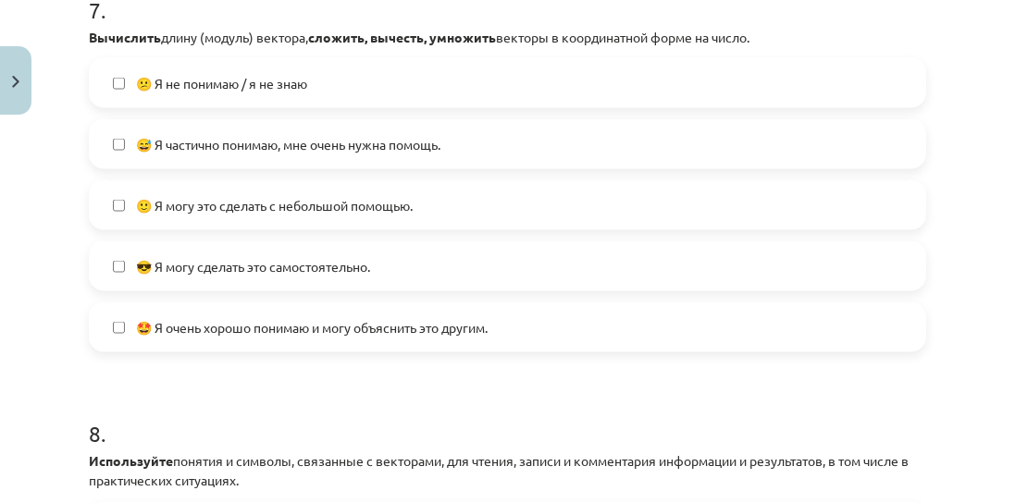
click at [400, 325] on font "🤩 Я очень хорошо понимаю и могу объяснить это другим." at bounding box center [311, 327] width 351 height 17
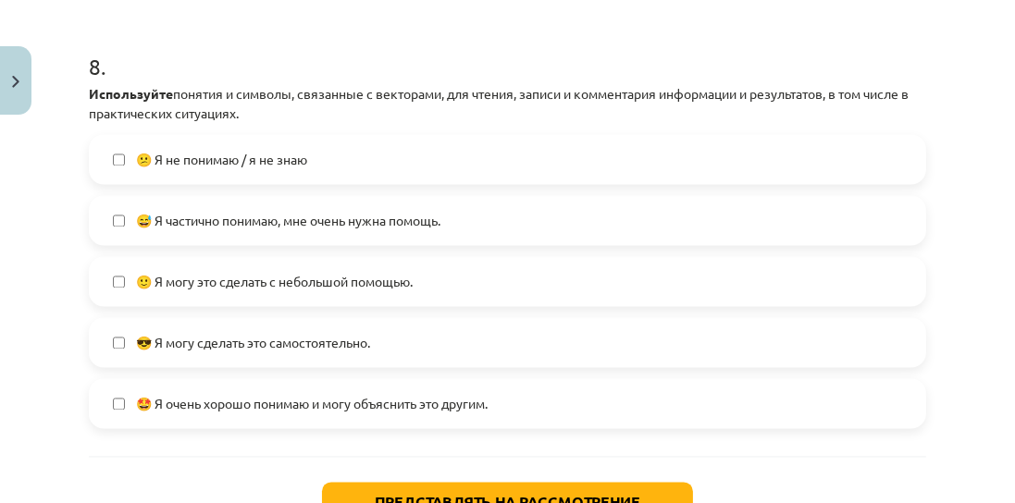
scroll to position [3587, 0]
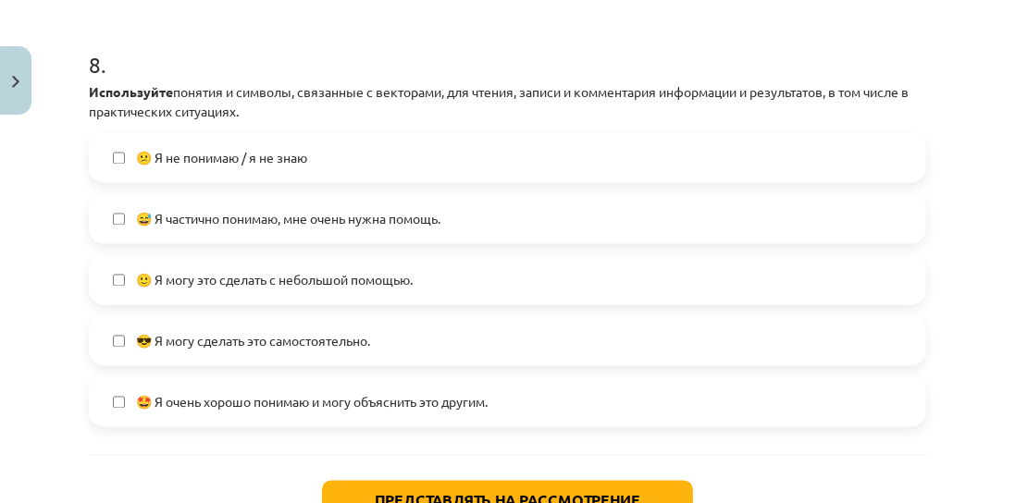
click at [329, 289] on label "🙂 Я могу это сделать с небольшой помощью." at bounding box center [507, 279] width 833 height 46
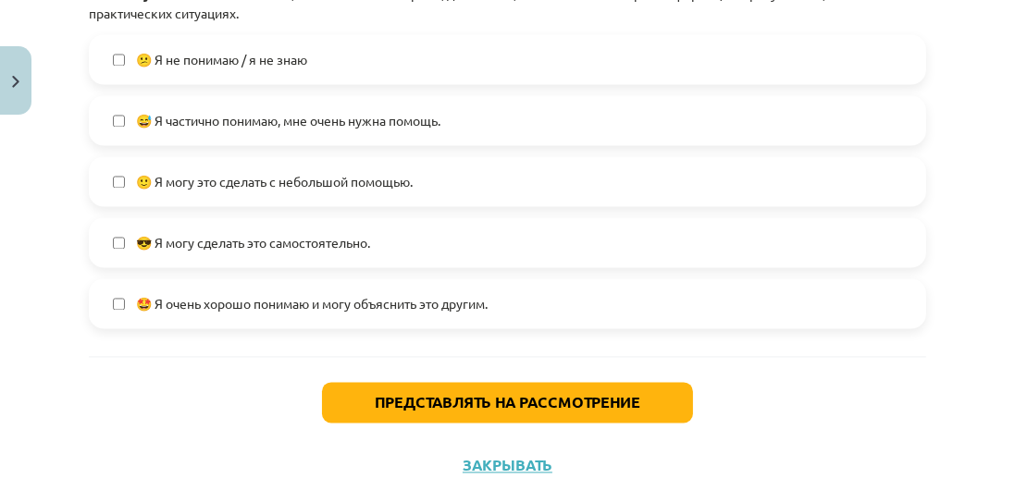
scroll to position [3693, 0]
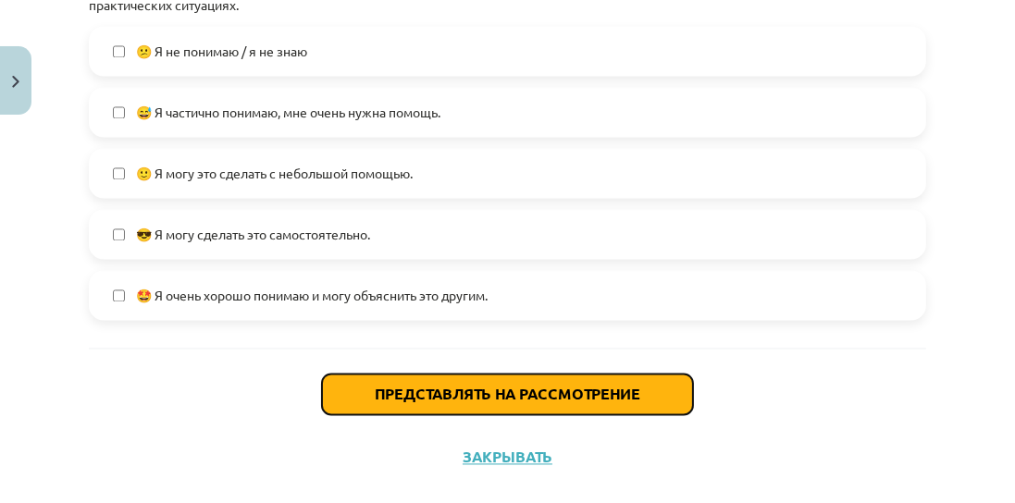
click at [363, 398] on button "Представлять на рассмотрение" at bounding box center [507, 394] width 371 height 41
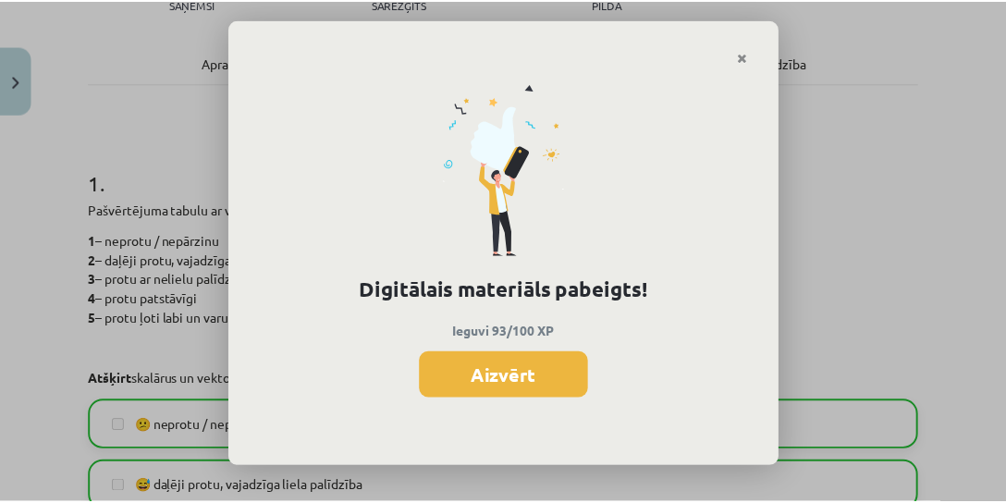
scroll to position [423, 0]
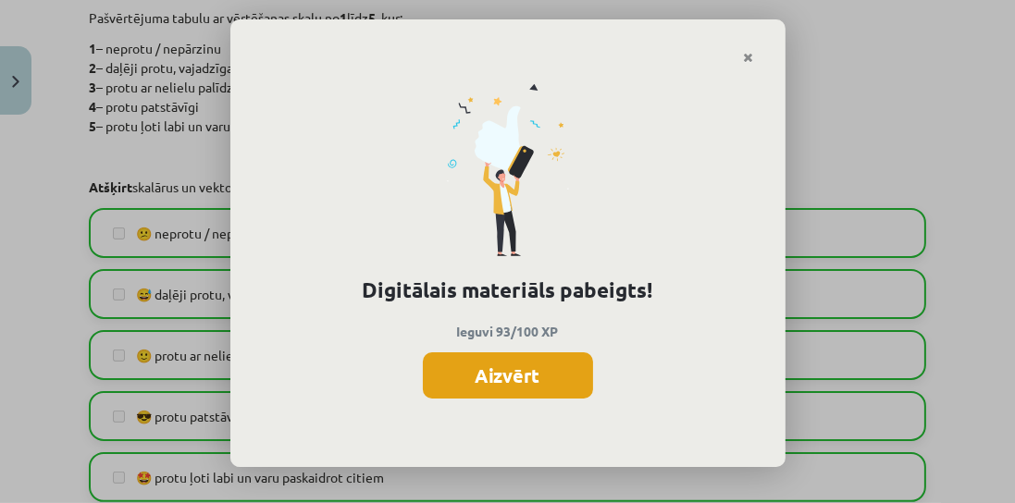
click at [558, 376] on button "Aizvērt" at bounding box center [508, 375] width 170 height 46
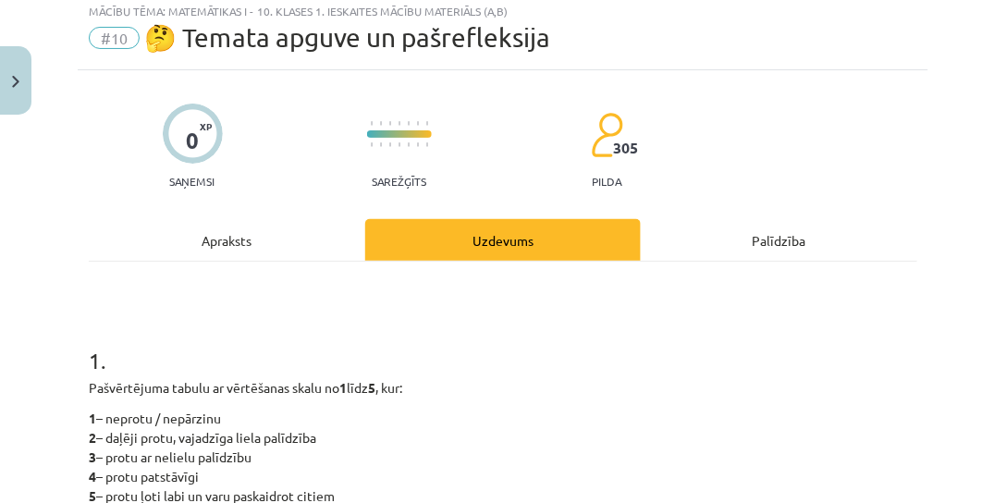
scroll to position [0, 0]
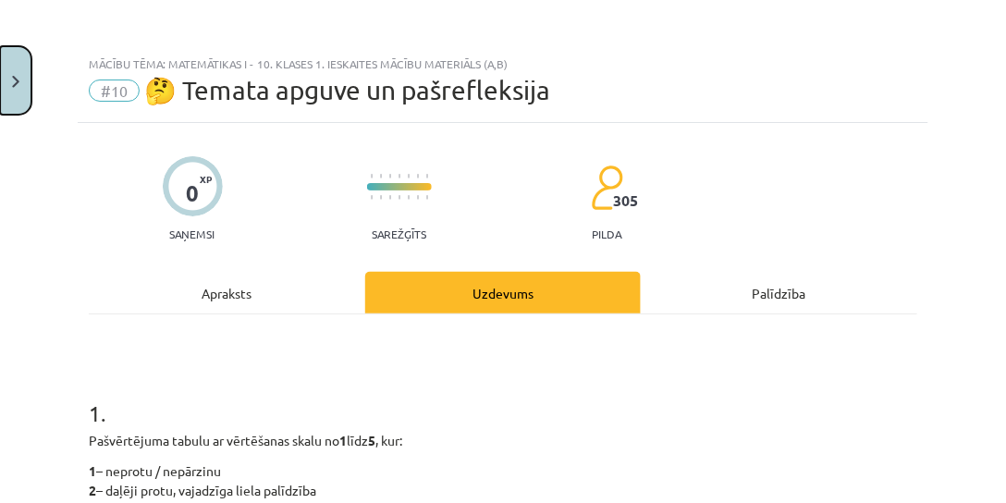
click at [20, 80] on button "Close" at bounding box center [15, 80] width 31 height 68
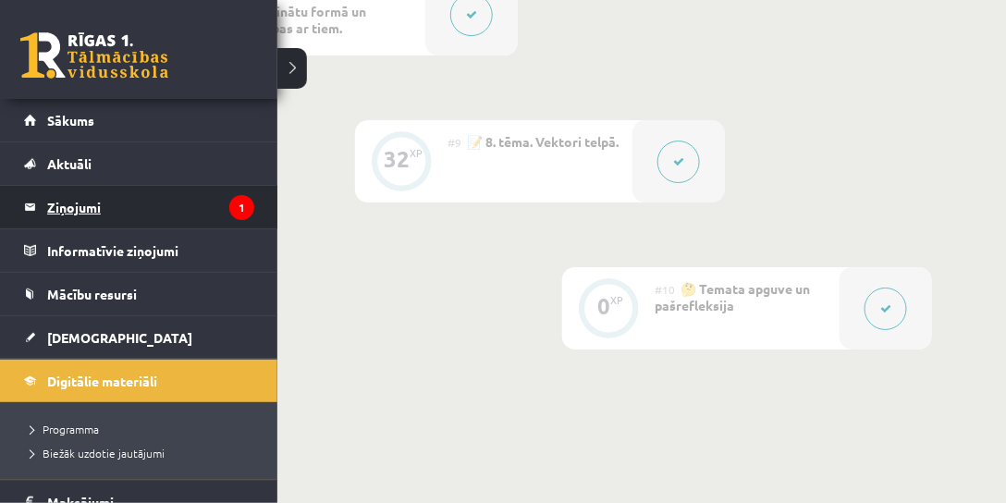
click at [80, 202] on legend "Ziņojumi 1" at bounding box center [150, 207] width 207 height 43
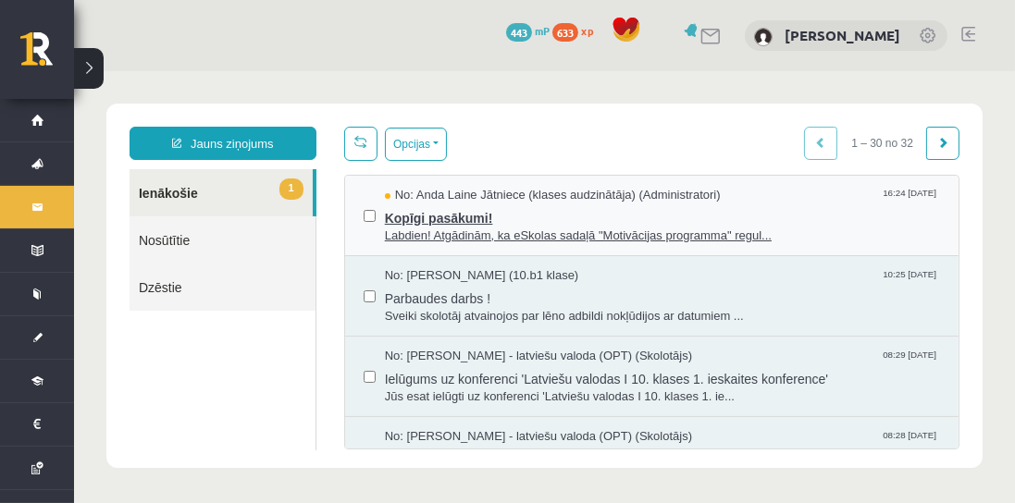
click at [799, 205] on span "Kopīgi pasākumi!" at bounding box center [661, 214] width 555 height 23
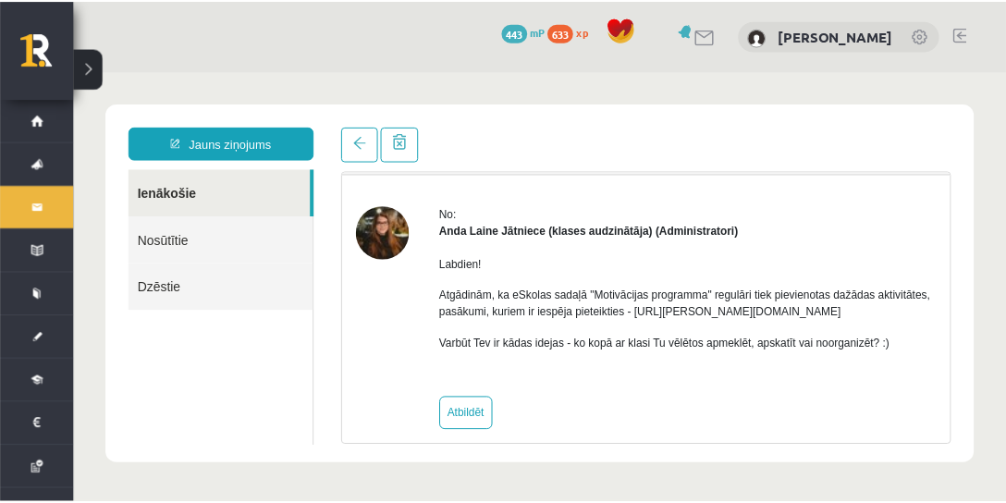
scroll to position [53, 0]
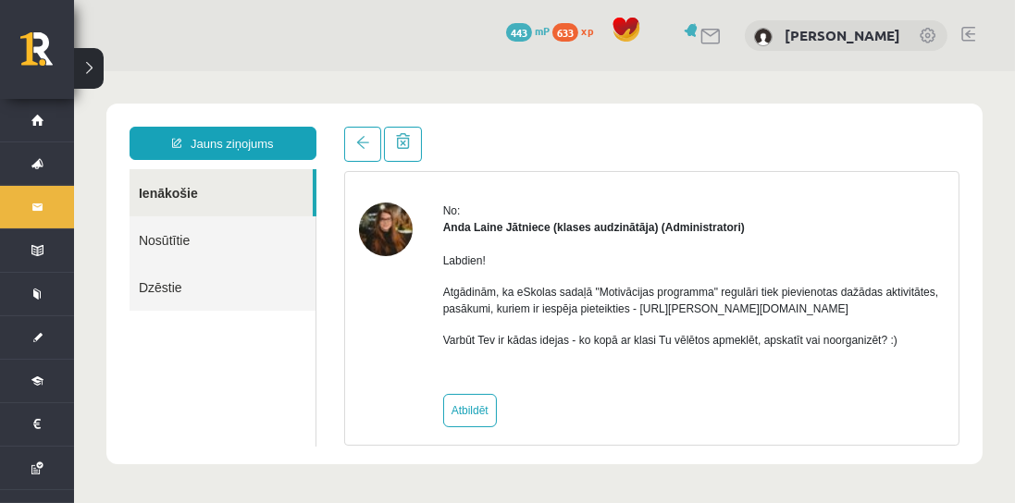
click at [691, 175] on div "No: Anda Laine Jātniece (klases audzinātāja) (Administratori) Labdien! Atgādinā…" at bounding box center [650, 314] width 613 height 288
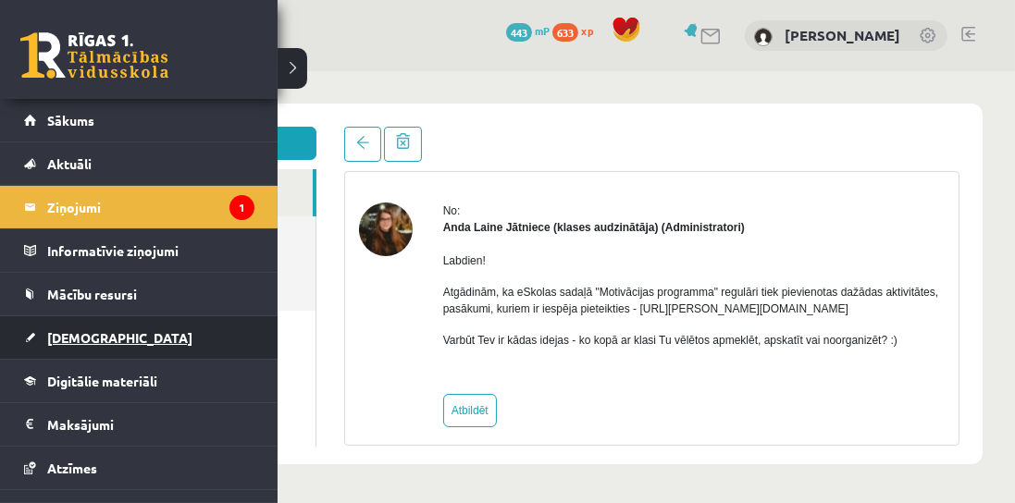
click at [129, 329] on link "[DEMOGRAPHIC_DATA]" at bounding box center [139, 337] width 230 height 43
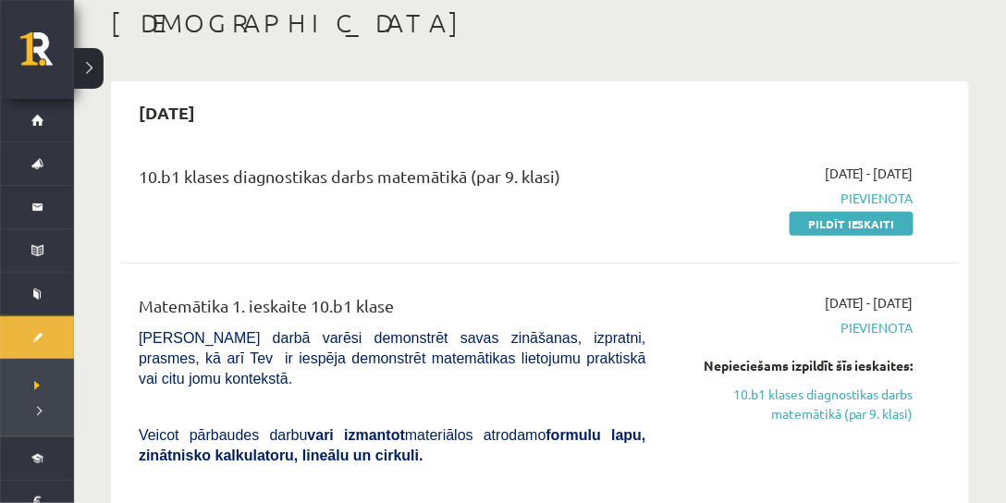
scroll to position [105, 0]
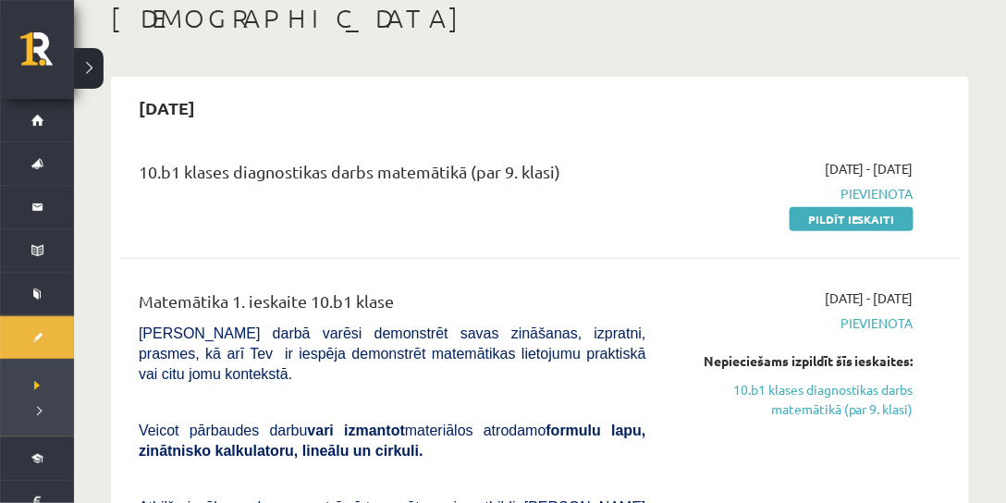
click at [353, 104] on div "2025-10-15" at bounding box center [540, 107] width 840 height 43
click at [800, 217] on link "Pildīt ieskaiti" at bounding box center [852, 219] width 124 height 24
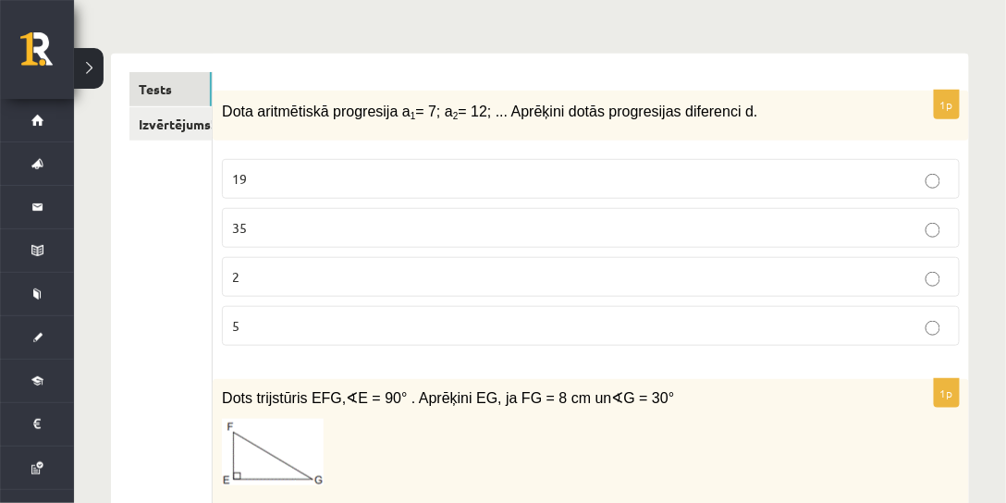
scroll to position [211, 0]
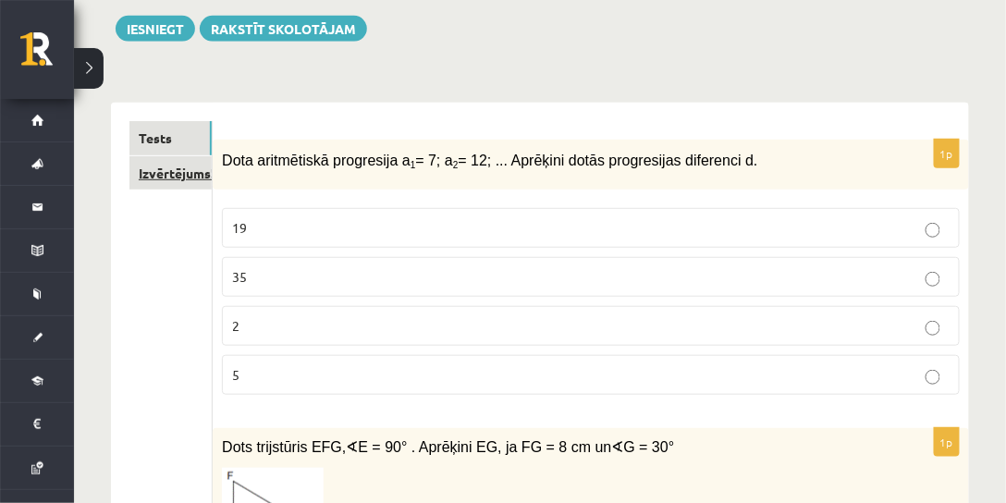
click at [161, 173] on link "Izvērtējums!" at bounding box center [170, 173] width 82 height 34
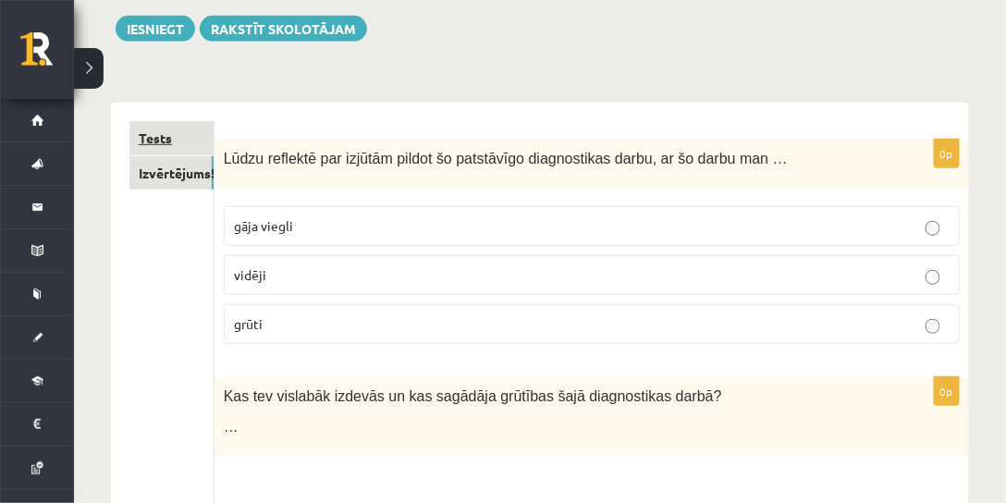
click at [148, 133] on link "Tests" at bounding box center [171, 138] width 84 height 34
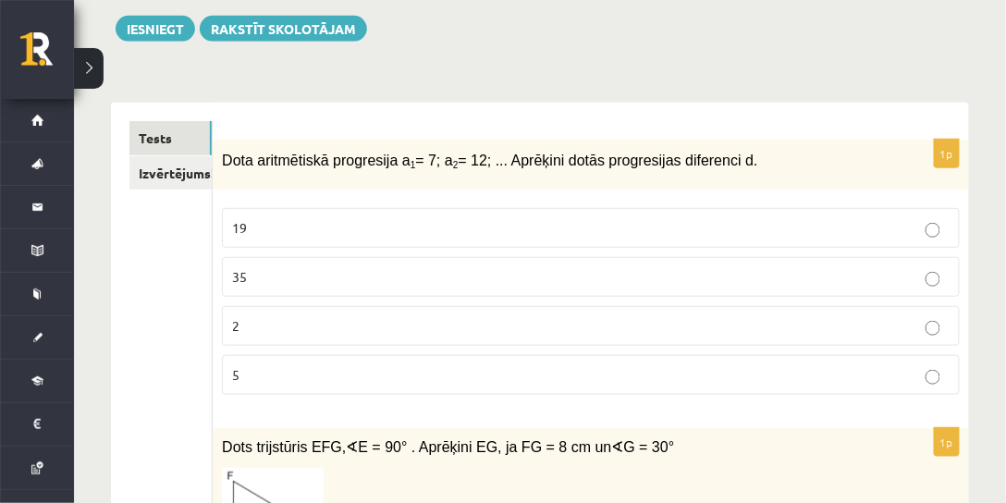
click at [265, 367] on p "5" at bounding box center [591, 374] width 718 height 19
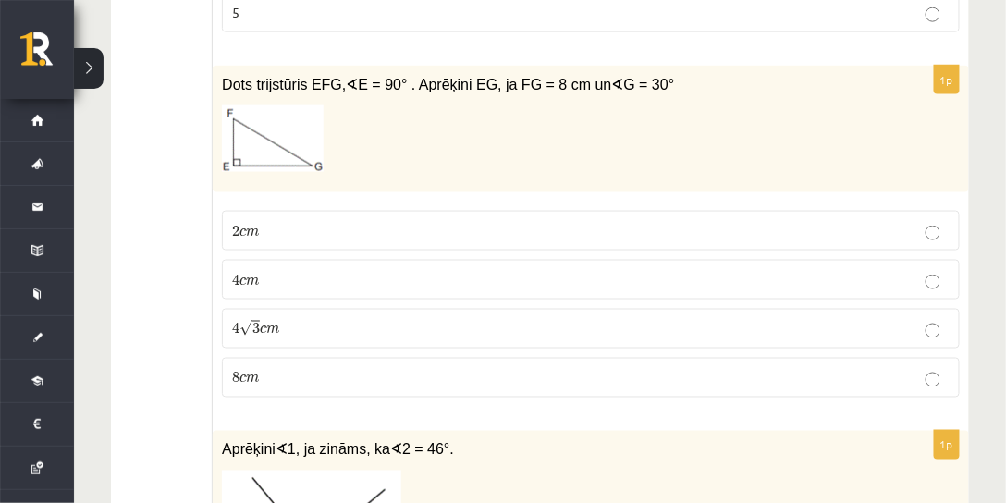
scroll to position [581, 0]
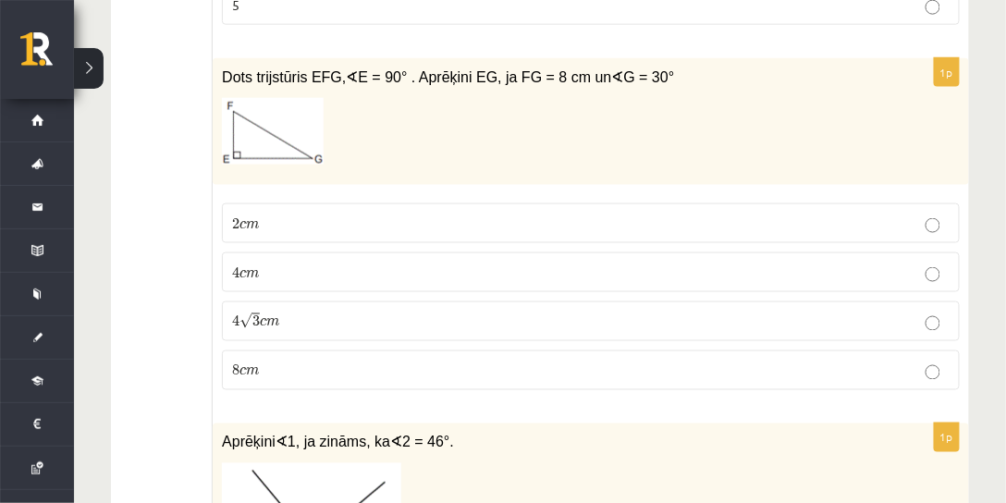
click at [286, 314] on p "4 √ 3 c m 4 3 c m" at bounding box center [591, 321] width 718 height 19
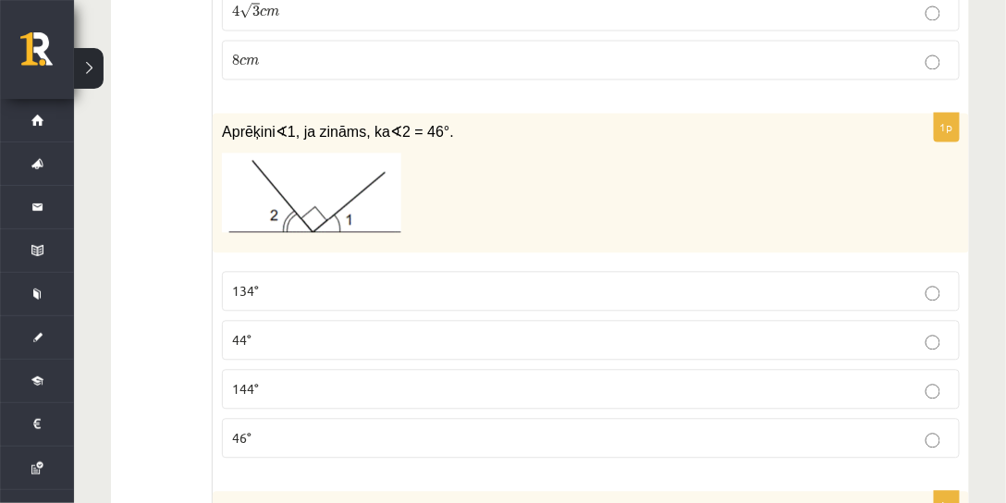
scroll to position [898, 0]
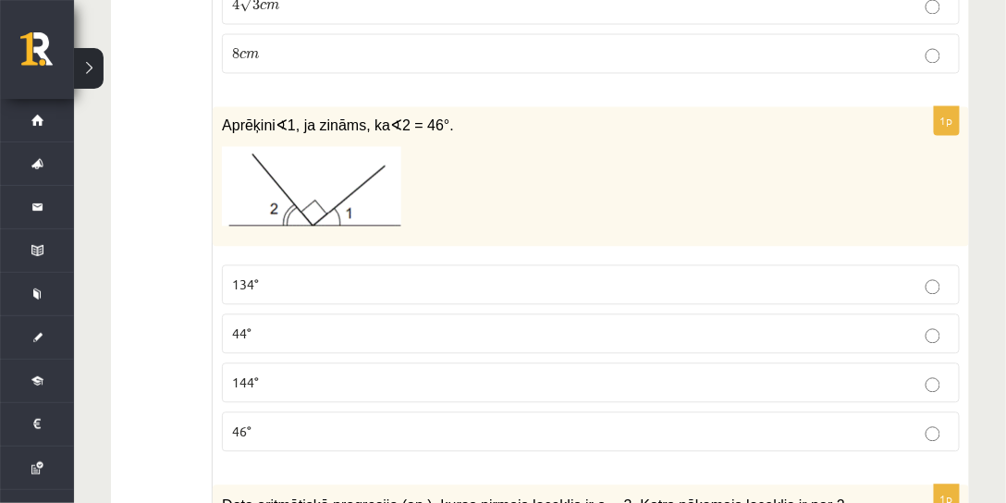
click at [302, 324] on p "44°" at bounding box center [591, 333] width 718 height 19
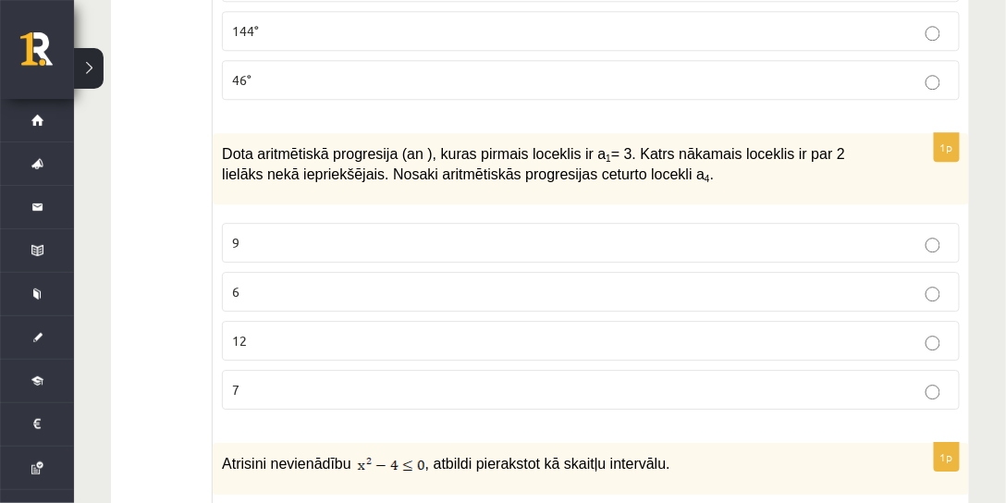
scroll to position [1268, 0]
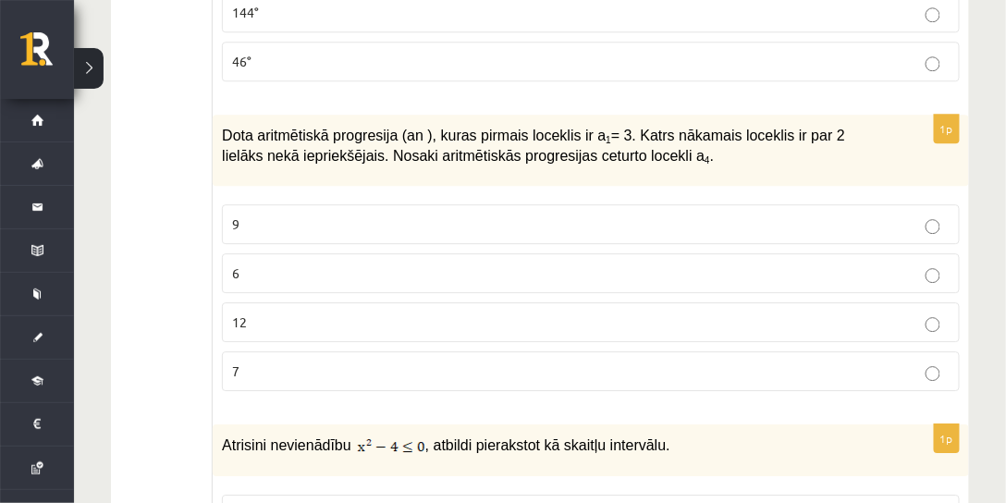
click at [281, 215] on p "9" at bounding box center [591, 224] width 718 height 19
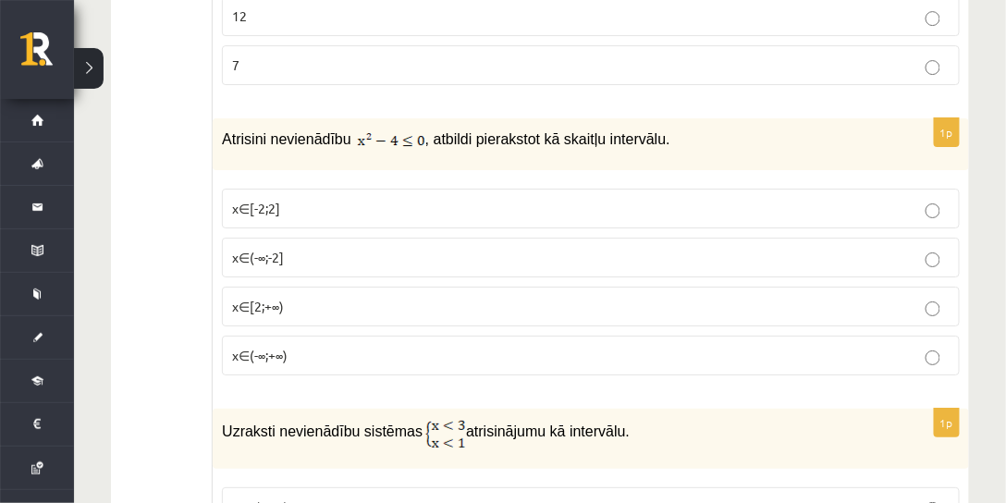
scroll to position [1585, 0]
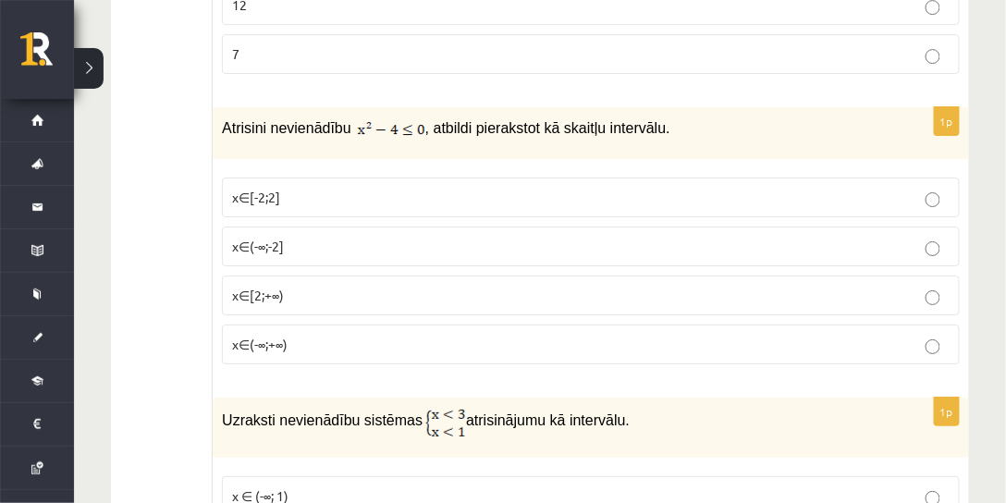
click at [414, 188] on p "x∈[-2;2]" at bounding box center [591, 197] width 718 height 19
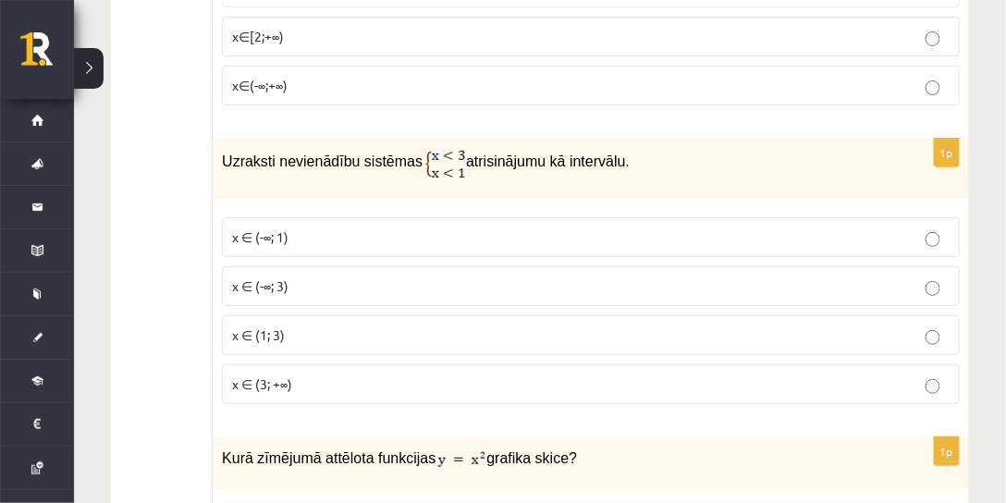
scroll to position [1850, 0]
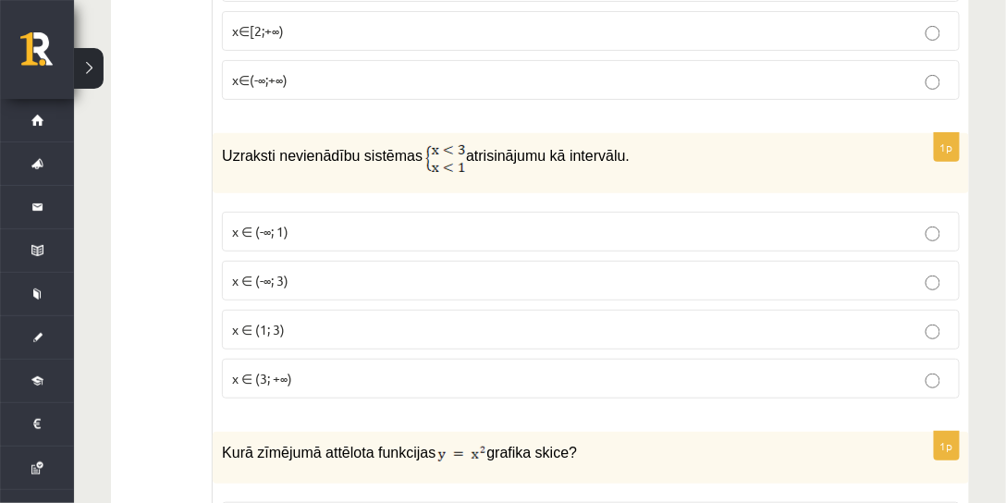
click at [385, 212] on label "x ∈ (-∞; 1)" at bounding box center [591, 232] width 738 height 40
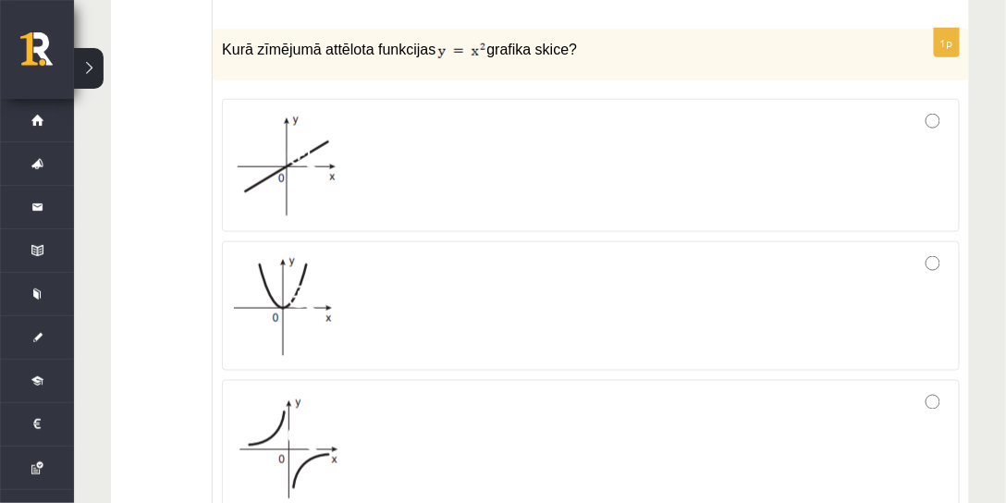
scroll to position [2220, 0]
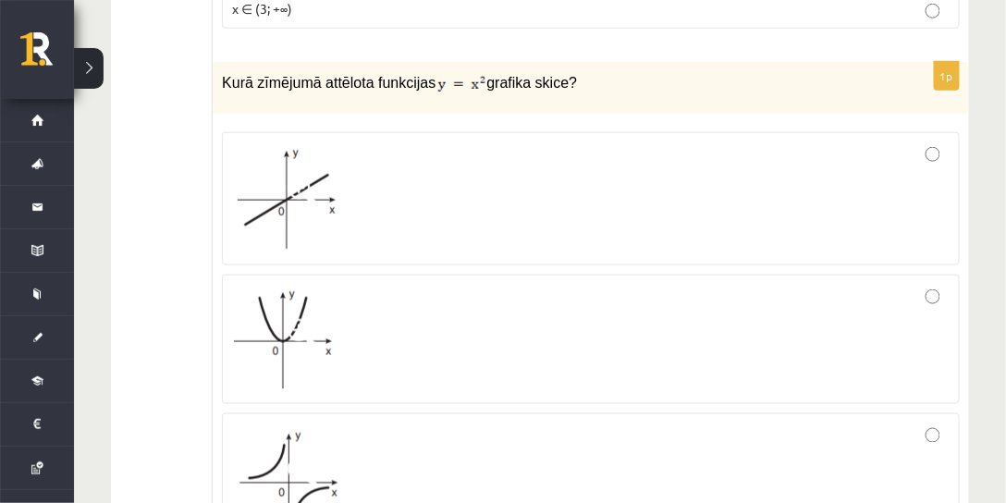
click at [403, 174] on div at bounding box center [591, 198] width 718 height 113
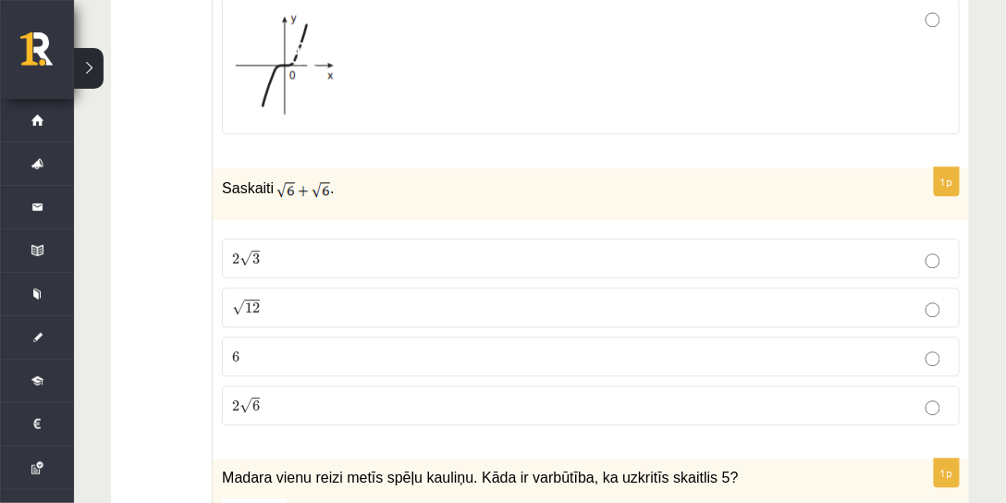
scroll to position [2748, 0]
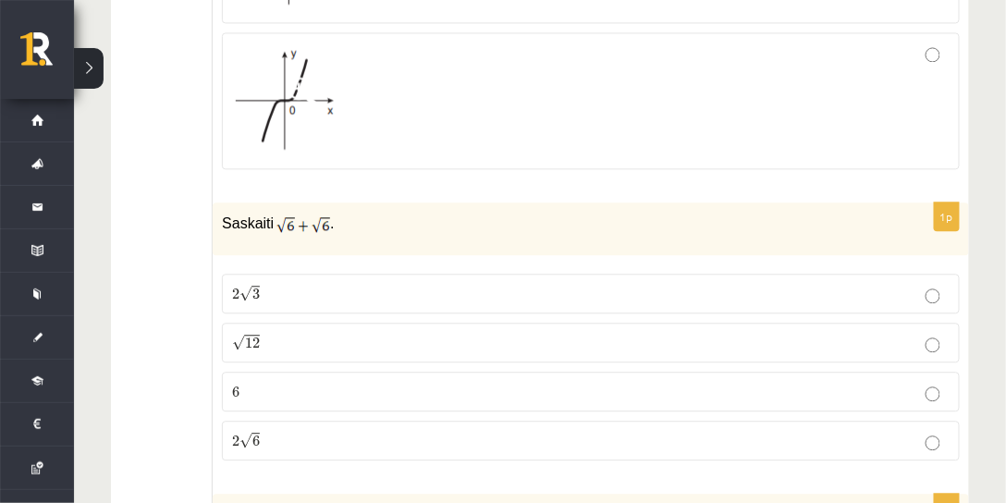
click at [295, 427] on label "2 √ 6 2 6" at bounding box center [591, 441] width 738 height 40
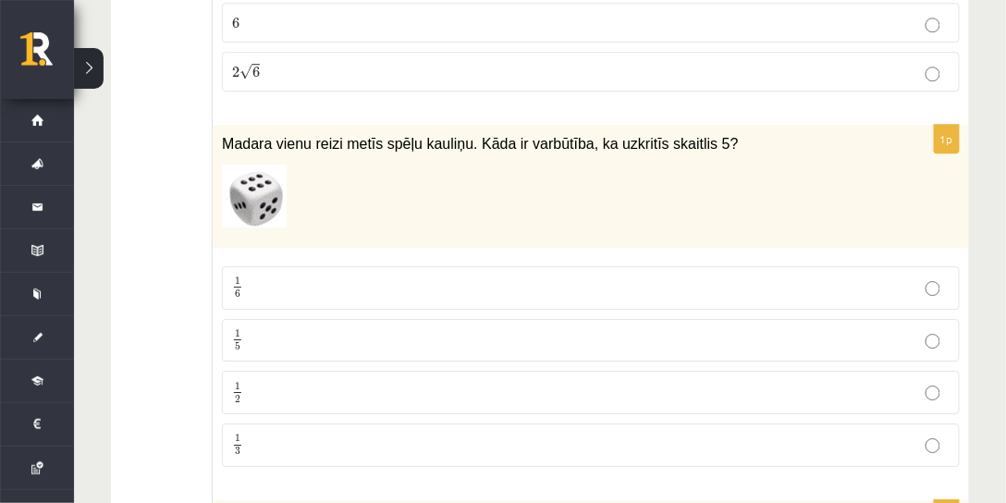
scroll to position [3118, 0]
click at [449, 164] on p at bounding box center [545, 195] width 646 height 63
click at [368, 276] on p "1 6 1 6" at bounding box center [591, 287] width 718 height 23
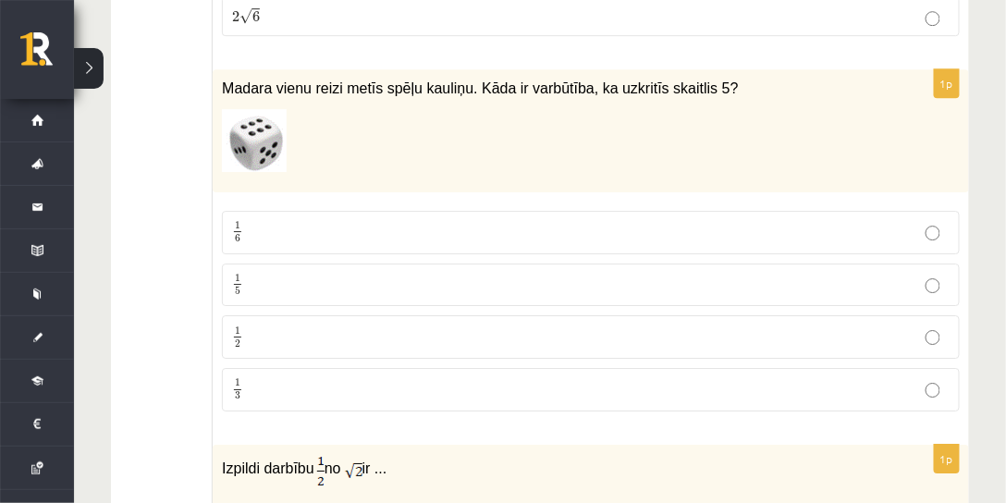
scroll to position [3435, 0]
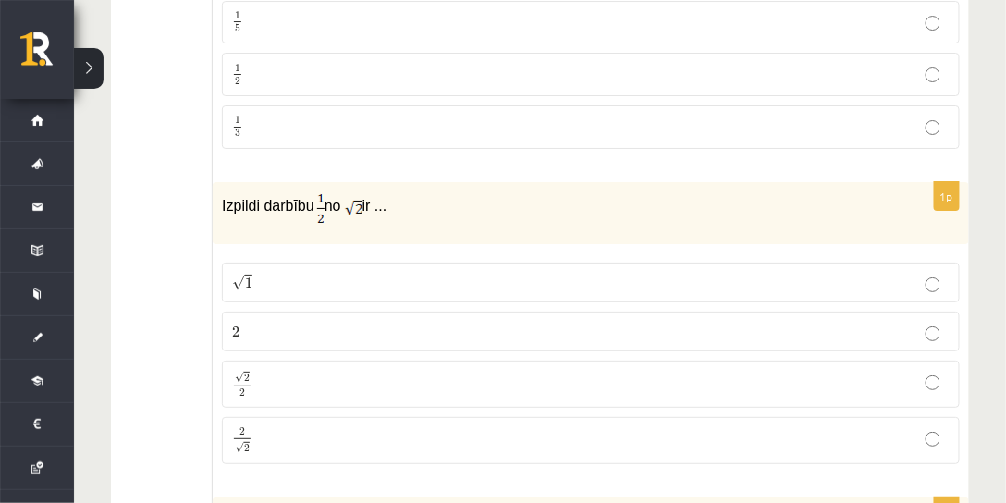
click at [467, 191] on p "Izpildi darbību no ir ..." at bounding box center [545, 207] width 646 height 32
click at [357, 263] on label "√ 1 1" at bounding box center [591, 283] width 738 height 40
click at [303, 371] on p "√ 2 2 2 2" at bounding box center [591, 384] width 718 height 27
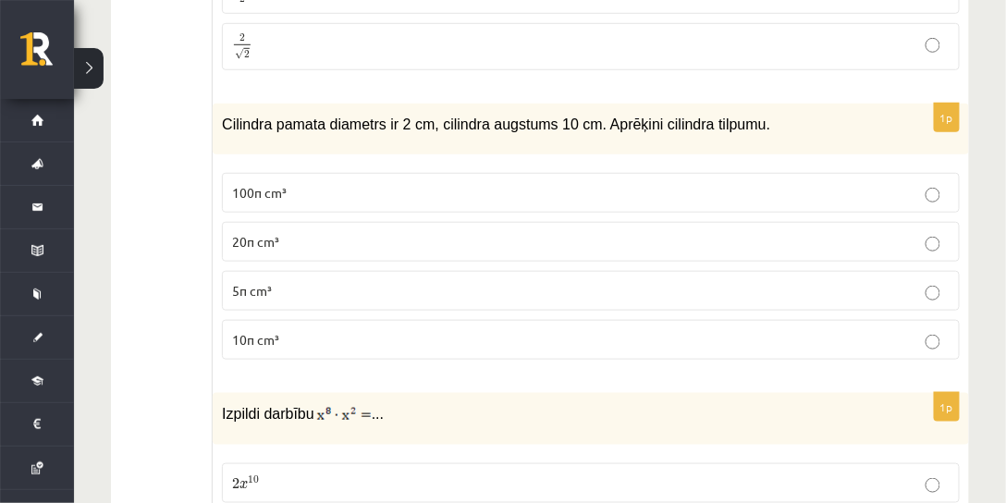
scroll to position [3812, 0]
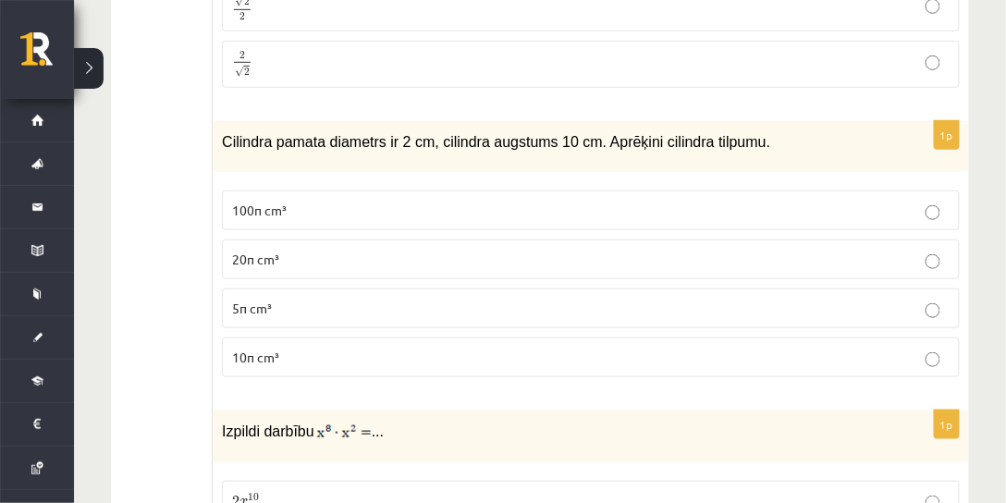
click at [370, 348] on p "10π cm³" at bounding box center [591, 357] width 718 height 19
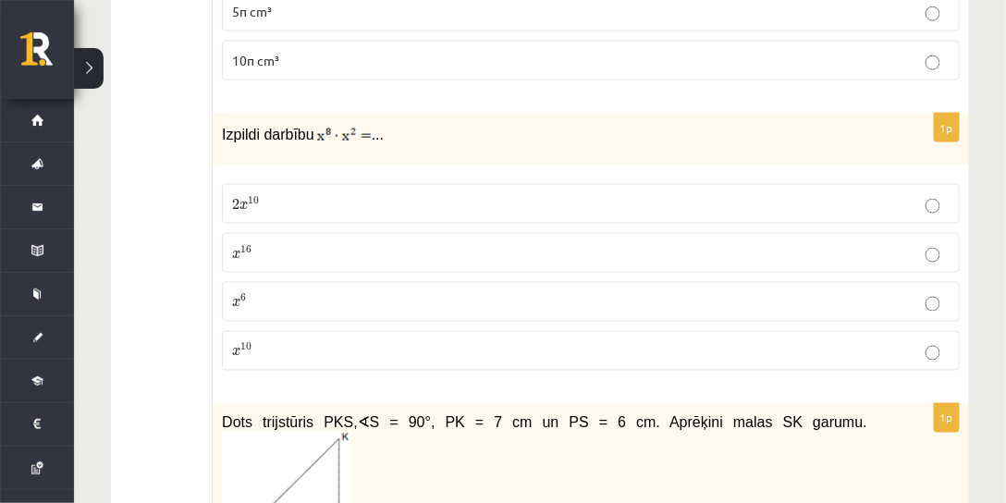
scroll to position [4129, 0]
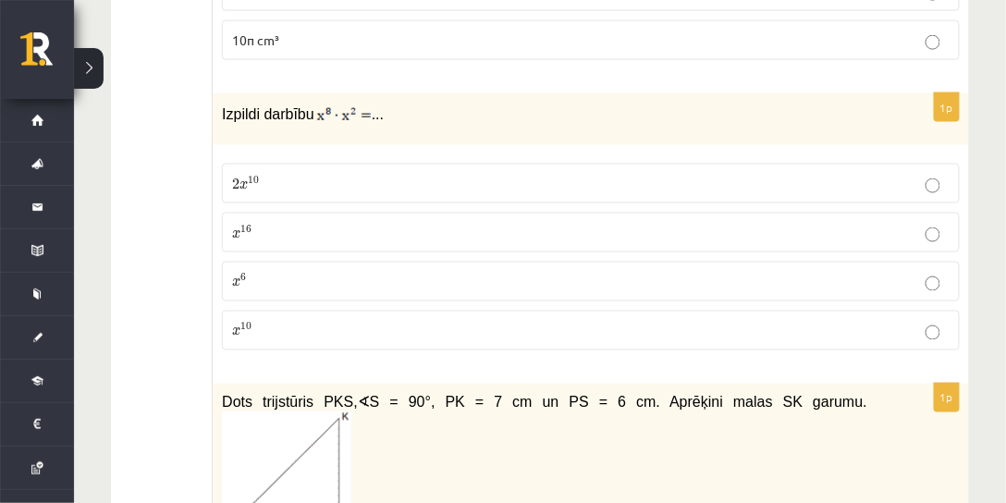
click at [294, 321] on p "x 10 x 10" at bounding box center [591, 330] width 718 height 19
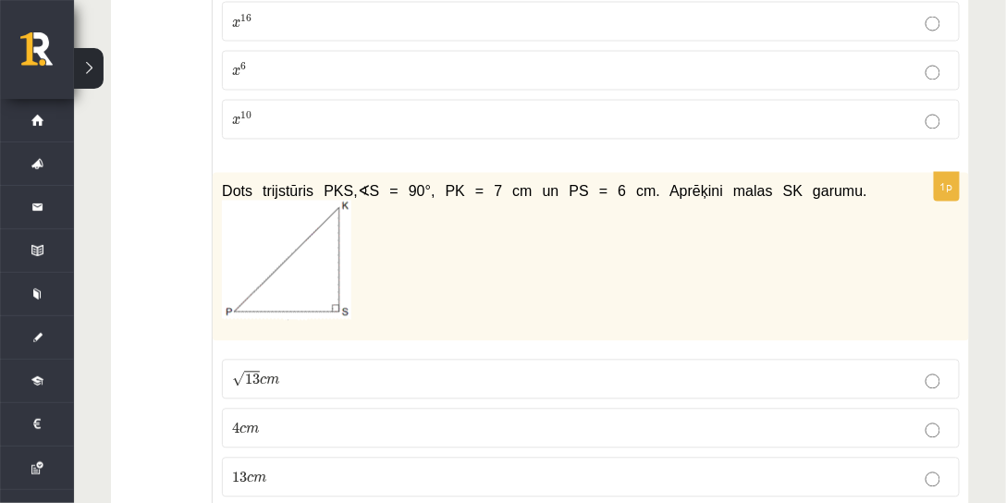
scroll to position [4392, 0]
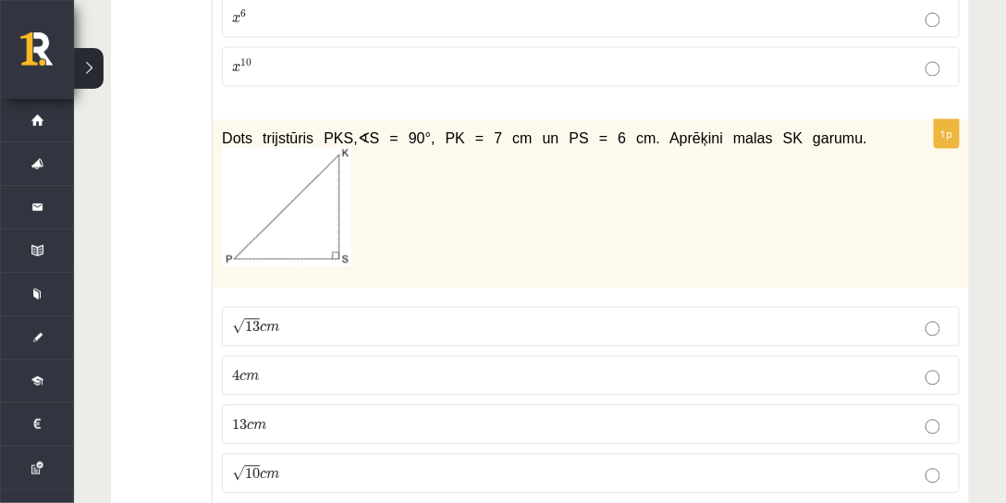
click at [426, 317] on p "√ 13 c m 13 c m" at bounding box center [591, 326] width 718 height 19
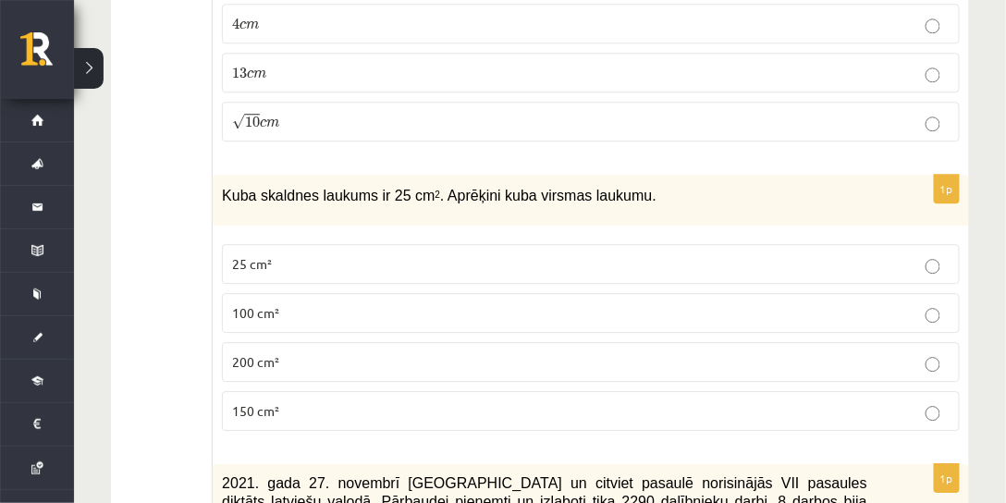
scroll to position [4762, 0]
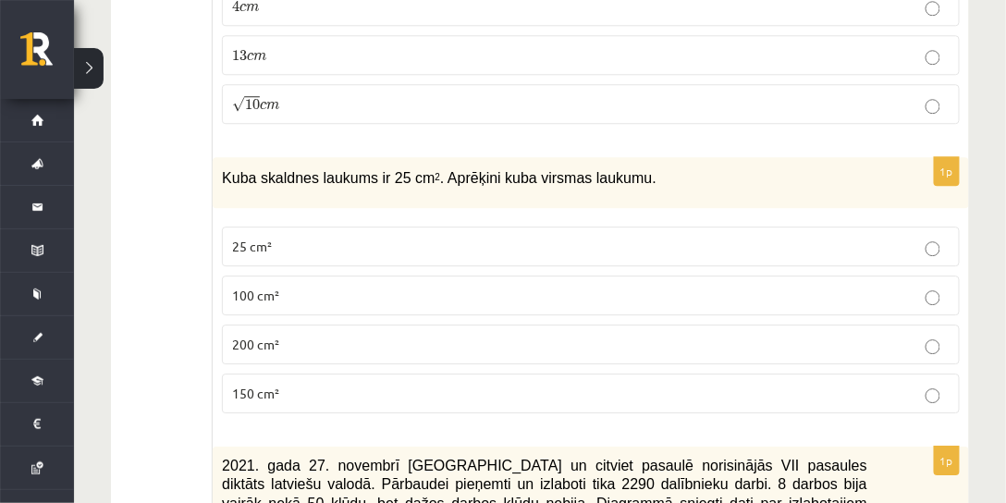
click at [529, 237] on p "25 cm²" at bounding box center [591, 246] width 718 height 19
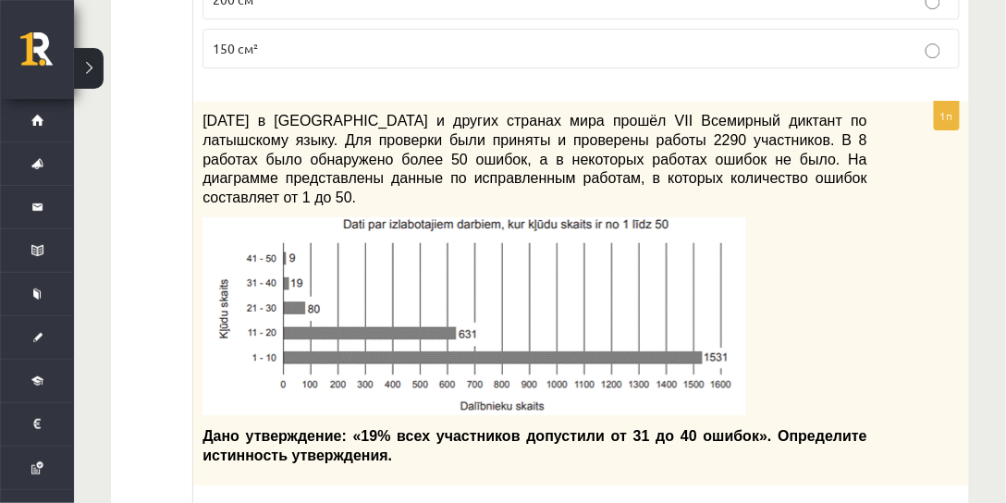
scroll to position [5287, 0]
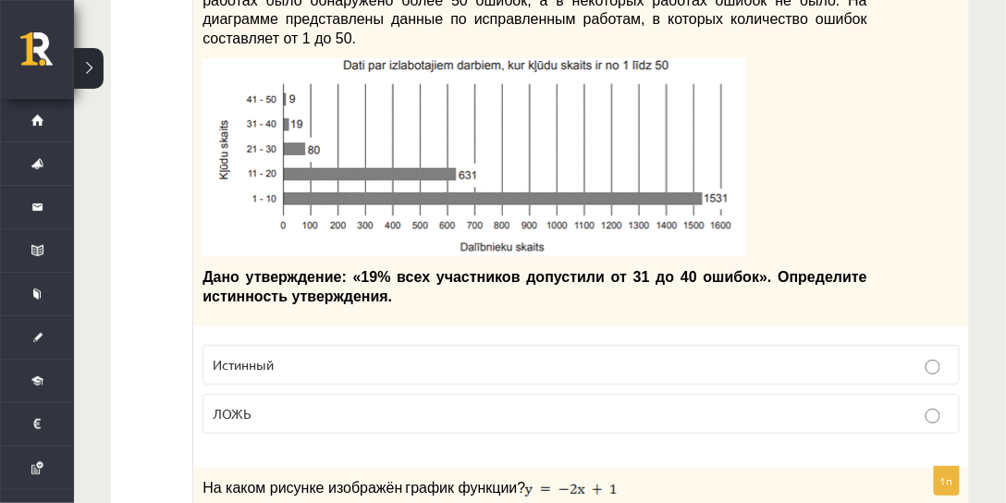
click at [370, 404] on p "ЛОЖЬ" at bounding box center [581, 413] width 737 height 19
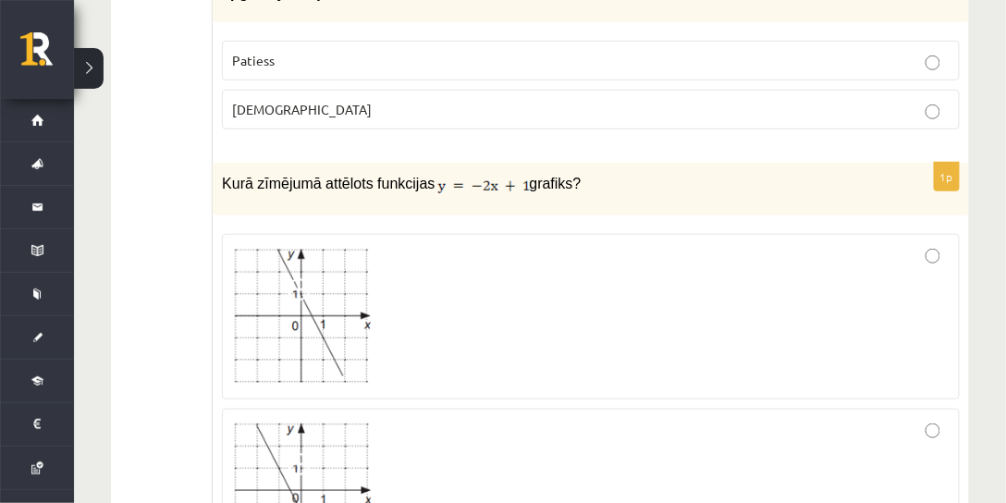
click at [583, 163] on div "Kurā zīmējumā attēlots funkcijas grafiks?" at bounding box center [591, 189] width 757 height 52
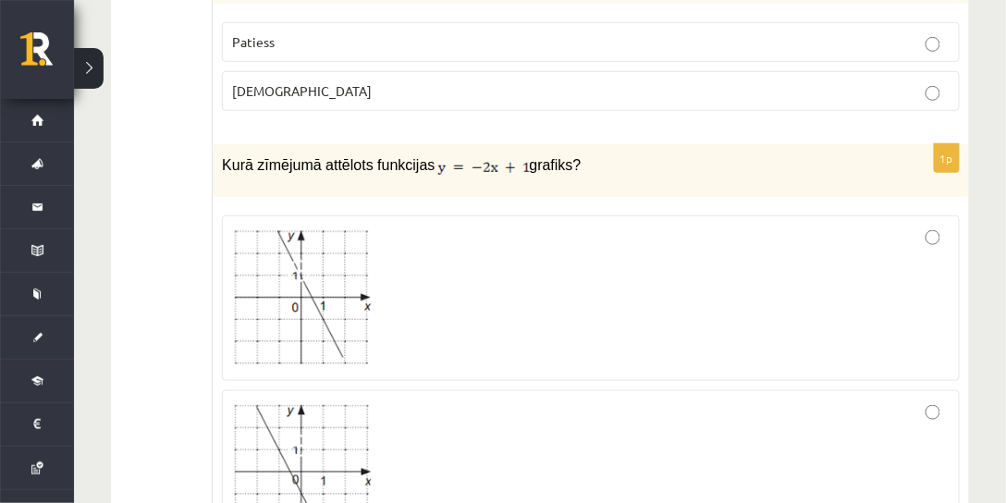
scroll to position [5498, 0]
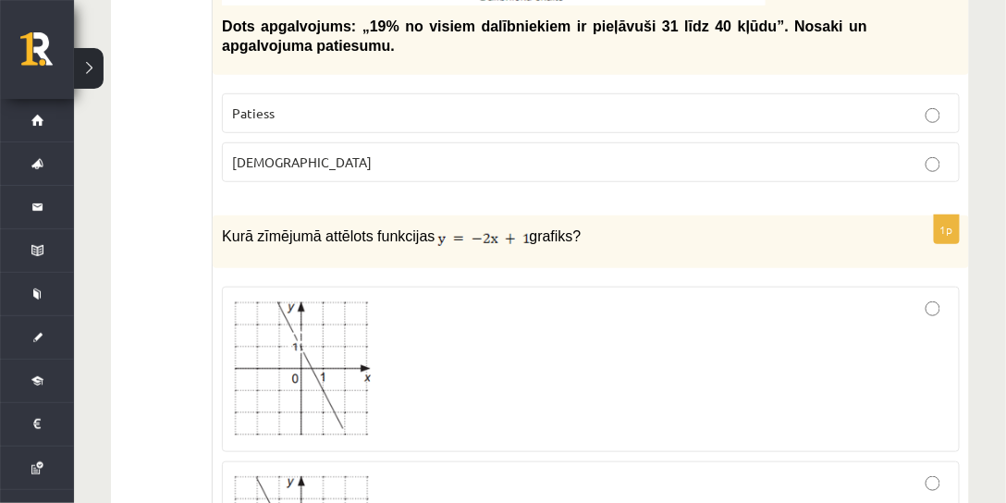
click at [540, 297] on div at bounding box center [591, 369] width 718 height 145
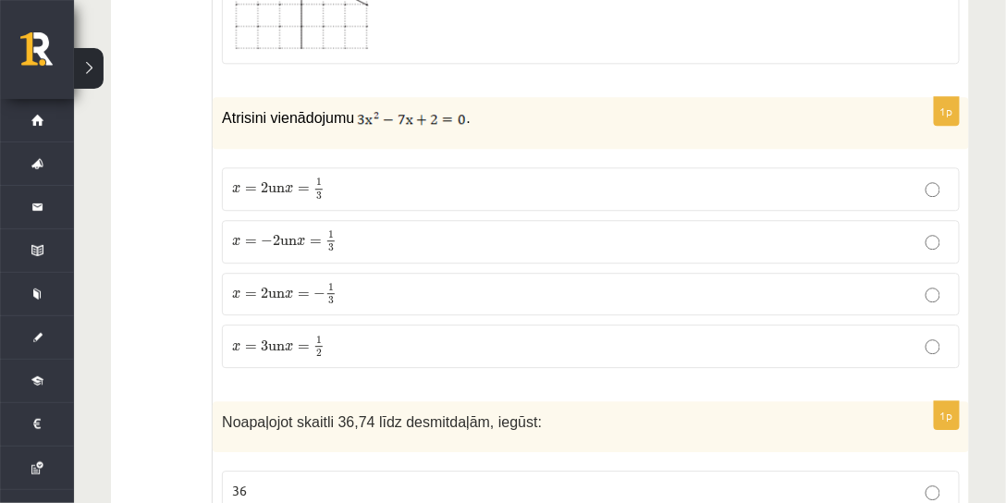
scroll to position [6555, 0]
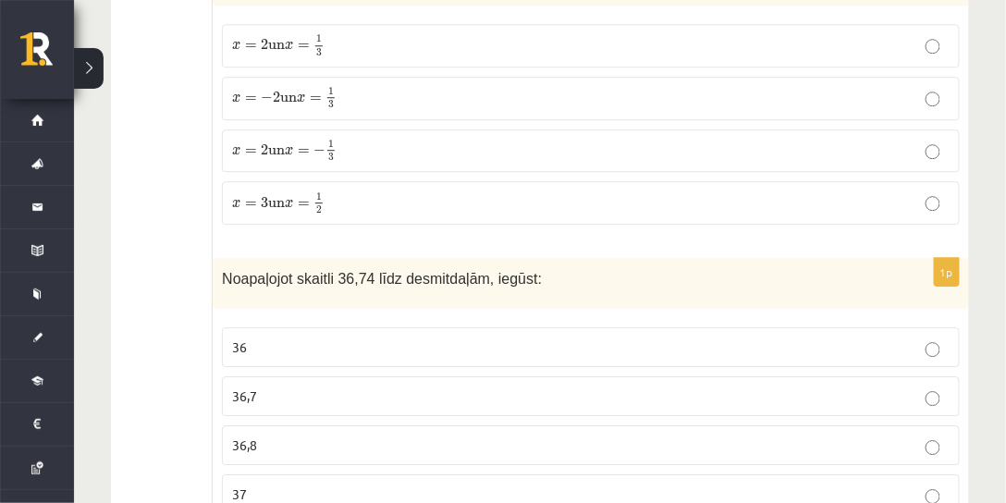
click at [309, 376] on label "36,7" at bounding box center [591, 396] width 738 height 40
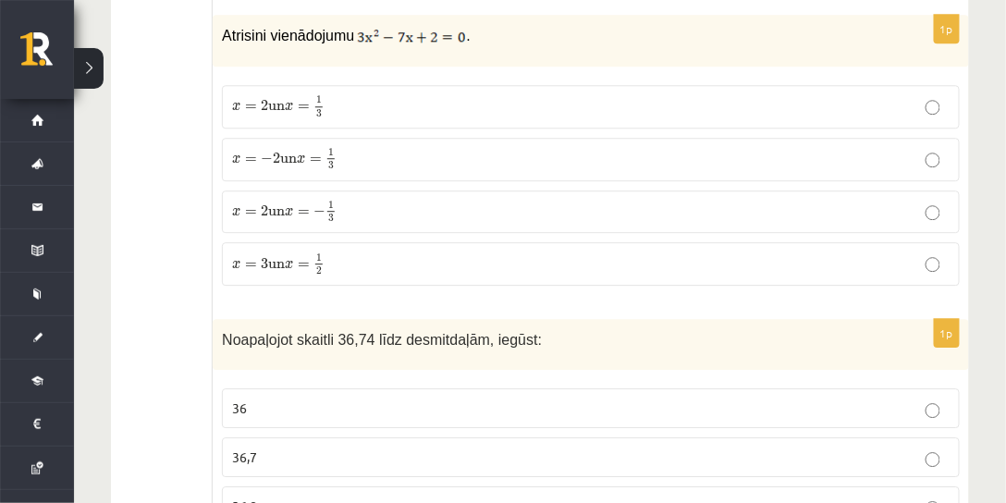
scroll to position [6343, 0]
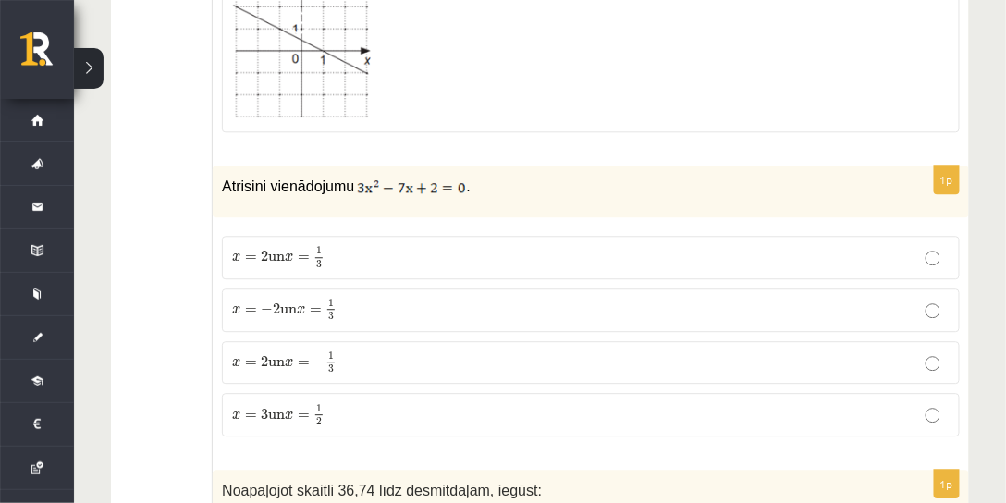
click at [401, 246] on p "x = 2 un x = 1 3 x = 2 un x = 1 3" at bounding box center [591, 257] width 718 height 23
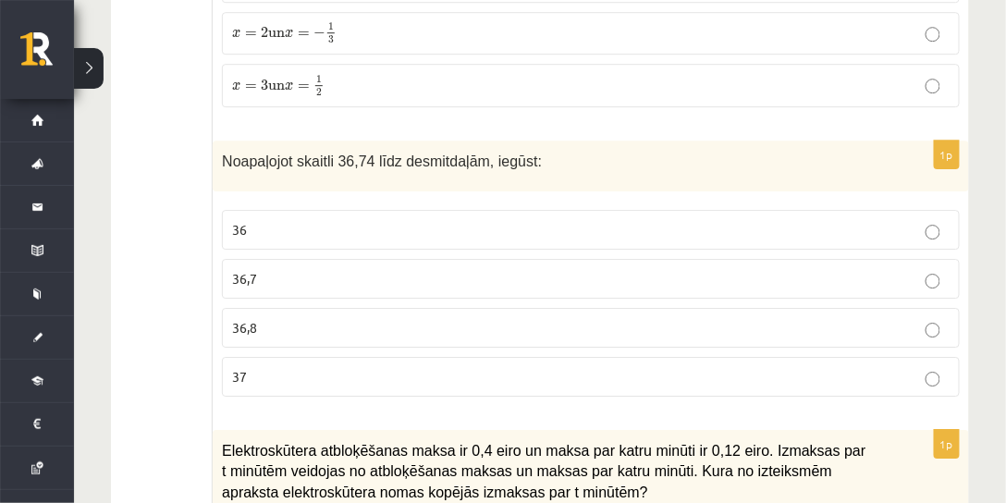
scroll to position [6976, 0]
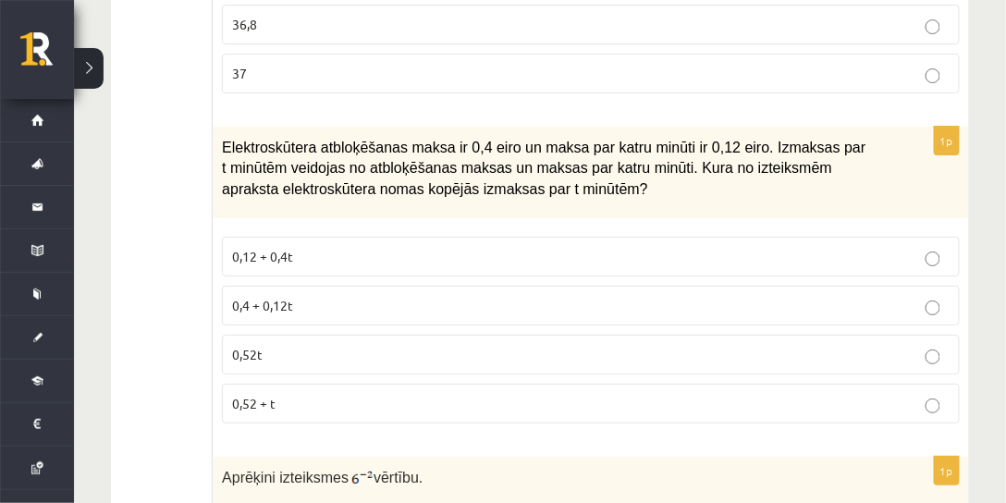
click at [479, 140] on span "Elektroskūtera atbloķēšanas maksa ir 0,4 eiro un maksa par katru minūti ir 0,12…" at bounding box center [544, 168] width 644 height 57
click at [374, 296] on p "0,4 + 0,12t" at bounding box center [591, 305] width 718 height 19
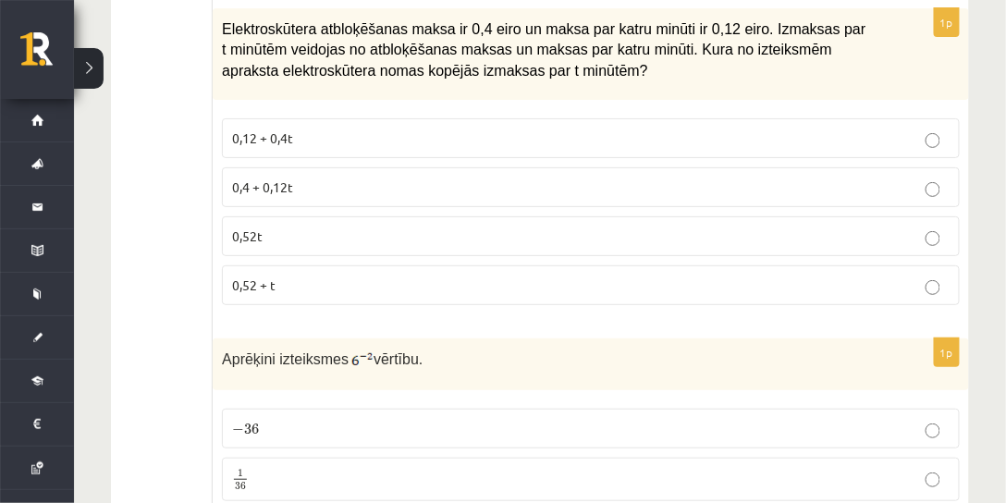
scroll to position [7188, 0]
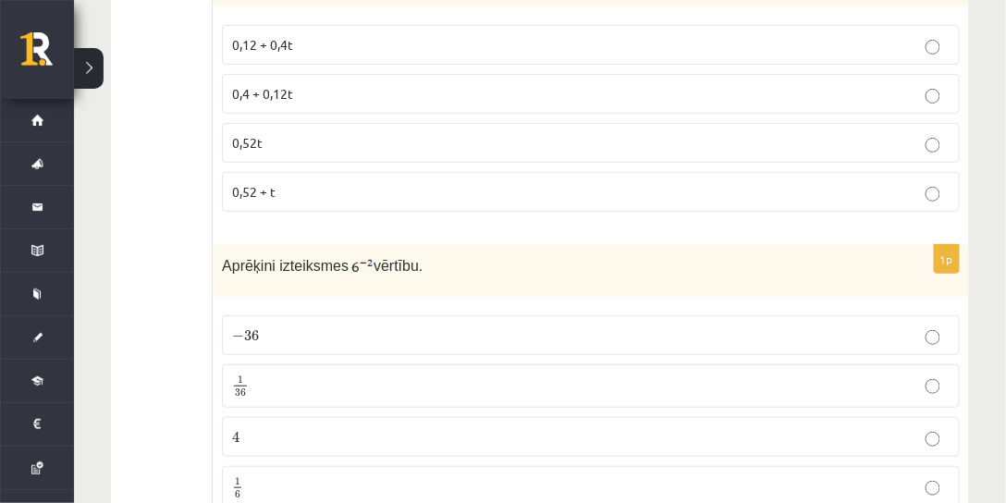
click at [296, 375] on p "1 36 1 36" at bounding box center [591, 386] width 718 height 23
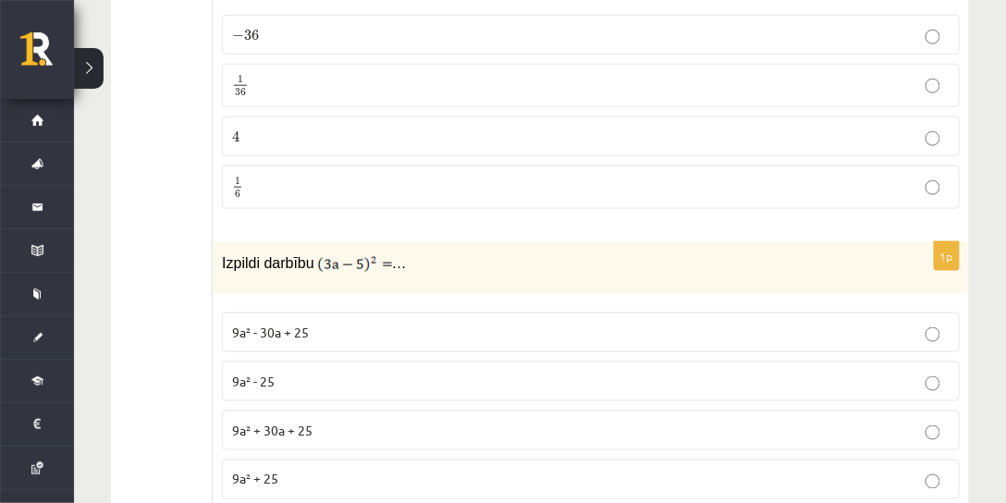
scroll to position [7505, 0]
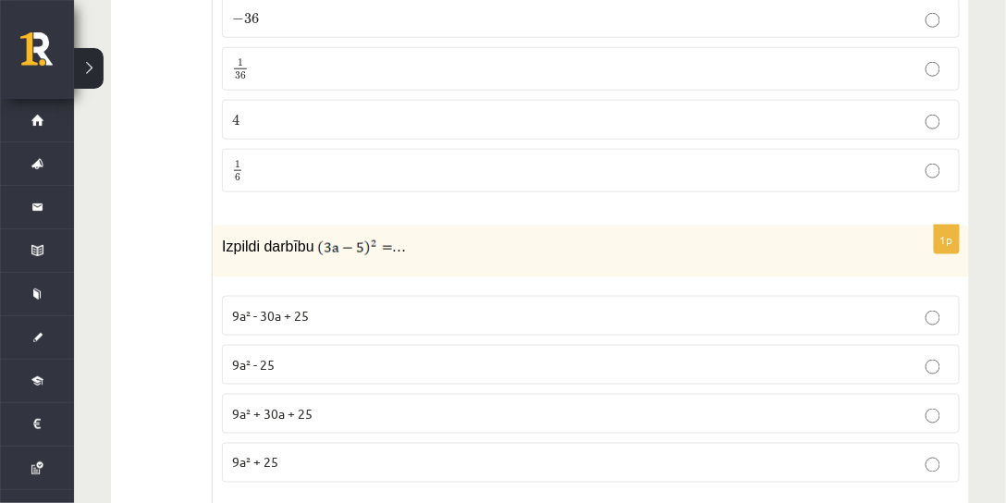
click at [253, 307] on span "9a² - 30a + 25" at bounding box center [270, 315] width 77 height 17
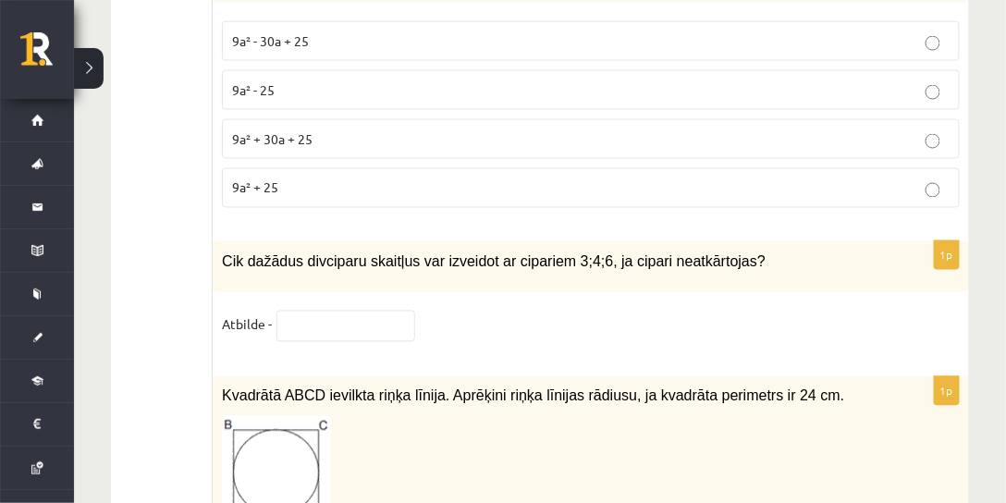
scroll to position [7769, 0]
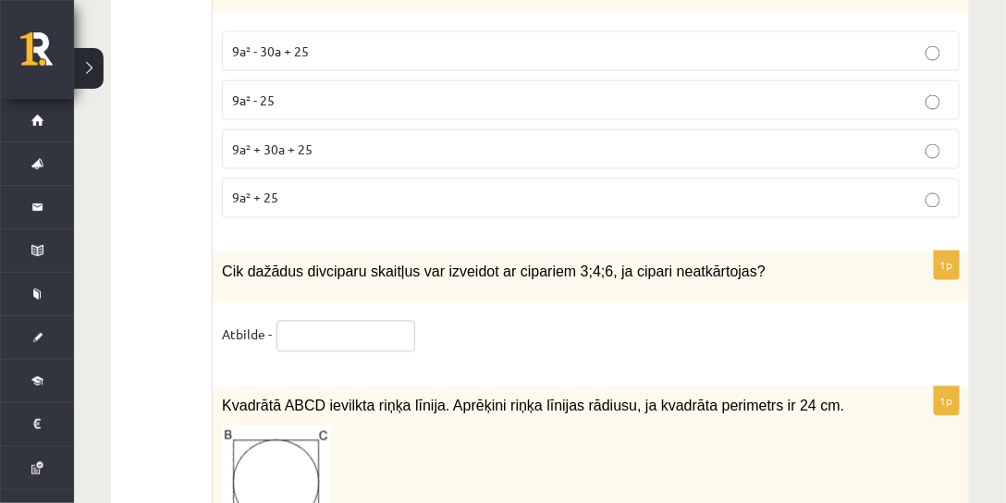
click at [367, 321] on input "text" at bounding box center [346, 336] width 139 height 31
type input "*"
click at [612, 321] on fieldset "Atbilde - *" at bounding box center [591, 340] width 738 height 39
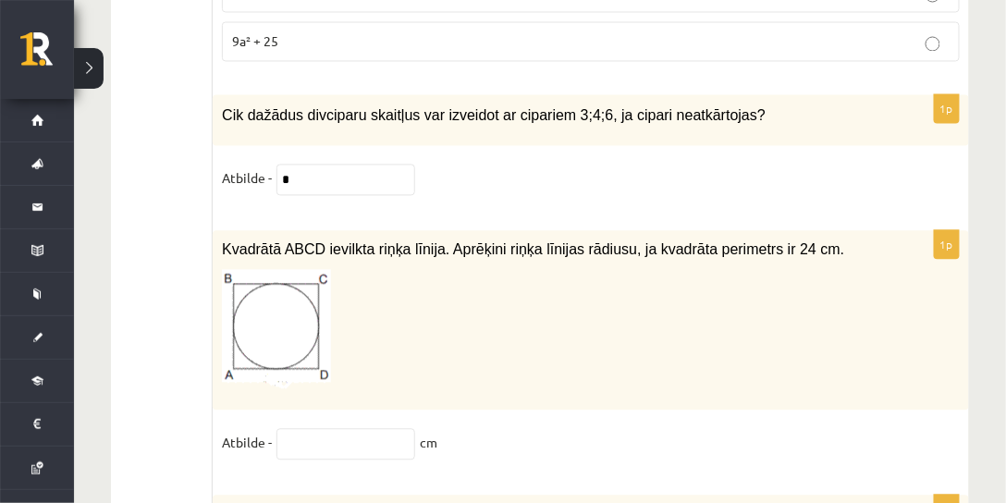
scroll to position [7928, 0]
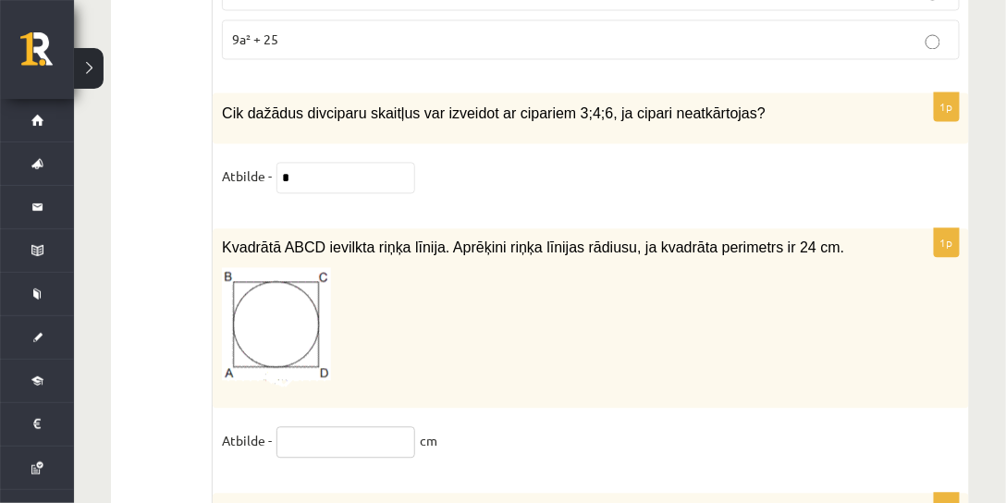
click at [321, 427] on input "text" at bounding box center [346, 442] width 139 height 31
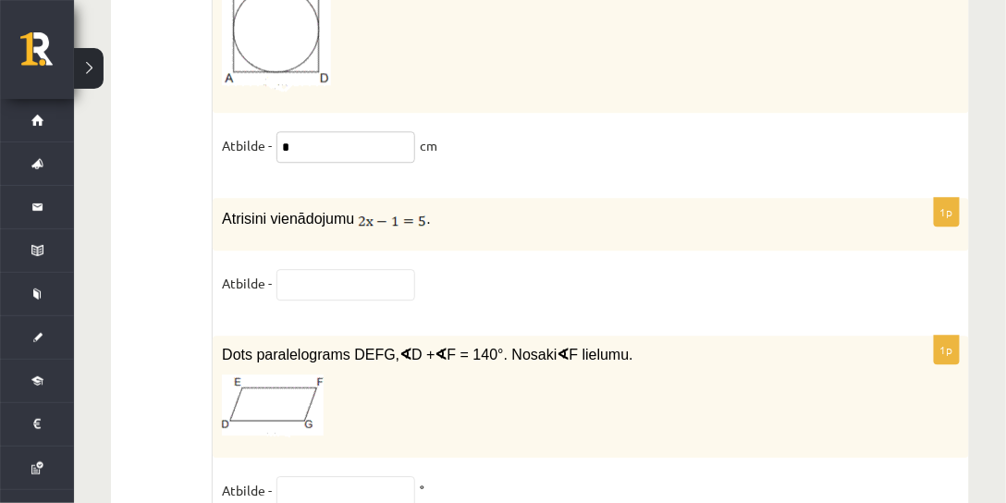
scroll to position [8245, 0]
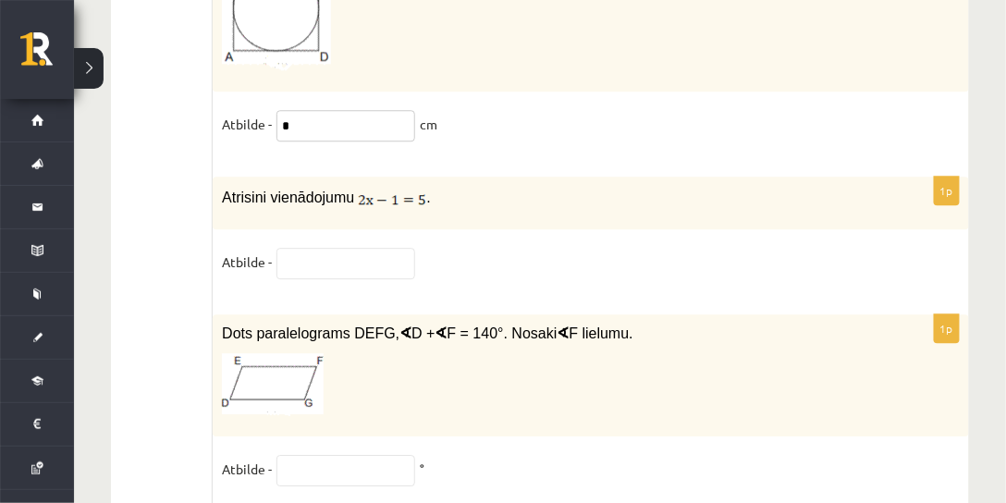
type input "*"
click at [363, 248] on input "text" at bounding box center [346, 263] width 139 height 31
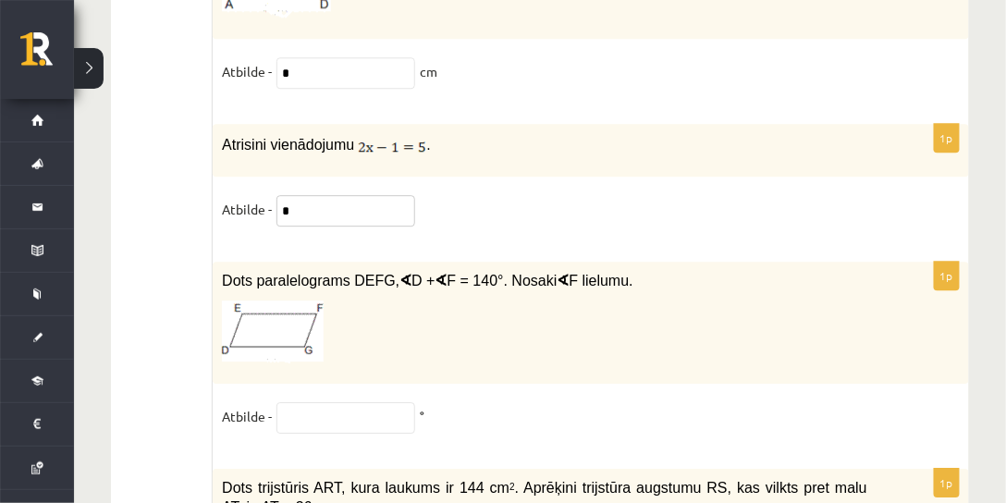
scroll to position [8350, 0]
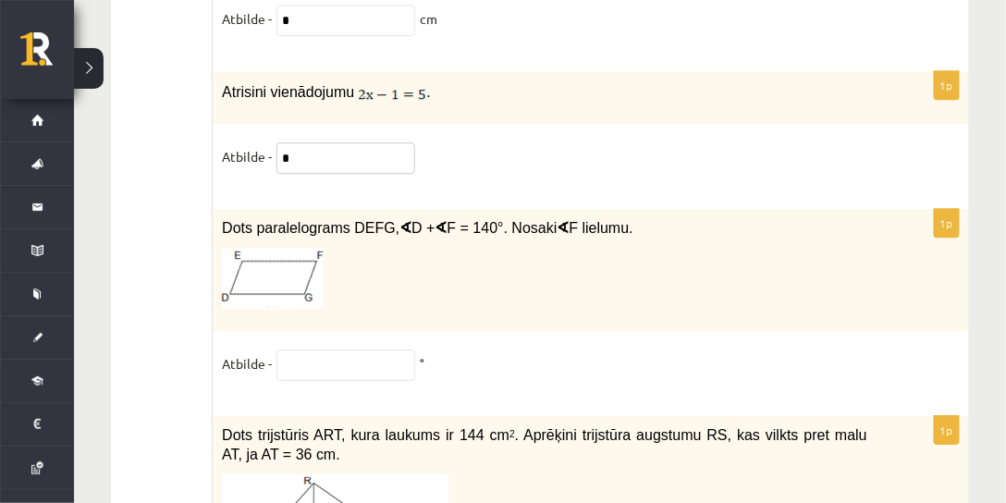
type input "*"
click at [354, 350] on input "text" at bounding box center [346, 365] width 139 height 31
click at [339, 350] on input "text" at bounding box center [346, 365] width 139 height 31
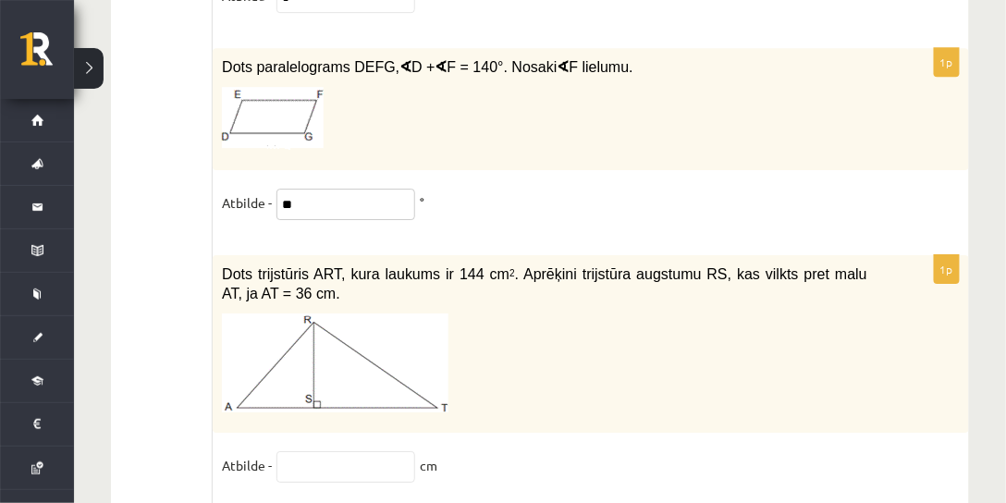
scroll to position [8509, 0]
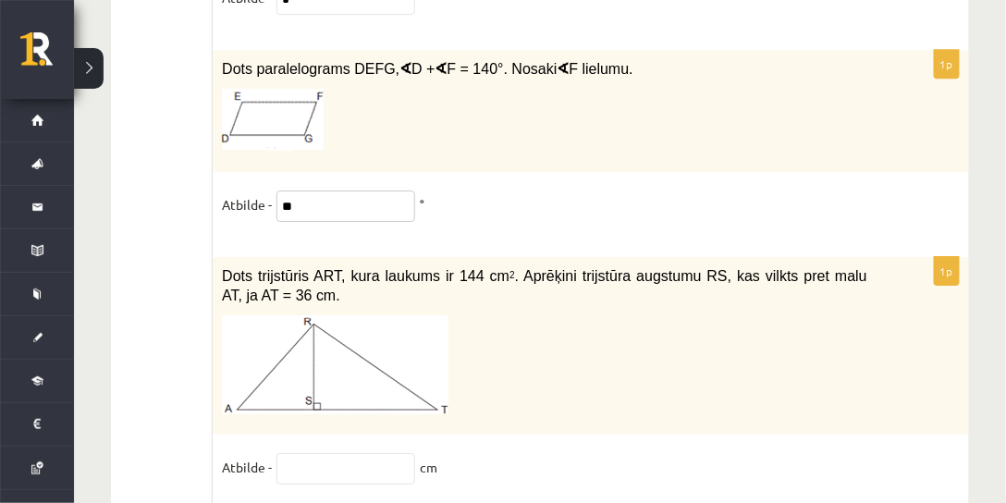
type input "**"
click at [338, 453] on input "text" at bounding box center [346, 468] width 139 height 31
click at [392, 453] on input "text" at bounding box center [346, 468] width 139 height 31
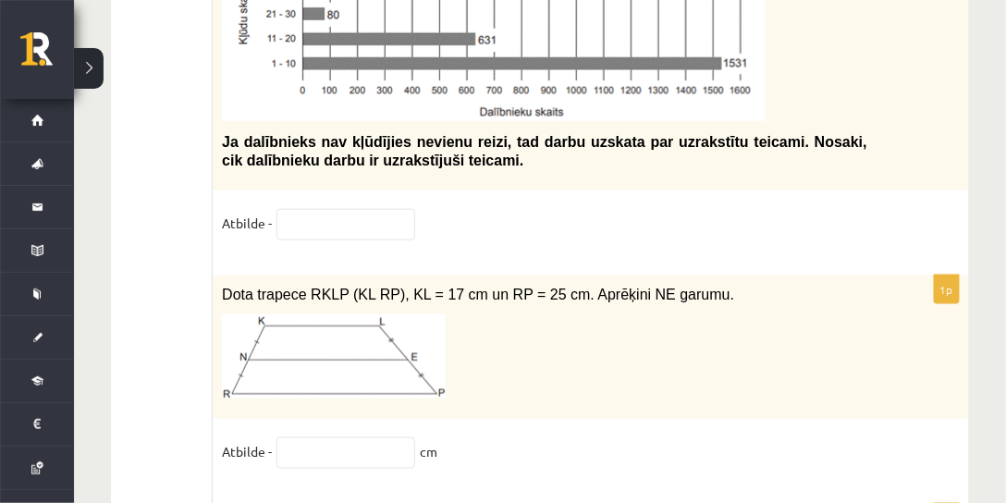
scroll to position [9202, 0]
type input "*"
click at [371, 438] on input "text" at bounding box center [346, 453] width 139 height 31
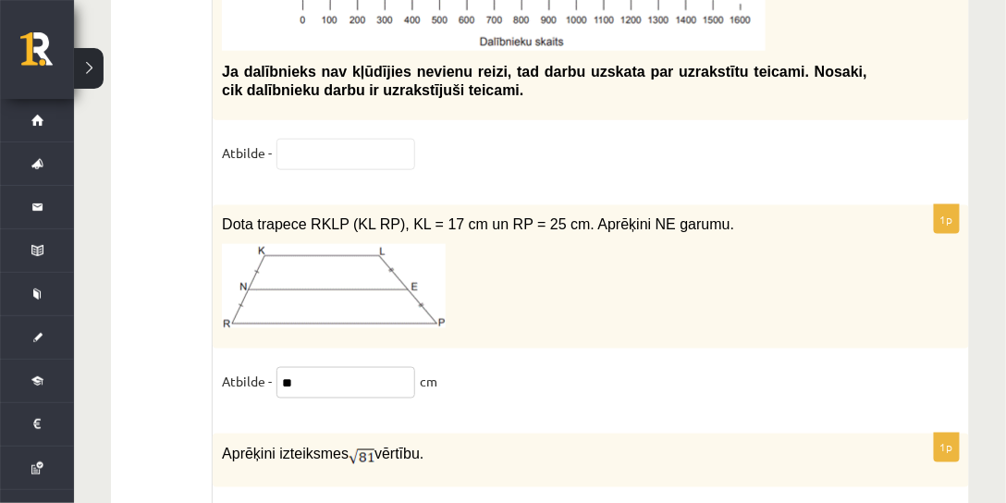
scroll to position [9255, 0]
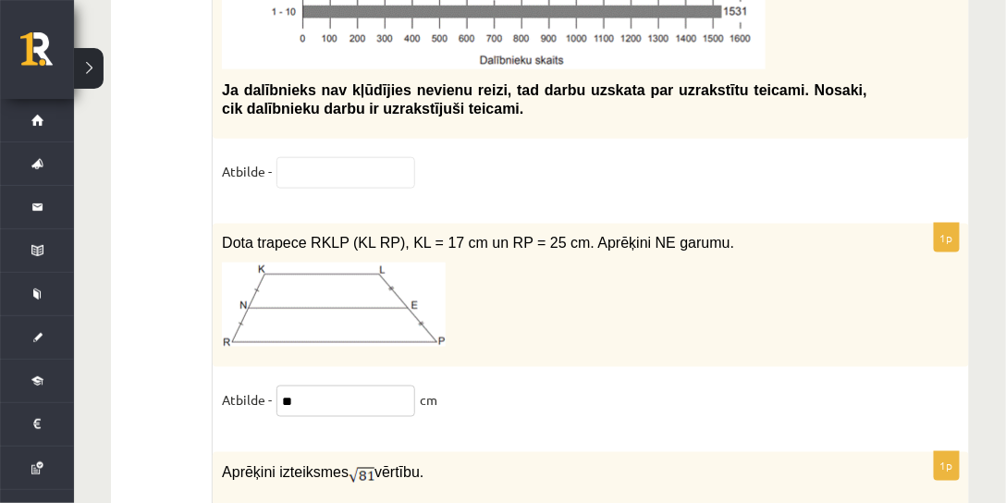
type input "**"
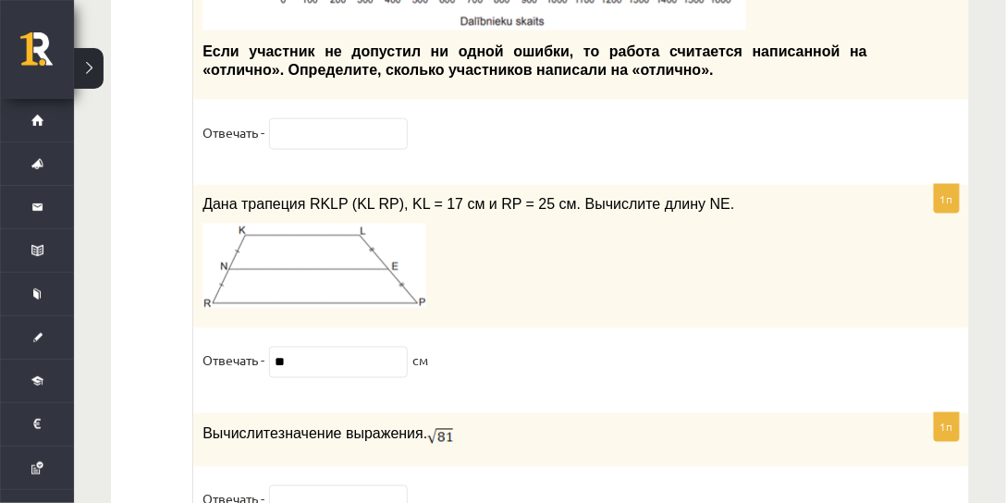
scroll to position [9467, 0]
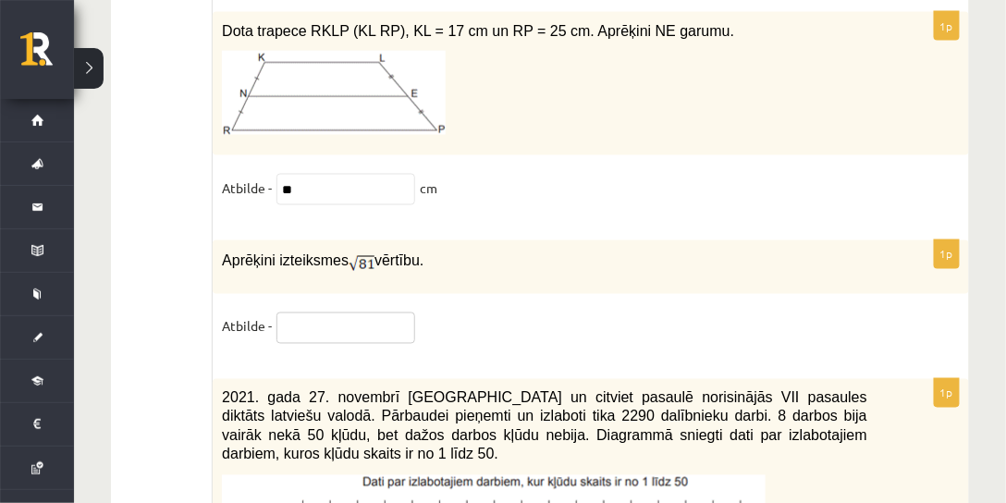
click at [333, 313] on input "text" at bounding box center [346, 328] width 139 height 31
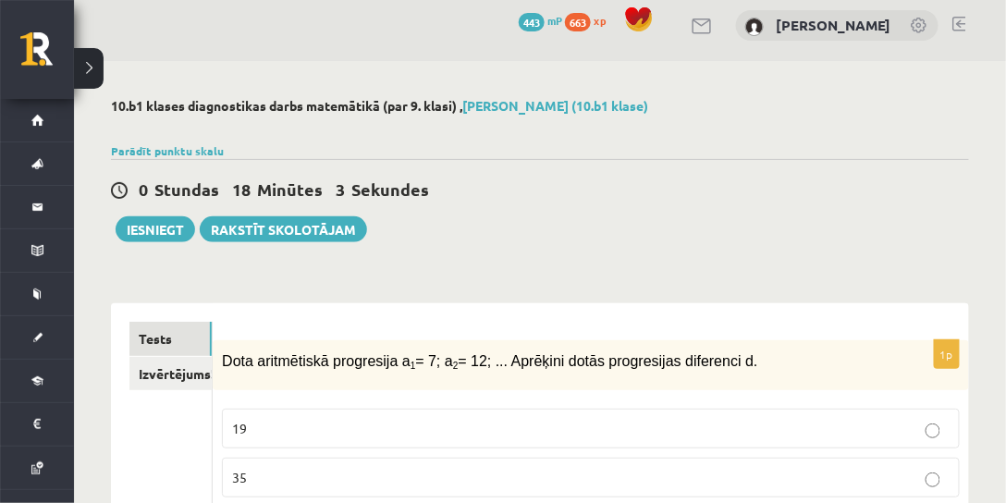
scroll to position [0, 0]
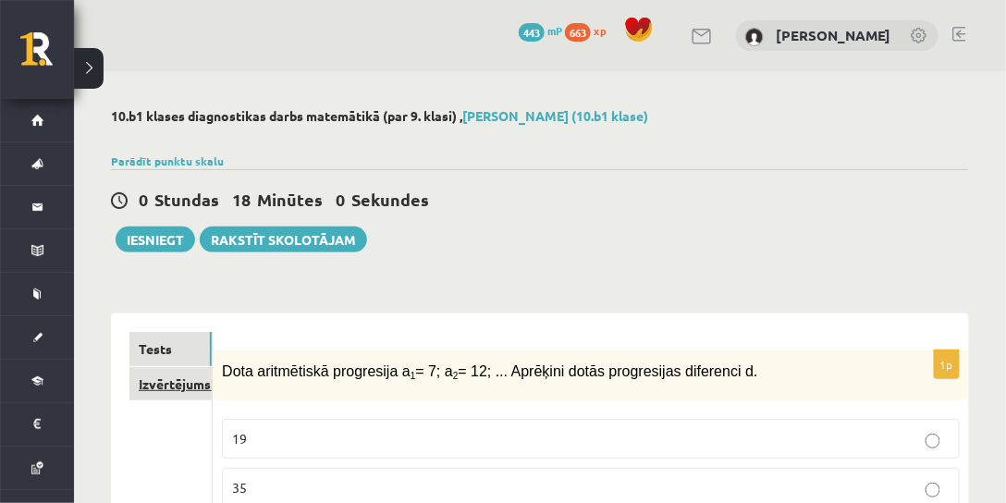
type input "*"
click at [149, 383] on link "Izvērtējums!" at bounding box center [170, 384] width 82 height 34
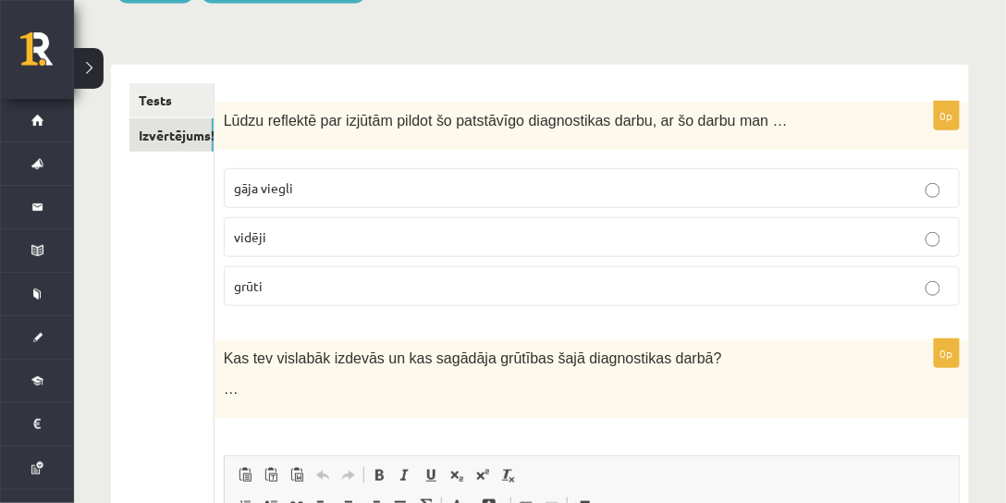
scroll to position [211, 0]
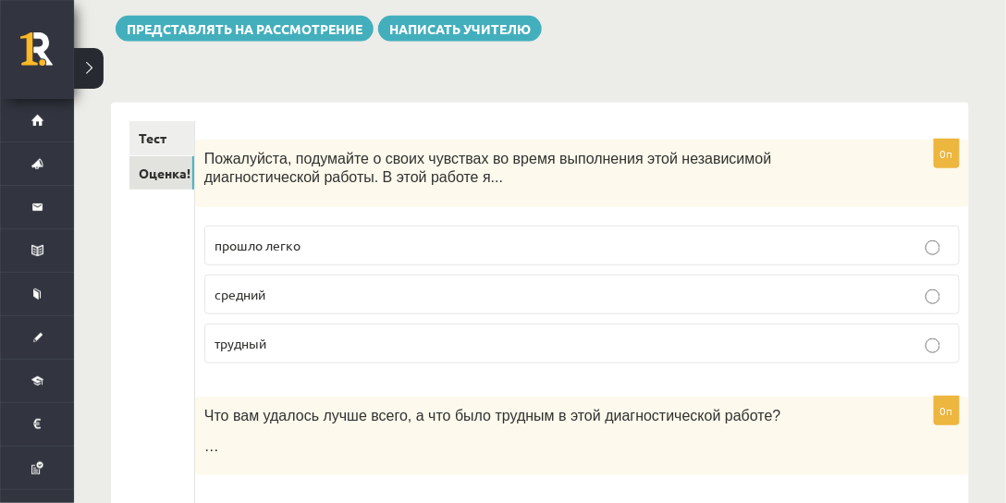
click at [279, 290] on p "средний" at bounding box center [582, 294] width 735 height 19
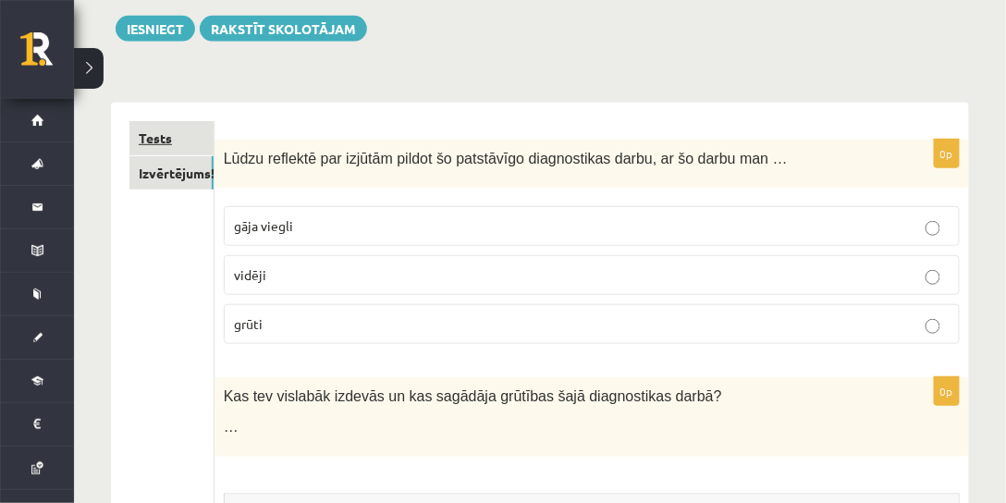
click at [174, 131] on link "Tests" at bounding box center [171, 138] width 84 height 34
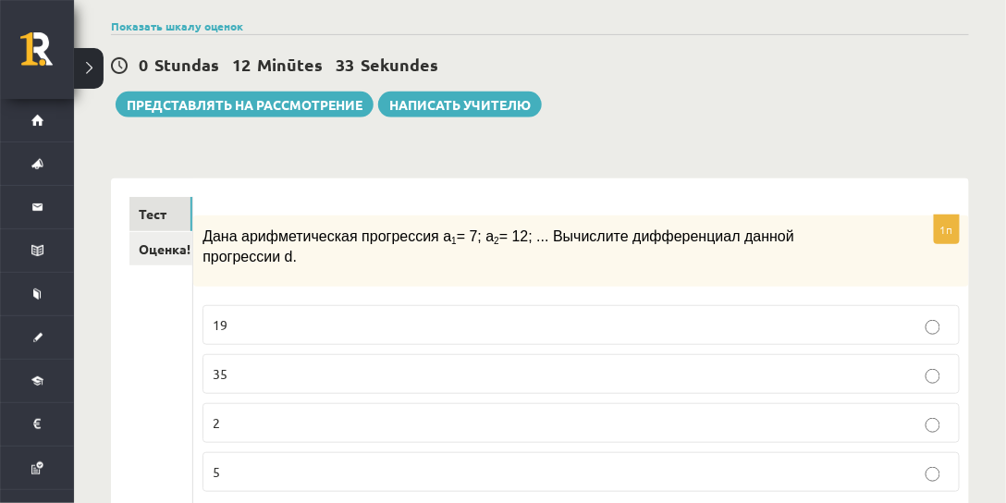
scroll to position [0, 0]
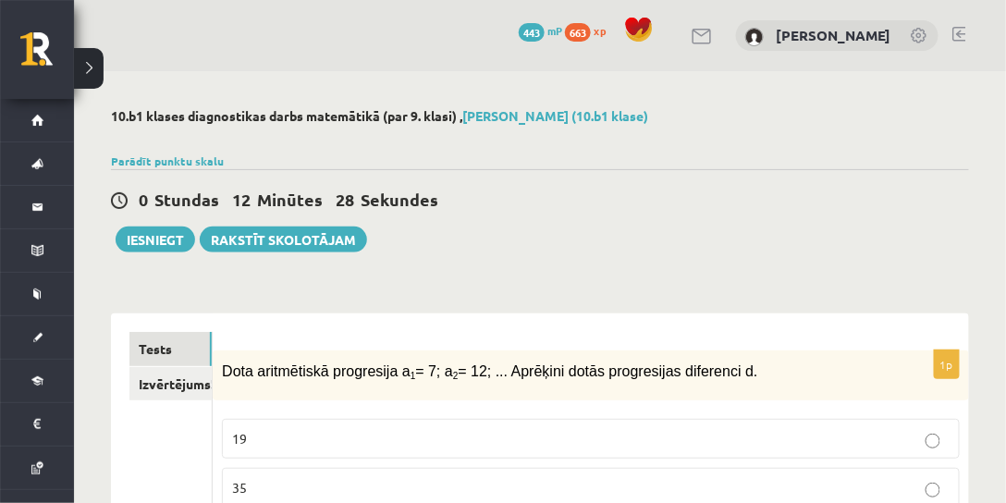
click at [614, 247] on div "0 Stundas 12 Minūtes 28 Sekundes Ieskaite saglabāta! Iesniegt Rakstīt skolotājam" at bounding box center [540, 210] width 858 height 83
click at [152, 235] on button "Iesniegt" at bounding box center [156, 240] width 80 height 26
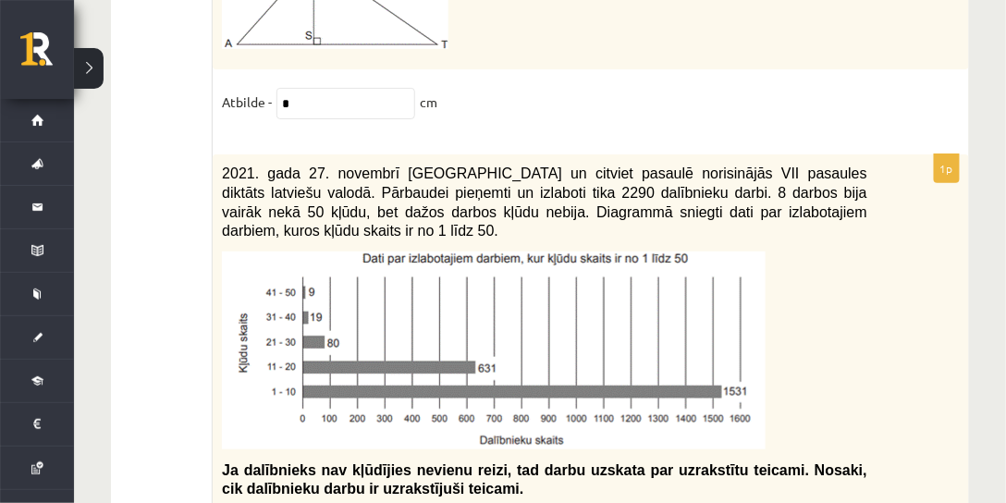
scroll to position [8885, 0]
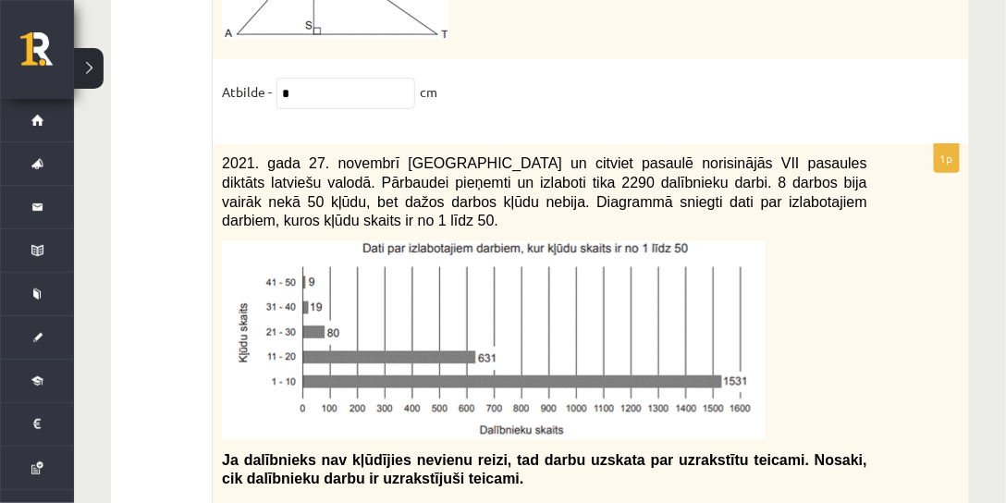
click at [906, 144] on div "2021. gada 27. novembrī Latvijā un citviet pasaulē norisinājās VII pasaules dik…" at bounding box center [591, 326] width 757 height 364
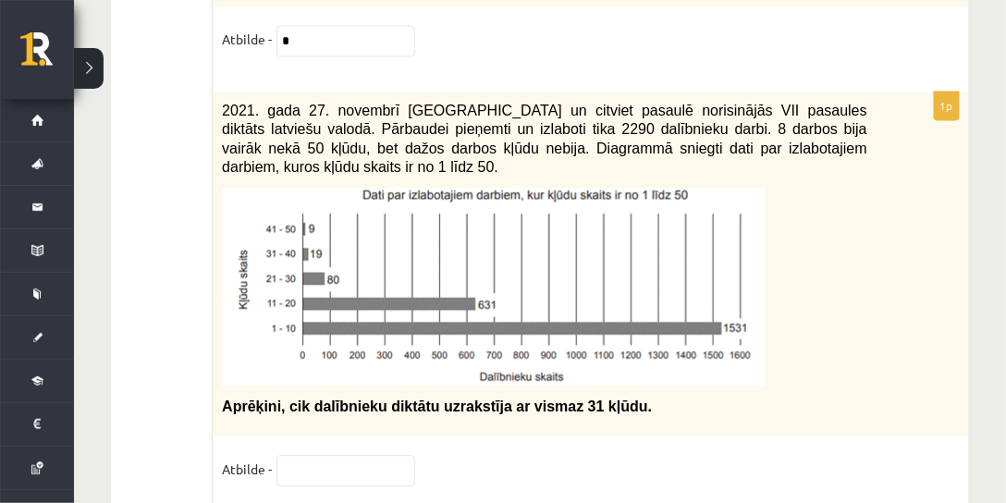
scroll to position [9678, 0]
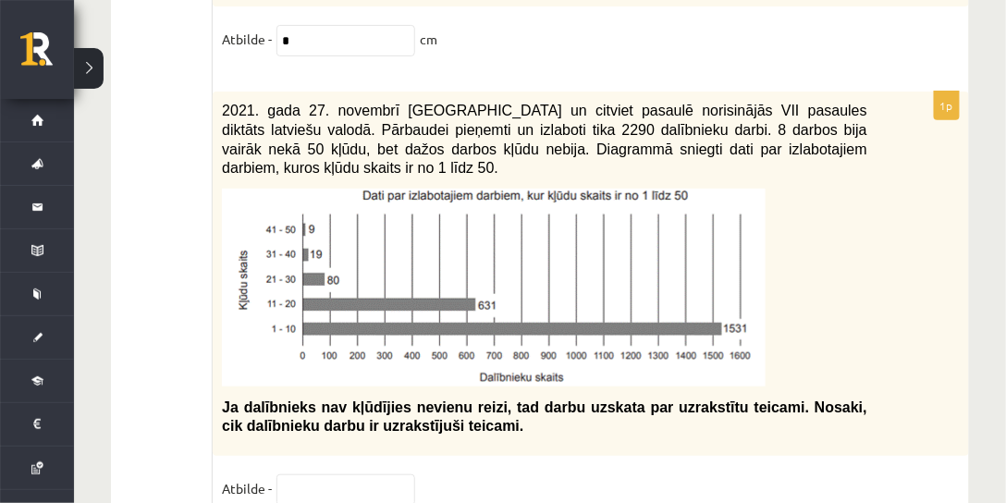
scroll to position [8939, 0]
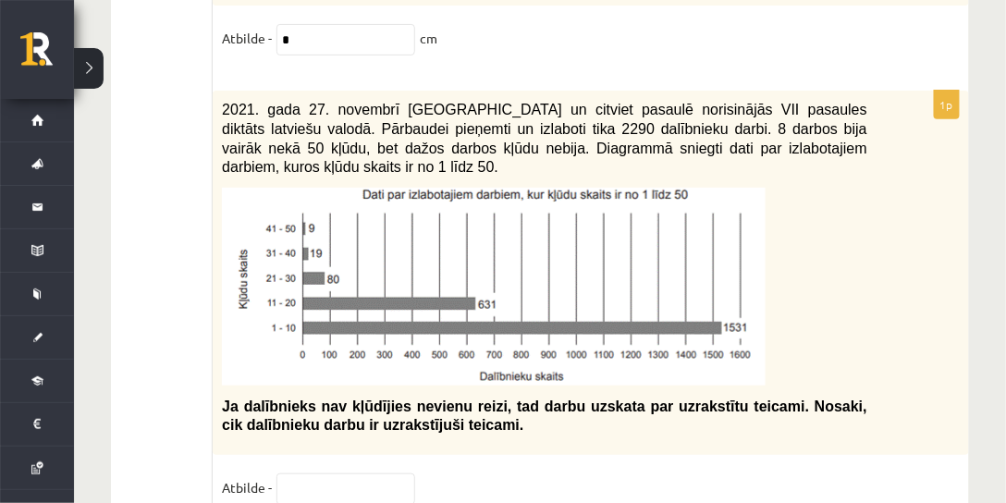
type input "**"
click at [349, 474] on input "text" at bounding box center [346, 489] width 139 height 31
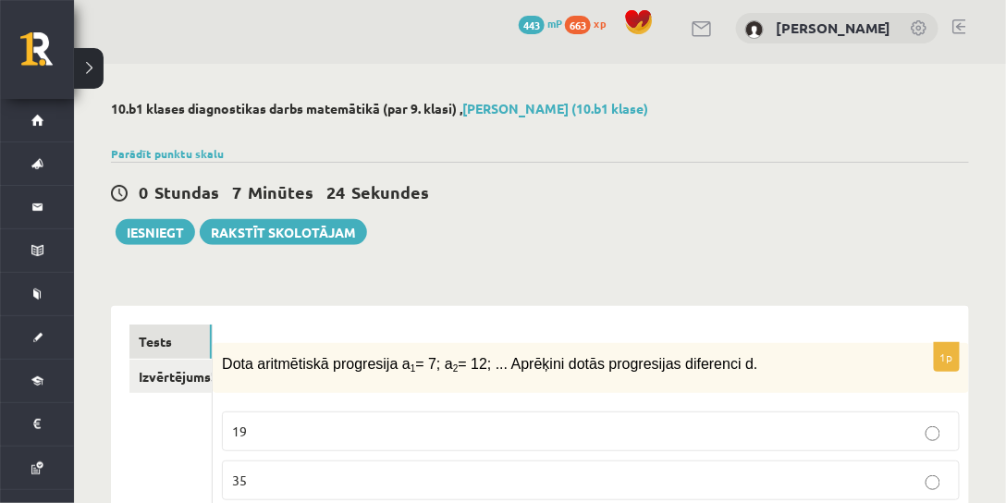
scroll to position [0, 0]
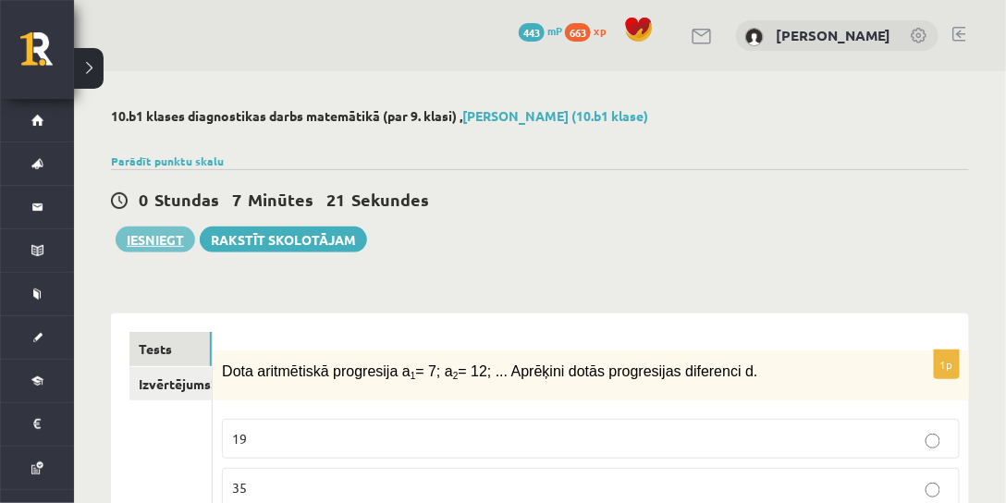
type input "**"
click at [137, 240] on button "Iesniegt" at bounding box center [156, 240] width 80 height 26
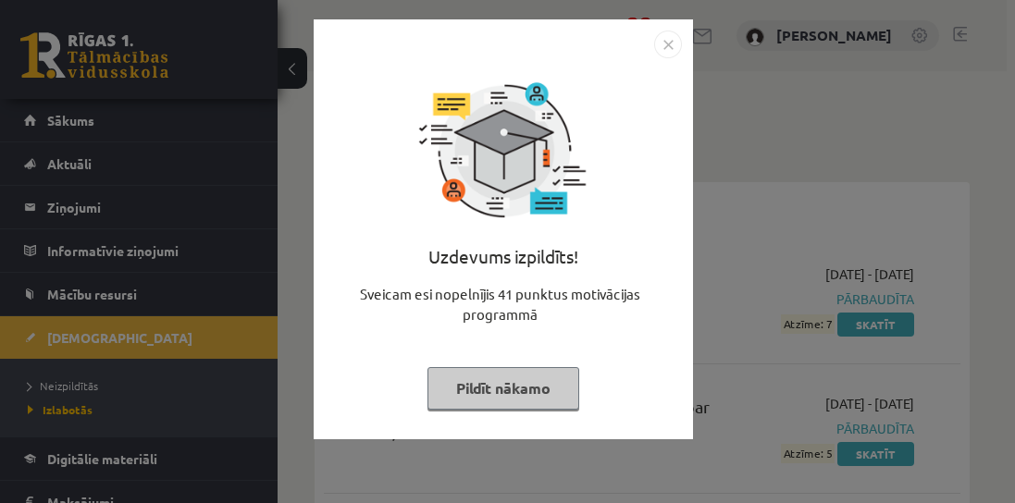
scroll to position [53, 0]
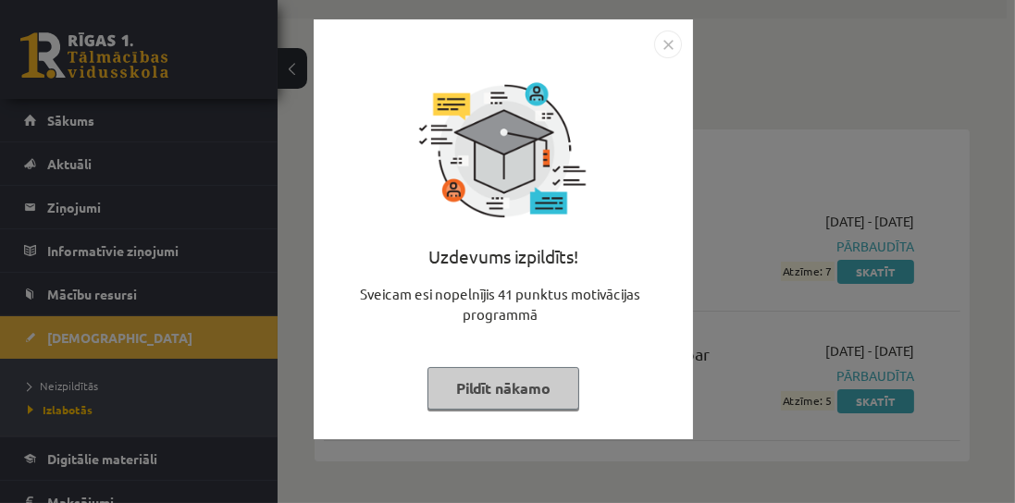
click at [555, 377] on button "Pildīt nākamo" at bounding box center [503, 388] width 152 height 43
click at [674, 41] on img "Close" at bounding box center [668, 45] width 28 height 28
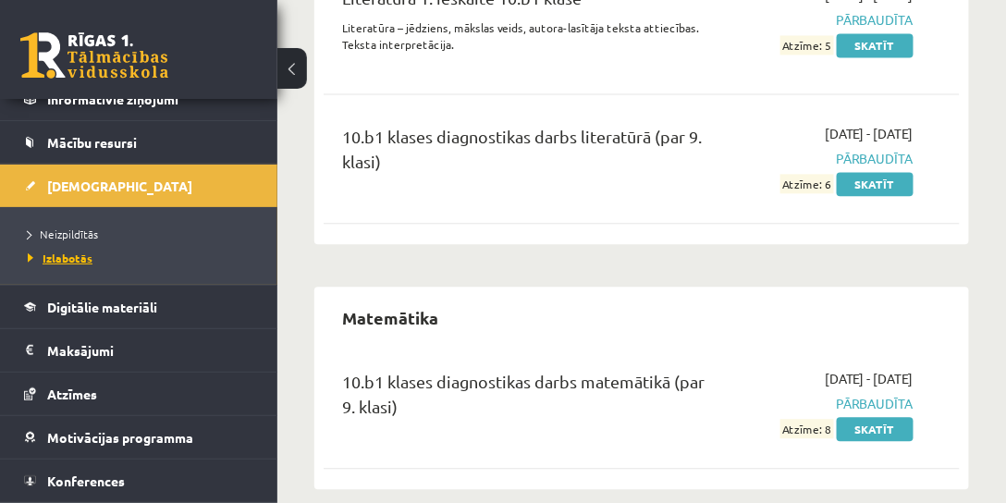
scroll to position [136, 0]
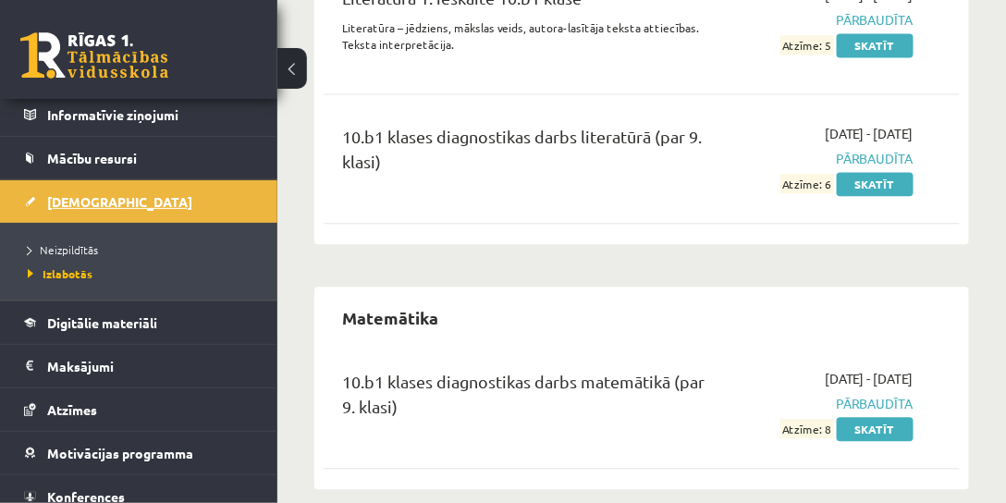
click at [88, 200] on span "[DEMOGRAPHIC_DATA]" at bounding box center [119, 201] width 145 height 17
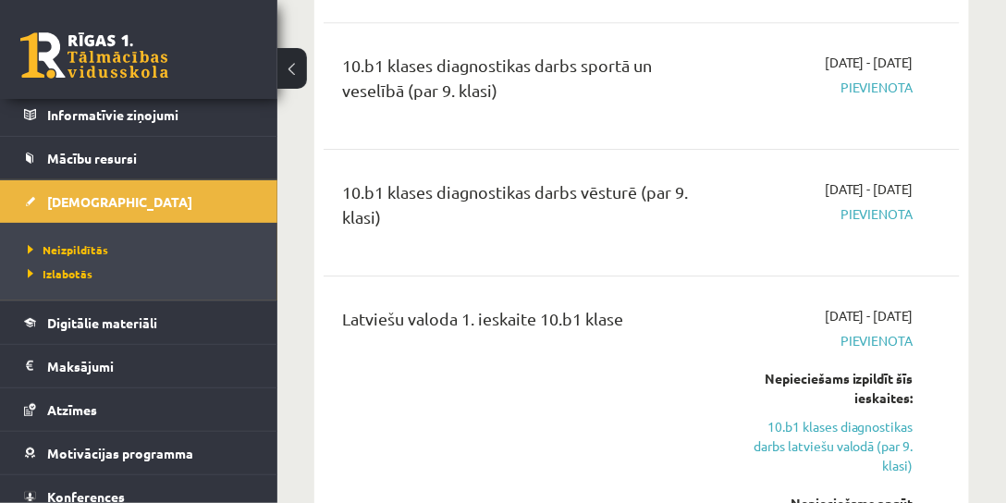
scroll to position [1465, 0]
click at [298, 68] on button at bounding box center [292, 68] width 30 height 41
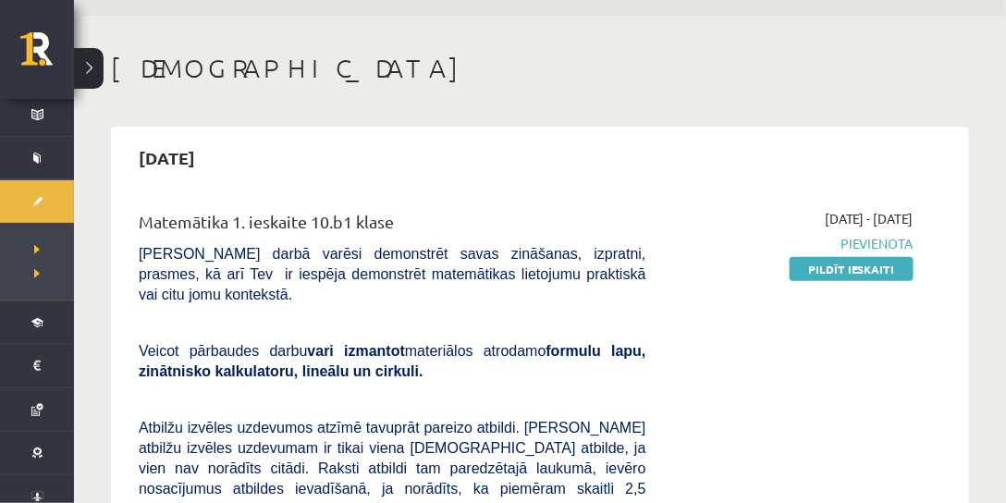
scroll to position [0, 0]
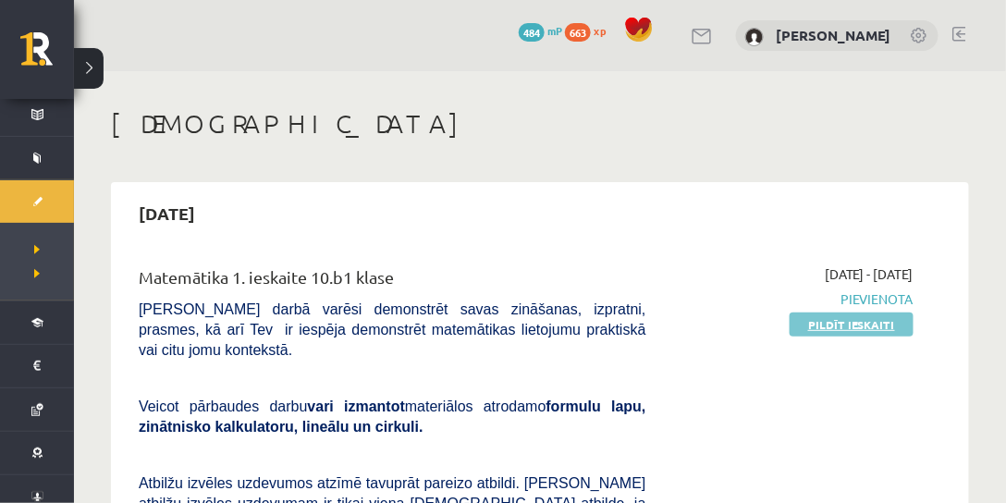
click at [831, 327] on link "Pildīt ieskaiti" at bounding box center [852, 325] width 124 height 24
